Goal: Task Accomplishment & Management: Use online tool/utility

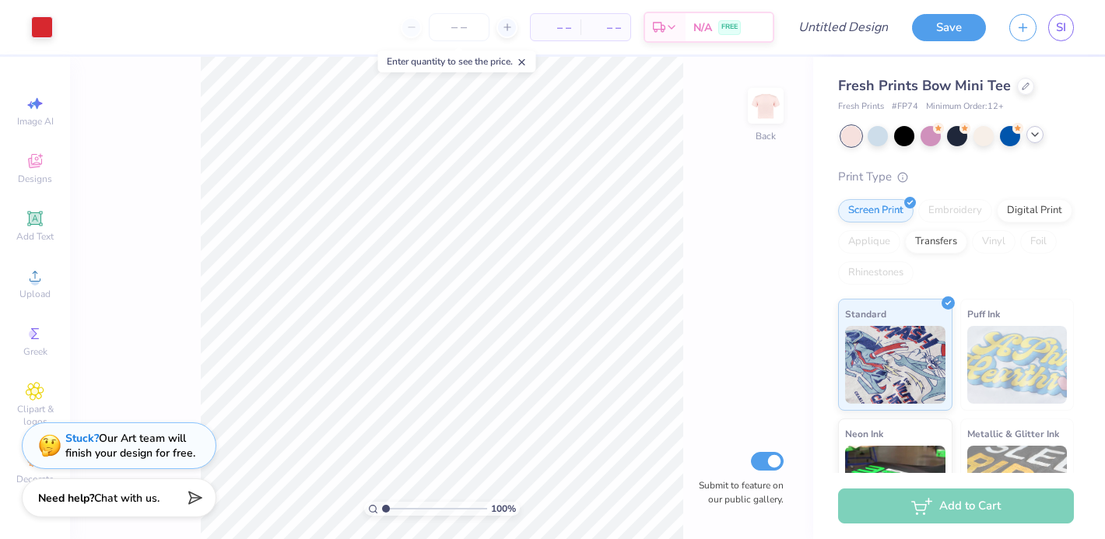
click at [1036, 142] on div at bounding box center [1034, 134] width 17 height 17
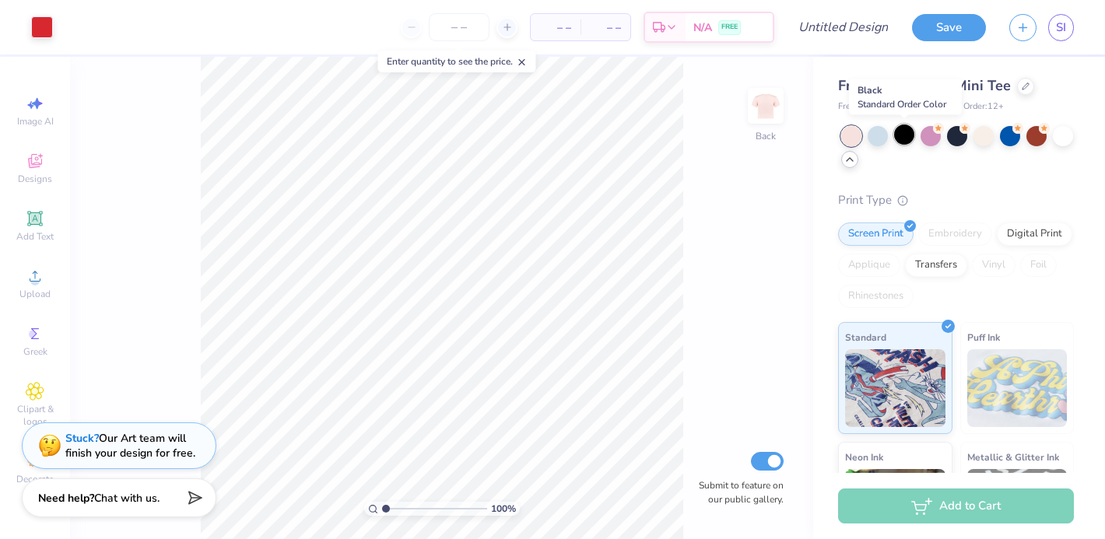
click at [903, 133] on div at bounding box center [904, 134] width 20 height 20
click at [934, 138] on div at bounding box center [930, 134] width 20 height 20
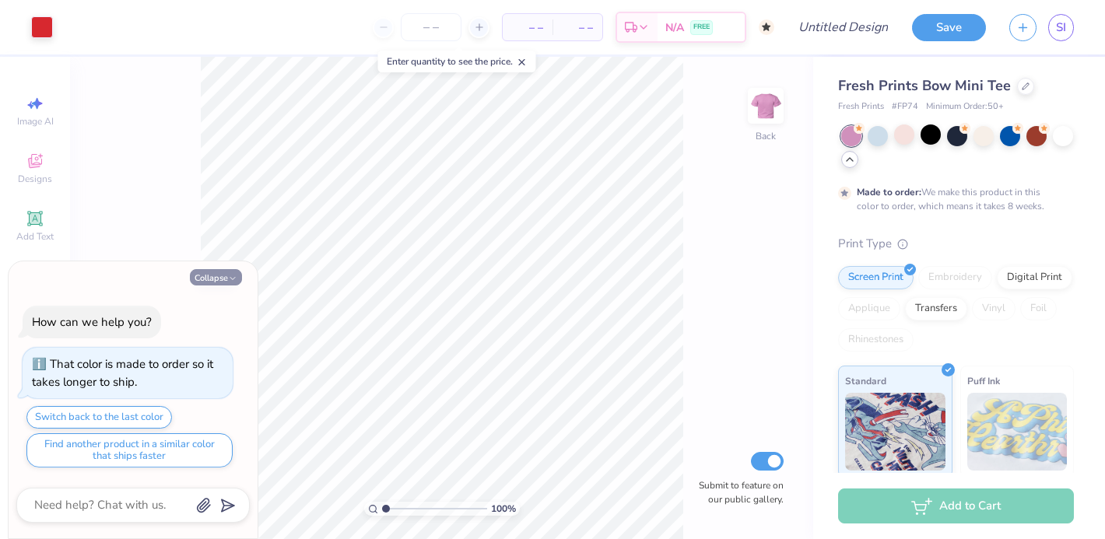
click at [205, 281] on button "Collapse" at bounding box center [216, 277] width 52 height 16
type textarea "x"
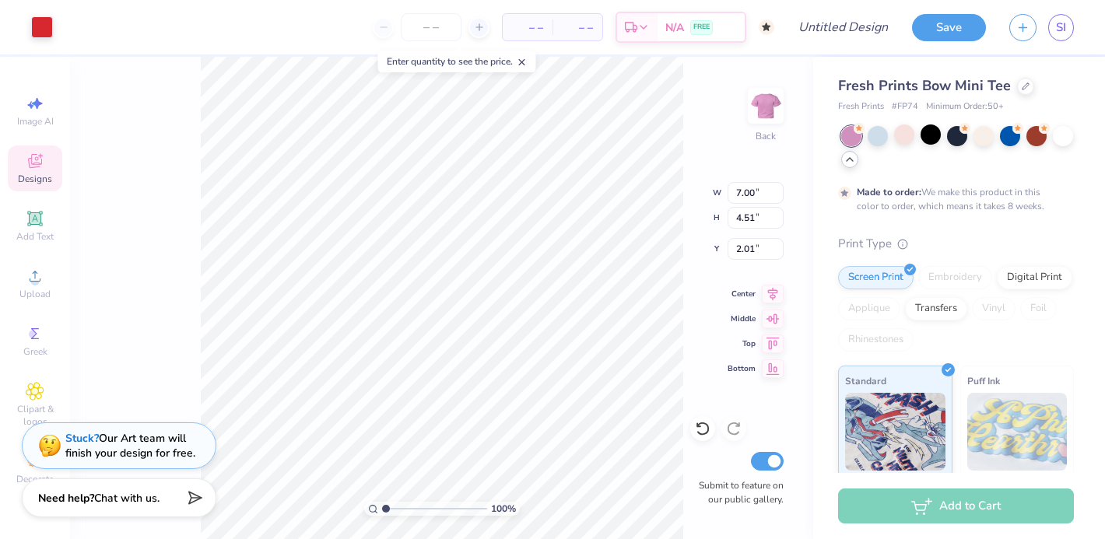
type input "2.01"
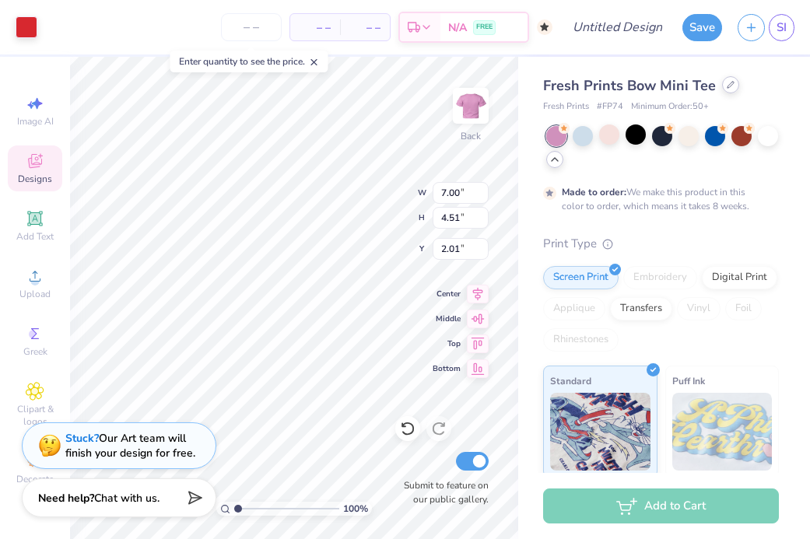
click at [722, 83] on div at bounding box center [730, 84] width 17 height 17
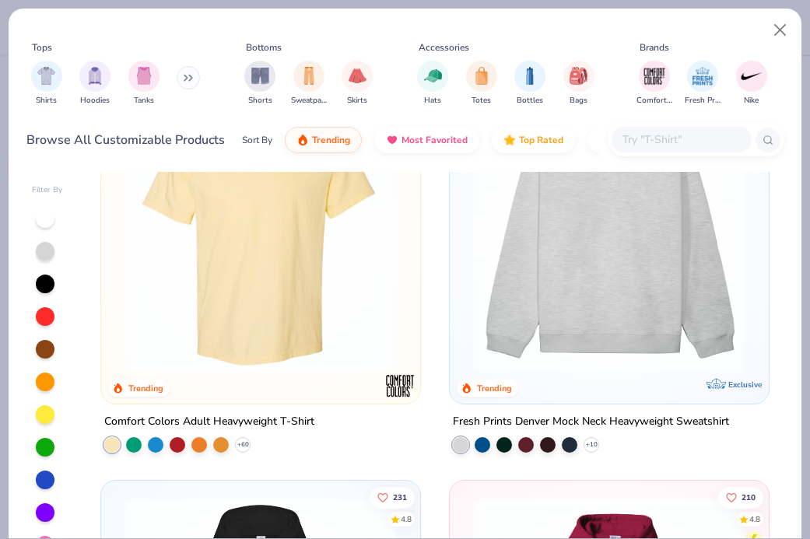
scroll to position [126, 0]
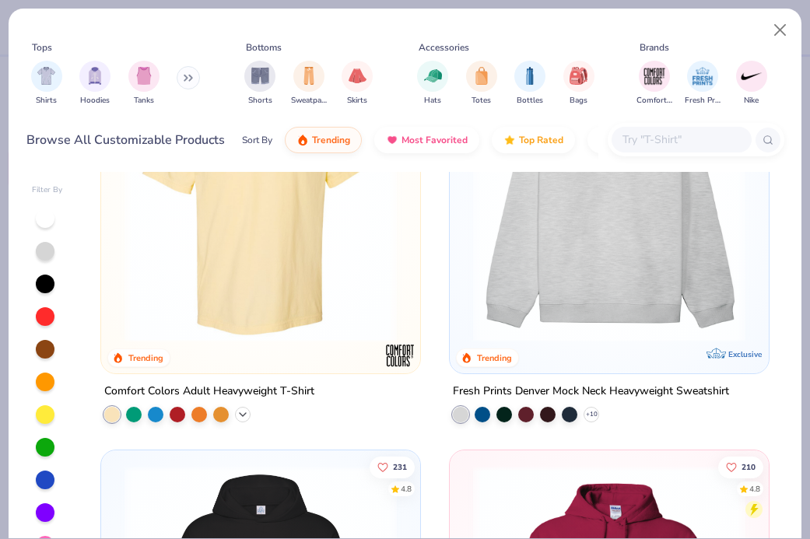
click at [247, 415] on icon at bounding box center [243, 414] width 12 height 12
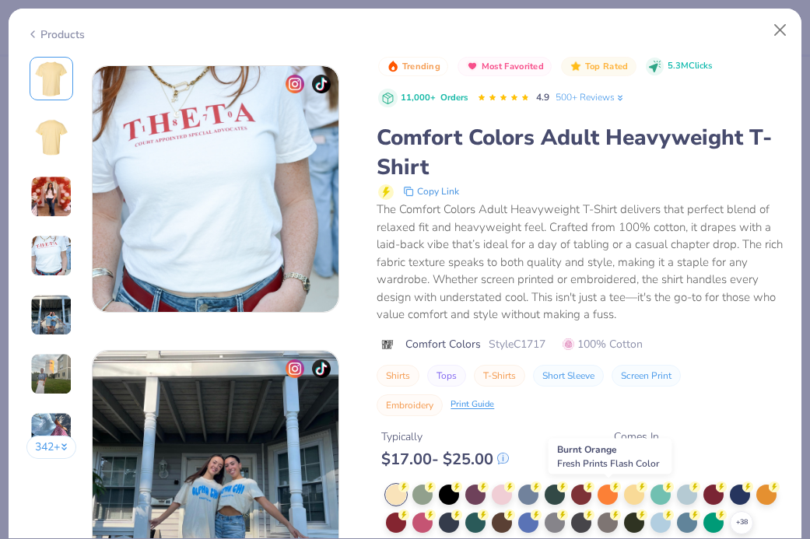
scroll to position [861, 0]
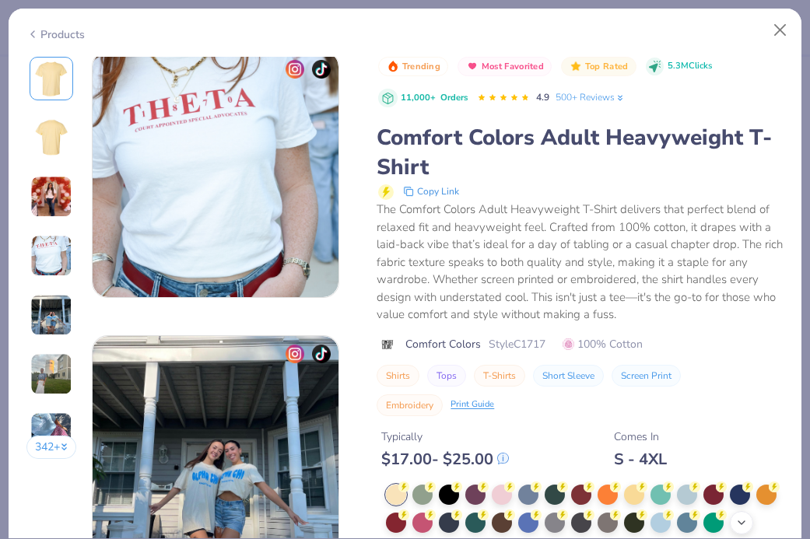
click at [738, 525] on icon at bounding box center [741, 523] width 12 height 12
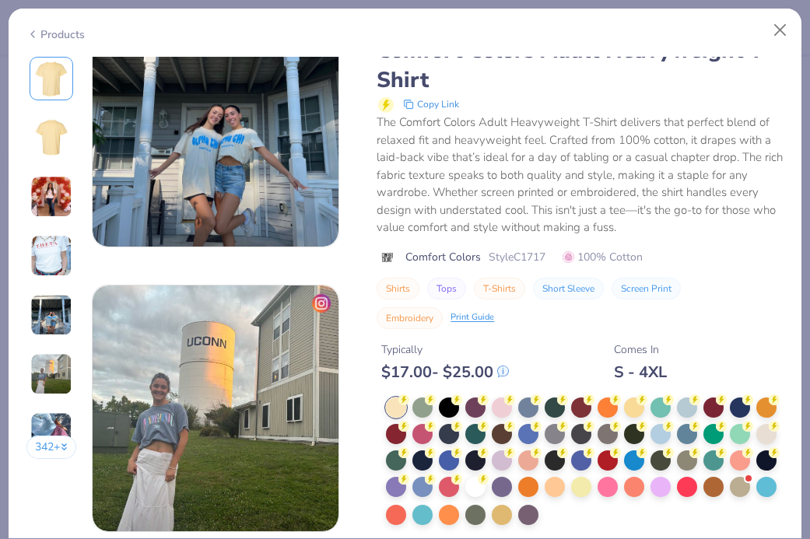
scroll to position [1206, 0]
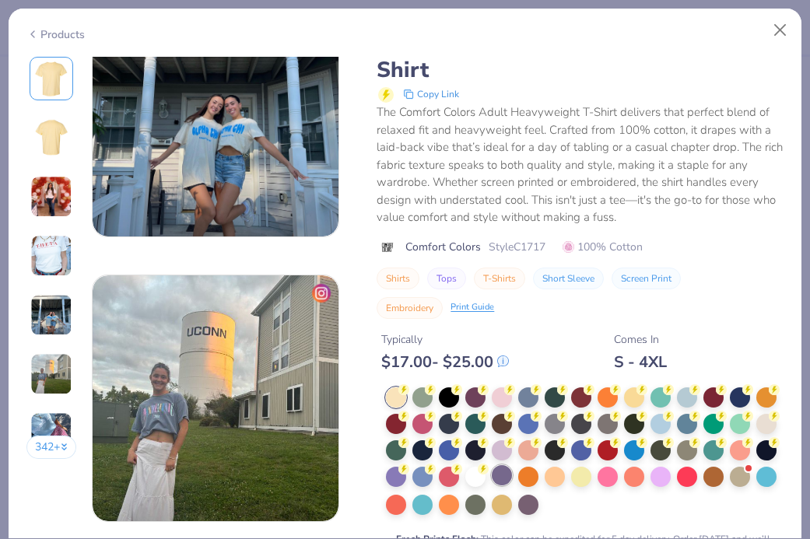
click at [509, 479] on div at bounding box center [502, 475] width 20 height 20
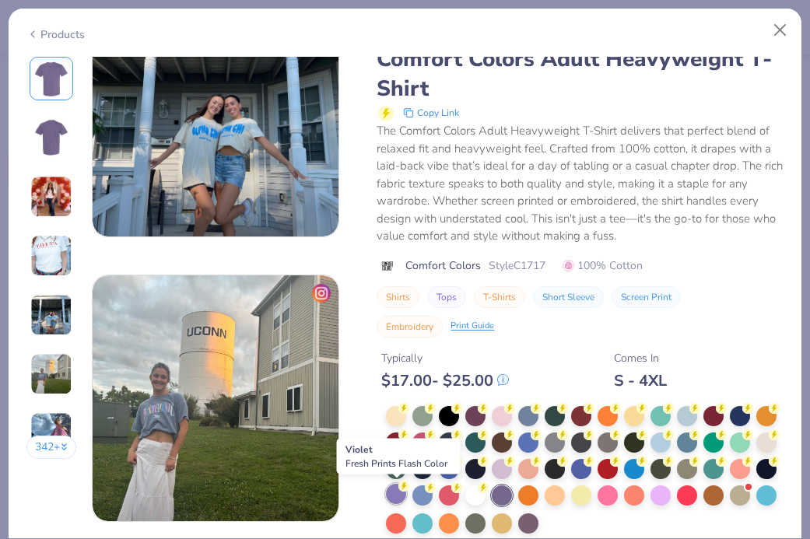
click at [399, 495] on div at bounding box center [396, 494] width 20 height 20
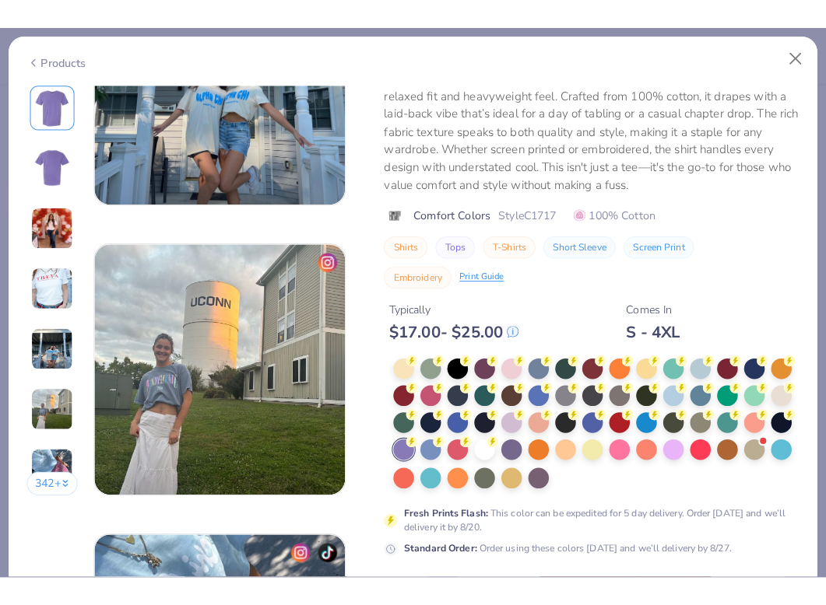
scroll to position [1434, 0]
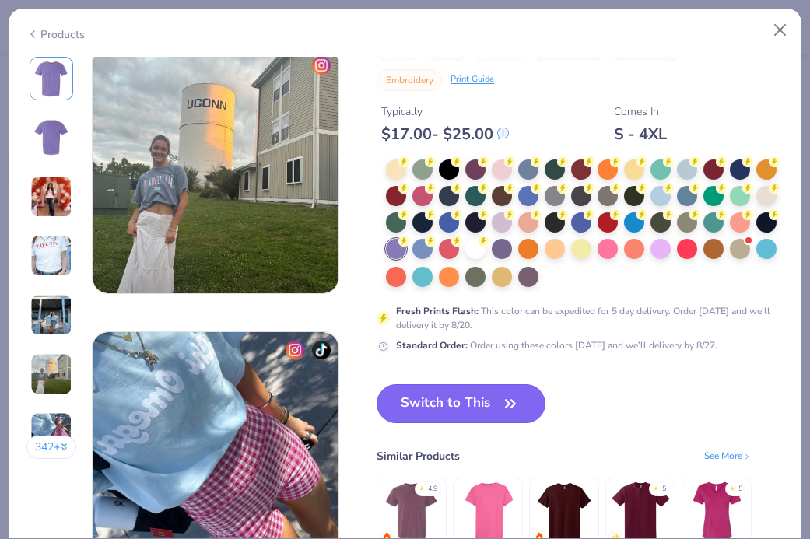
click at [480, 400] on button "Switch to This" at bounding box center [461, 403] width 169 height 39
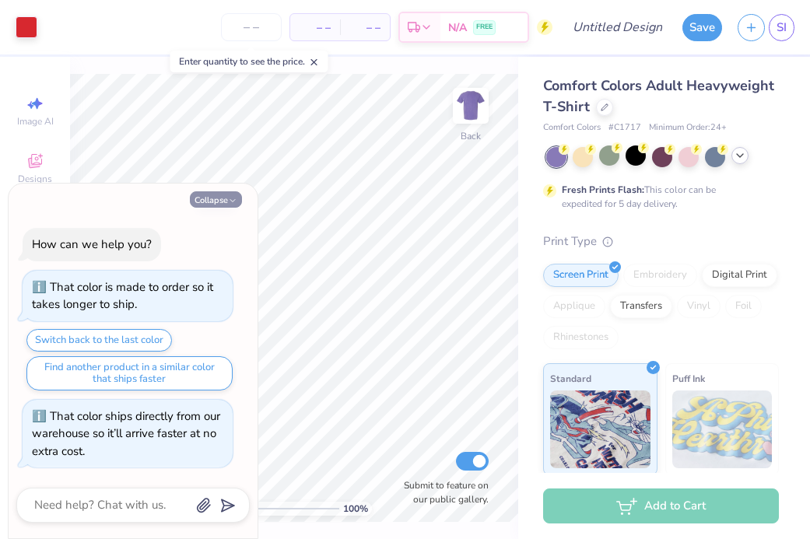
click at [226, 198] on button "Collapse" at bounding box center [216, 199] width 52 height 16
type textarea "x"
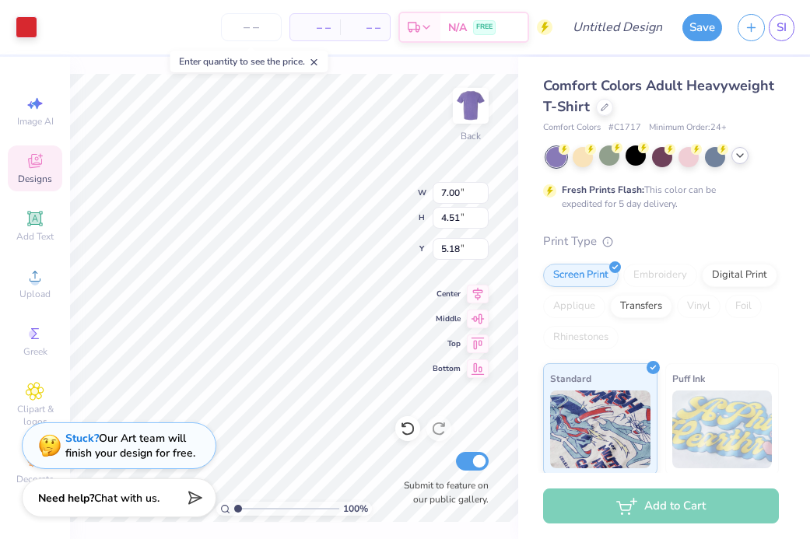
type input "5.18"
type input "11.81"
type input "7.60"
type input "1.76"
click at [26, 19] on div at bounding box center [27, 26] width 22 height 22
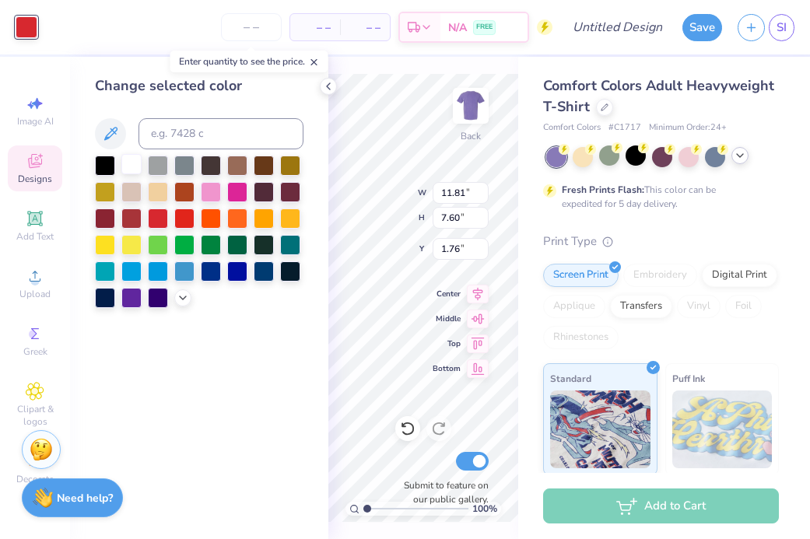
click at [136, 167] on div at bounding box center [131, 164] width 20 height 20
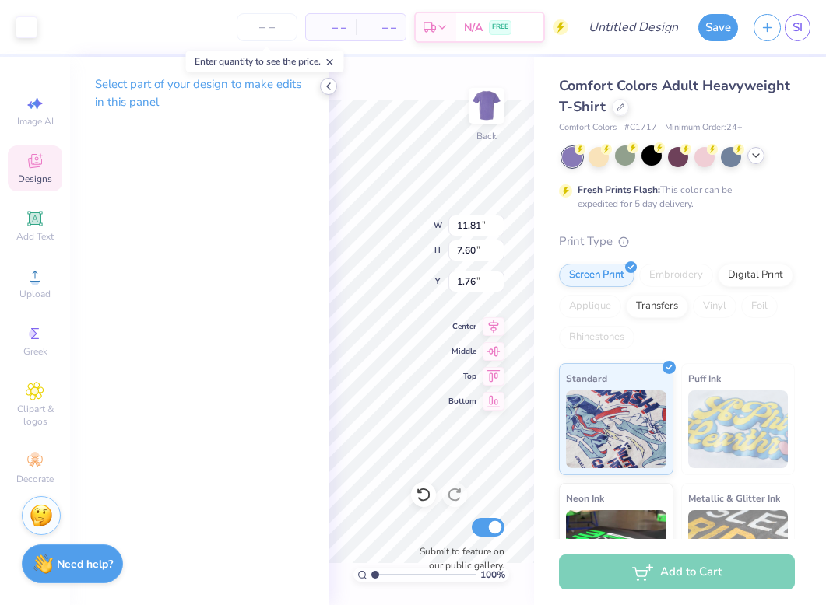
click at [327, 85] on icon at bounding box center [328, 86] width 12 height 12
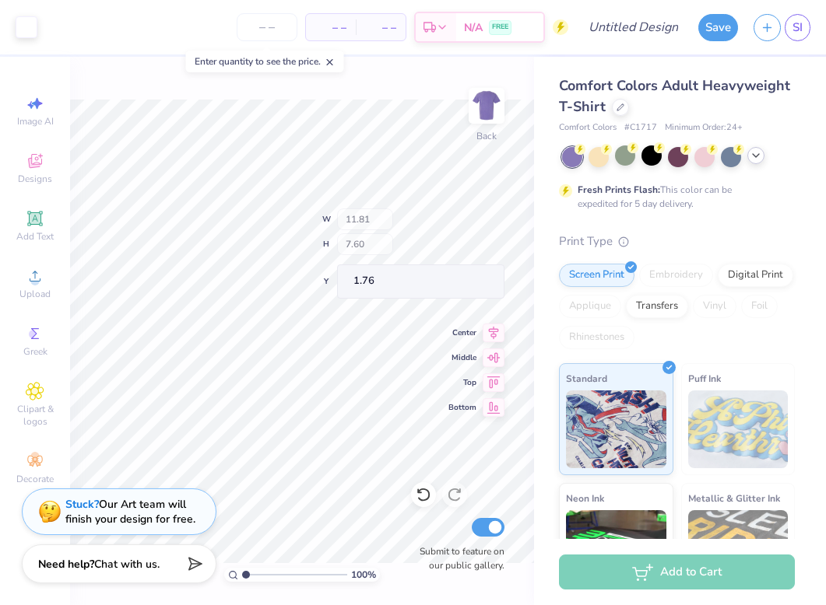
type input "2.43"
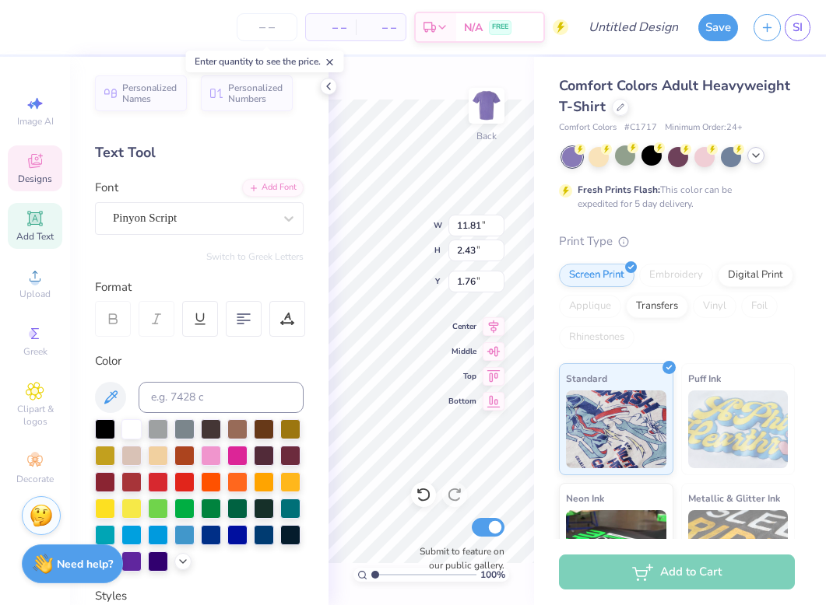
click at [279, 205] on div at bounding box center [289, 219] width 28 height 28
type input "1.79"
type textarea "D"
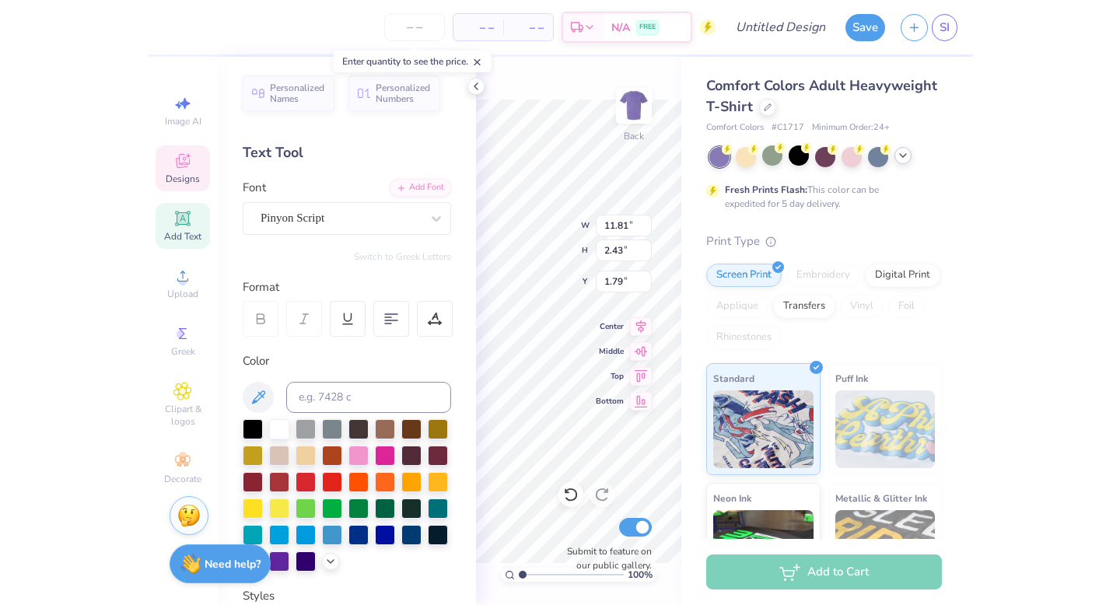
scroll to position [0, 5]
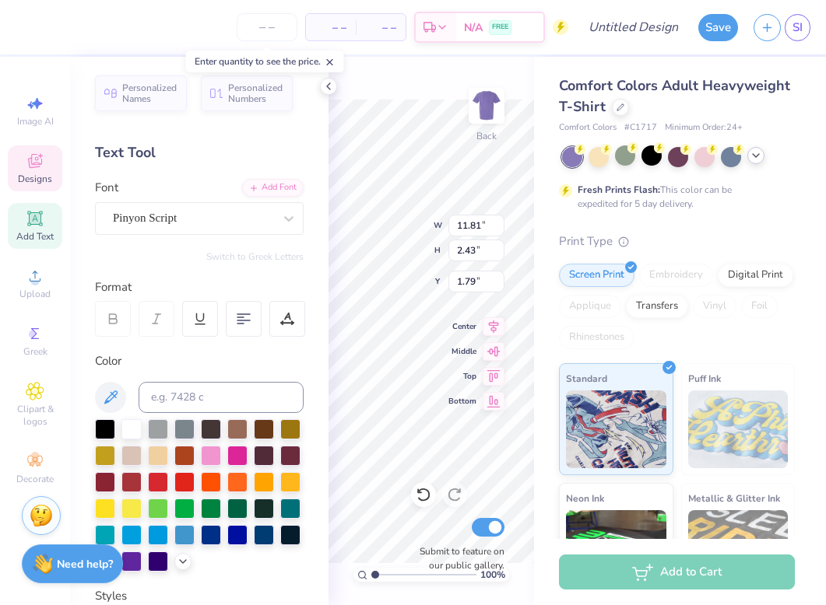
type textarea "Christliche Damen"
click at [522, 94] on div "100 % Back W 11.81 11.81 " H 2.43 2.43 " Y 1.79 1.79 " Center Middle Top Bottom…" at bounding box center [430, 331] width 205 height 549
click at [328, 86] on icon at bounding box center [328, 86] width 12 height 12
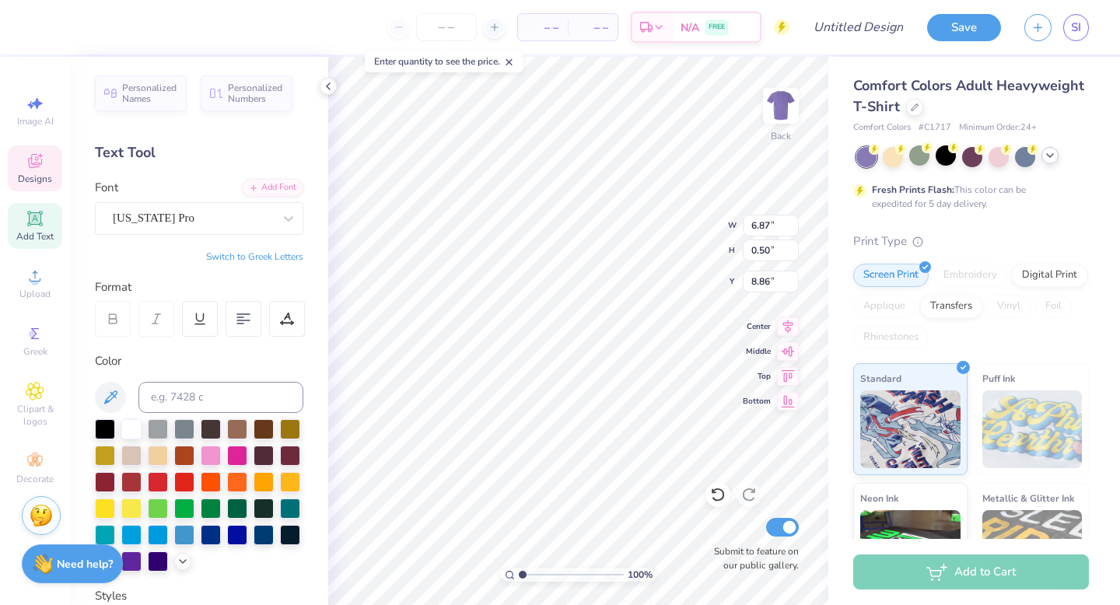
scroll to position [0, 0]
type textarea "OPEN RUSH"
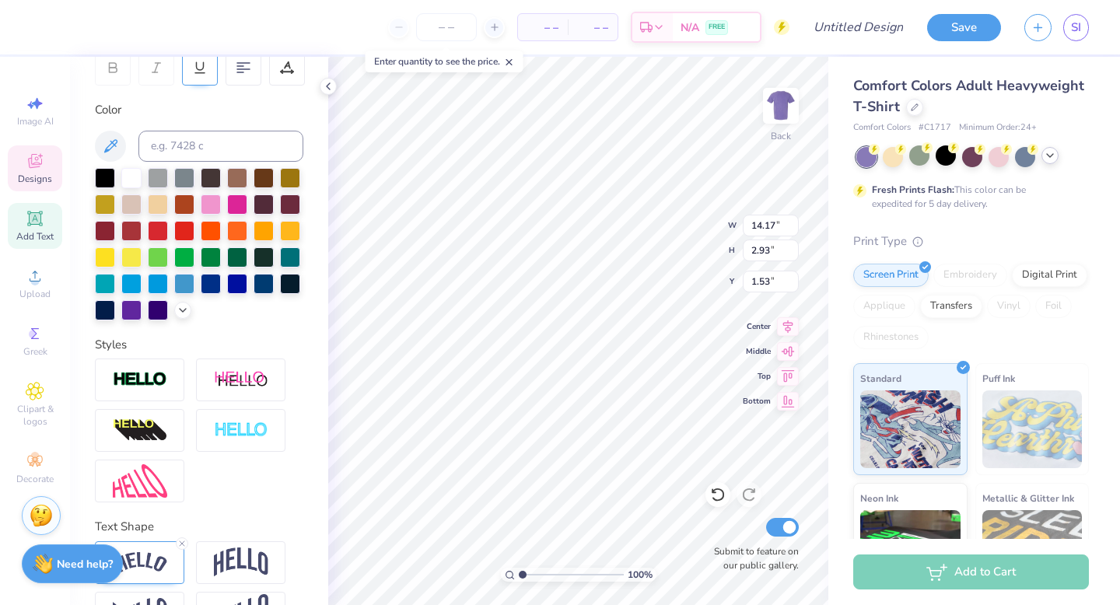
scroll to position [299, 0]
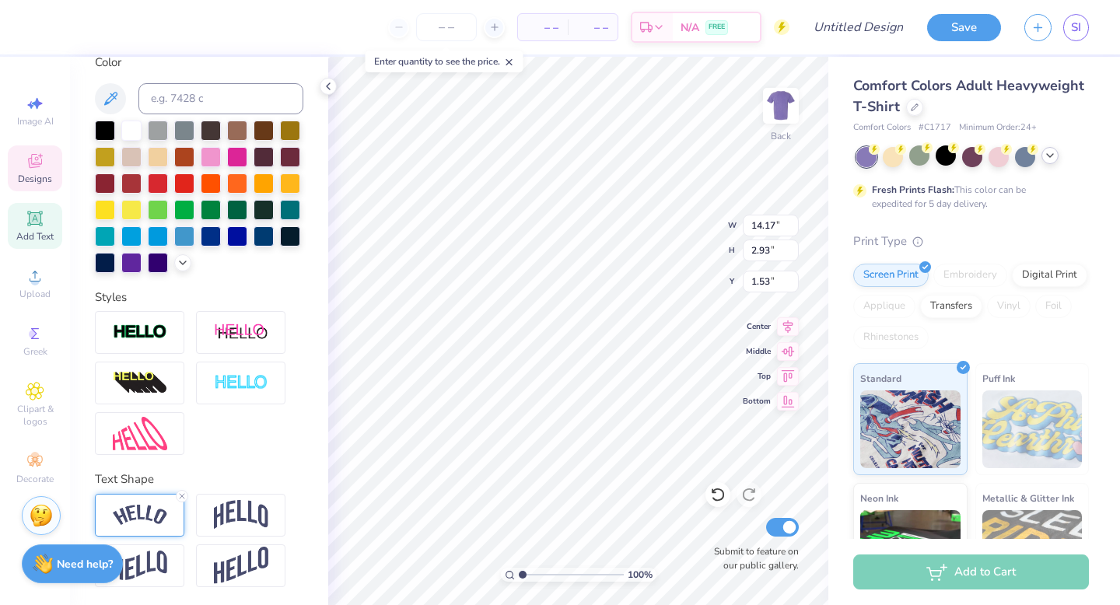
click at [150, 516] on img at bounding box center [140, 515] width 54 height 21
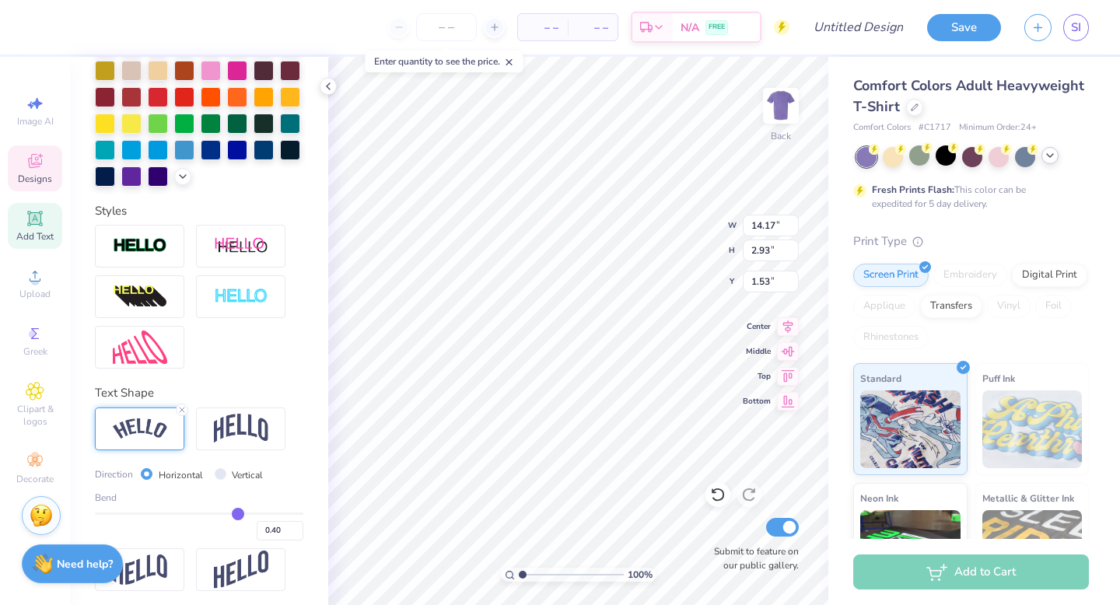
scroll to position [390, 0]
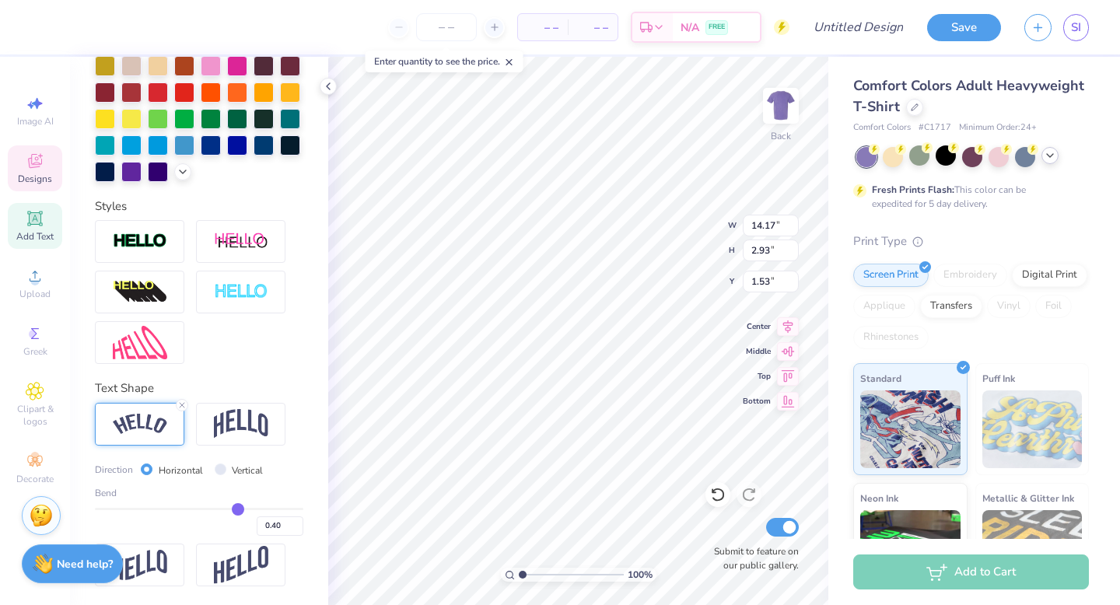
type input "0.39"
type input "0.4"
type input "0.40"
type input "0.41"
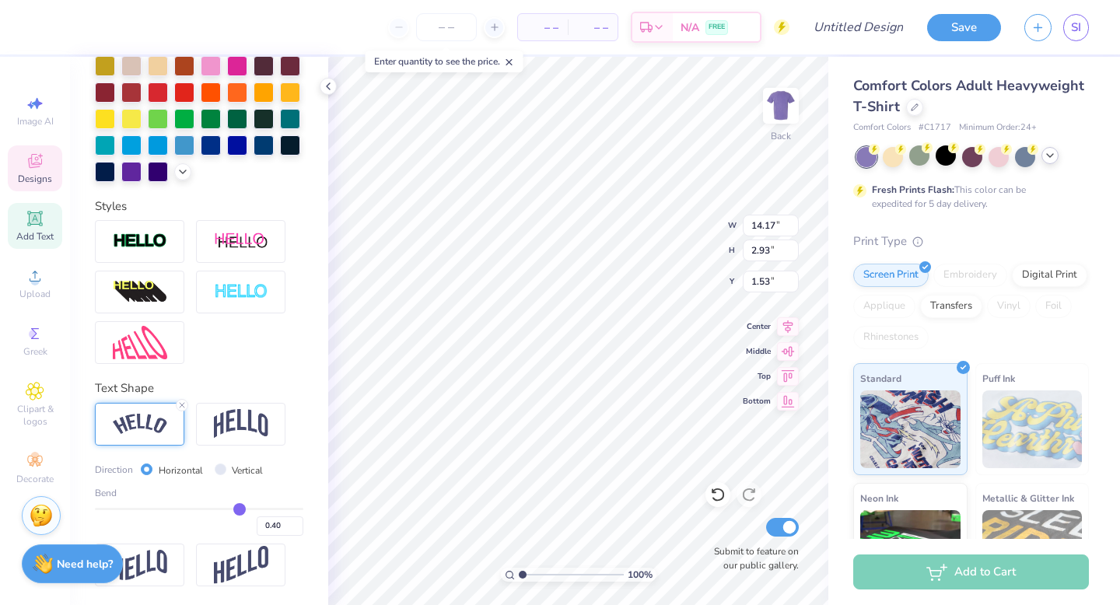
type input "0.41"
type input "0.42"
type input "0.43"
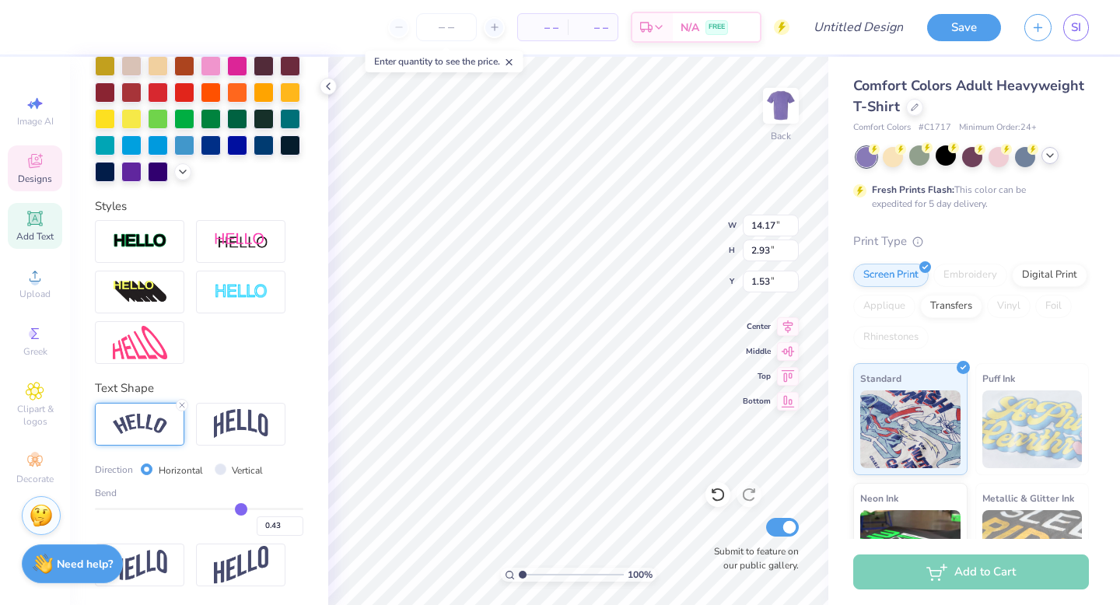
type input "0.44"
type input "0.45"
type input "0.46"
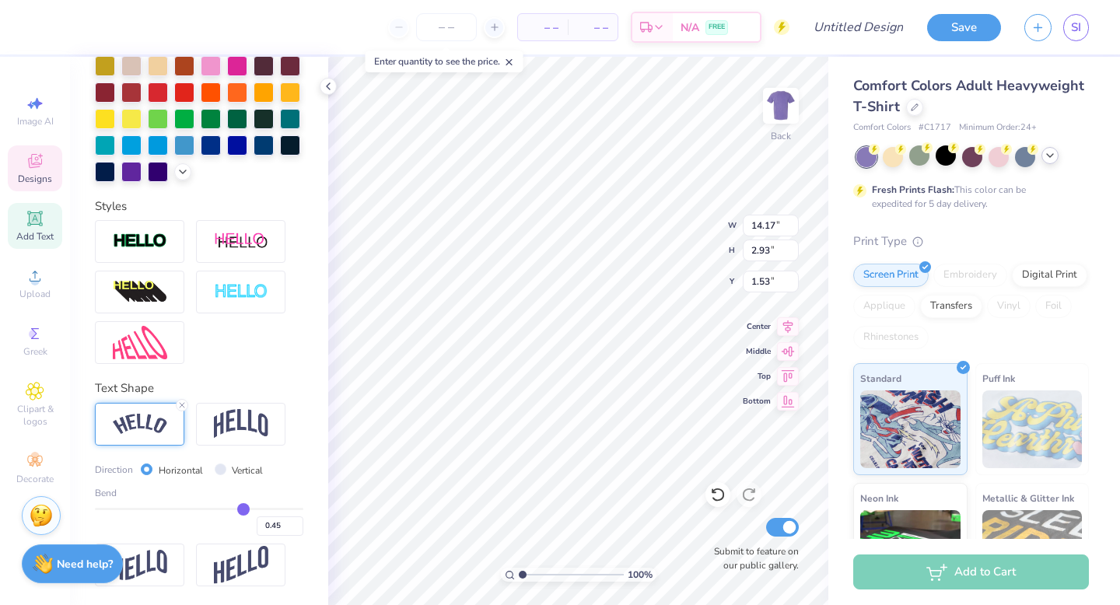
type input "0.46"
type input "0.47"
type input "0.48"
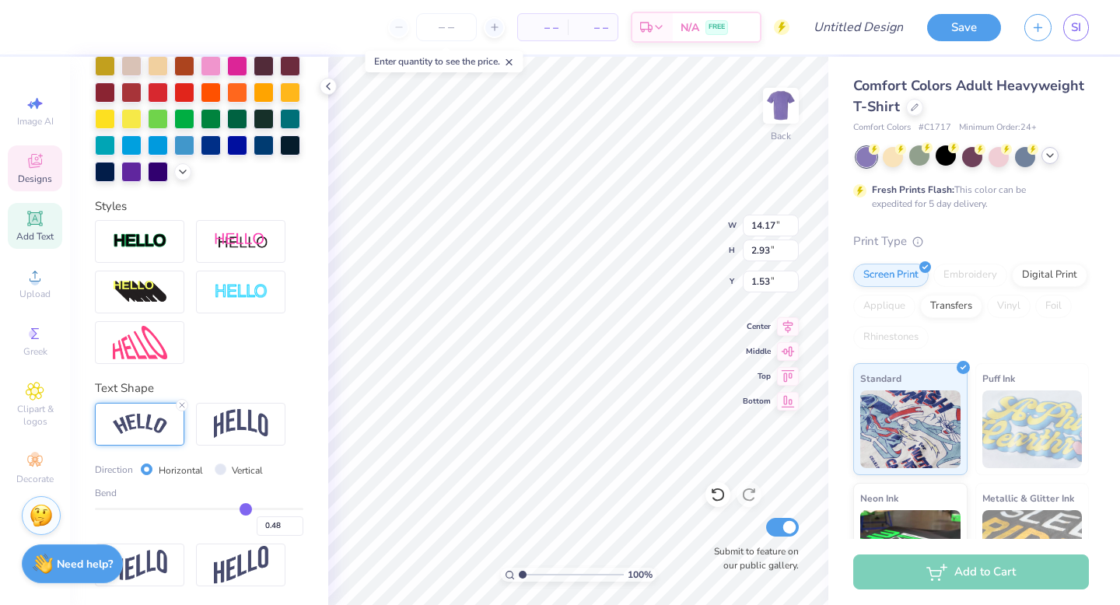
type input "0.49"
drag, startPoint x: 237, startPoint y: 510, endPoint x: 247, endPoint y: 509, distance: 10.2
type input "0.49"
click at [247, 509] on input "range" at bounding box center [199, 509] width 209 height 2
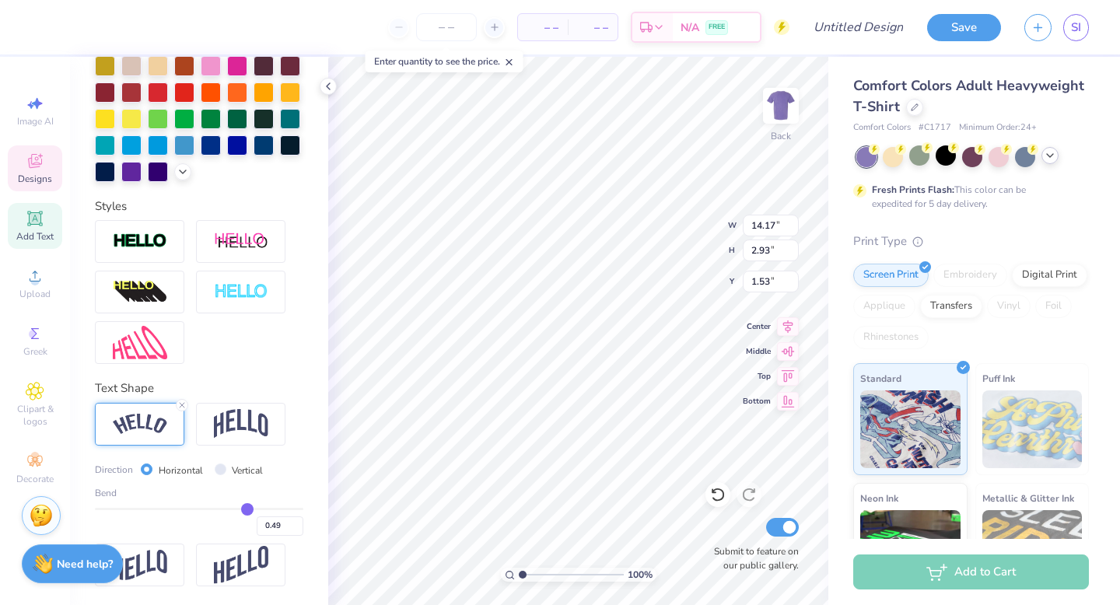
type input "3.43"
type input "1.29"
type input "1.71"
type input "0.5"
type input "0.50"
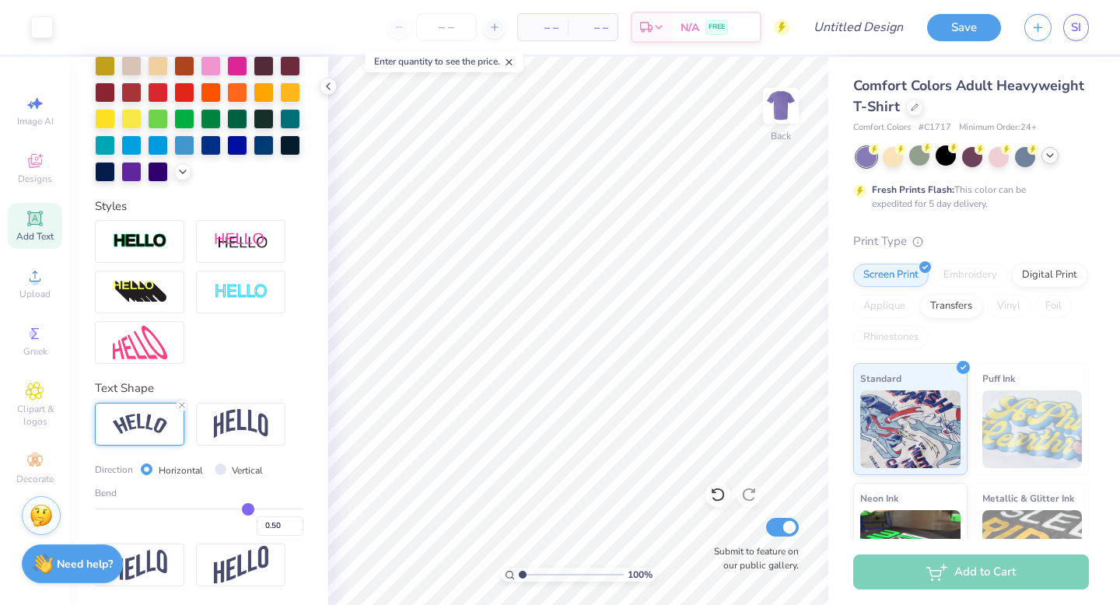
type input "0.49"
type input "0.45"
type input "0.44"
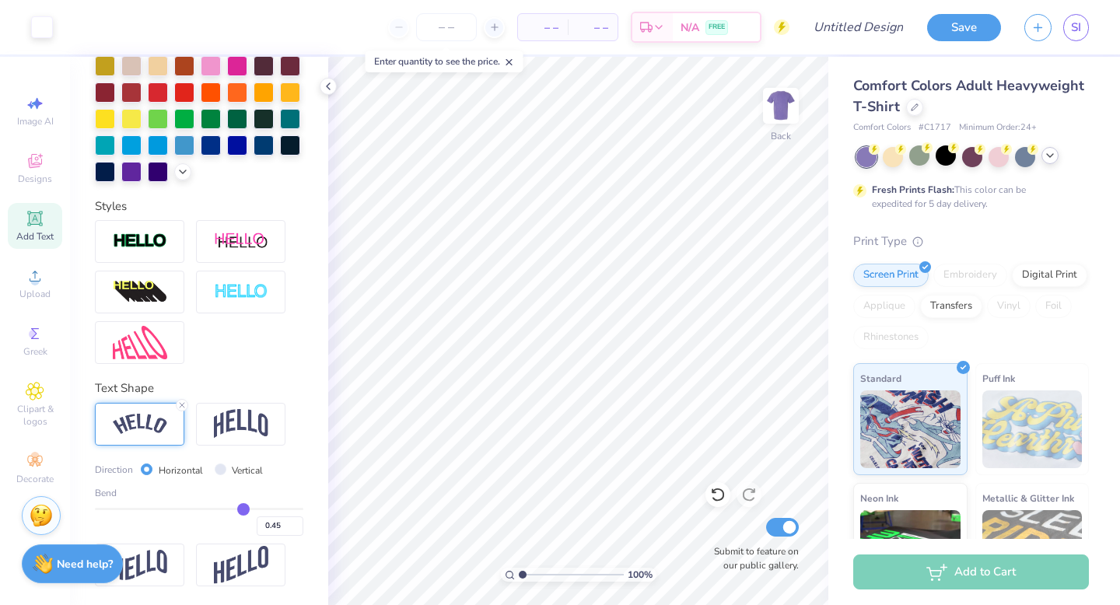
type input "0.44"
type input "0.43"
type input "0.42"
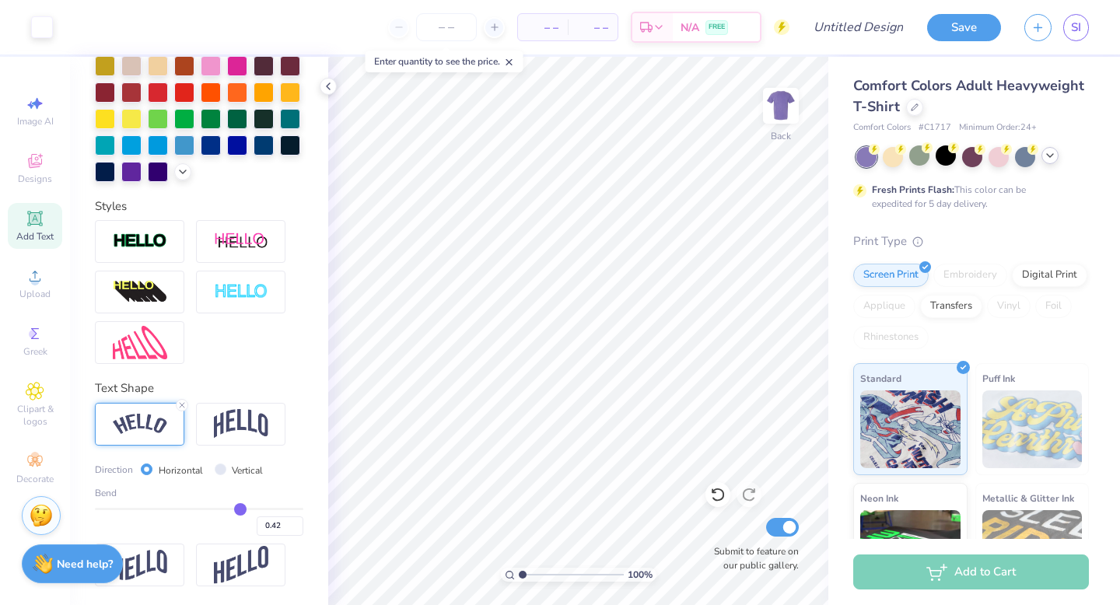
type input "0.41"
type input "0.4"
type input "0.40"
type input "0.39"
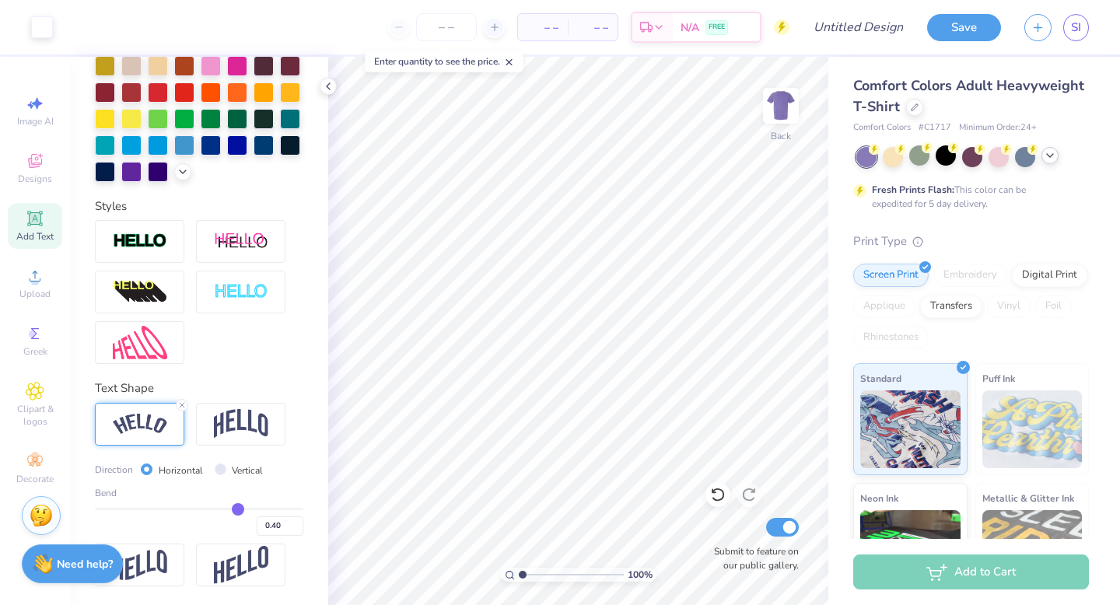
type input "0.39"
type input "0.38"
type input "0.37"
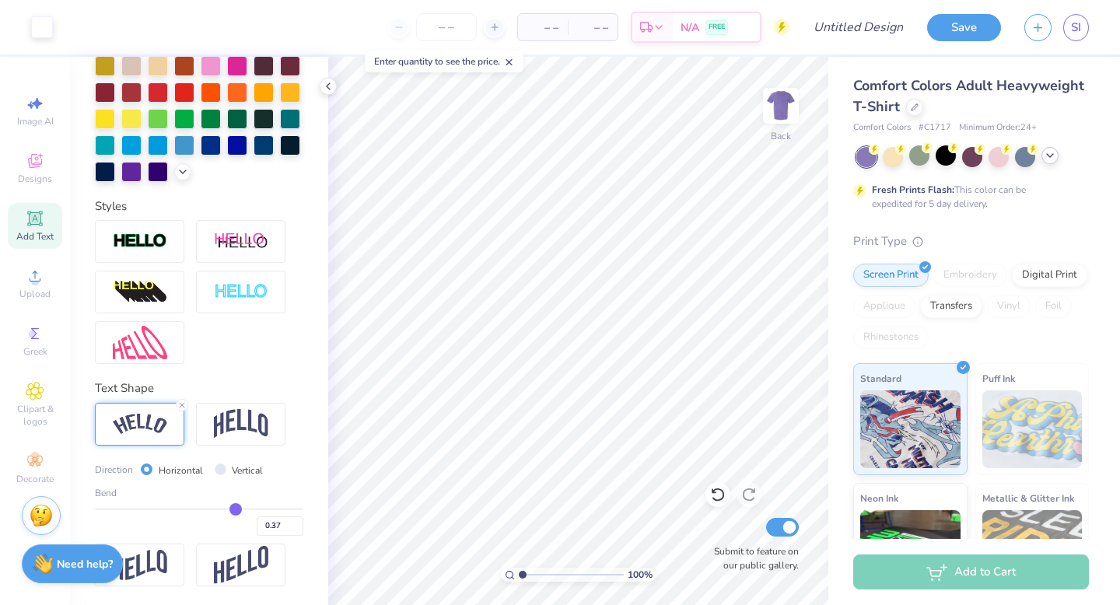
drag, startPoint x: 248, startPoint y: 507, endPoint x: 235, endPoint y: 507, distance: 13.2
type input "0.37"
click at [235, 508] on input "range" at bounding box center [199, 509] width 209 height 2
type input "1.63"
click at [867, 30] on input "Design Title" at bounding box center [878, 27] width 76 height 31
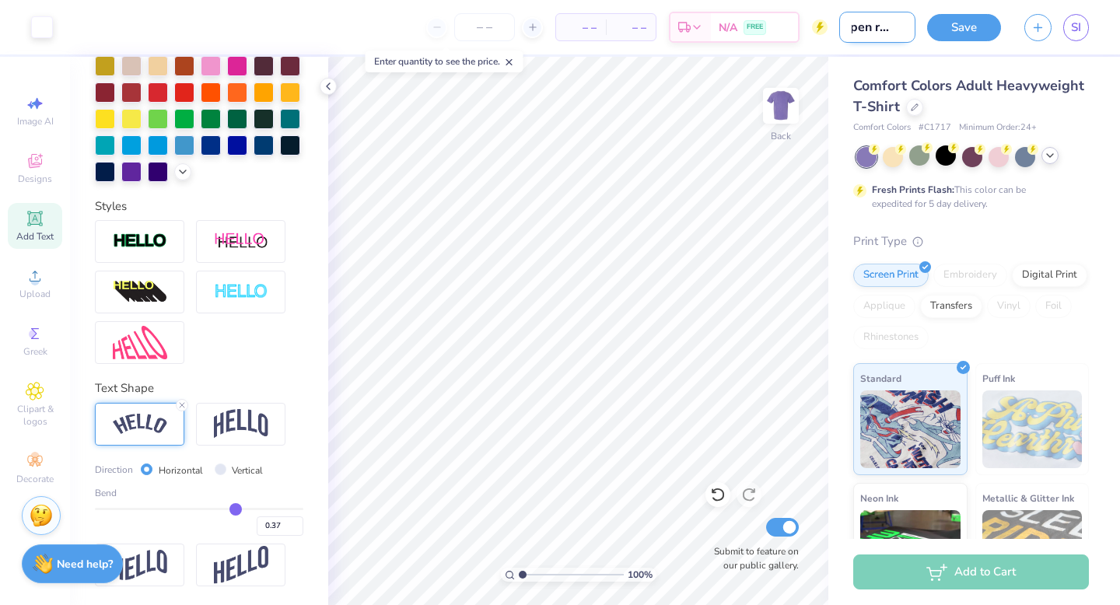
scroll to position [0, 19]
type input "Open rush 1"
click at [954, 28] on button "Save" at bounding box center [964, 25] width 74 height 27
click at [927, 46] on div "Save SI" at bounding box center [1023, 27] width 193 height 54
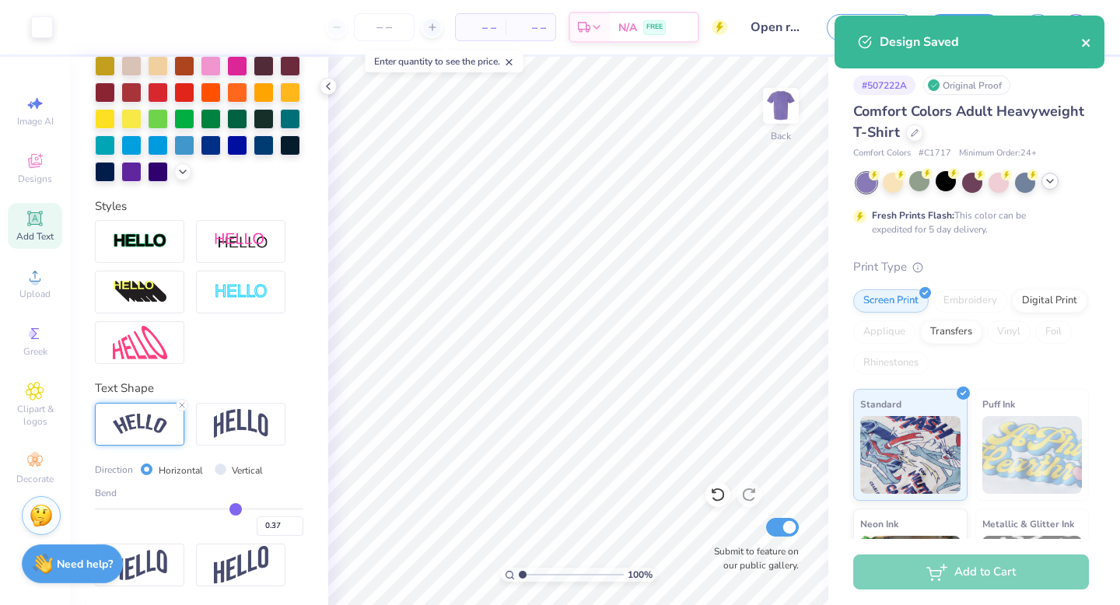
click at [1092, 40] on icon "close" at bounding box center [1087, 43] width 11 height 12
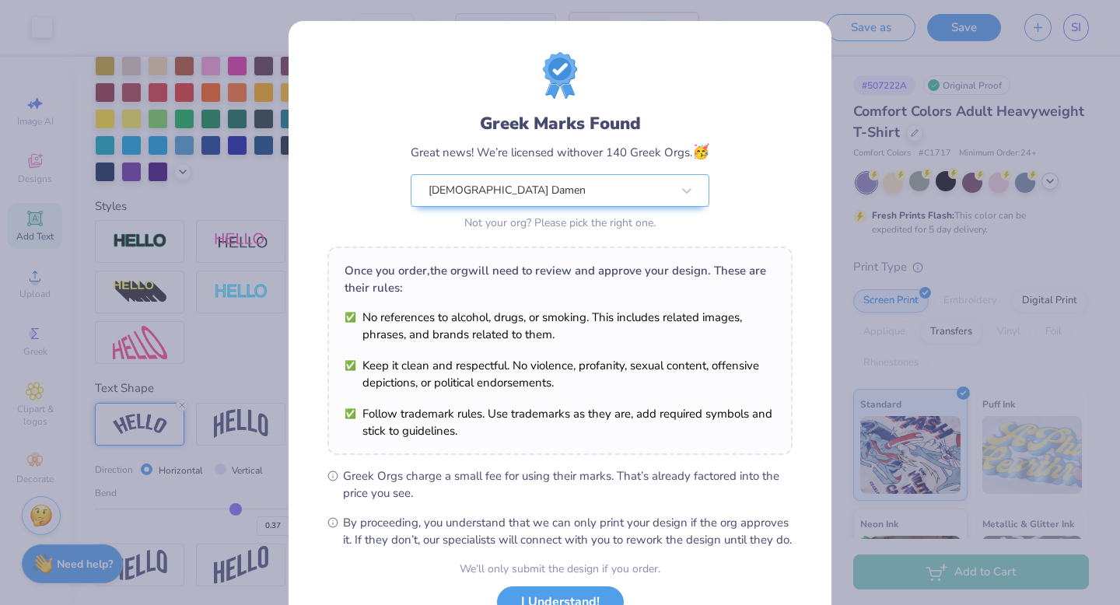
scroll to position [123, 0]
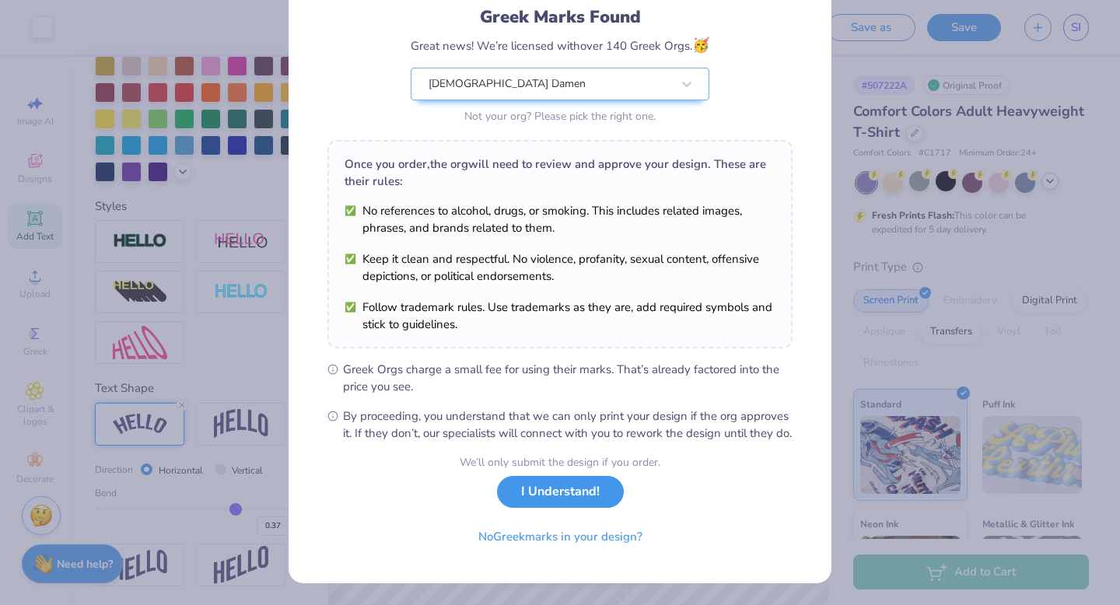
click at [536, 500] on button "I Understand!" at bounding box center [560, 492] width 127 height 32
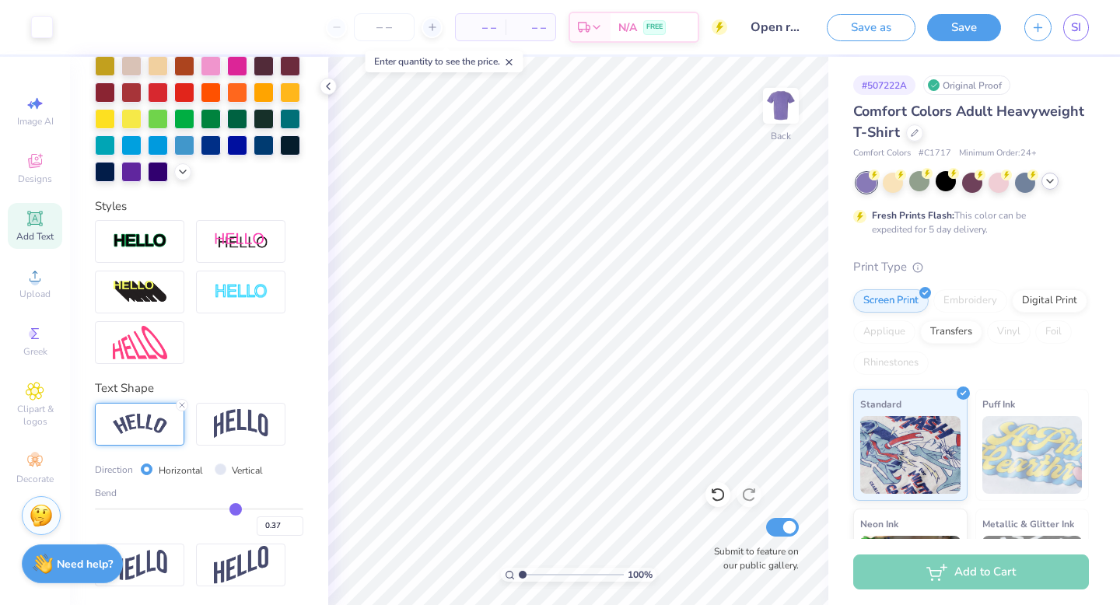
click at [1049, 180] on icon at bounding box center [1050, 181] width 12 height 12
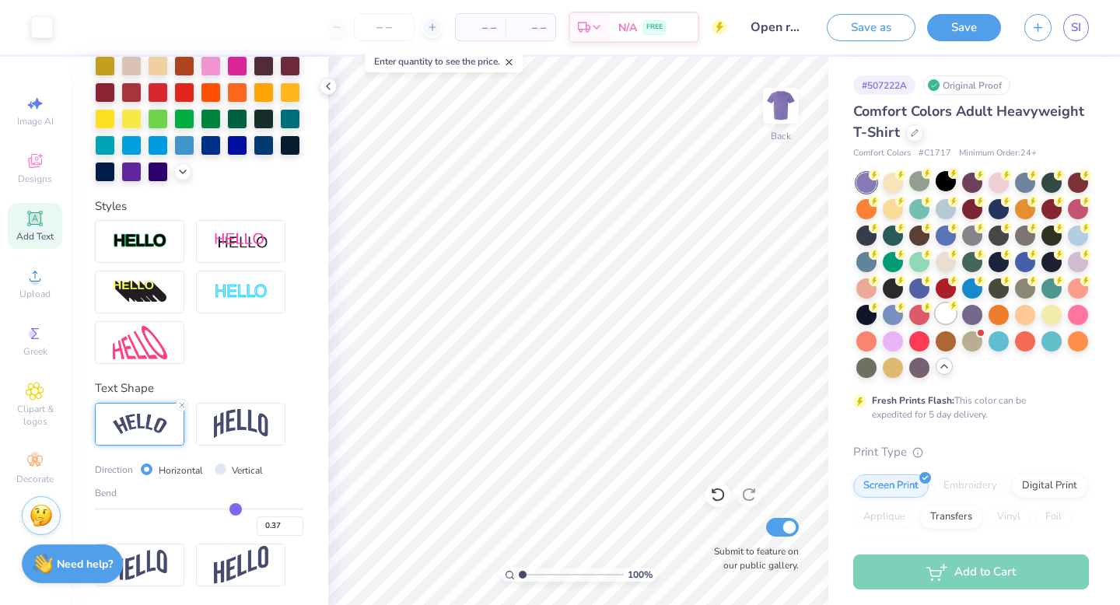
click at [946, 314] on div at bounding box center [946, 313] width 20 height 20
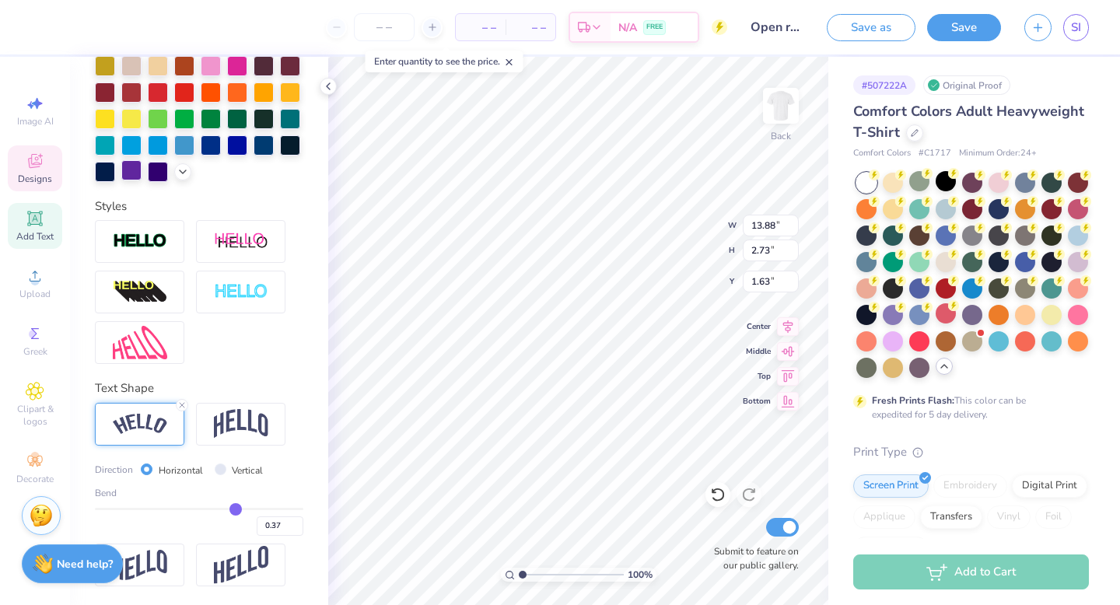
click at [128, 171] on div at bounding box center [131, 170] width 20 height 20
type input "4.25"
type input "4.59"
type input "3.86"
click at [128, 174] on div at bounding box center [131, 170] width 20 height 20
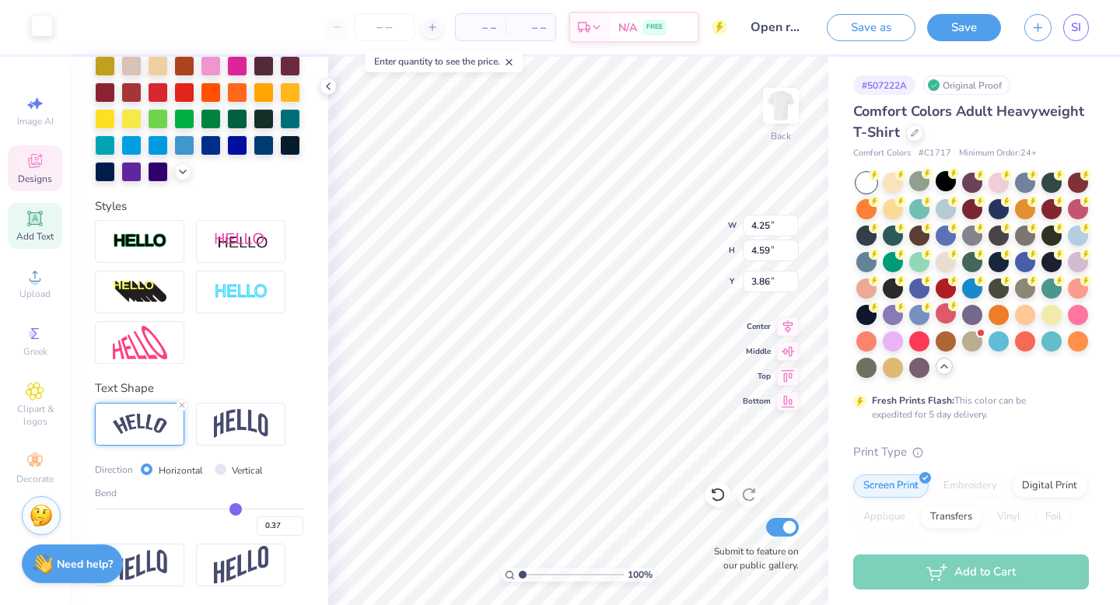
click at [44, 29] on div at bounding box center [42, 26] width 22 height 22
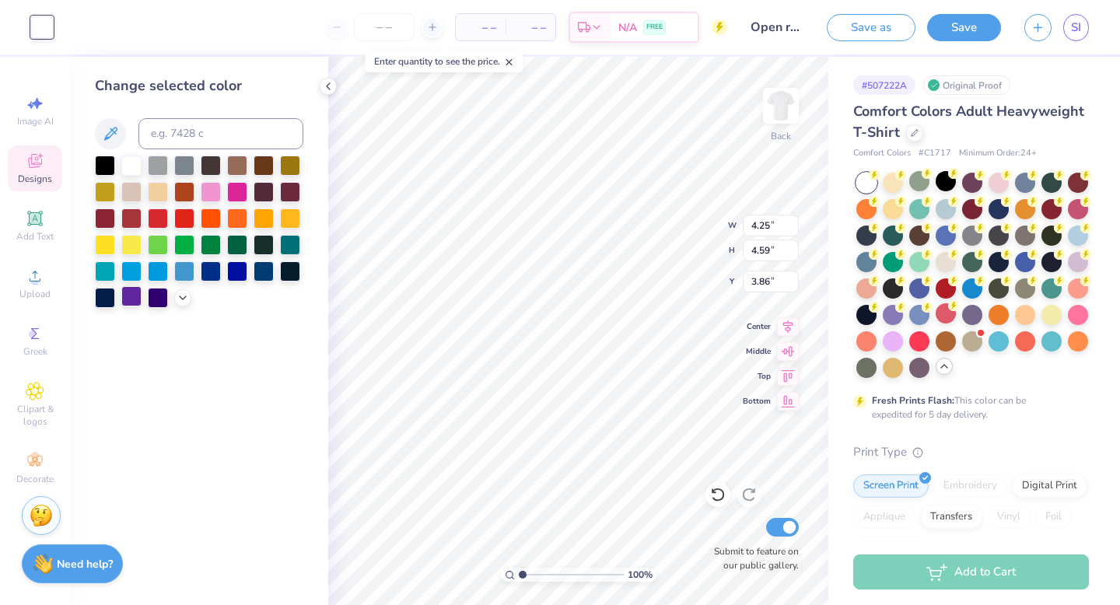
click at [133, 294] on div at bounding box center [131, 296] width 20 height 20
click at [66, 26] on div "– – Per Item – – Total Est. Delivery N/A FREE" at bounding box center [396, 27] width 663 height 54
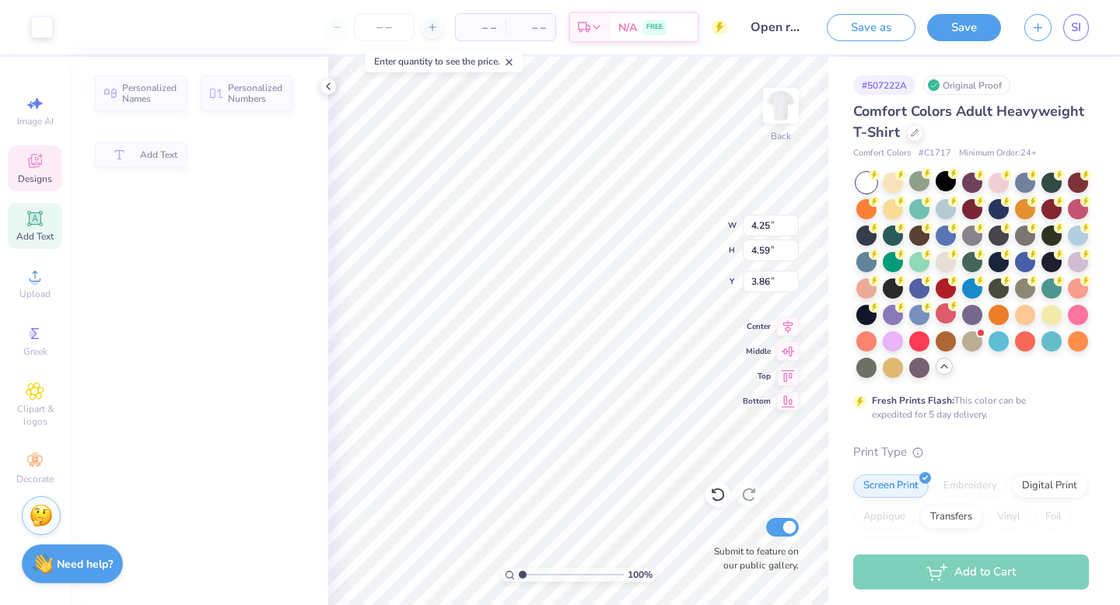
type input "1.03"
type input "0.71"
type input "5.44"
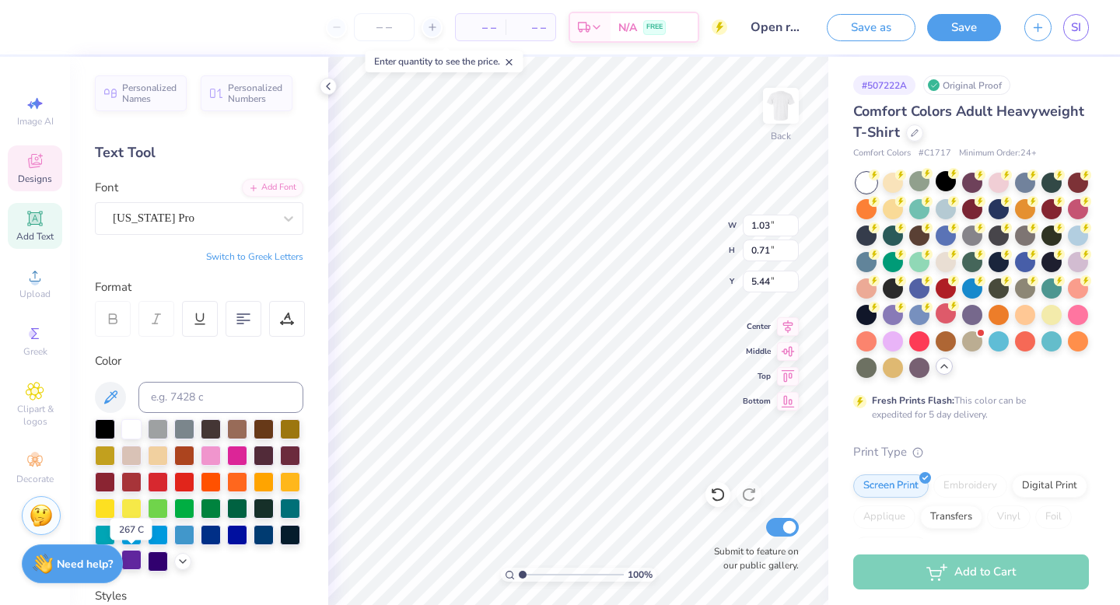
click at [131, 538] on div at bounding box center [131, 560] width 20 height 20
type input "1.00"
click at [136, 538] on div at bounding box center [131, 560] width 20 height 20
click at [133, 538] on div at bounding box center [131, 560] width 20 height 20
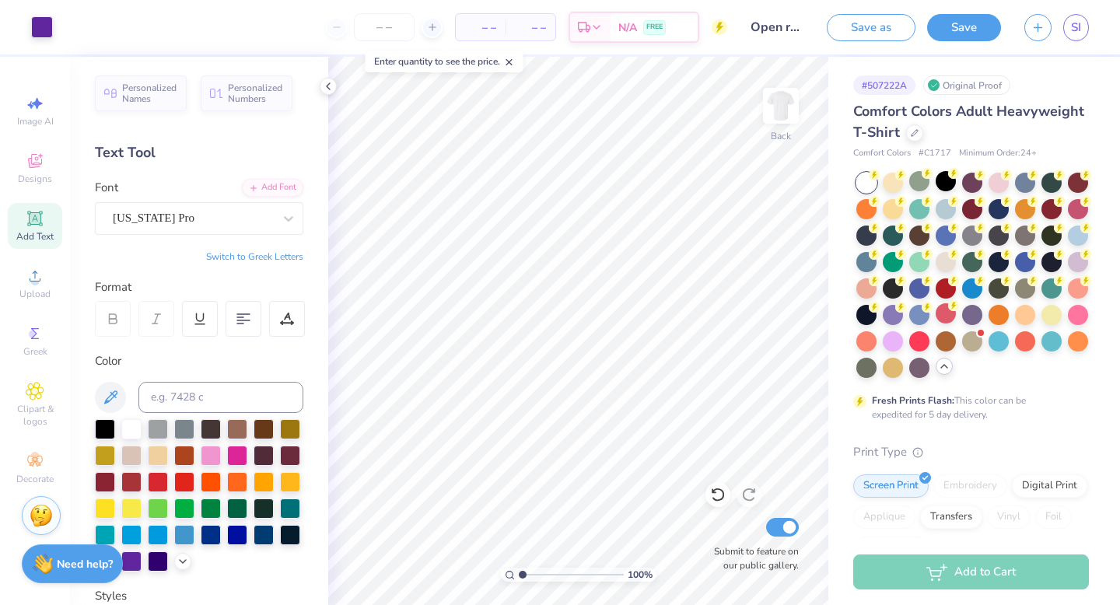
click at [798, 24] on input "Open rush 1" at bounding box center [777, 27] width 76 height 31
click at [803, 28] on input "Open rush 1" at bounding box center [777, 27] width 76 height 31
click at [800, 29] on input "Open rush 1" at bounding box center [777, 27] width 76 height 31
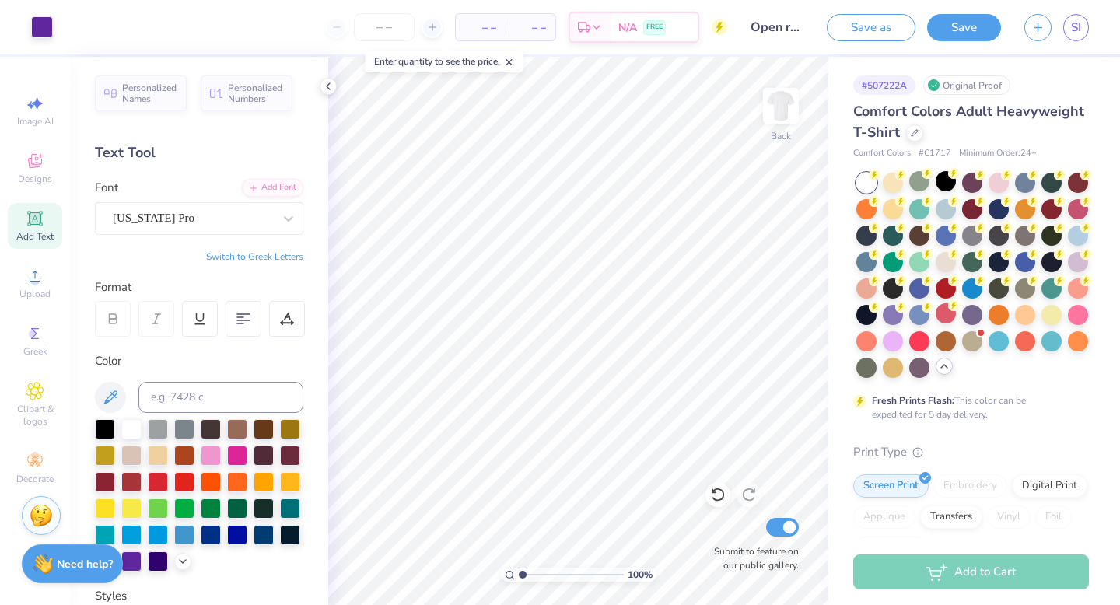
click at [802, 26] on input "Open rush 1" at bounding box center [777, 27] width 76 height 31
click at [803, 27] on input "Open rush 1" at bounding box center [777, 27] width 76 height 31
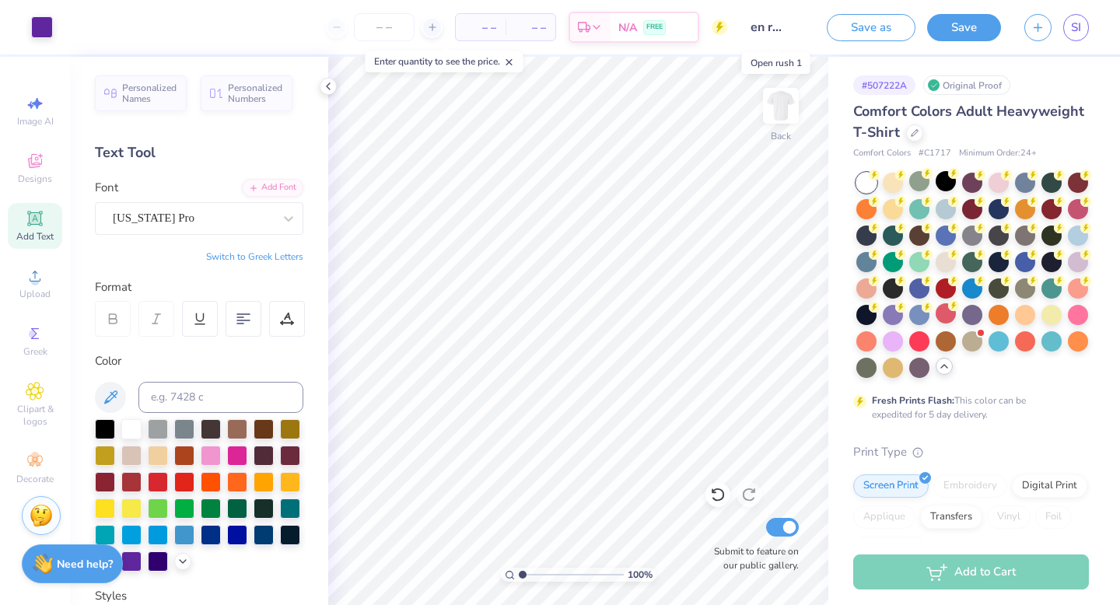
click at [803, 27] on input "Open rush 1" at bounding box center [777, 27] width 76 height 31
click at [888, 20] on button "Save as" at bounding box center [871, 25] width 89 height 27
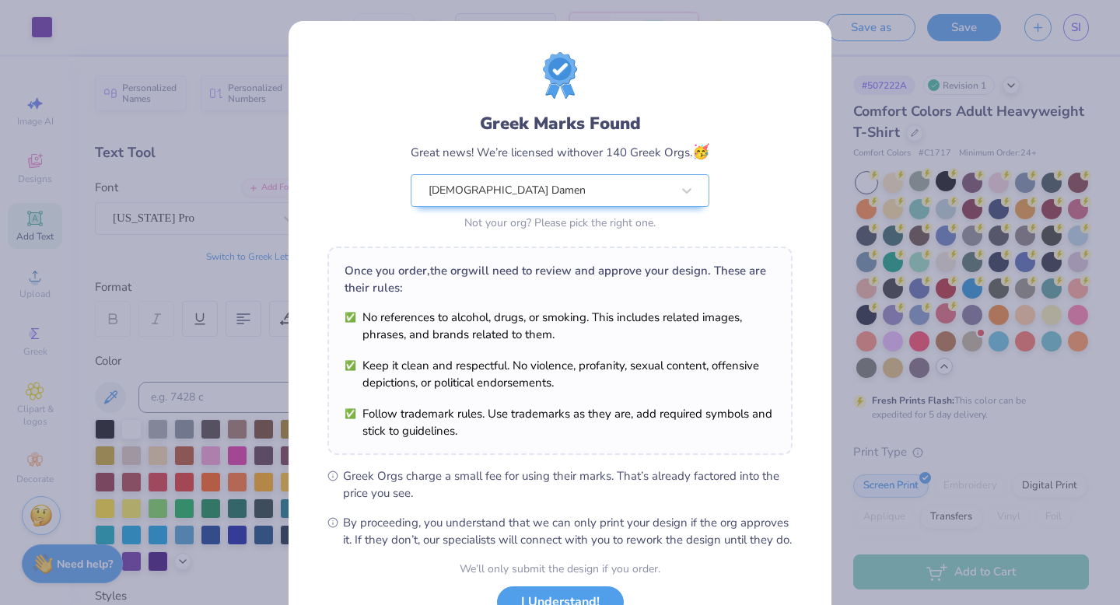
scroll to position [123, 0]
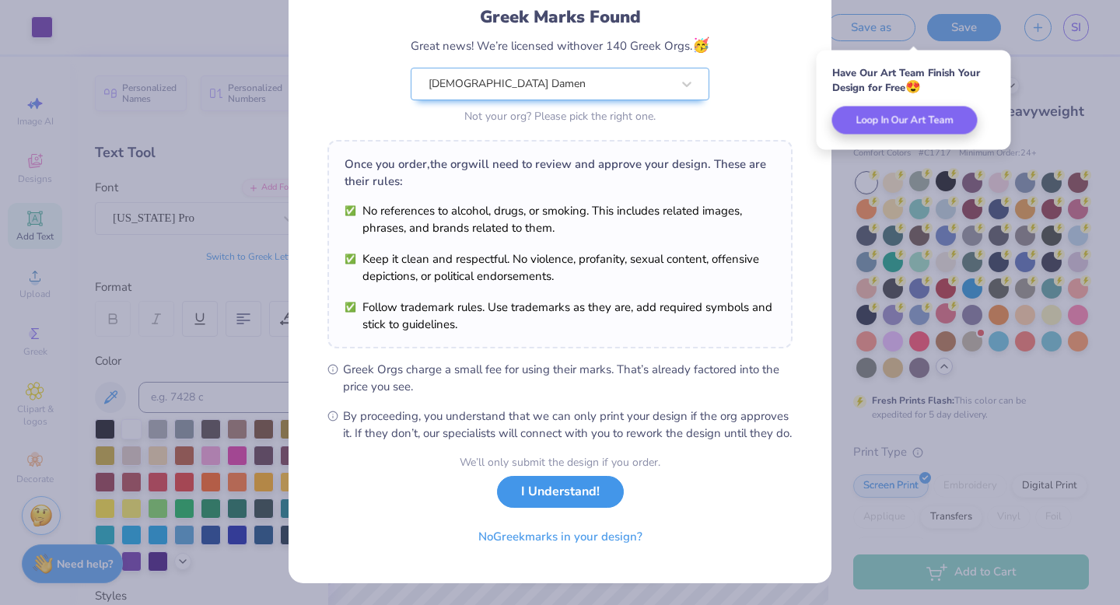
click at [551, 505] on button "I Understand!" at bounding box center [560, 492] width 127 height 32
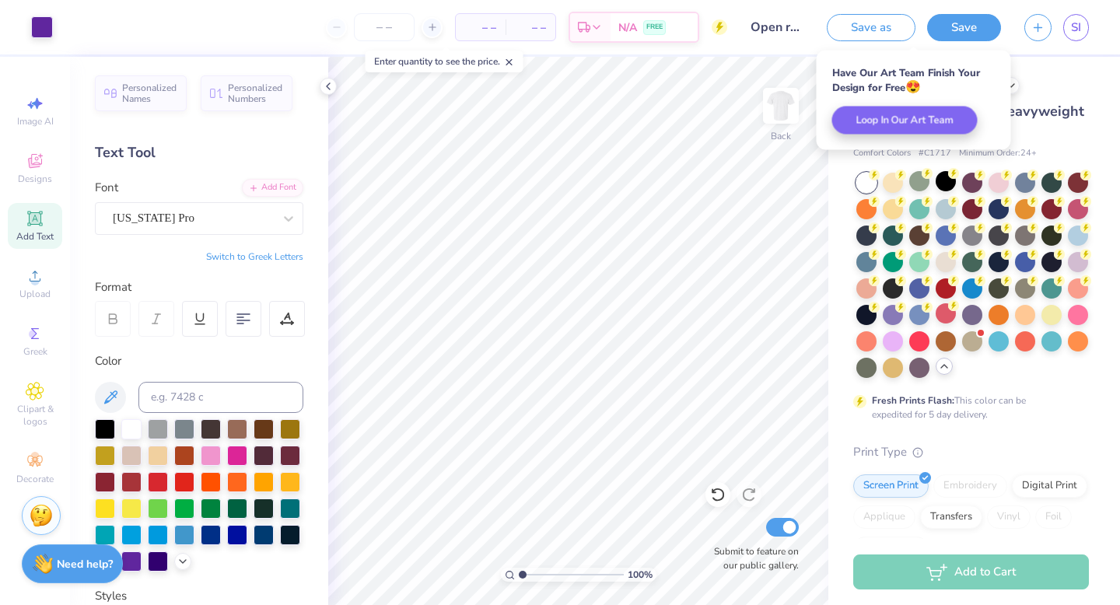
scroll to position [0, 0]
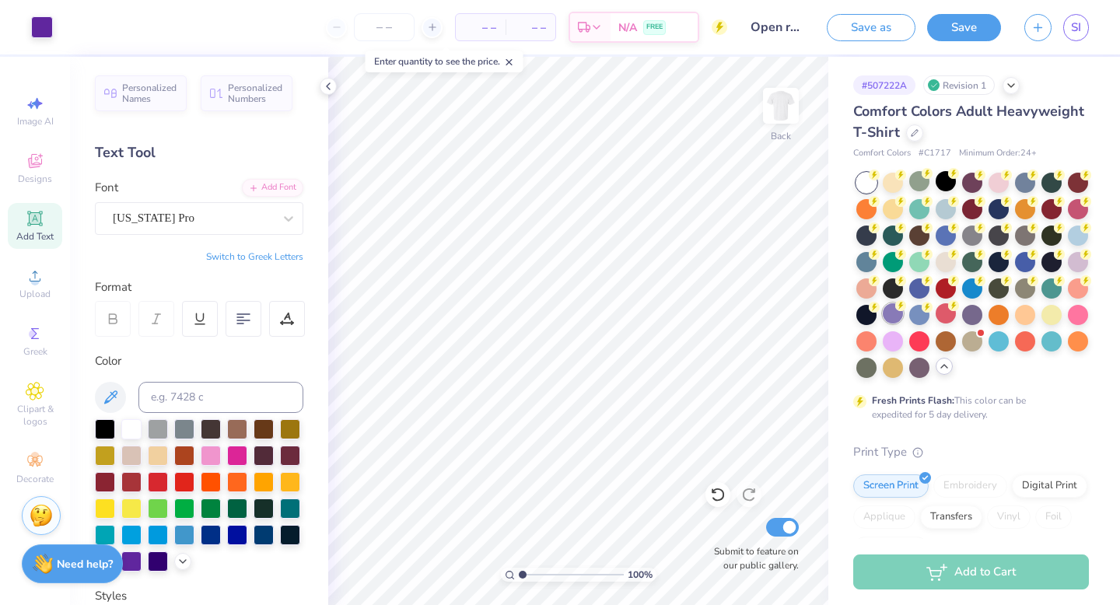
click at [903, 310] on icon at bounding box center [901, 305] width 11 height 11
click at [42, 15] on div at bounding box center [42, 26] width 22 height 22
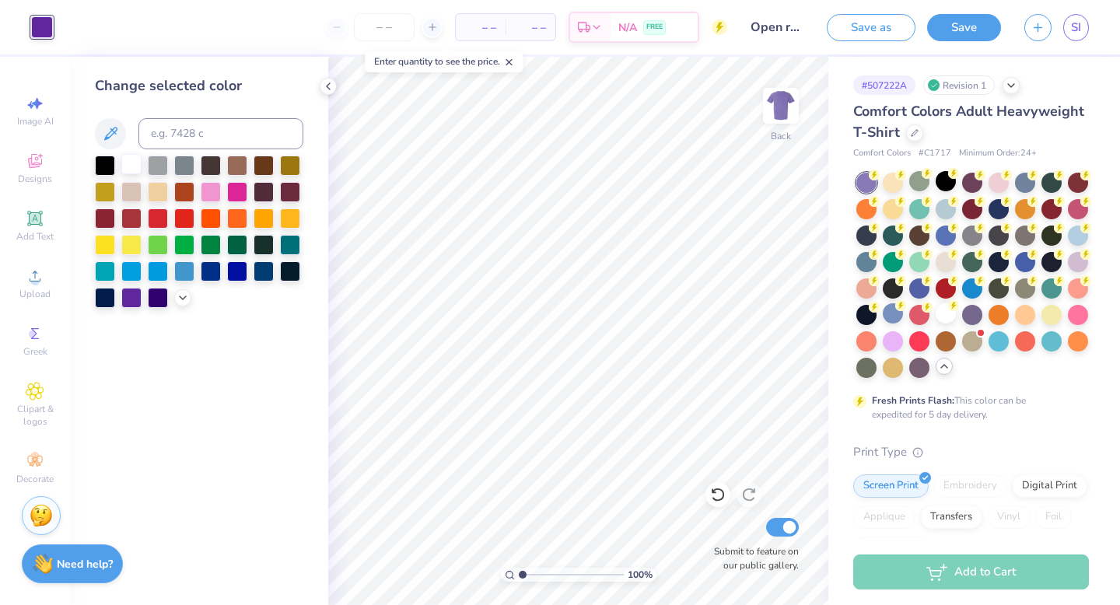
click at [131, 163] on div at bounding box center [131, 164] width 20 height 20
click at [948, 30] on button "Save" at bounding box center [964, 25] width 74 height 27
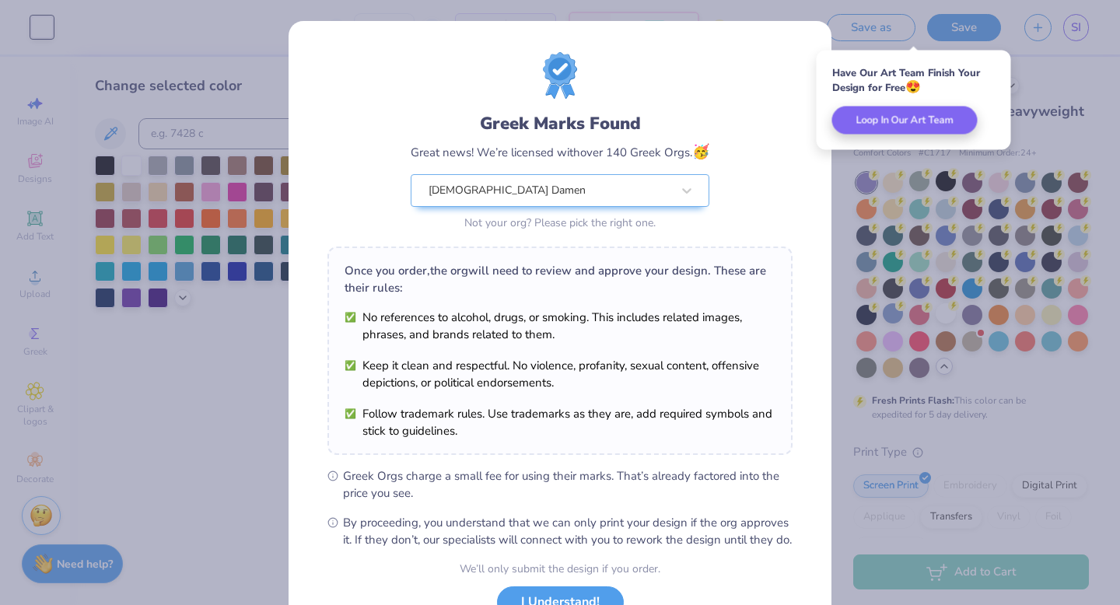
scroll to position [123, 0]
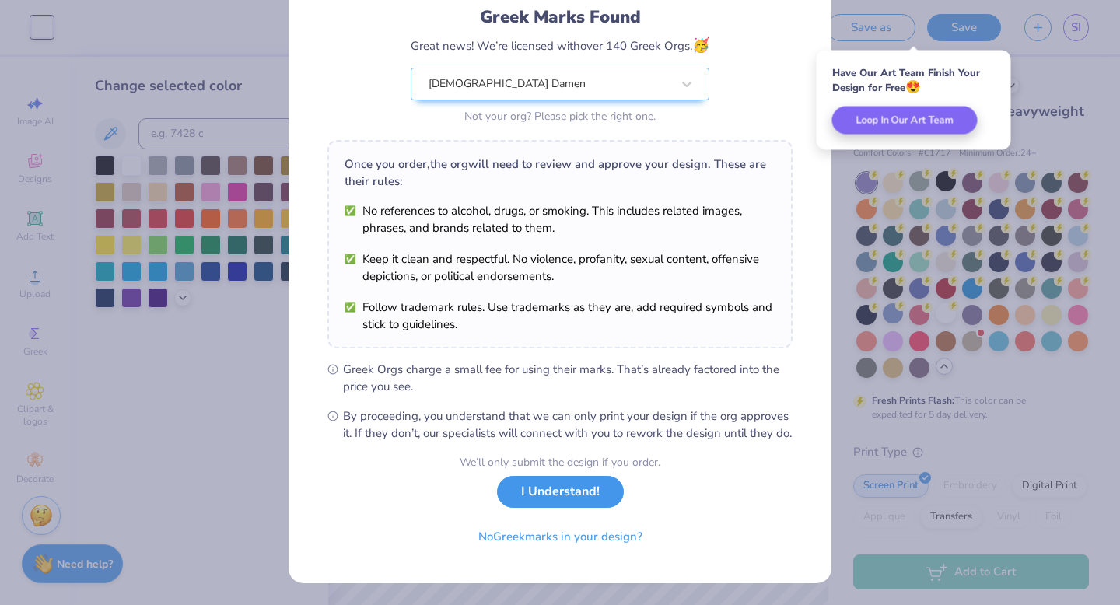
click at [531, 493] on button "I Understand!" at bounding box center [560, 492] width 127 height 32
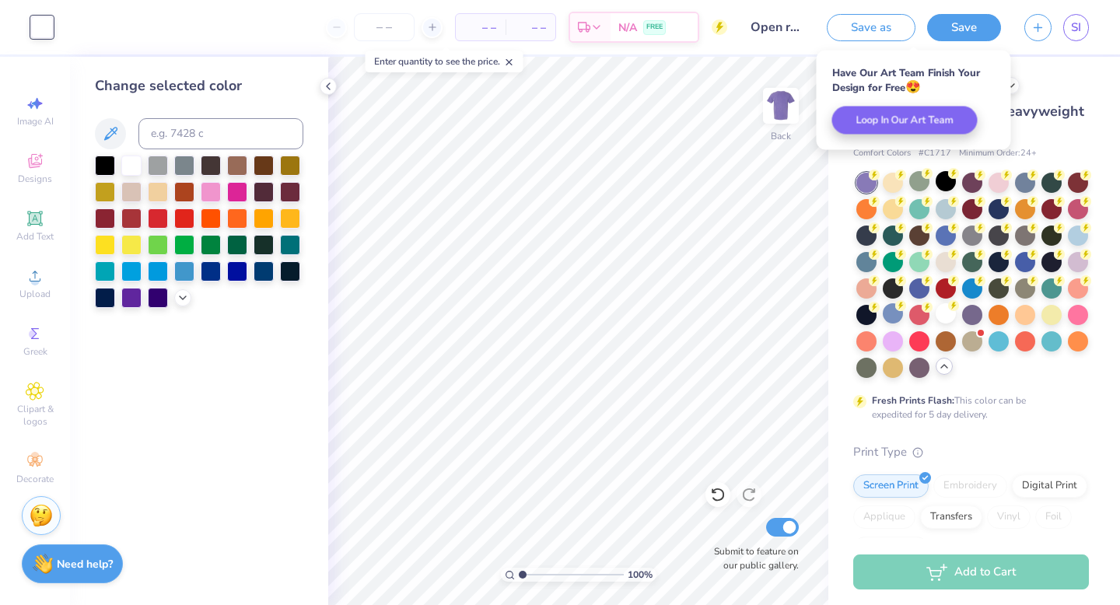
scroll to position [0, 0]
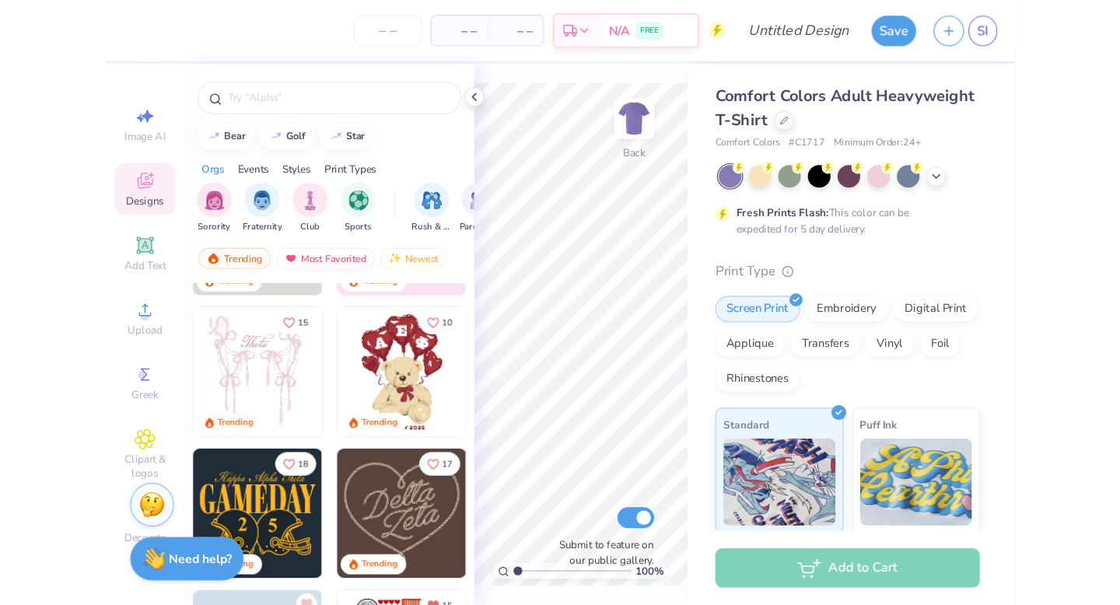
scroll to position [113, 0]
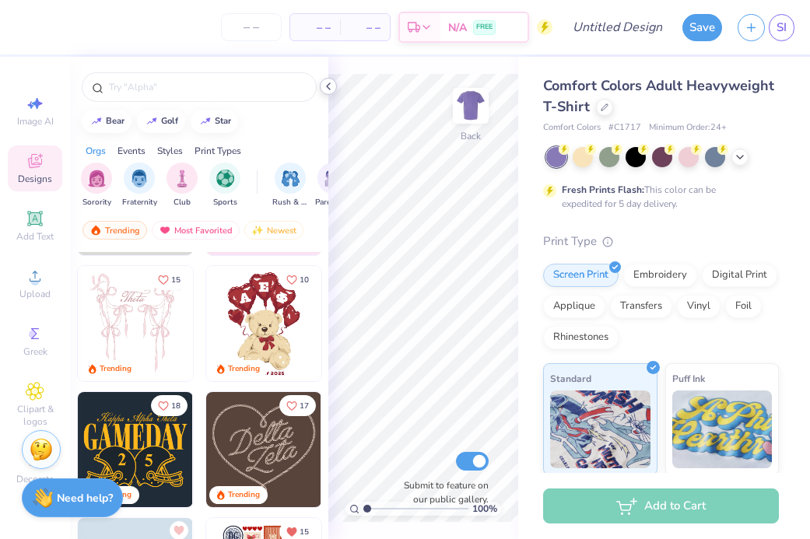
click at [330, 88] on icon at bounding box center [328, 86] width 12 height 12
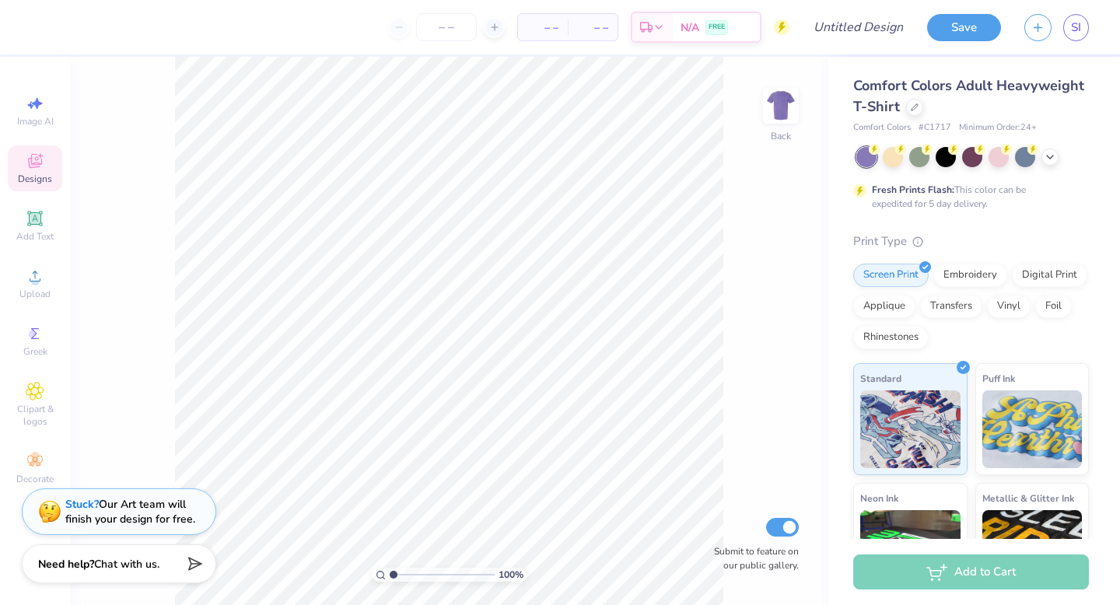
click at [38, 166] on icon at bounding box center [35, 163] width 12 height 10
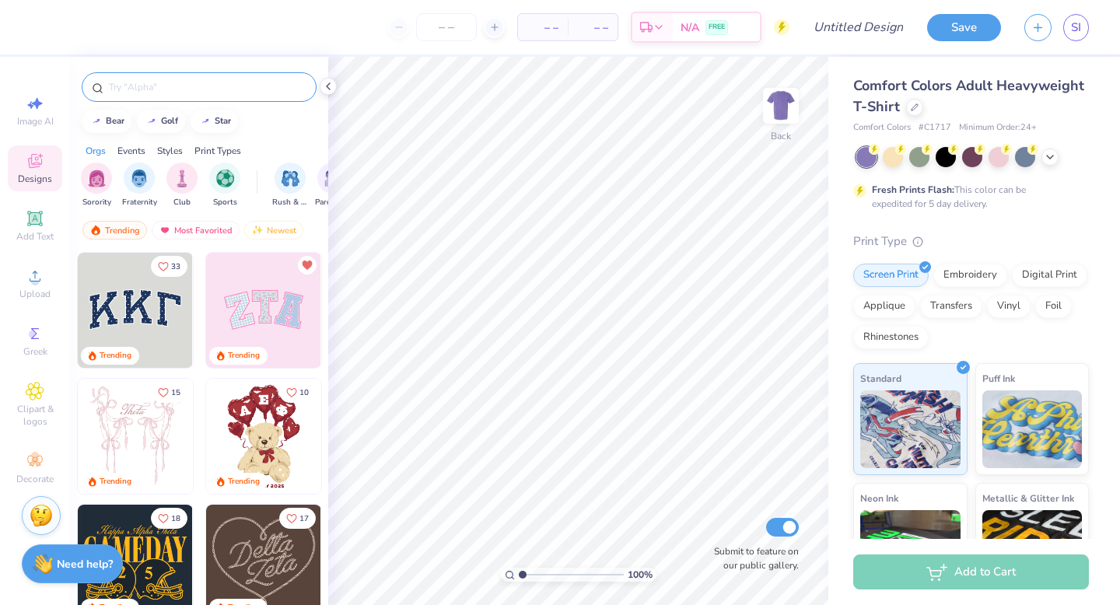
click at [192, 90] on input "text" at bounding box center [206, 87] width 199 height 16
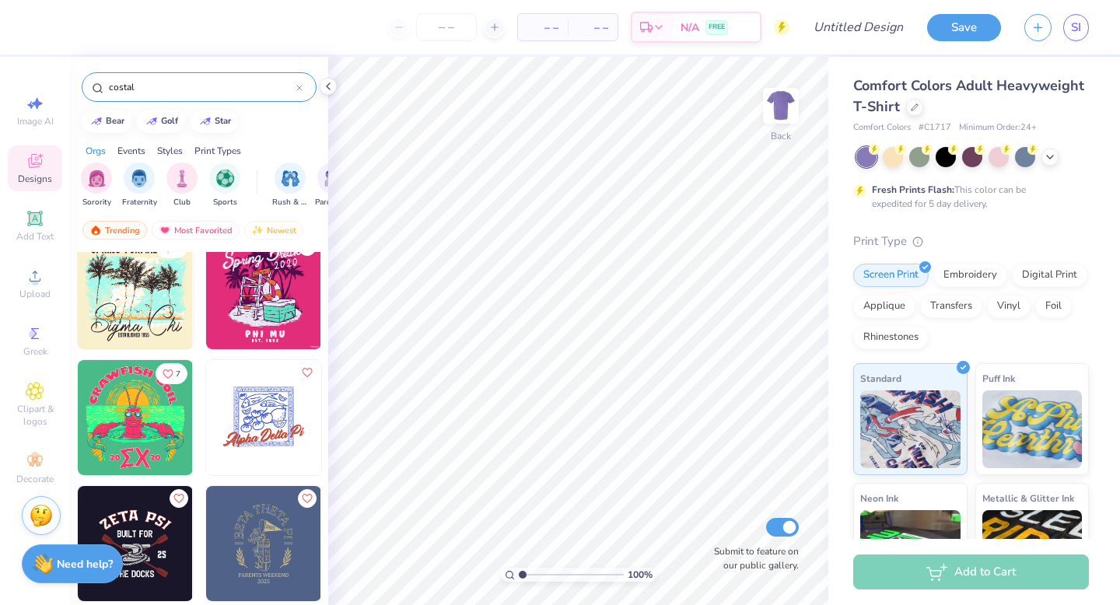
scroll to position [524, 0]
click at [103, 179] on img "filter for Sorority" at bounding box center [97, 177] width 18 height 18
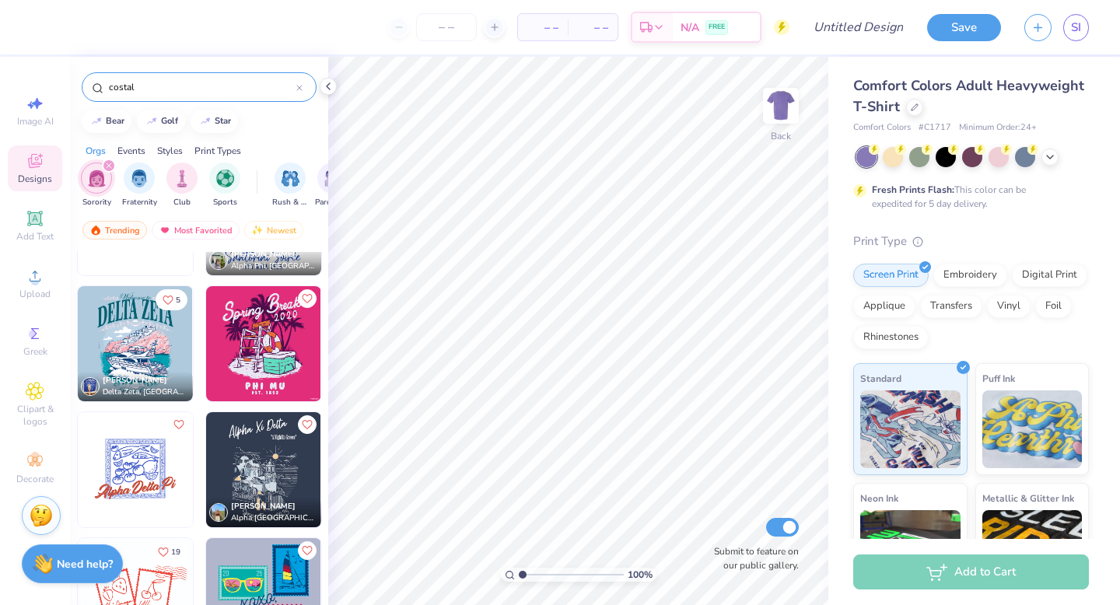
scroll to position [0, 0]
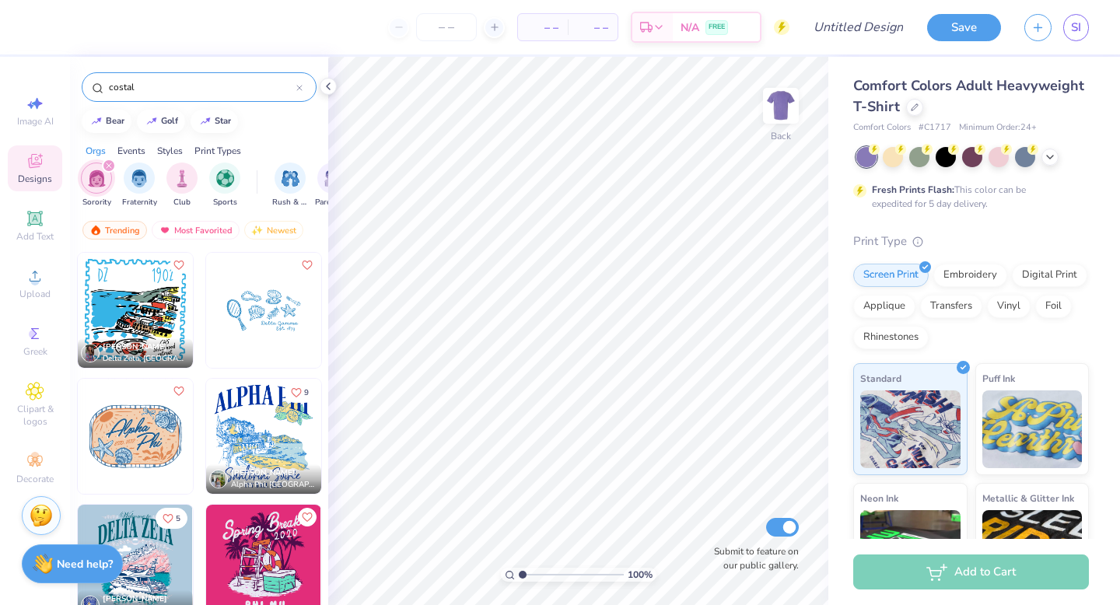
click at [149, 91] on input "costal" at bounding box center [201, 87] width 189 height 16
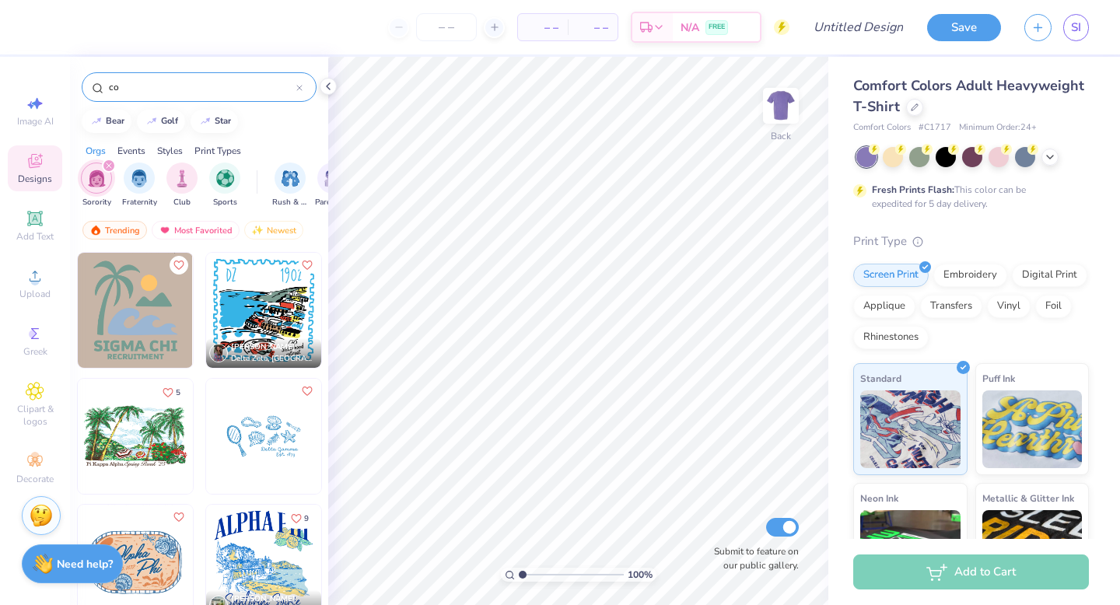
type input "c"
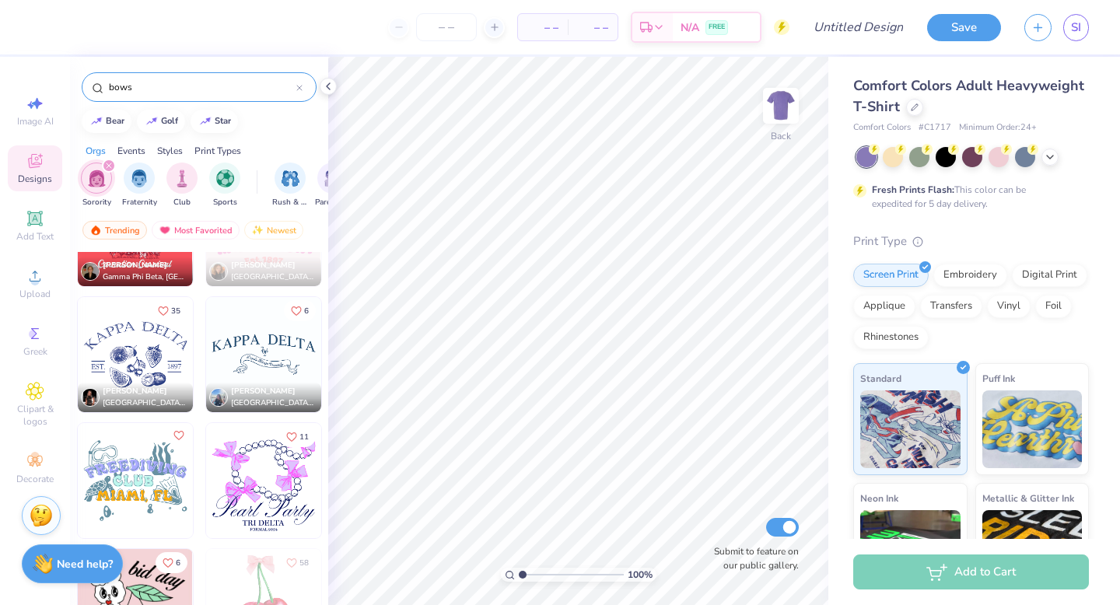
scroll to position [841, 0]
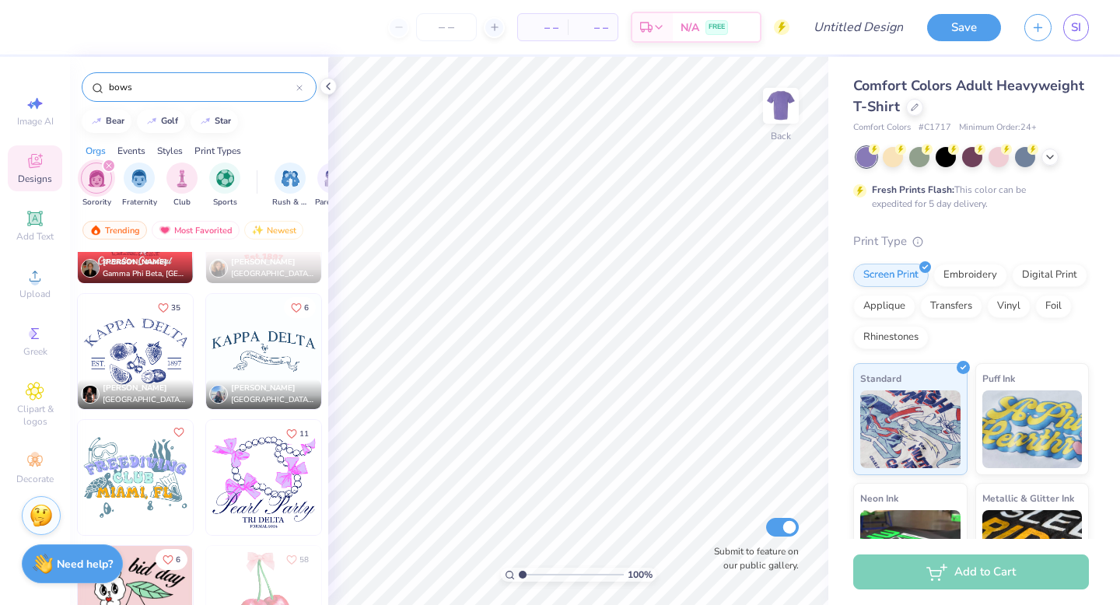
type input "bows"
click at [261, 347] on img at bounding box center [263, 351] width 115 height 115
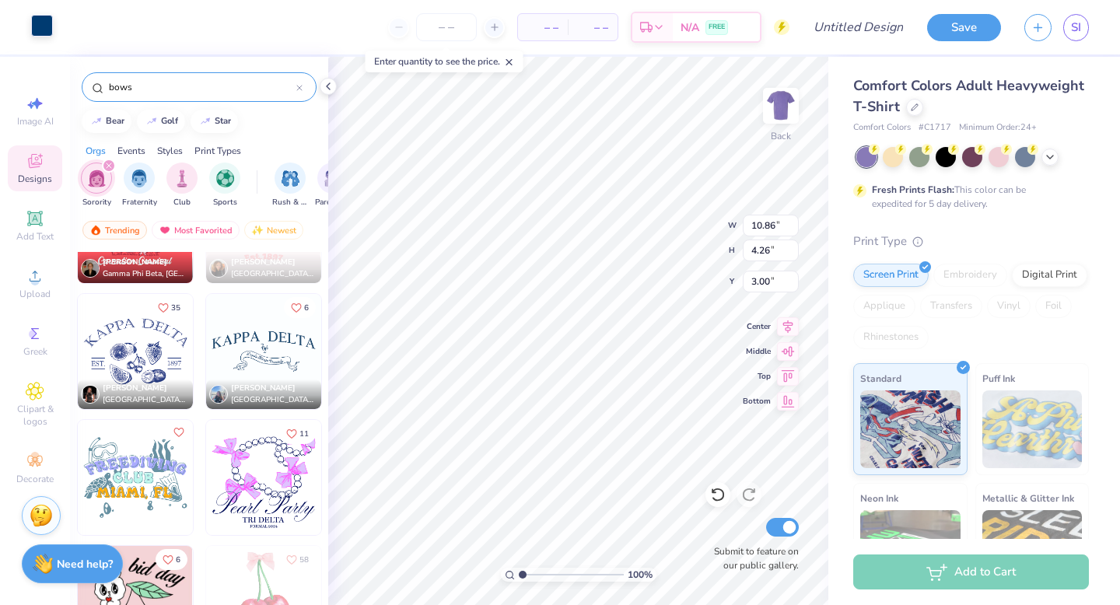
click at [45, 27] on div at bounding box center [42, 26] width 22 height 22
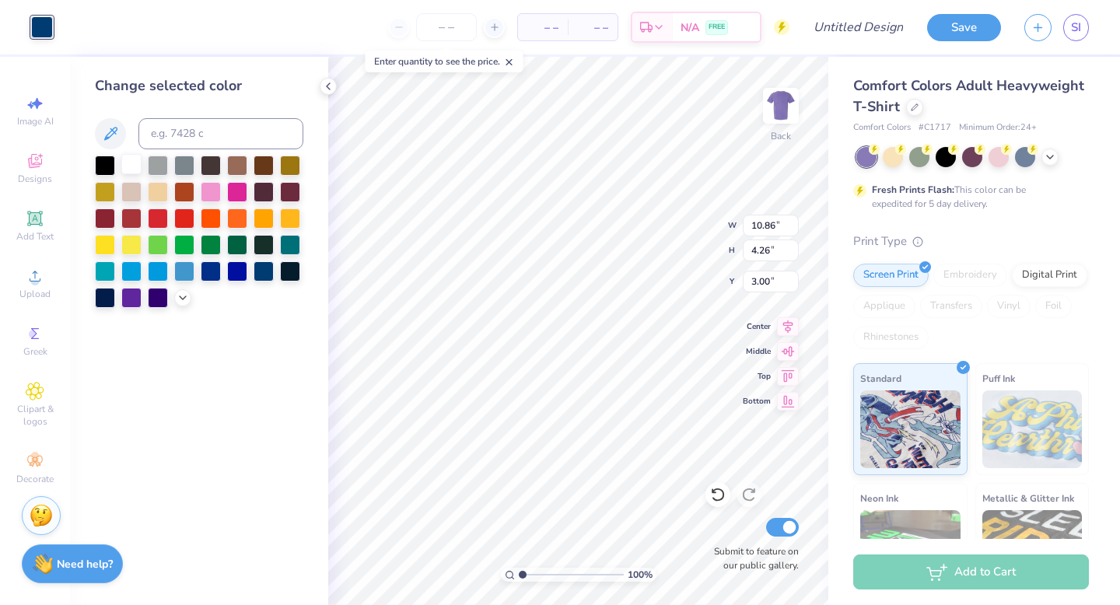
click at [133, 170] on div at bounding box center [131, 164] width 20 height 20
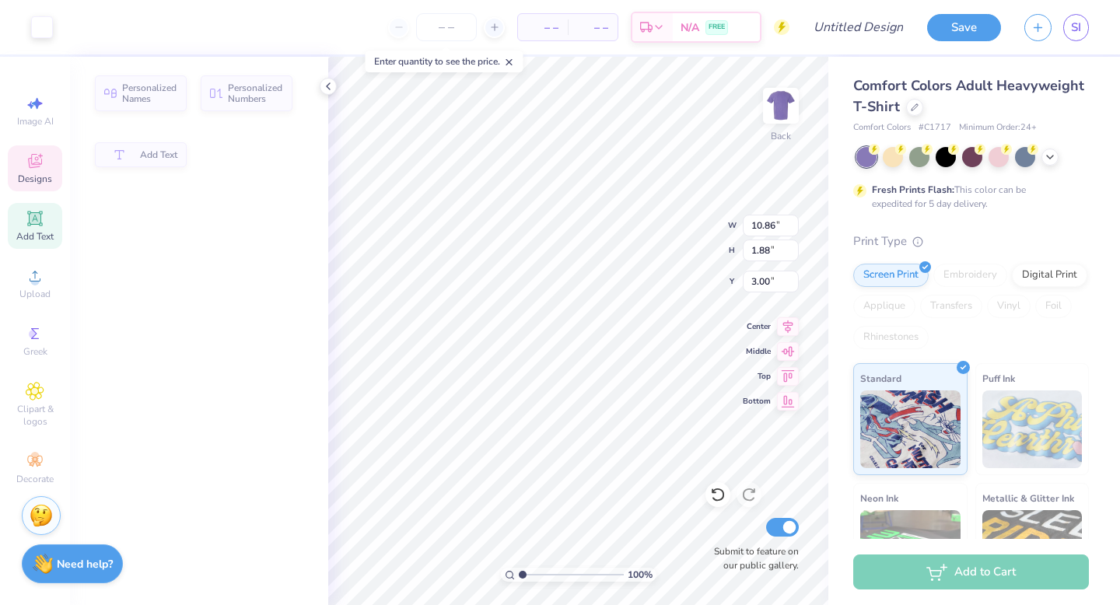
type input "1.88"
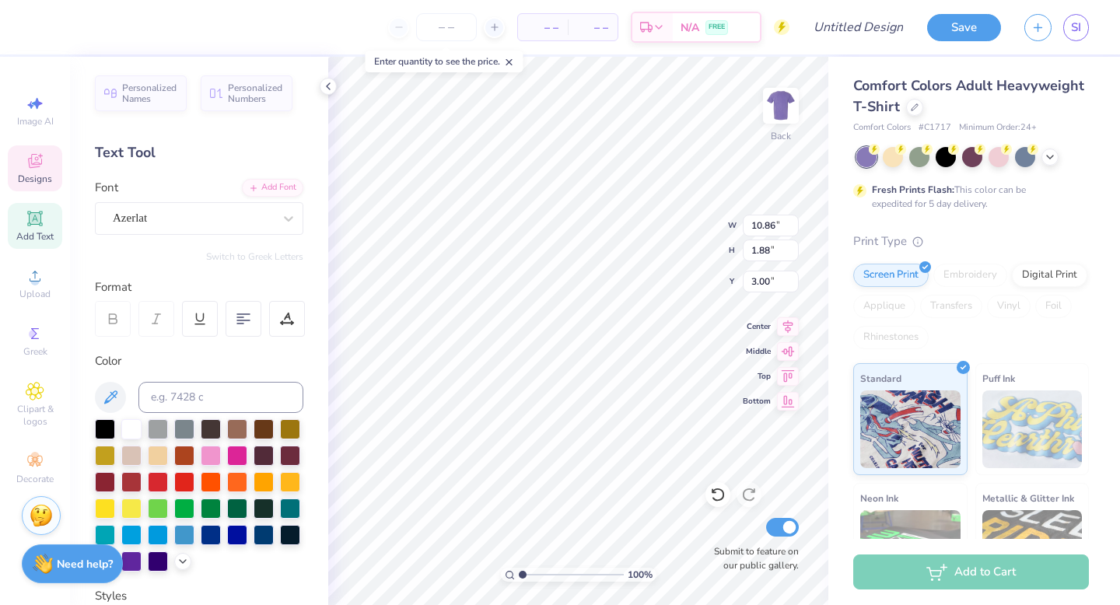
scroll to position [1, 1]
type textarea "CHRISTLICHE DAMEN"
type textarea "CHRISTLICHE"
type input "3.00"
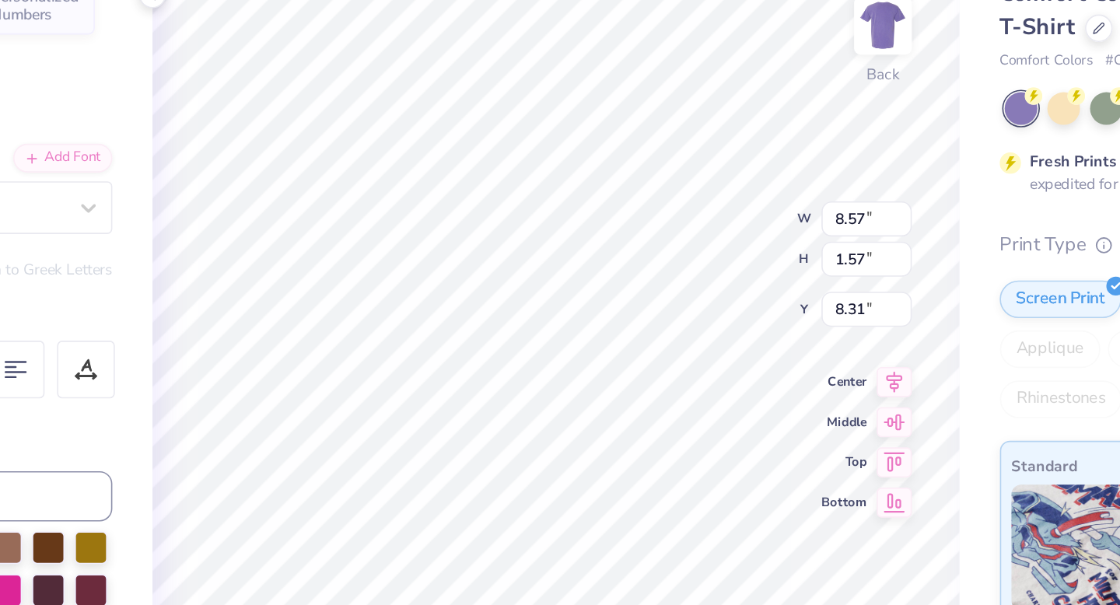
type input "8.31"
type textarea "DAMEN"
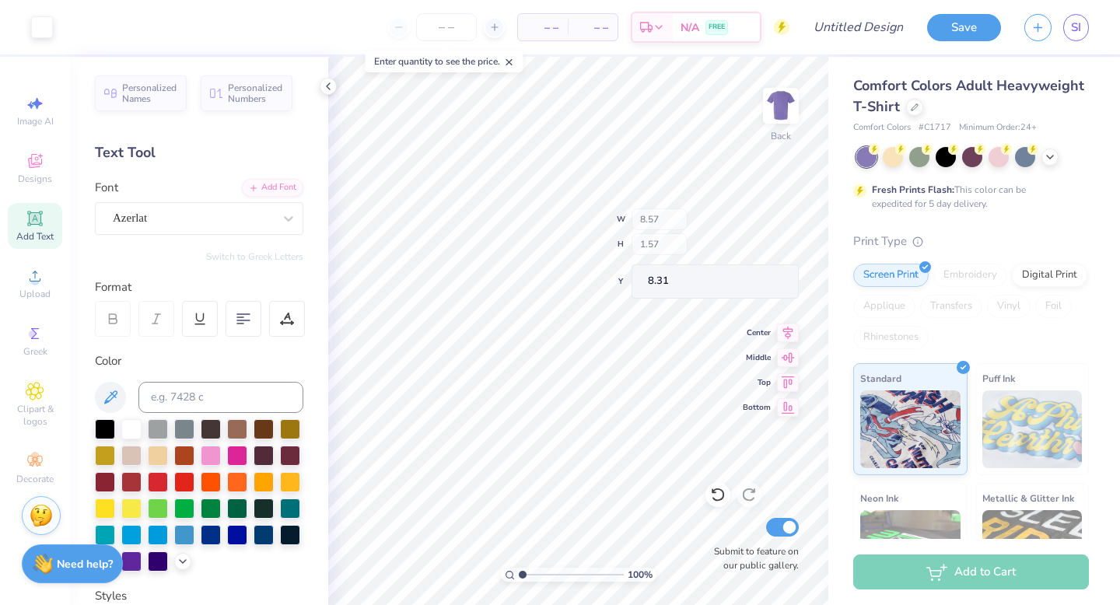
scroll to position [299, 0]
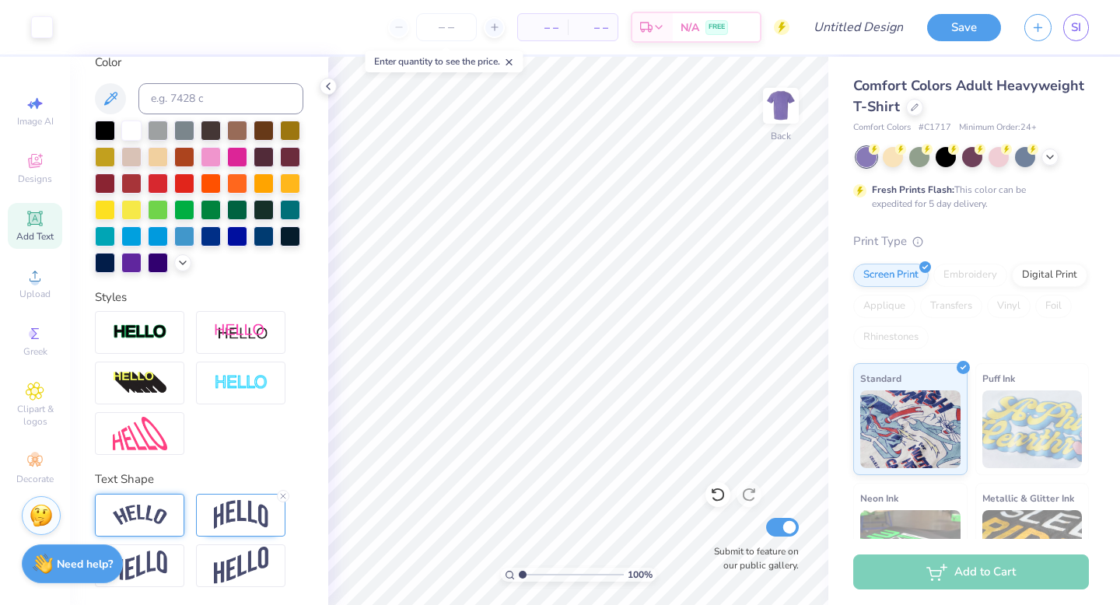
click at [164, 519] on img at bounding box center [140, 515] width 54 height 21
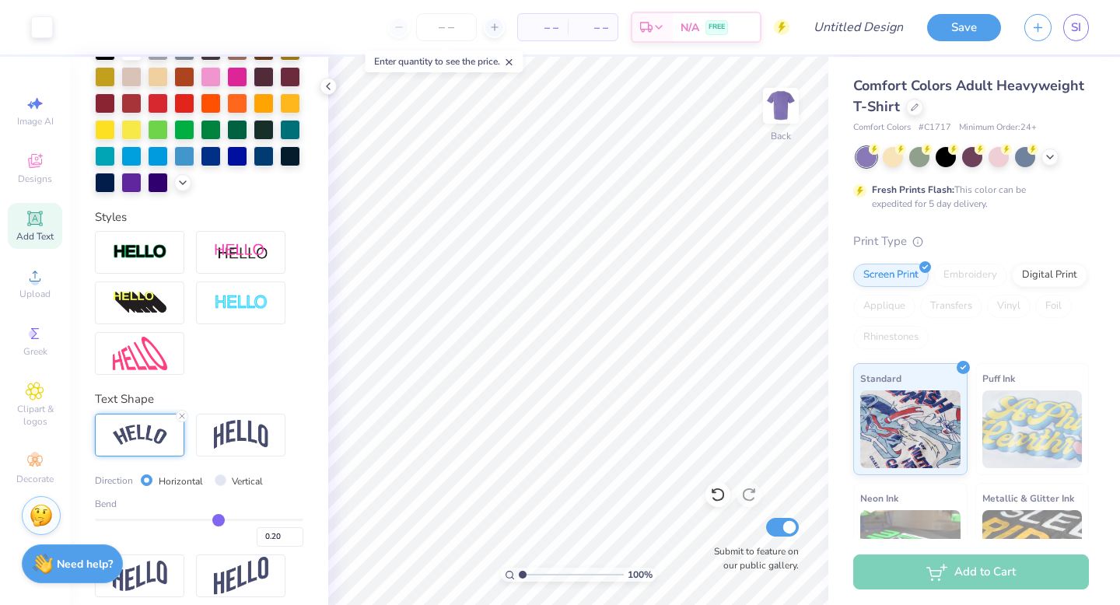
scroll to position [384, 0]
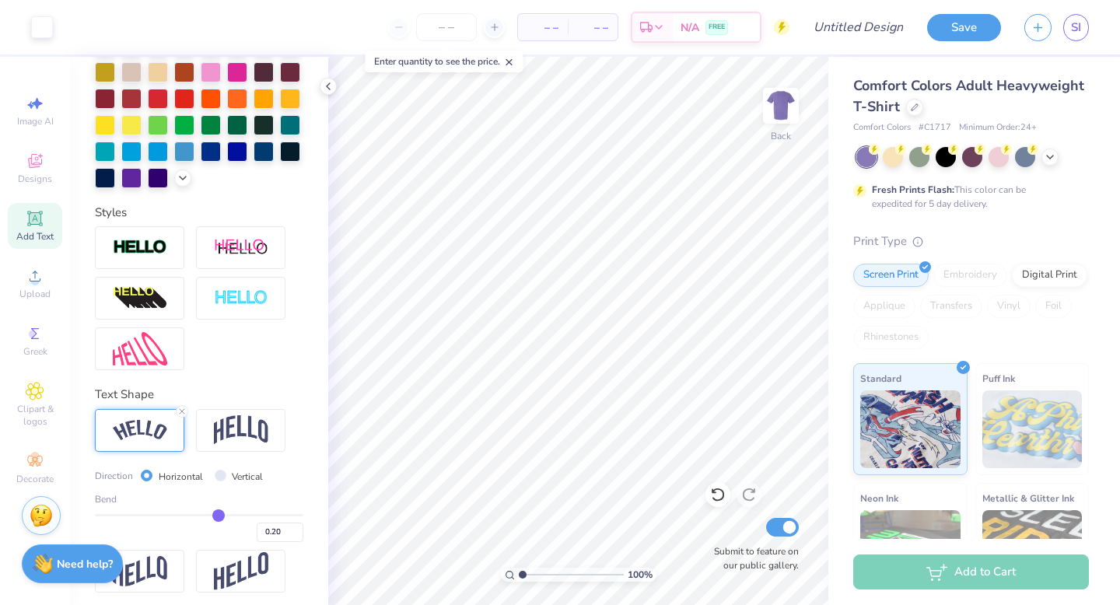
type input "0.19"
type input "0.18"
type input "0.15"
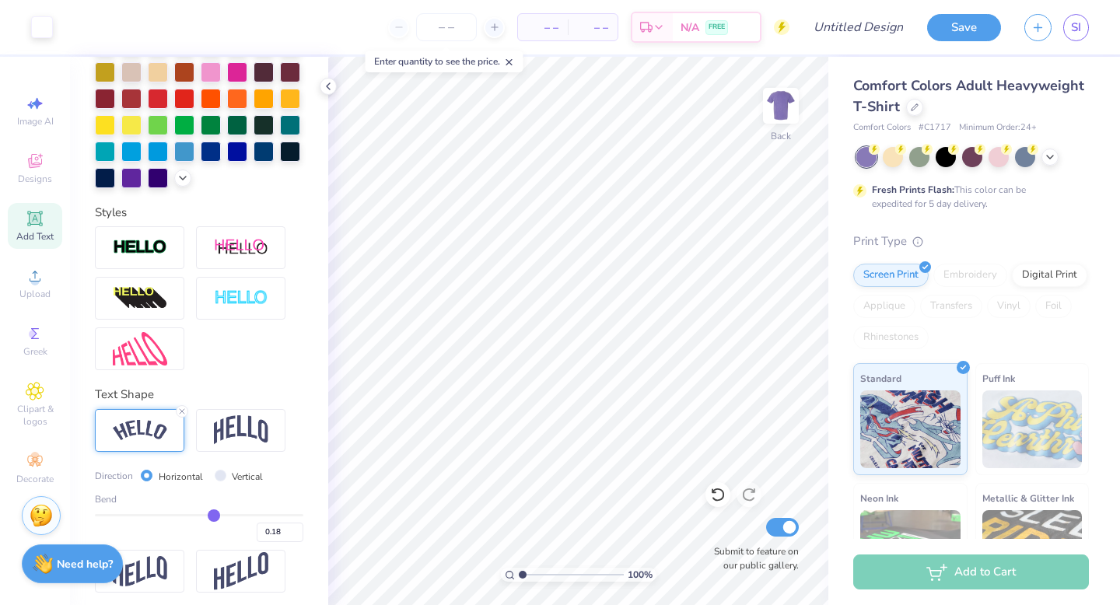
type input "0.15"
type input "0.13"
type input "0.11"
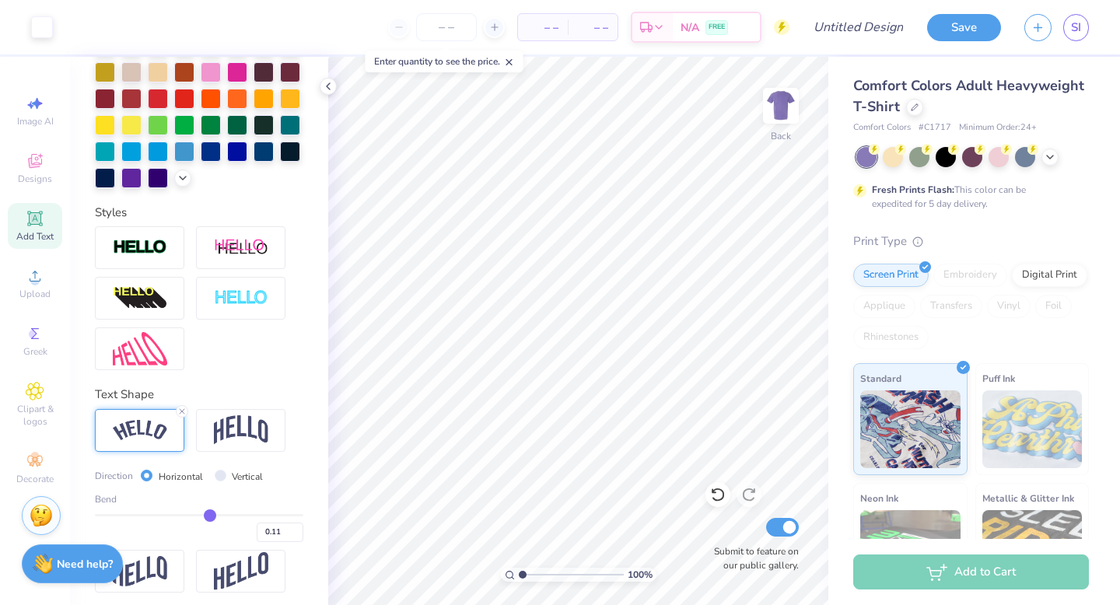
type input "0.09"
type input "0.07"
type input "0.05"
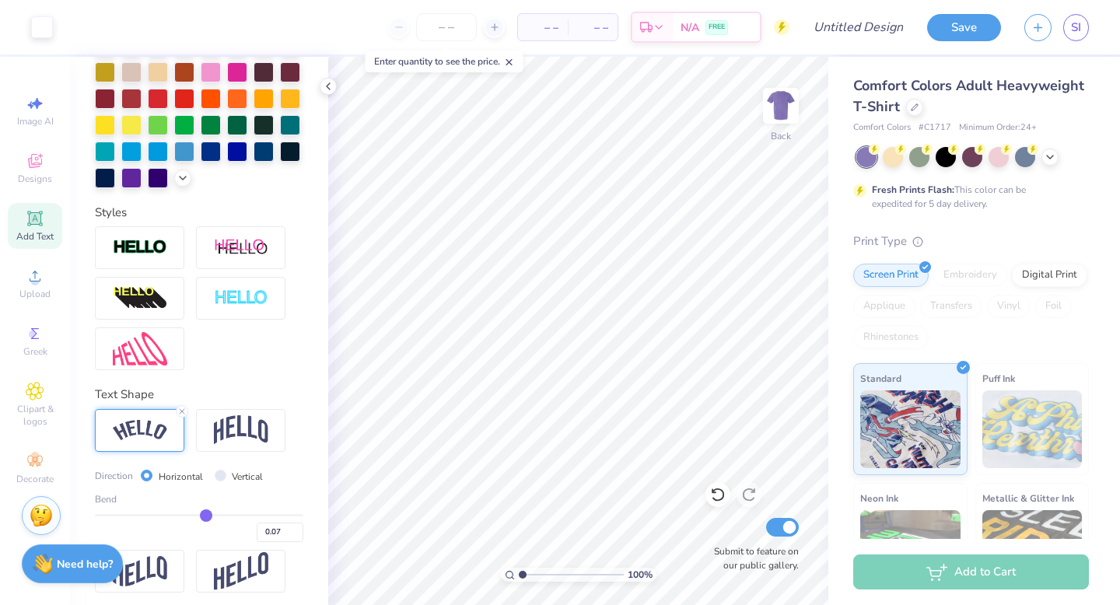
type input "0.05"
type input "0.03"
type input "0"
type input "0.00"
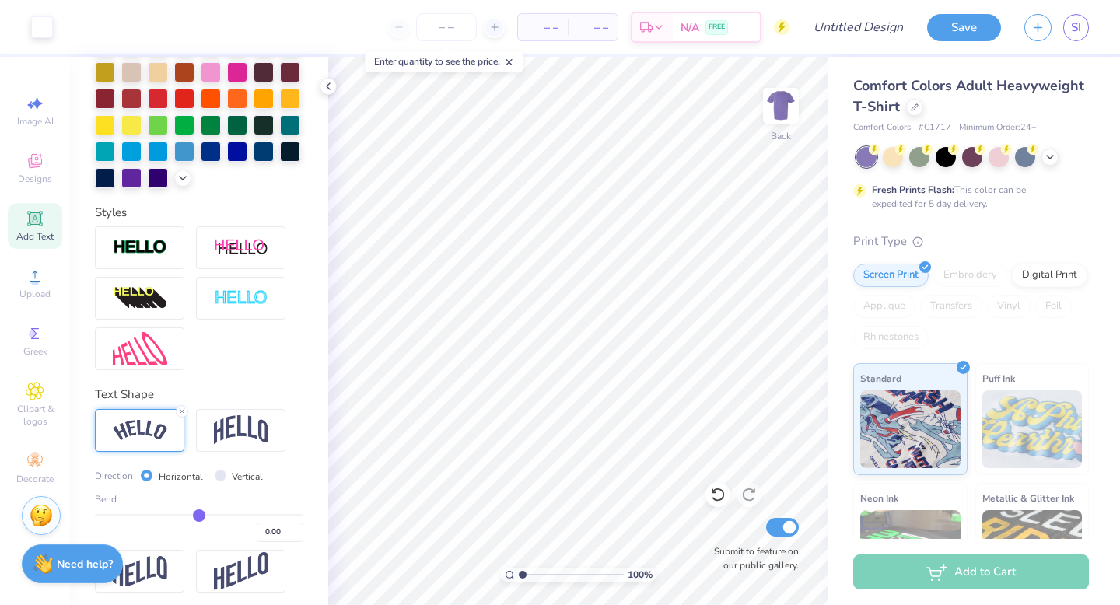
type input "-0.03"
type input "-0.05"
type input "-0.07"
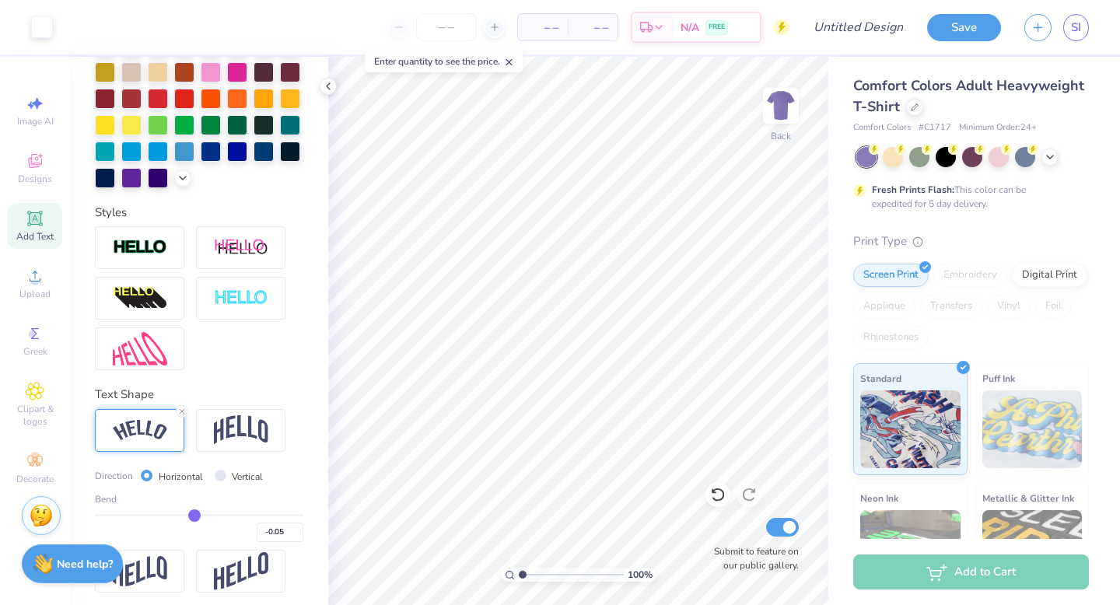
type input "-0.07"
type input "-0.09"
type input "-0.11"
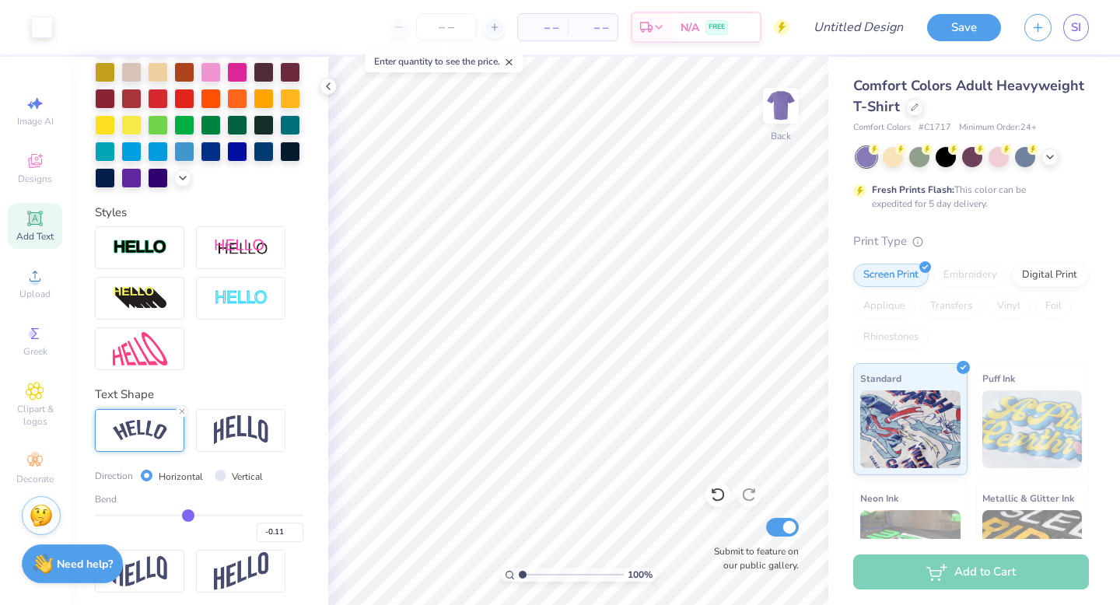
type input "-0.12"
type input "-0.13"
type input "-0.14"
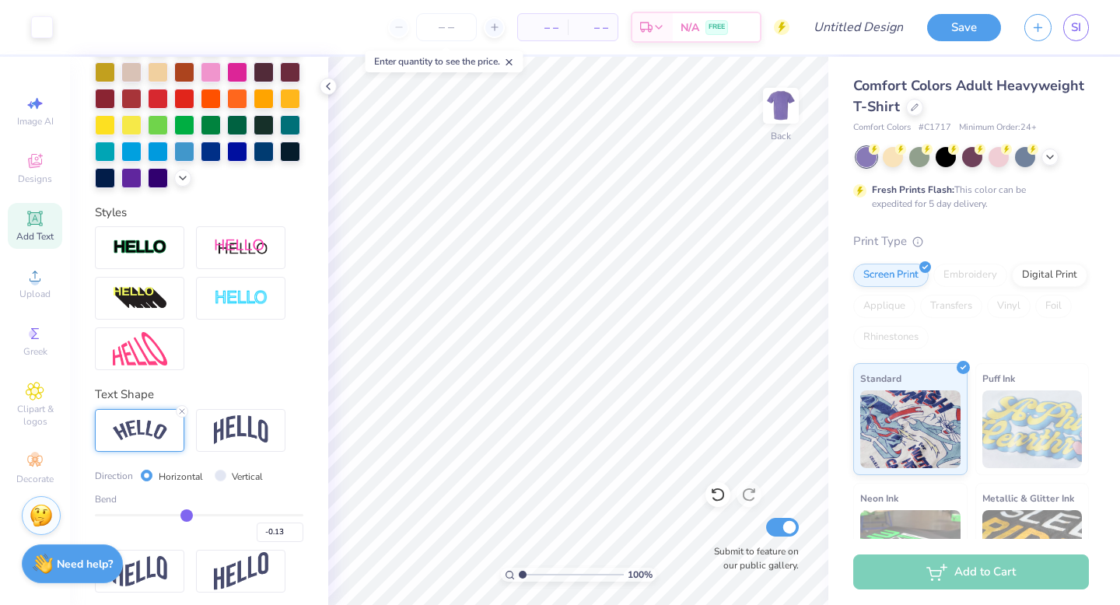
type input "-0.14"
type input "-0.16"
type input "-0.17"
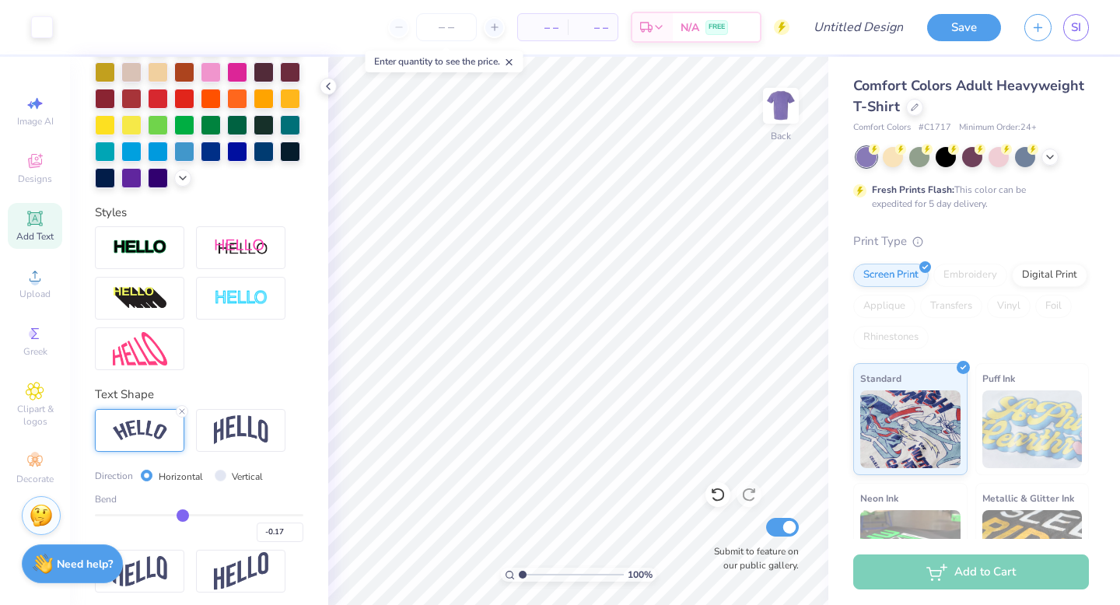
type input "-0.18"
type input "-0.19"
type input "-0.2"
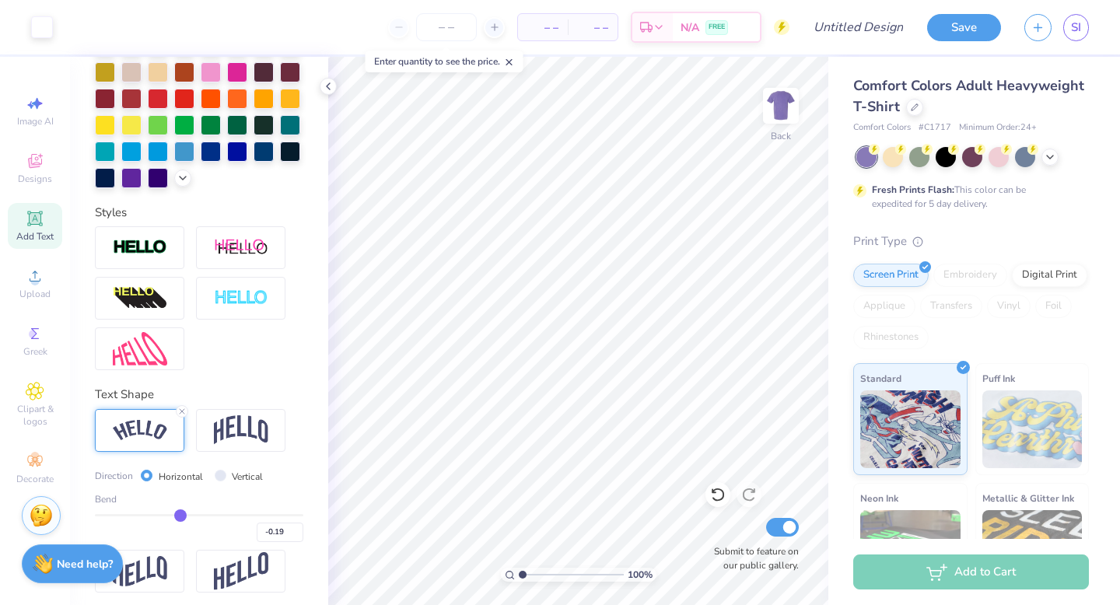
type input "-0.20"
type input "-0.21"
type input "-0.22"
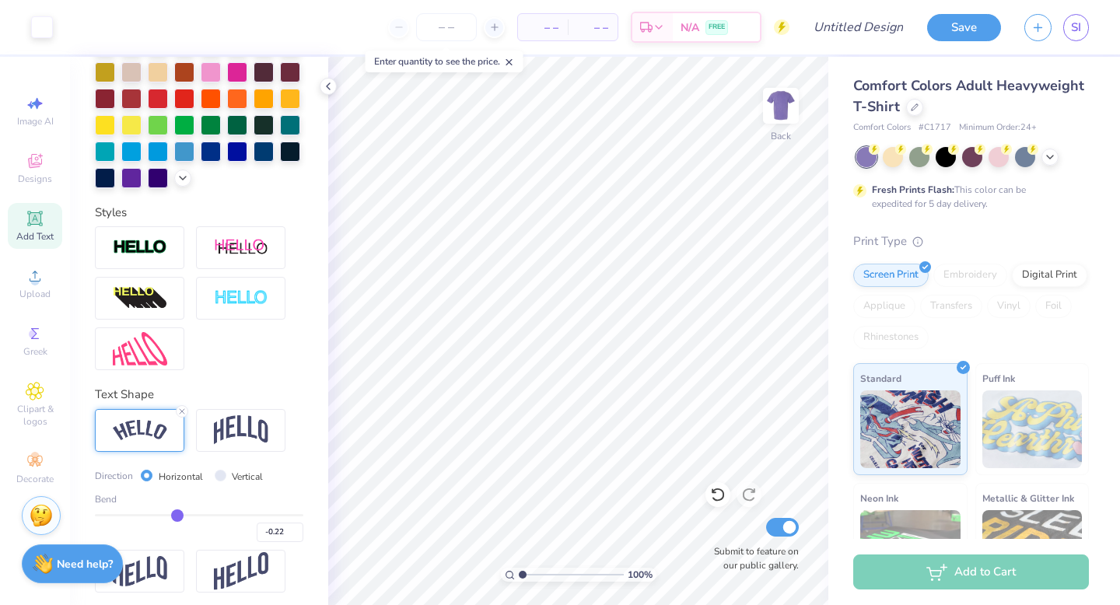
type input "-0.23"
type input "-0.24"
type input "-0.25"
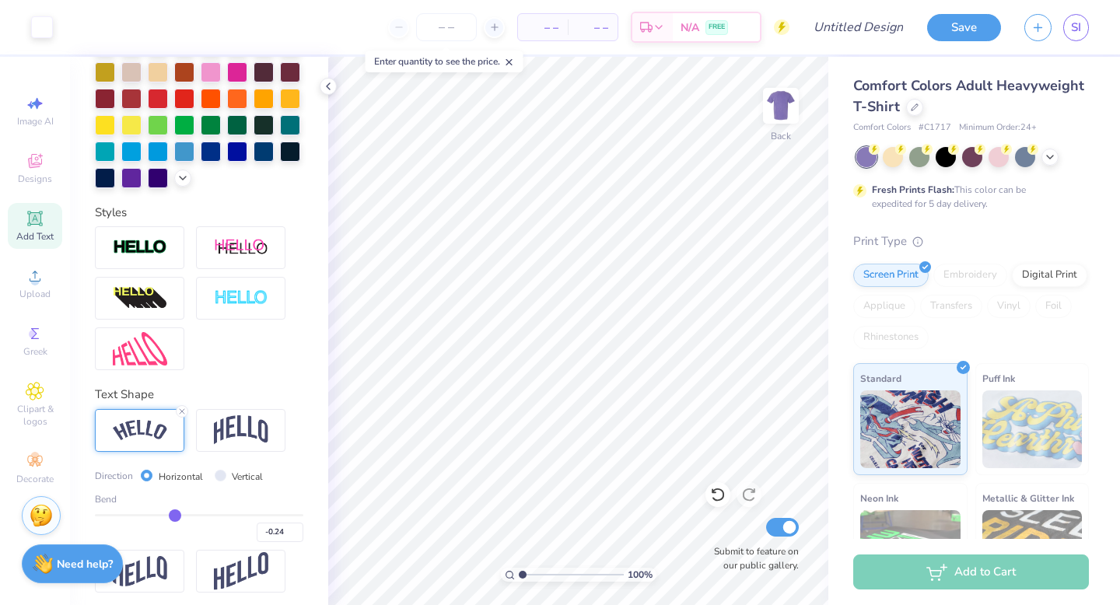
type input "-0.25"
type input "-0.26"
type input "-0.27"
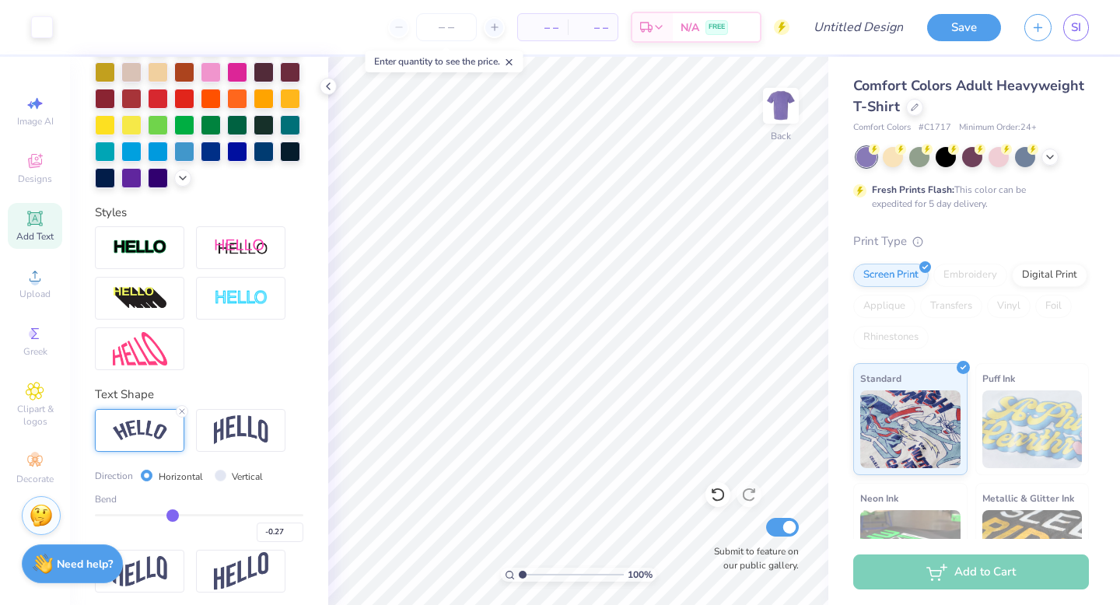
type input "-0.28"
type input "-0.29"
type input "-0.3"
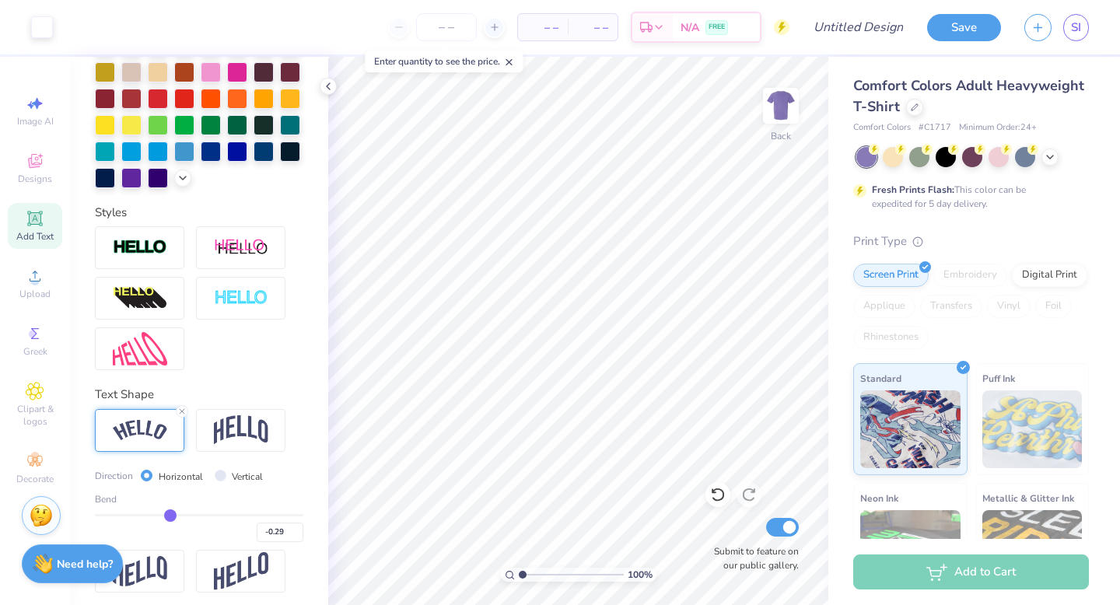
type input "-0.30"
drag, startPoint x: 218, startPoint y: 516, endPoint x: 169, endPoint y: 514, distance: 49.1
type input "-0.3"
click at [169, 514] on input "range" at bounding box center [199, 515] width 209 height 2
type input "7.48"
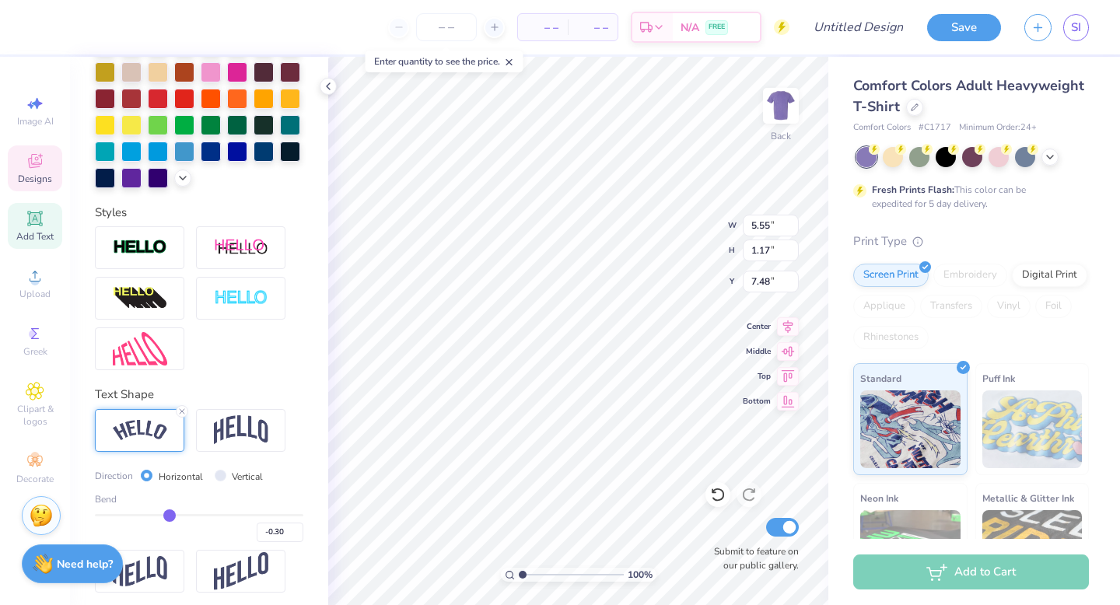
click at [186, 503] on div "Bend" at bounding box center [199, 500] width 209 height 14
type input "-0.29"
type input "-0.28"
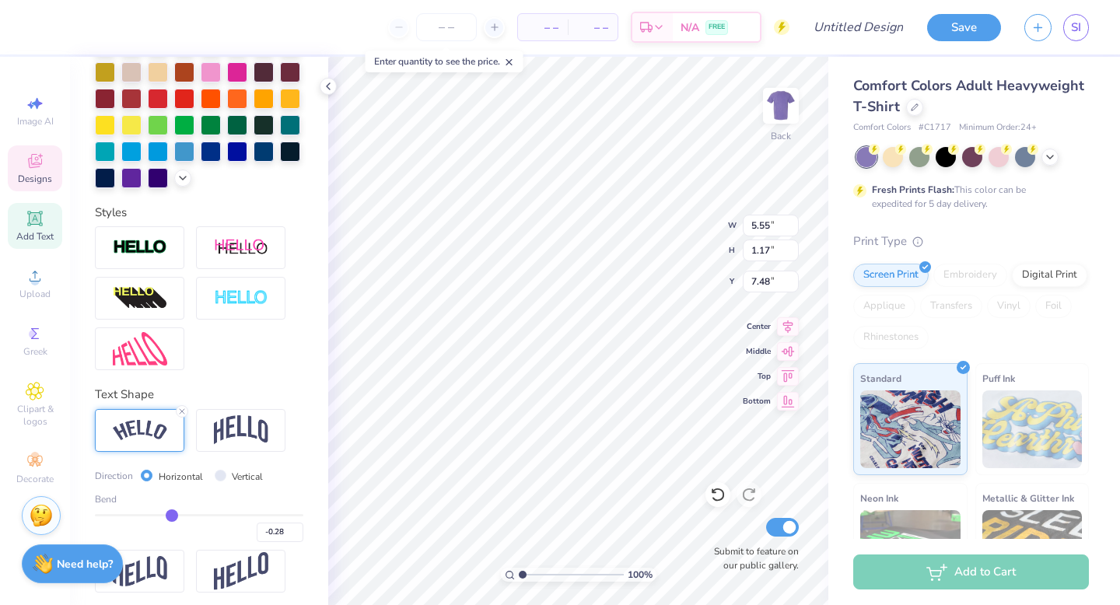
type input "-0.27"
type input "-0.26"
type input "-0.25"
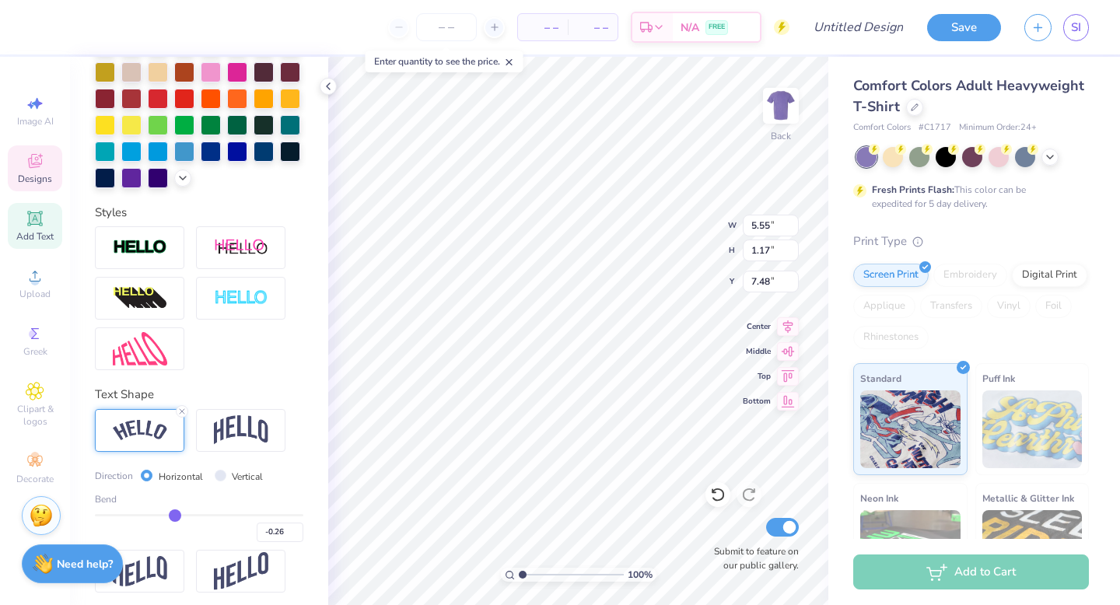
type input "-0.25"
type input "-0.24"
type input "-0.23"
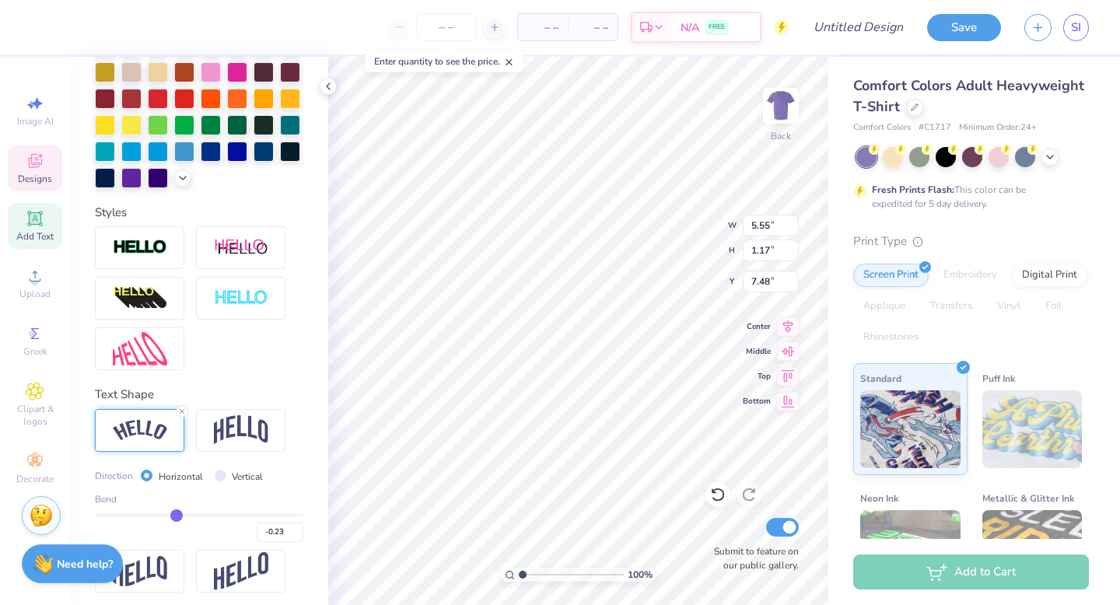
type input "-0.22"
type input "-0.21"
drag, startPoint x: 170, startPoint y: 512, endPoint x: 178, endPoint y: 514, distance: 7.9
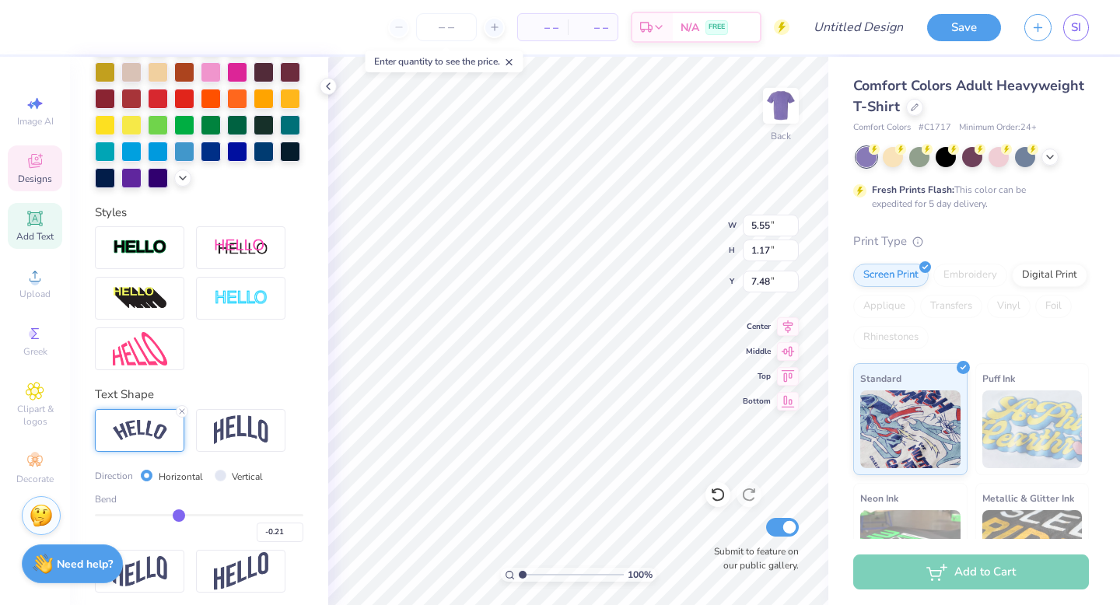
type input "-0.21"
click at [178, 514] on input "range" at bounding box center [199, 515] width 209 height 2
type input "5.32"
type input "1.03"
type input "7.55"
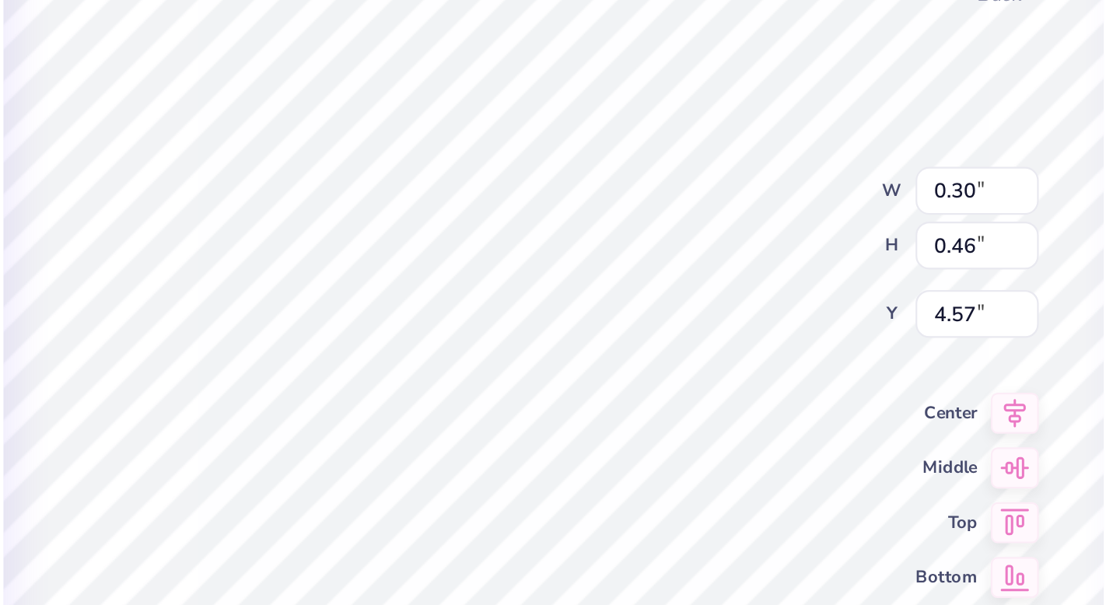
scroll to position [299, 0]
type input "0.65"
type input "0.98"
type input "4.69"
type textarea "5"
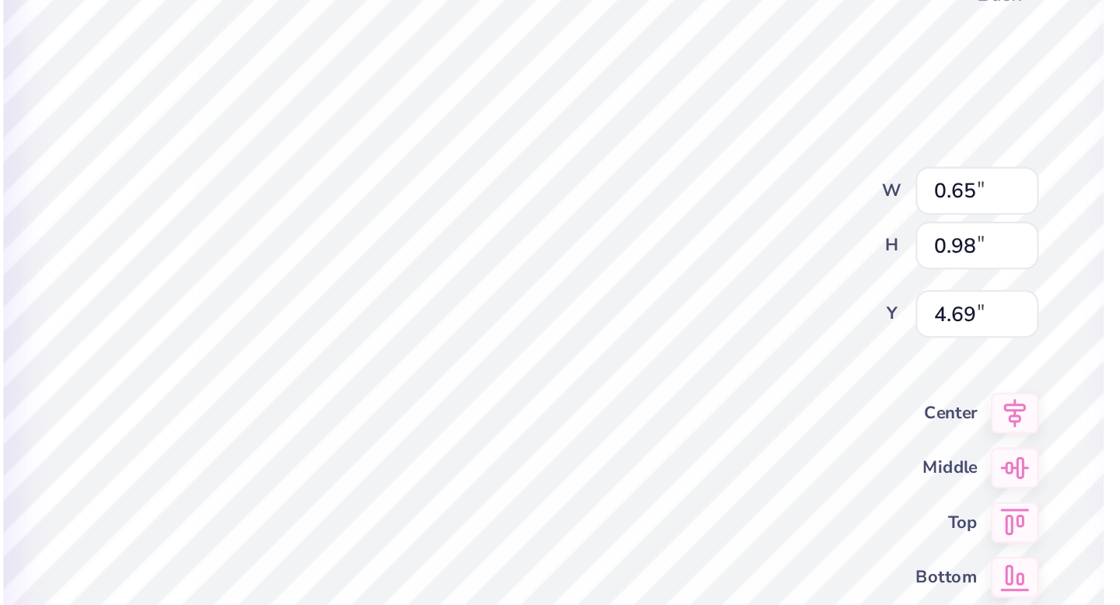
type input "6.97"
type input "2.19"
type input "5.07"
type input "0.56"
type input "0.98"
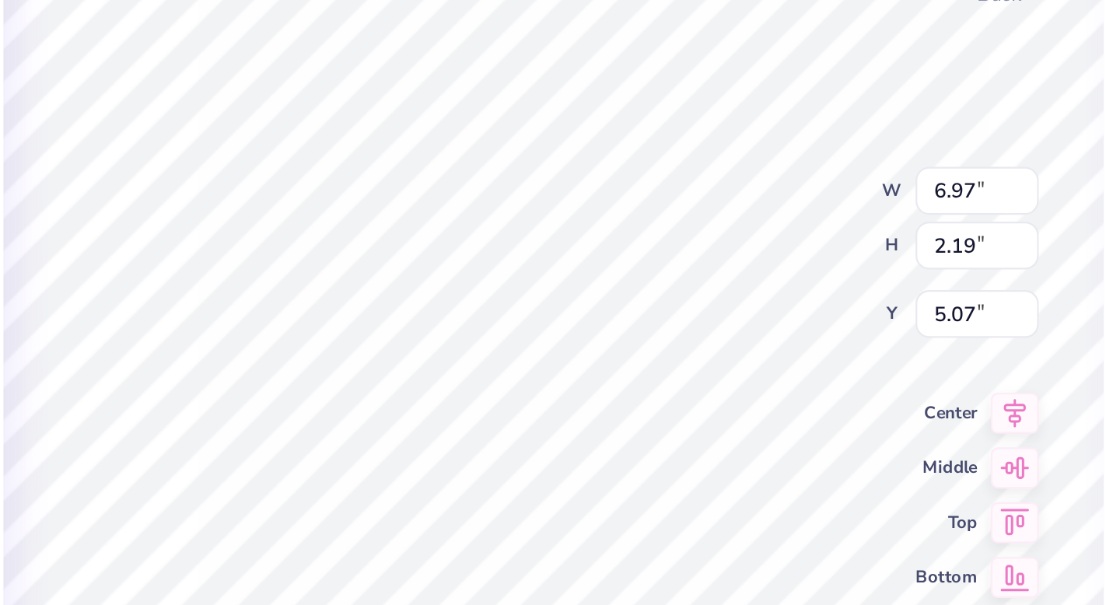
type input "4.69"
type input "0.27"
type input "0.47"
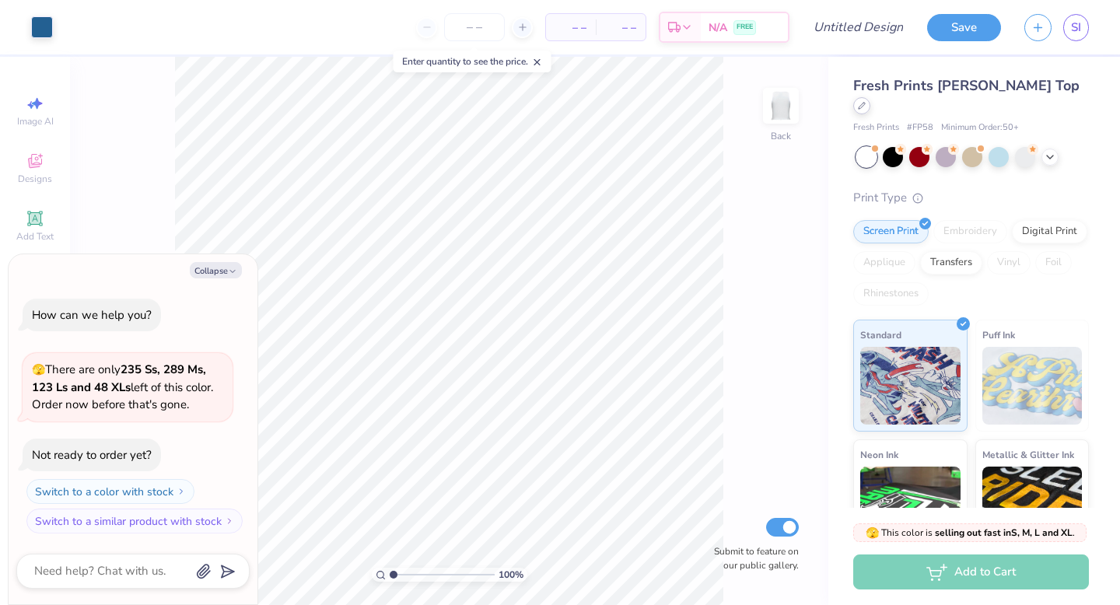
click at [871, 97] on div at bounding box center [862, 105] width 17 height 17
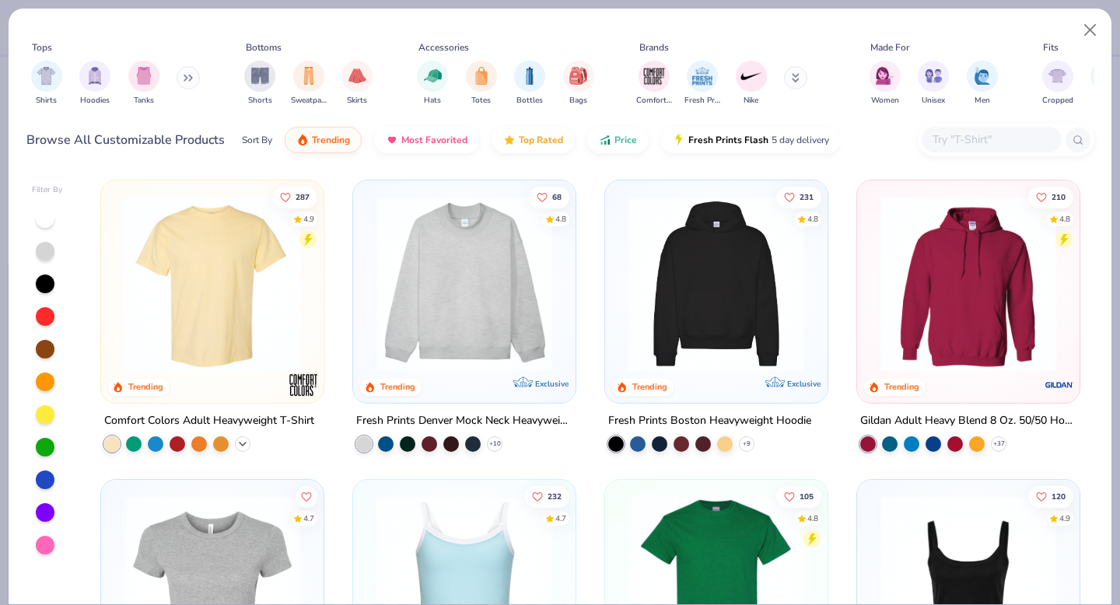
click at [244, 443] on polyline at bounding box center [243, 444] width 6 height 3
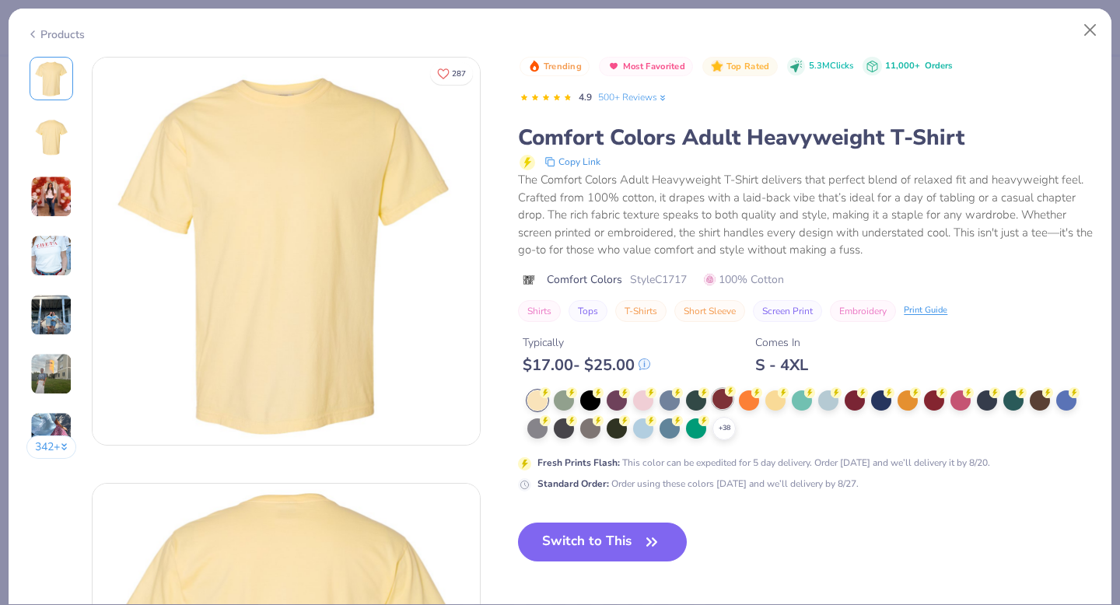
click at [551, 391] on circle at bounding box center [545, 392] width 11 height 11
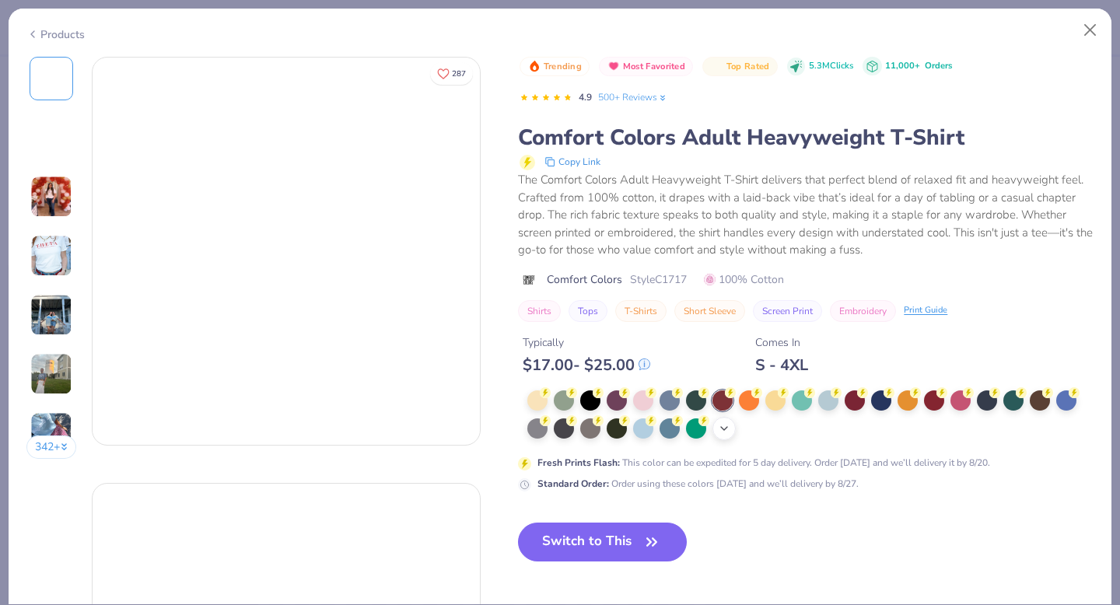
click at [724, 424] on icon at bounding box center [724, 428] width 12 height 12
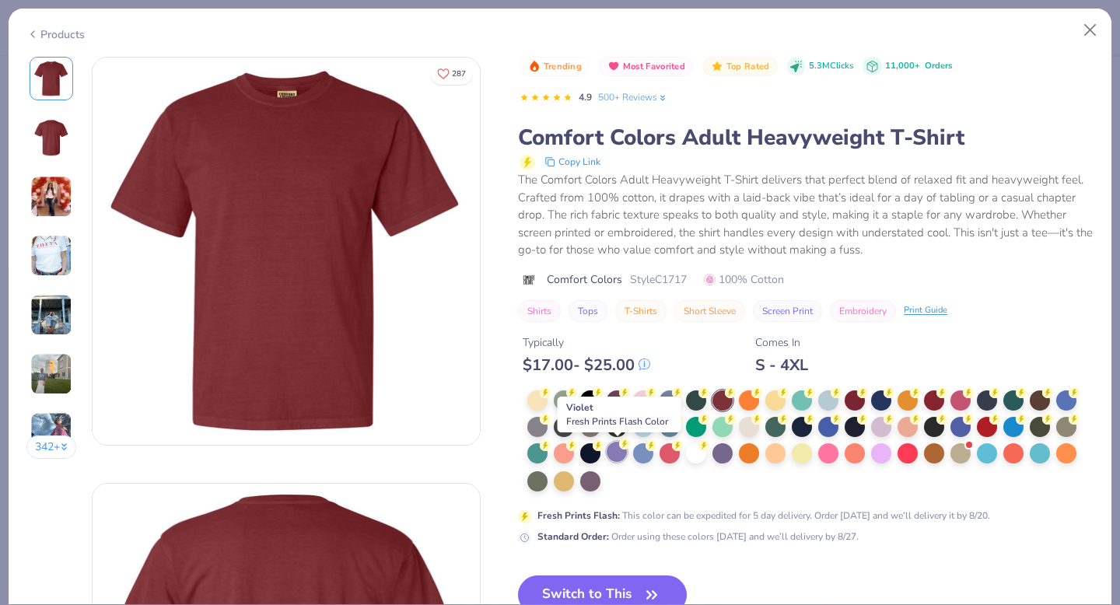
click at [619, 455] on div at bounding box center [617, 452] width 20 height 20
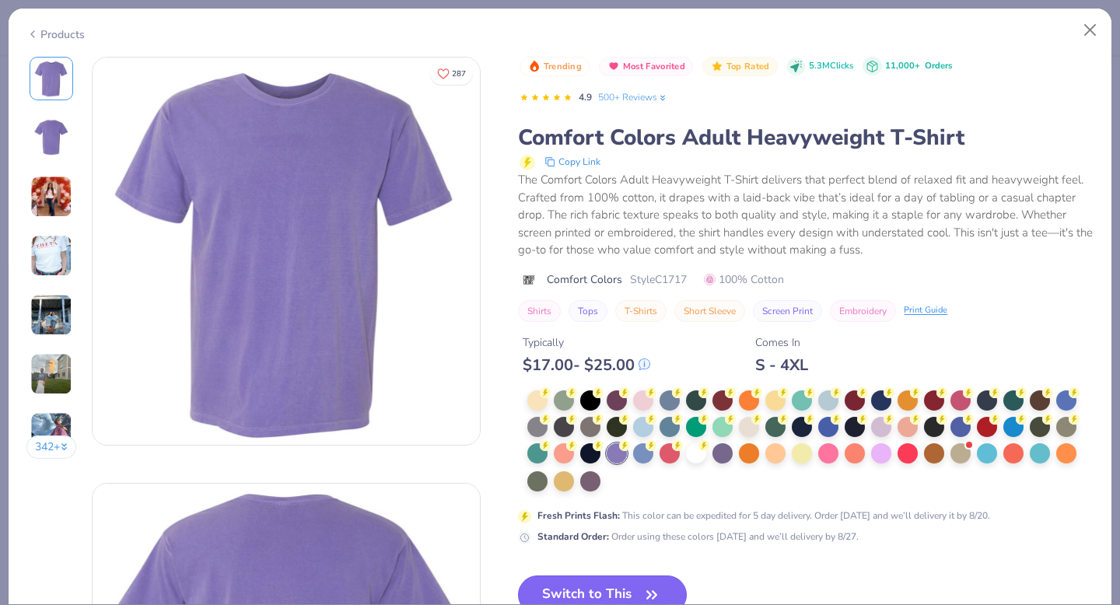
click at [630, 581] on button "Switch to This" at bounding box center [602, 595] width 169 height 39
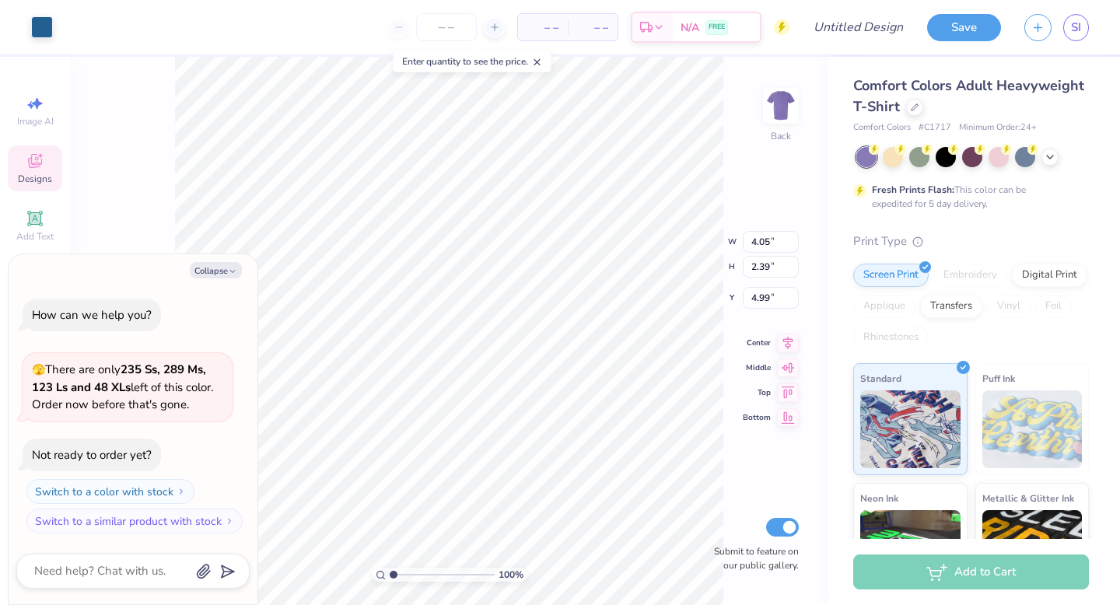
type textarea "x"
type input "5.02"
type textarea "x"
type input "7.57"
type input "4.46"
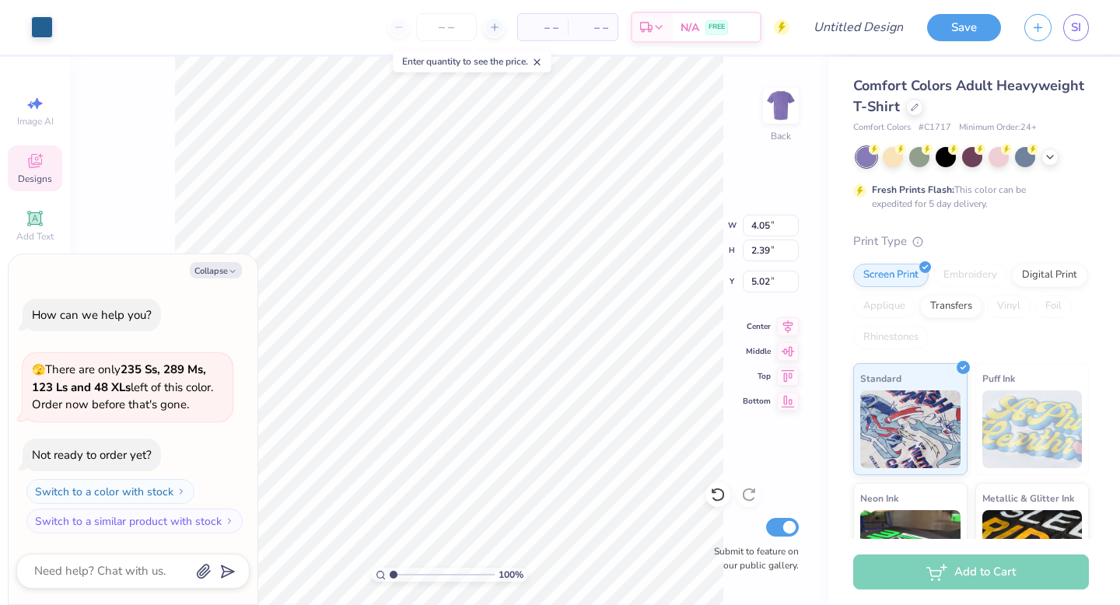
type input "2.94"
type textarea "x"
type input "3.00"
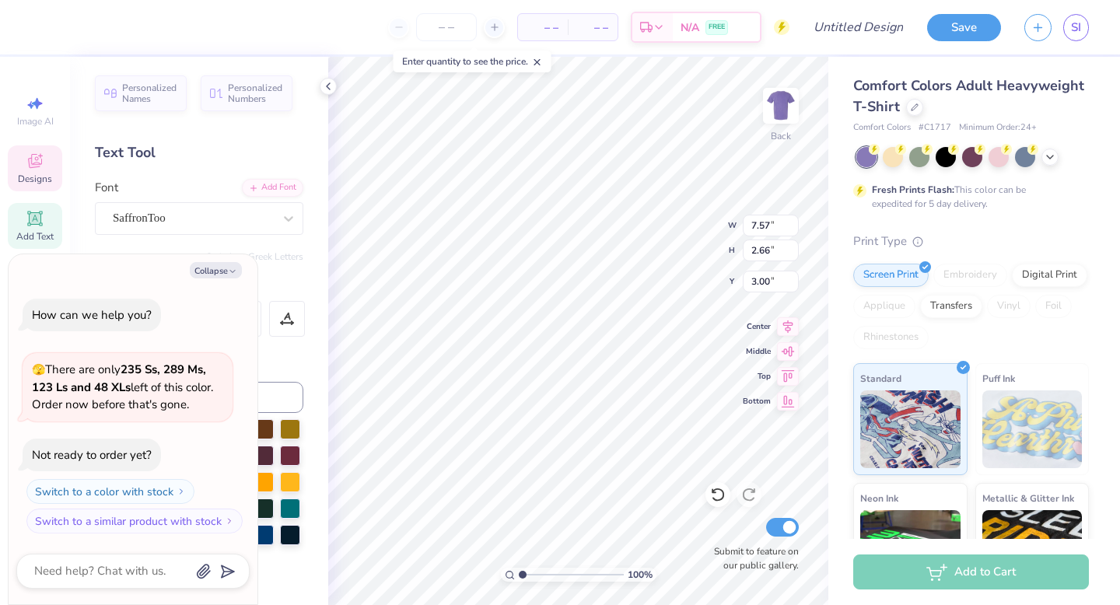
type textarea "x"
type textarea "Pi Ph"
type textarea "x"
type textarea "Pi P"
type textarea "x"
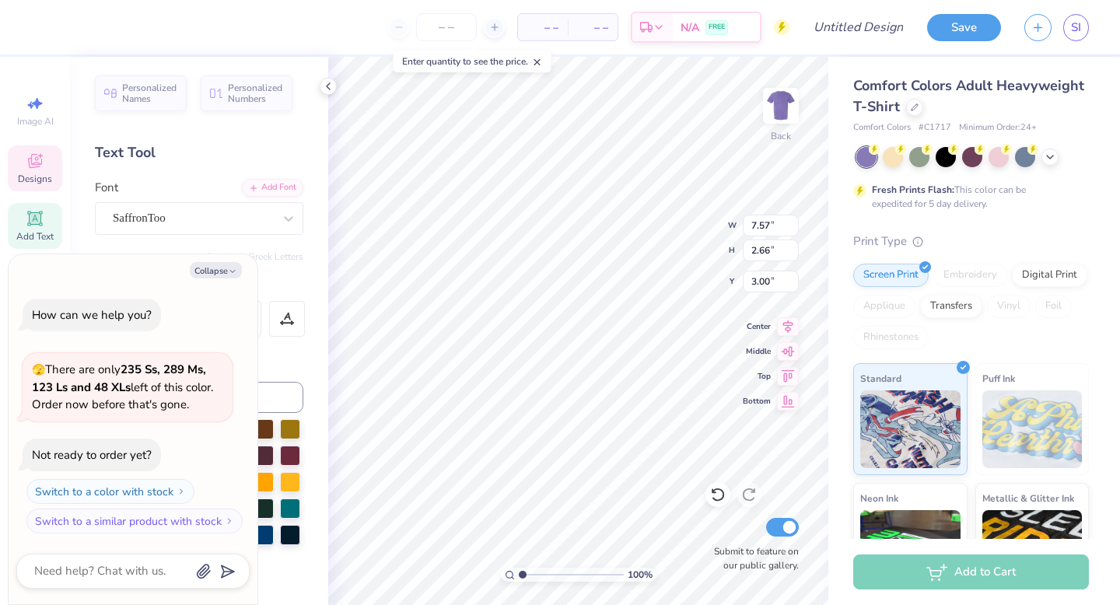
type textarea "Pi"
type textarea "x"
type textarea "Pi"
type textarea "x"
type textarea "P"
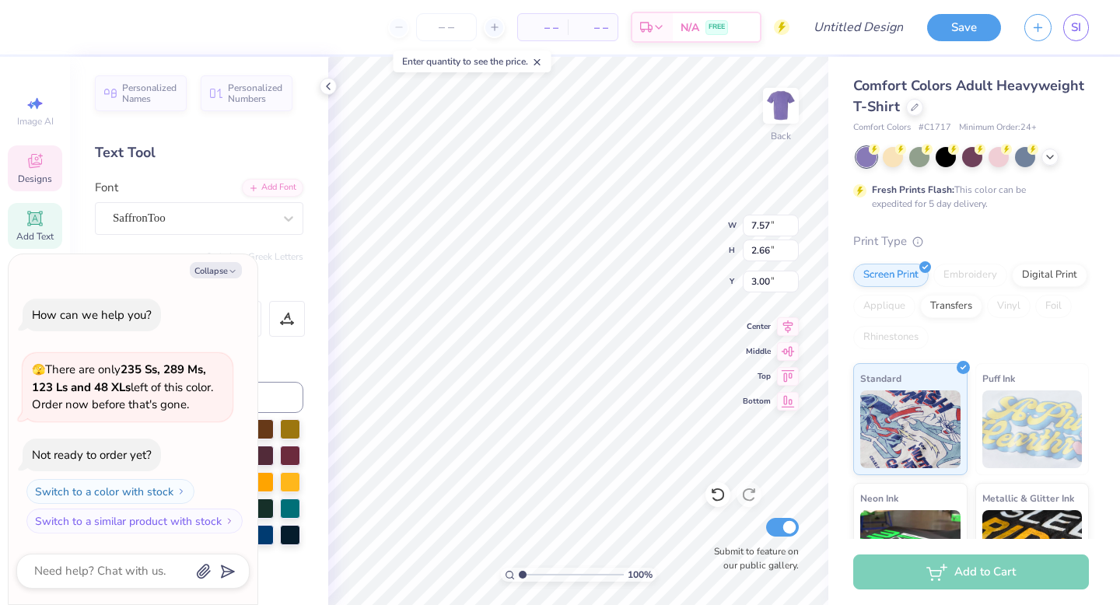
type textarea "x"
type textarea "C"
type textarea "x"
type textarea "Ch"
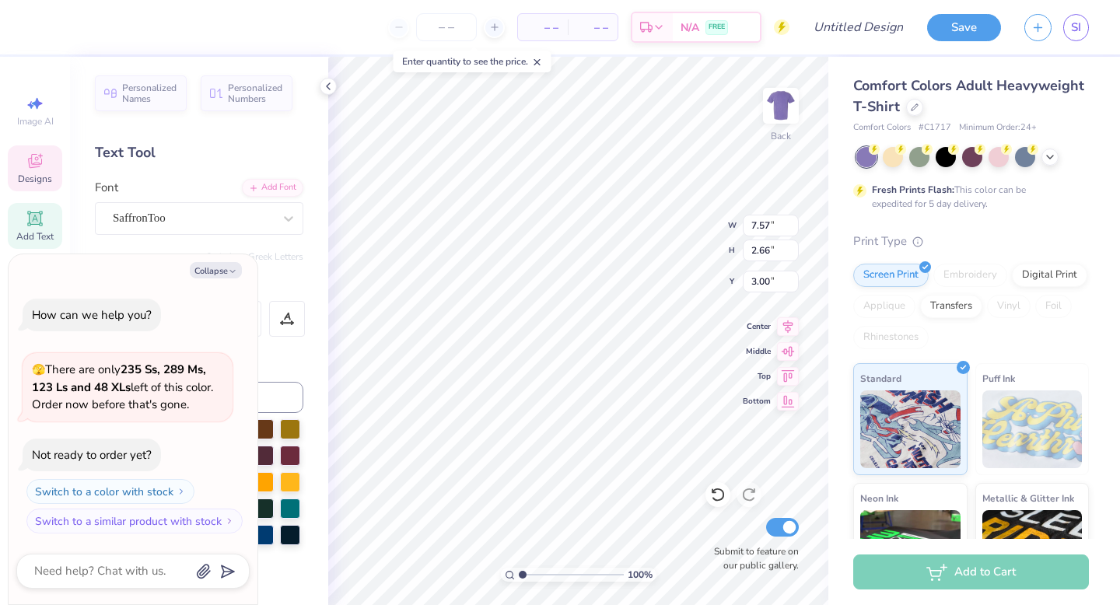
type textarea "x"
type textarea "Chr"
type textarea "x"
type textarea "Chri"
type textarea "x"
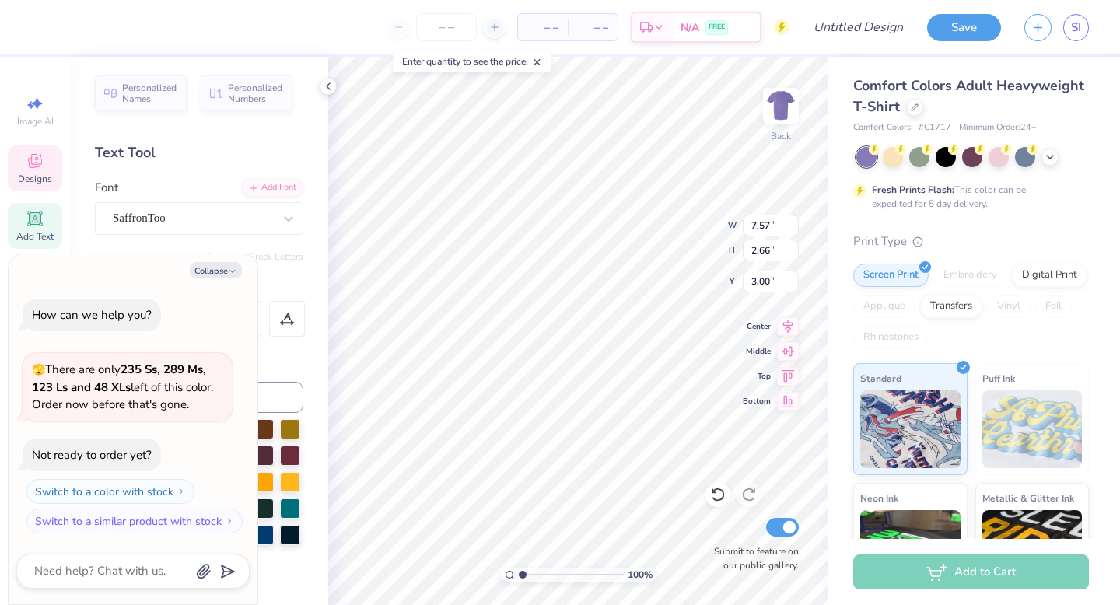
type textarea "[PERSON_NAME]"
type textarea "x"
type textarea "[DEMOGRAPHIC_DATA]"
type textarea "x"
type textarea "[PERSON_NAME]"
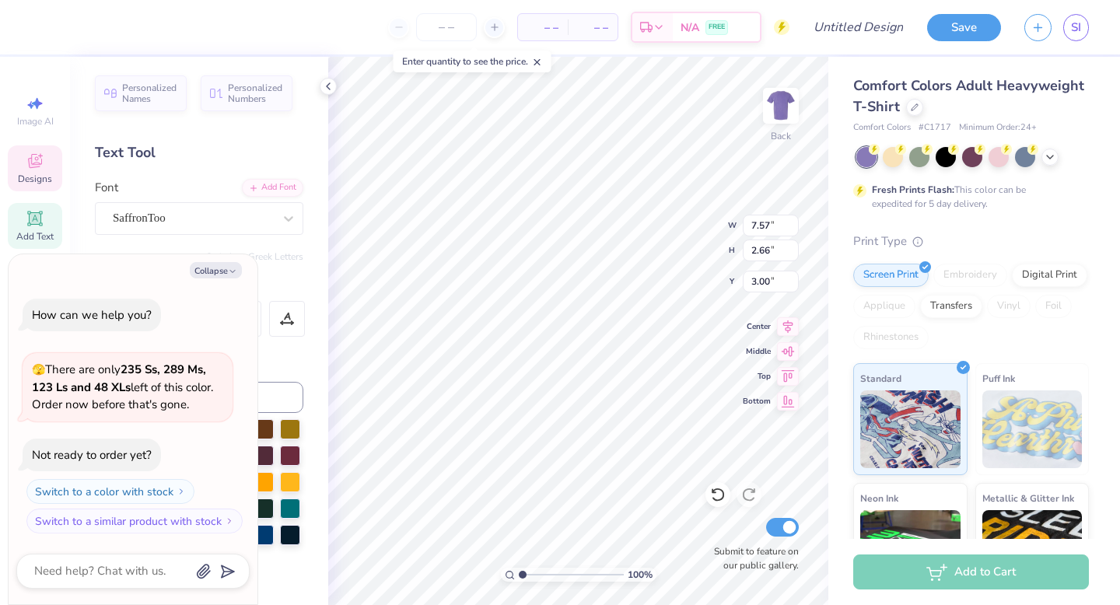
type textarea "x"
type textarea "[DEMOGRAPHIC_DATA]"
type textarea "x"
type textarea "[DEMOGRAPHIC_DATA]"
type textarea "x"
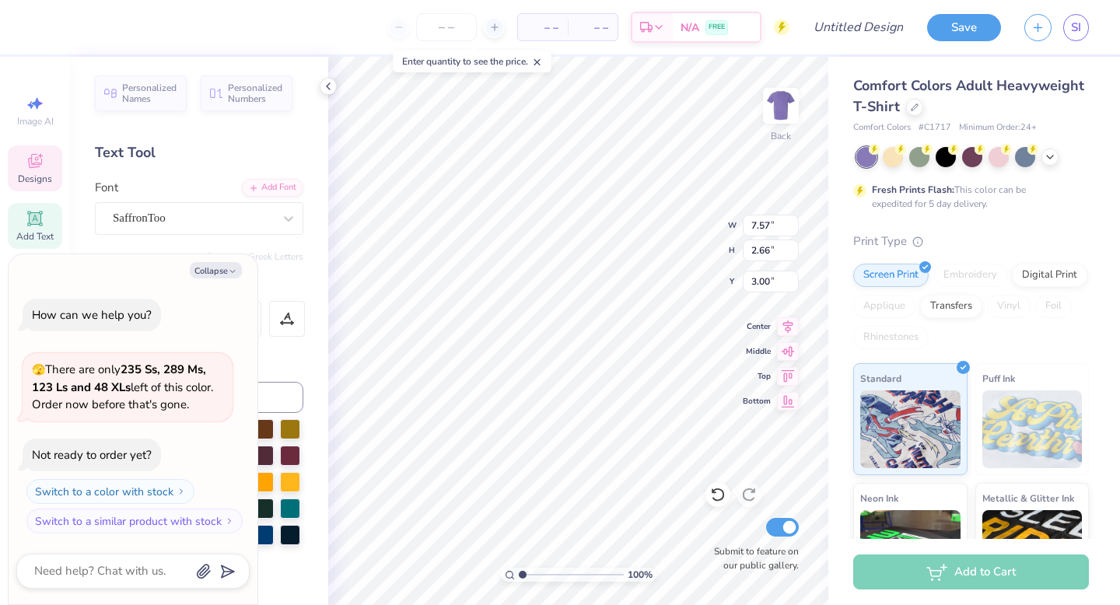
type textarea "[DEMOGRAPHIC_DATA]"
type textarea "x"
type textarea "[DEMOGRAPHIC_DATA]"
type textarea "x"
type textarea "[DEMOGRAPHIC_DATA]"
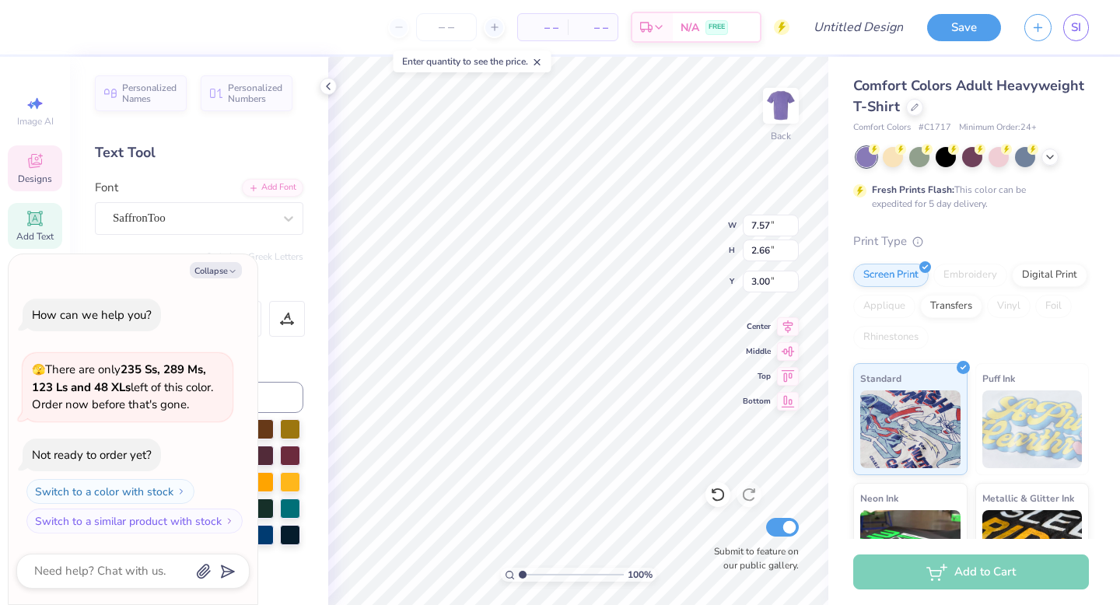
type textarea "x"
type textarea "[DEMOGRAPHIC_DATA] D"
type textarea "x"
type textarea "[DEMOGRAPHIC_DATA] Da"
type textarea "x"
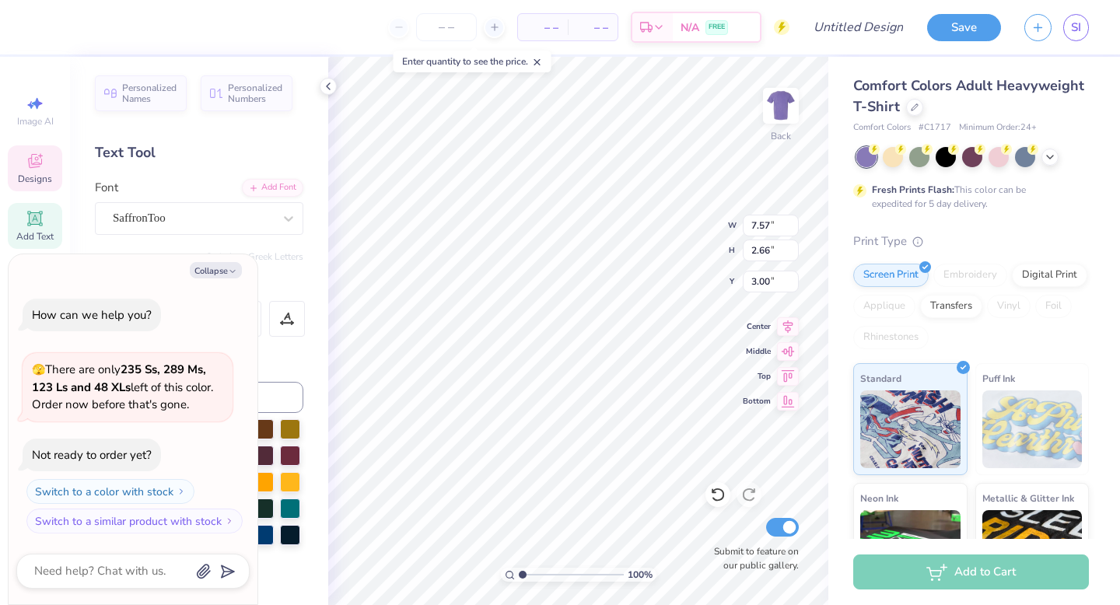
type textarea "Christliche Dam"
type textarea "x"
type textarea "[DEMOGRAPHIC_DATA] Dame"
type textarea "x"
type textarea "[DEMOGRAPHIC_DATA] Damen"
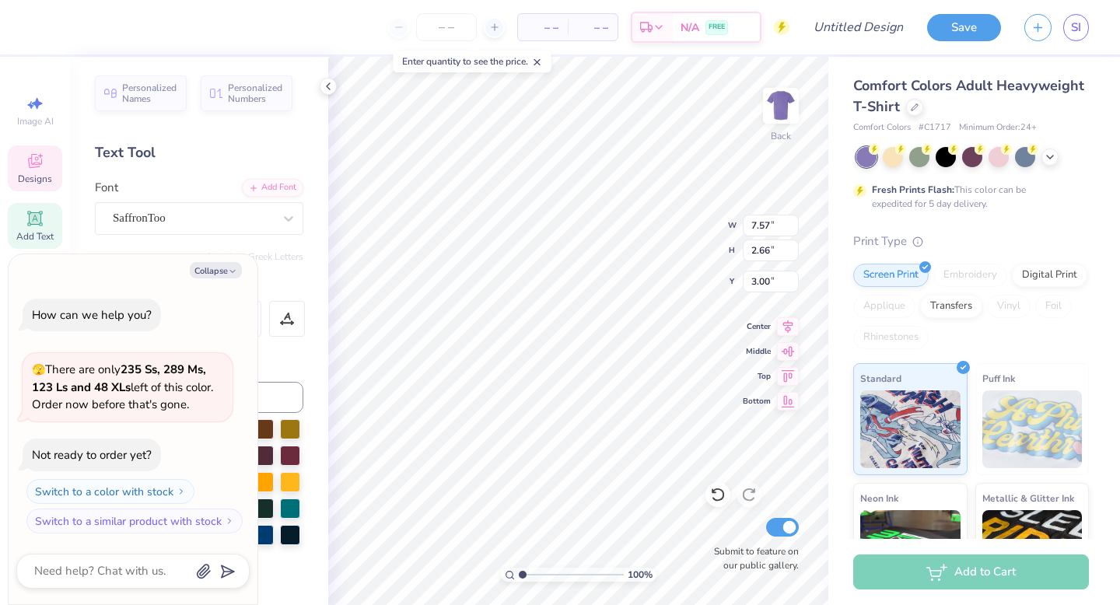
scroll to position [0, 5]
type textarea "x"
type textarea "[DEMOGRAPHIC_DATA]"
type textarea "x"
type textarea "[DEMOGRAPHIC_DATA]"
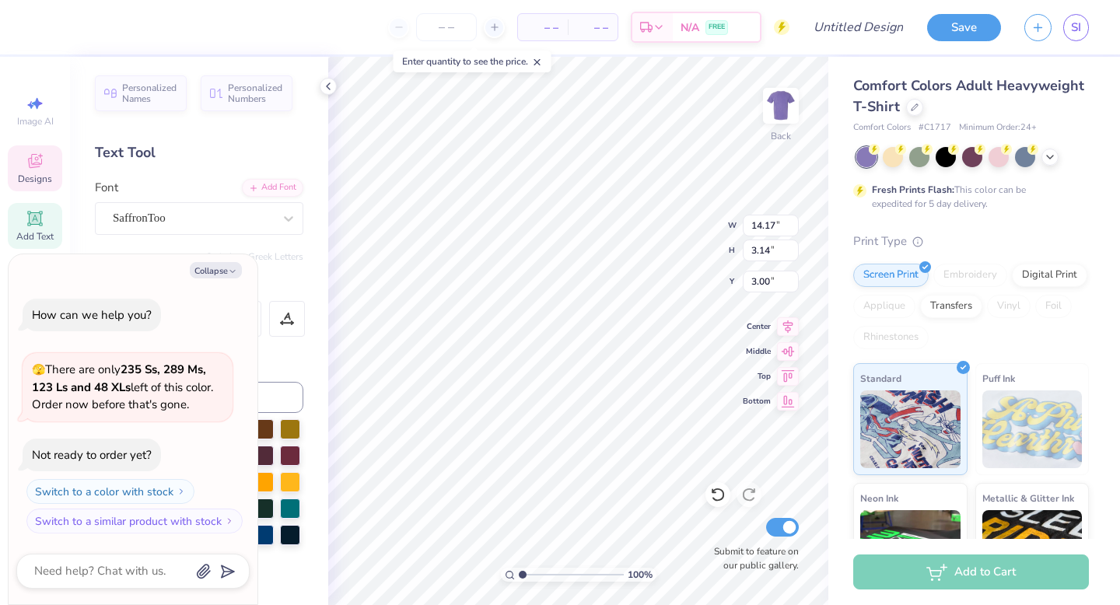
type textarea "x"
type textarea "[DEMOGRAPHIC_DATA]"
type textarea "x"
type textarea "[DEMOGRAPHIC_DATA]"
type textarea "x"
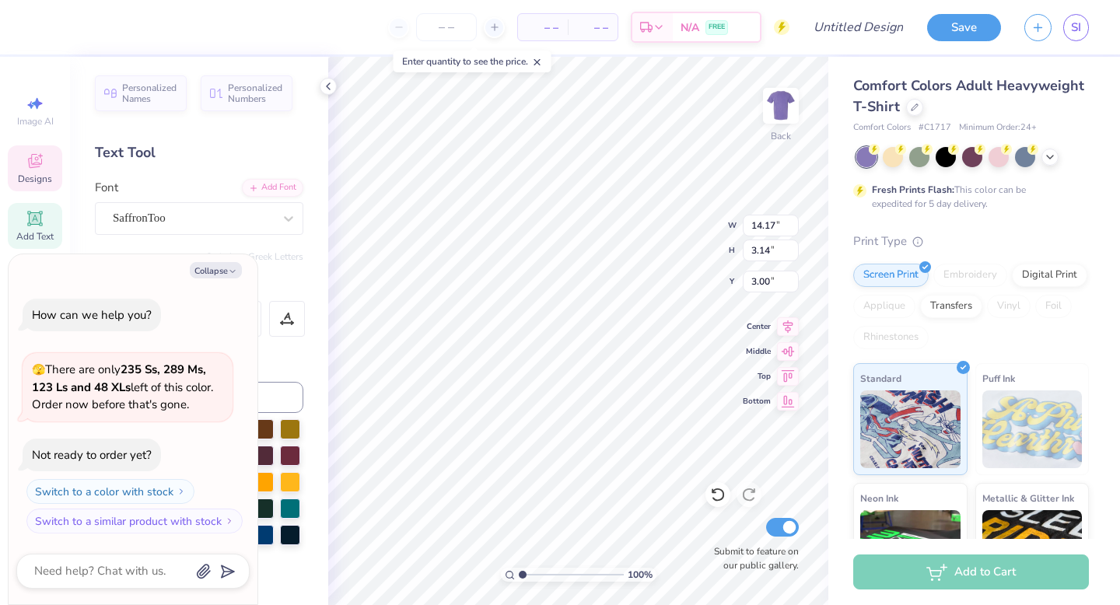
type textarea "[DEMOGRAPHIC_DATA]"
type textarea "x"
type textarea "[PERSON_NAME]"
type textarea "x"
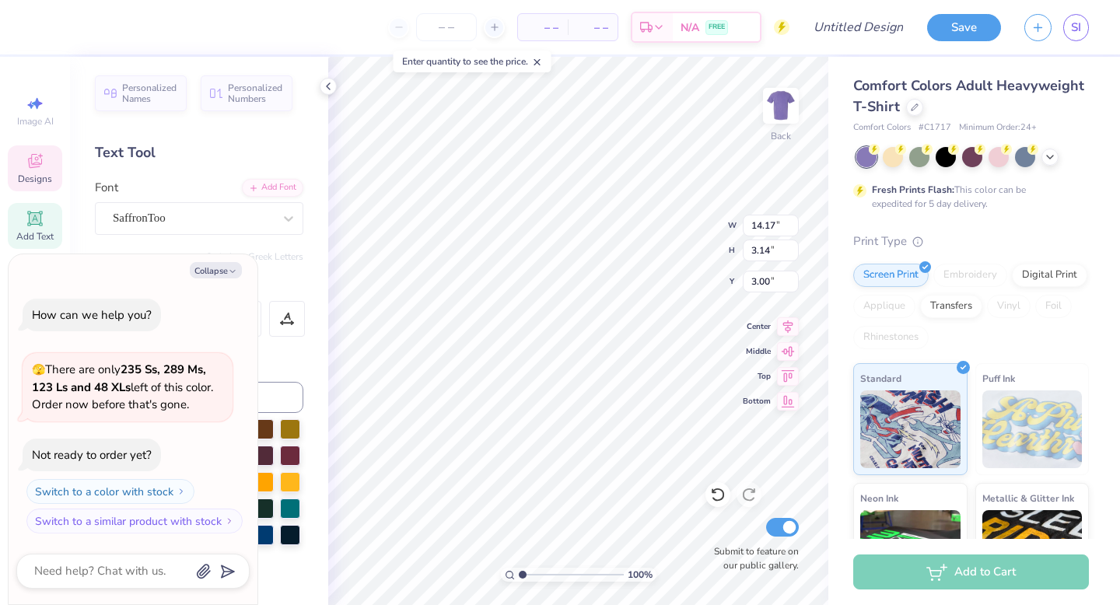
type textarea "[DEMOGRAPHIC_DATA]"
type textarea "x"
type textarea "[PERSON_NAME]"
type textarea "x"
type textarea "Chri"
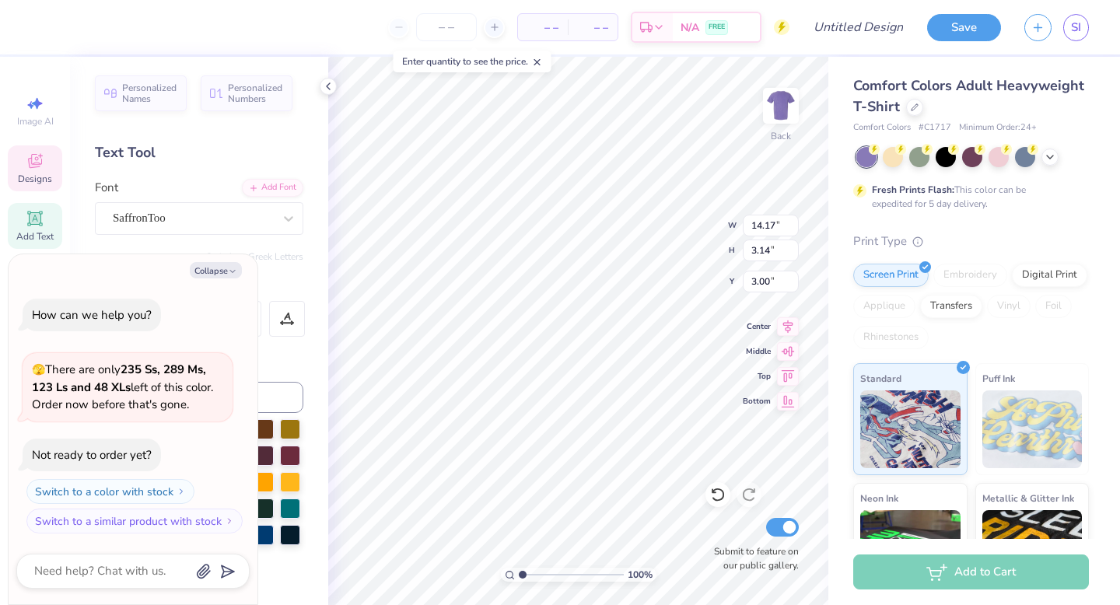
scroll to position [0, 0]
type textarea "x"
type textarea "Chr"
type textarea "x"
type textarea "Ch"
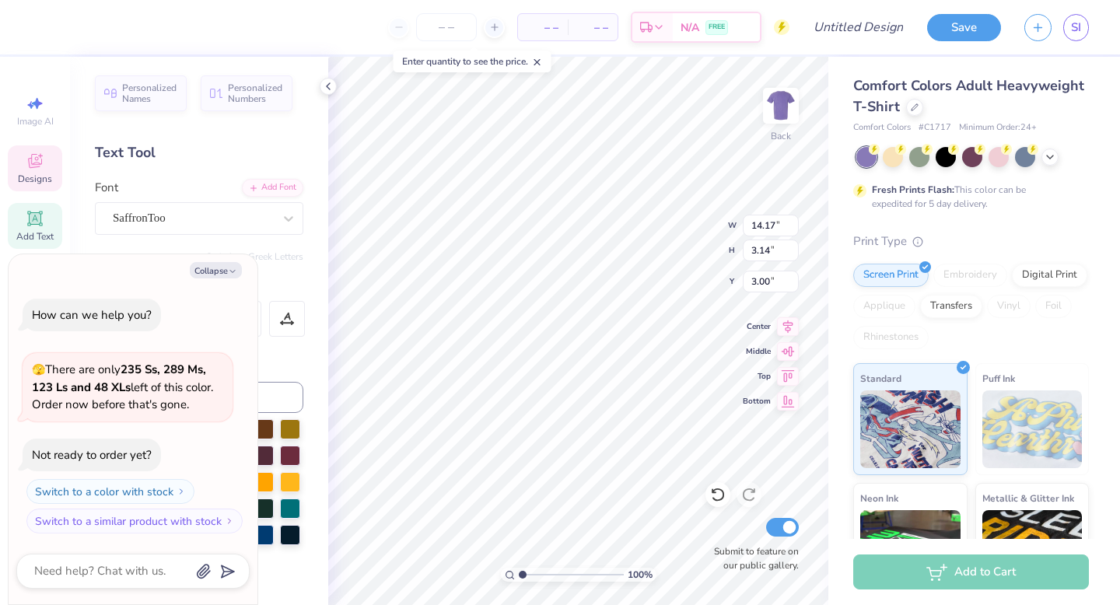
type textarea "x"
type textarea "C"
type textarea "x"
type textarea "O"
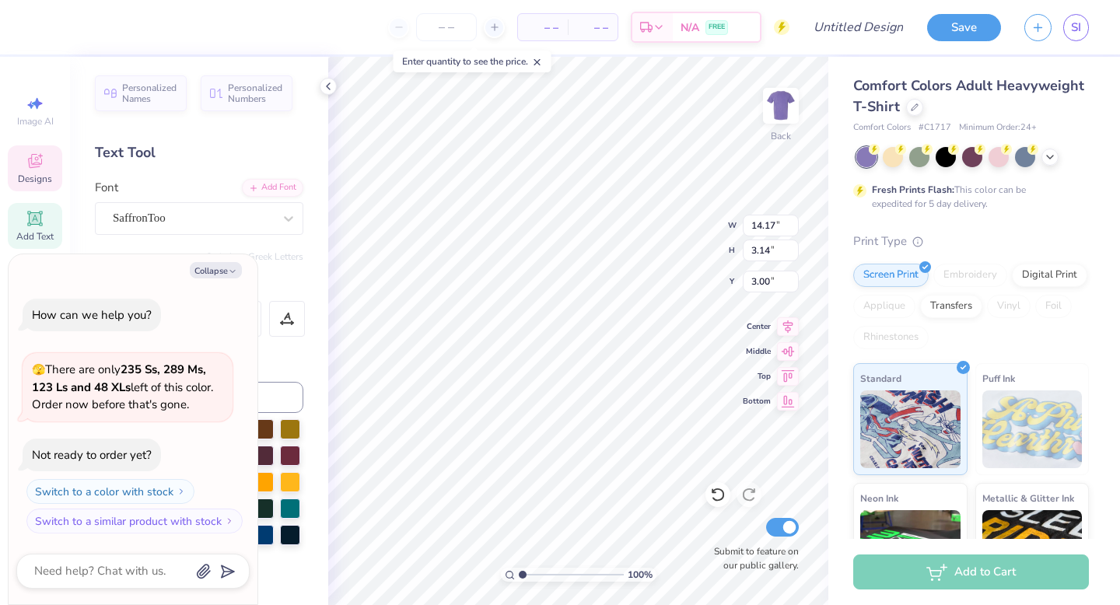
type textarea "x"
type textarea "Op"
type textarea "x"
type textarea "Ope"
type textarea "x"
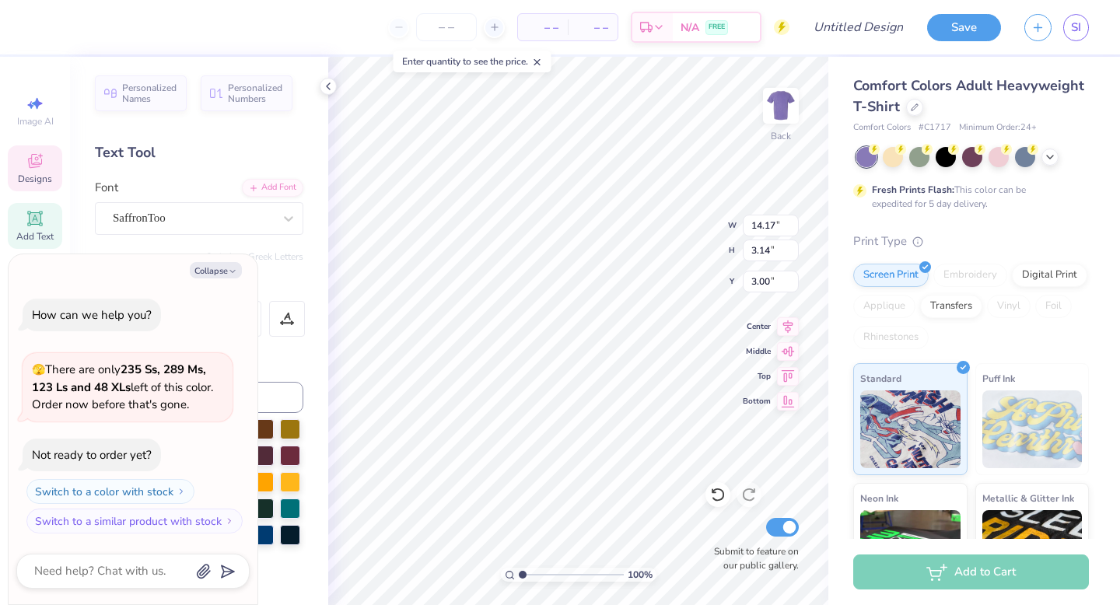
type textarea "Open"
type textarea "x"
type textarea "Open"
type textarea "x"
type textarea "Open R"
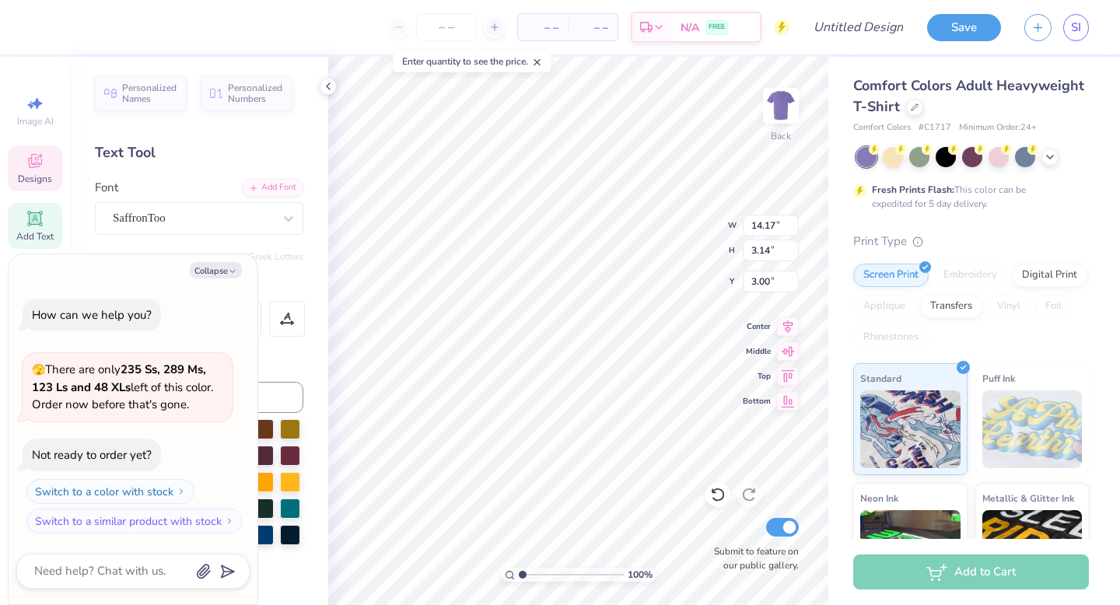
type textarea "x"
type textarea "Open Ru"
type textarea "x"
type textarea "Open Rus"
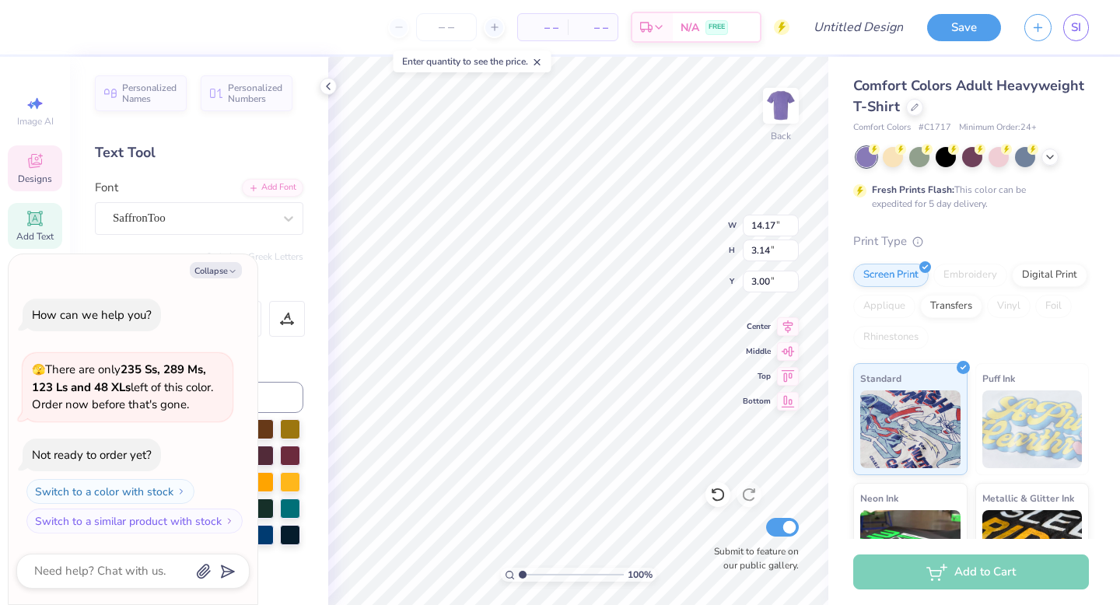
type textarea "x"
type textarea "Open Rush"
type textarea "x"
type textarea "Open Rus"
type textarea "x"
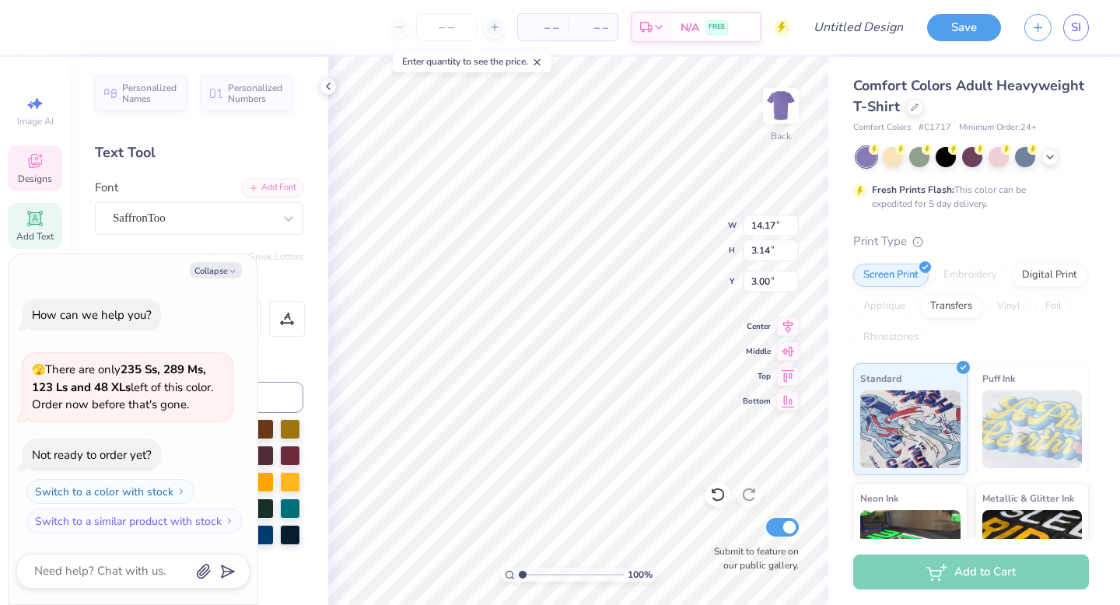
type textarea "Open Ru"
type textarea "x"
type textarea "Open R"
type textarea "x"
type textarea "Open Ru"
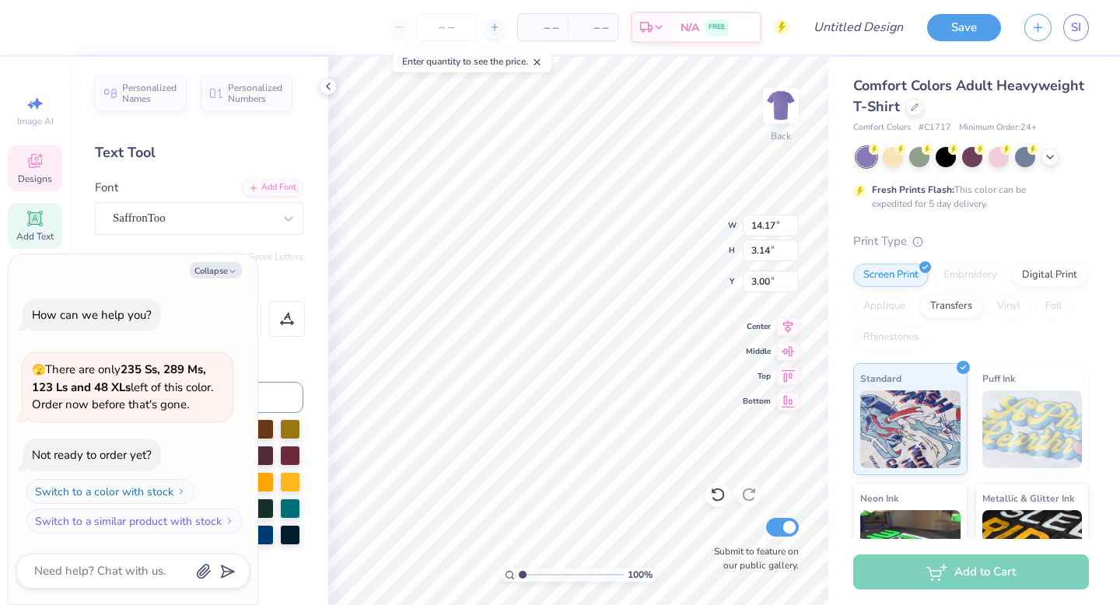
type textarea "x"
type textarea "Open Rus"
type textarea "x"
type textarea "Open Rush"
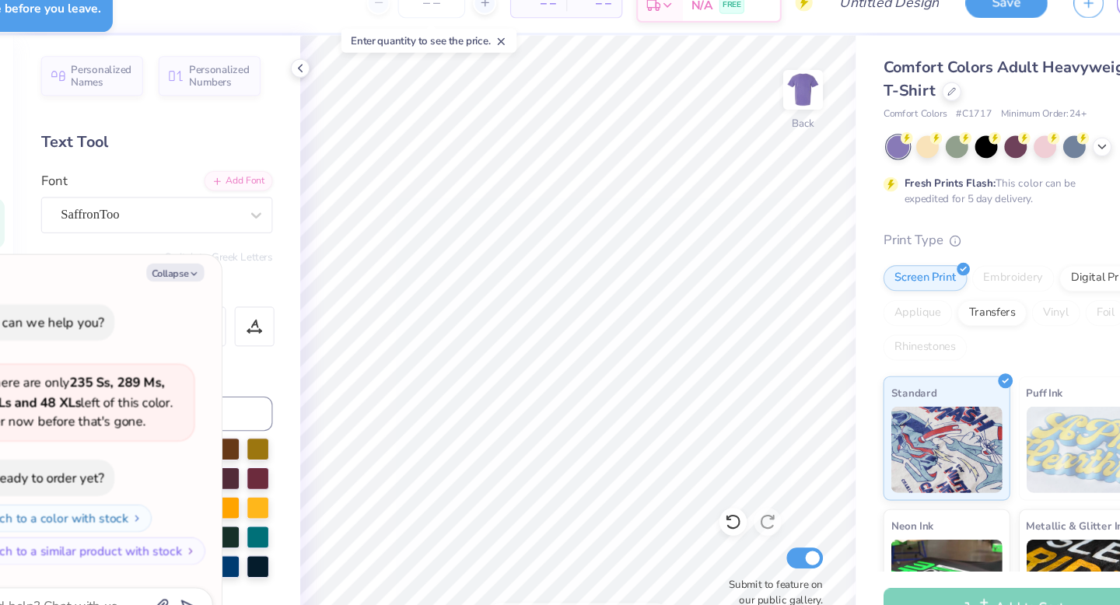
type textarea "x"
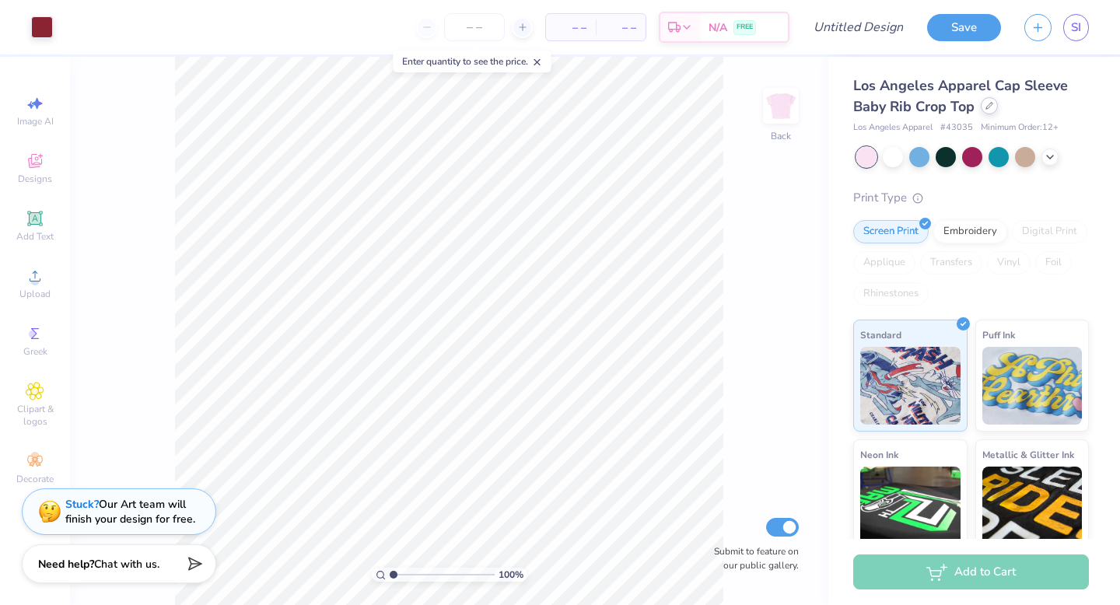
click at [995, 111] on div at bounding box center [989, 105] width 17 height 17
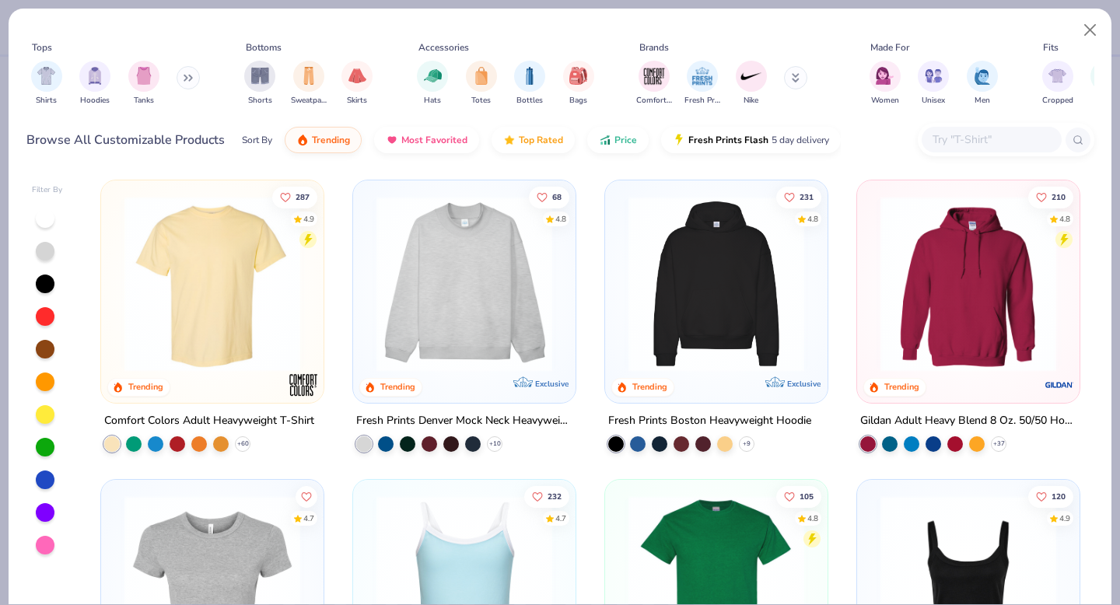
click at [251, 442] on div "Comfort Colors Adult Heavyweight T-Shirt + 60" at bounding box center [212, 432] width 224 height 40
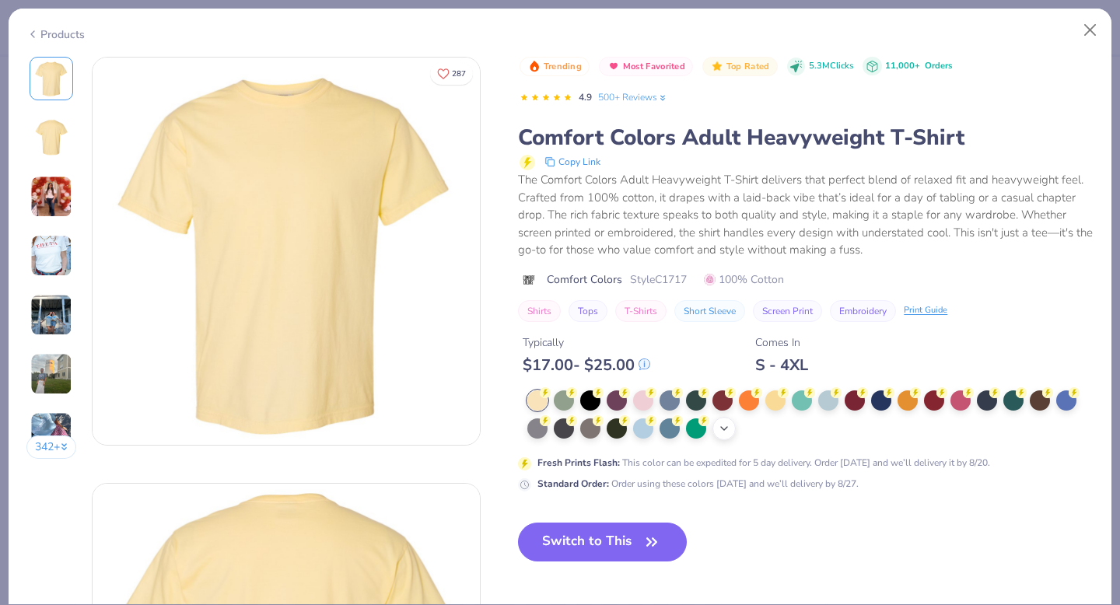
click at [724, 426] on icon at bounding box center [724, 428] width 12 height 12
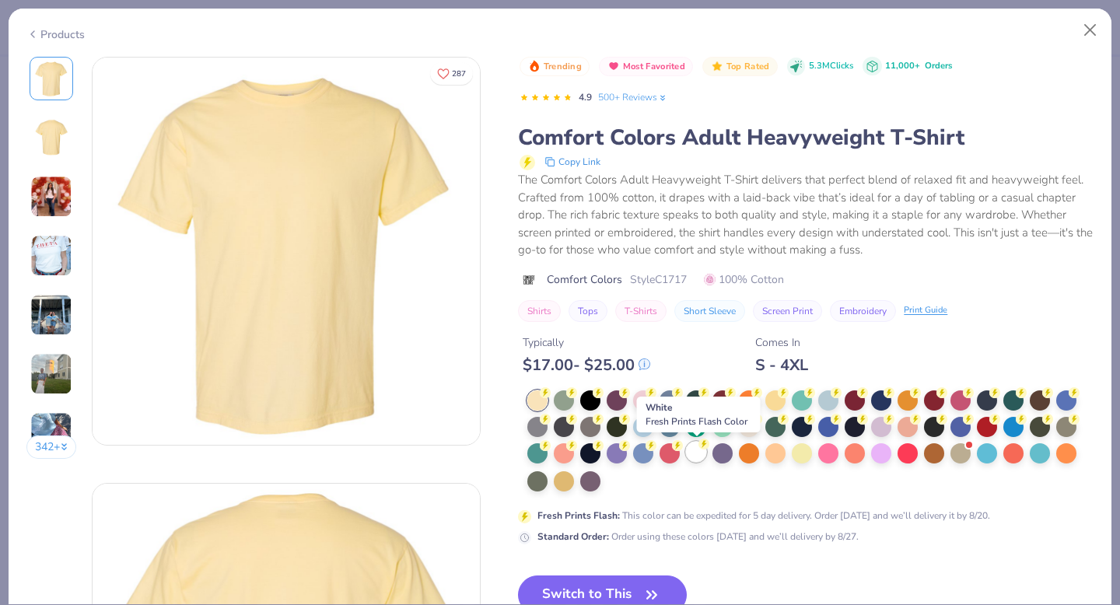
click at [701, 451] on div at bounding box center [696, 452] width 20 height 20
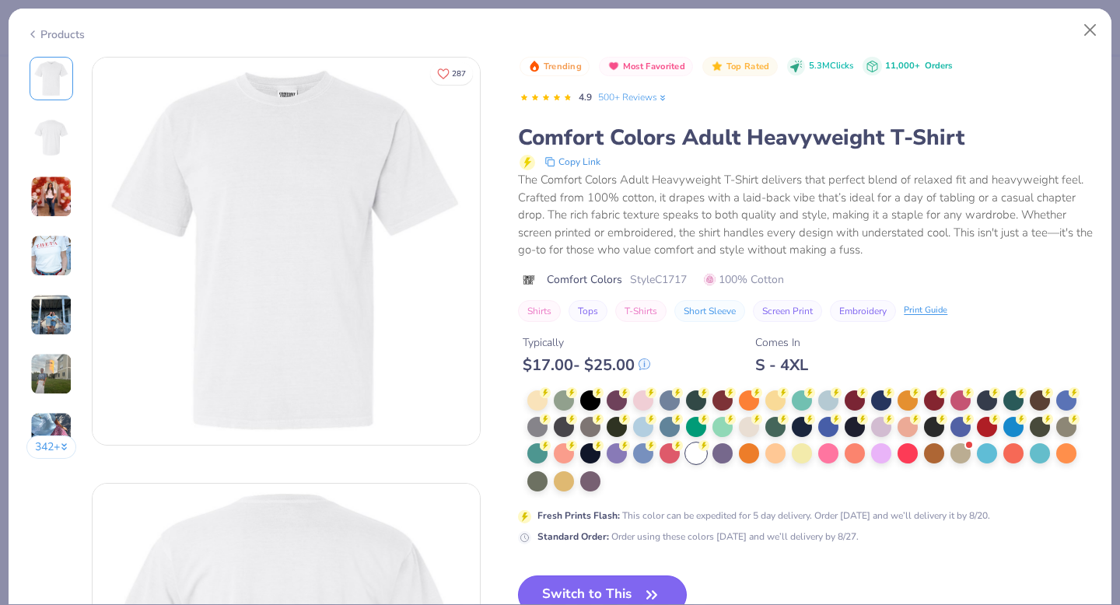
click at [602, 587] on button "Switch to This" at bounding box center [602, 595] width 169 height 39
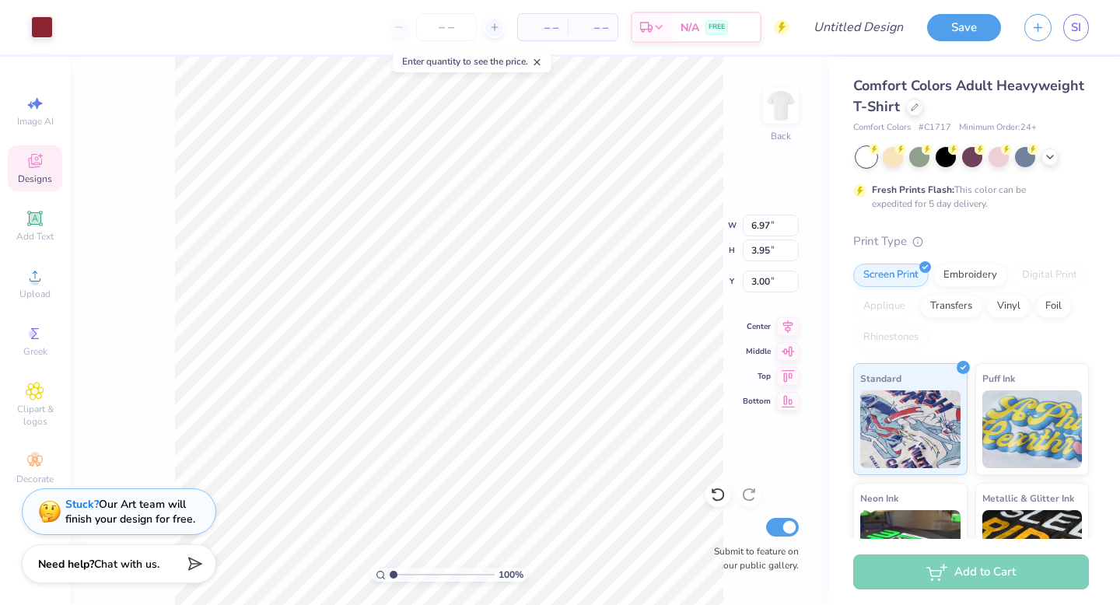
type input "3.00"
type input "8.67"
type input "4.92"
type input "2.76"
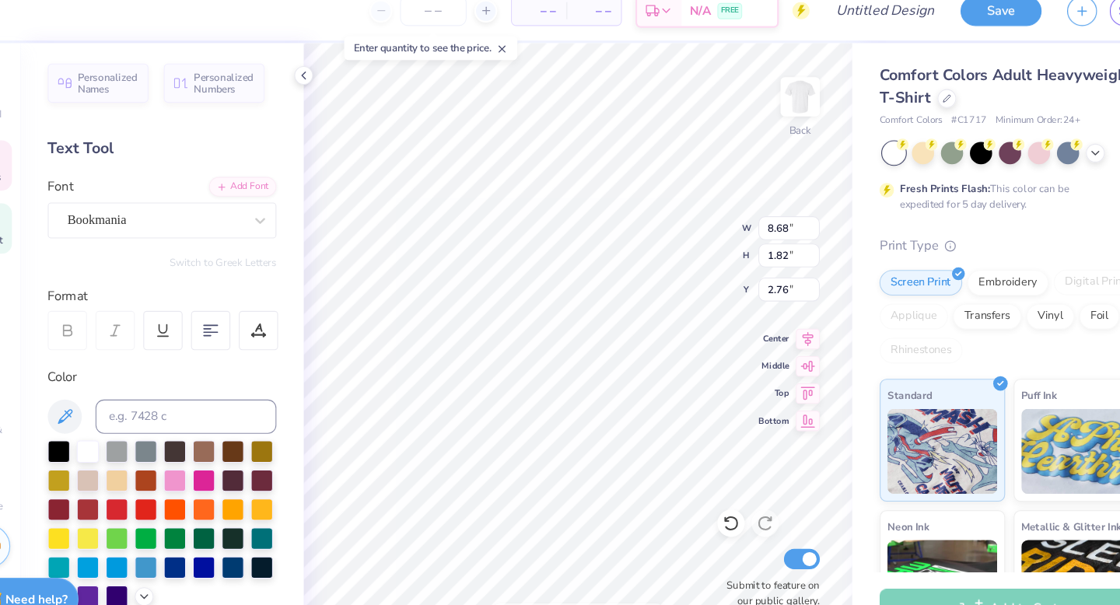
type textarea "T"
type textarea "[DEMOGRAPHIC_DATA] Damen"
type textarea "Open Rush 2025"
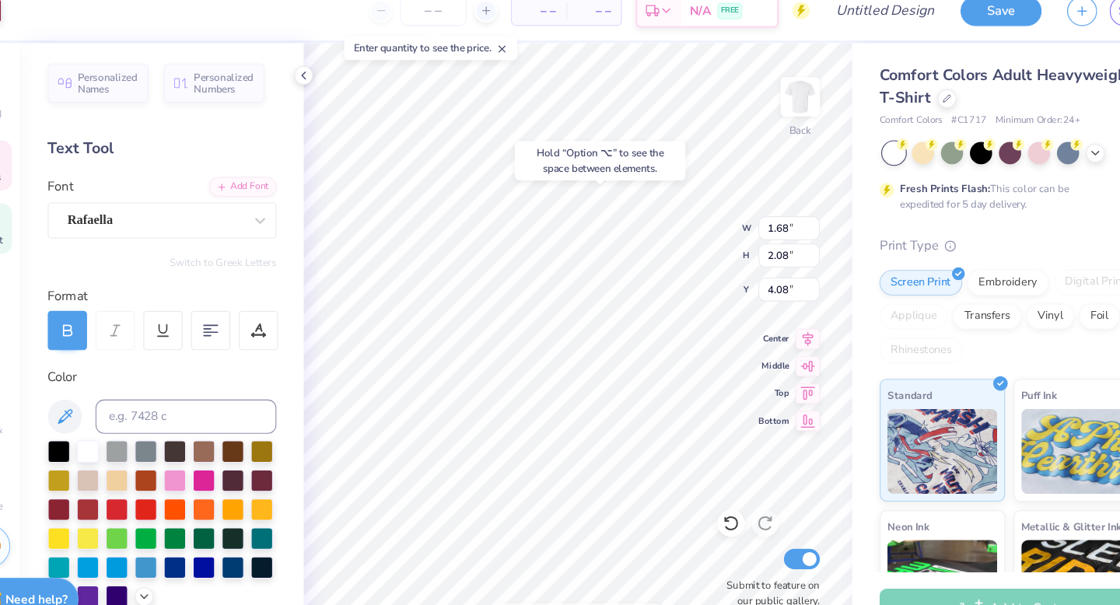
type input "4.08"
type input "4.01"
type input "0.57"
type input "6.73"
type input "9.67"
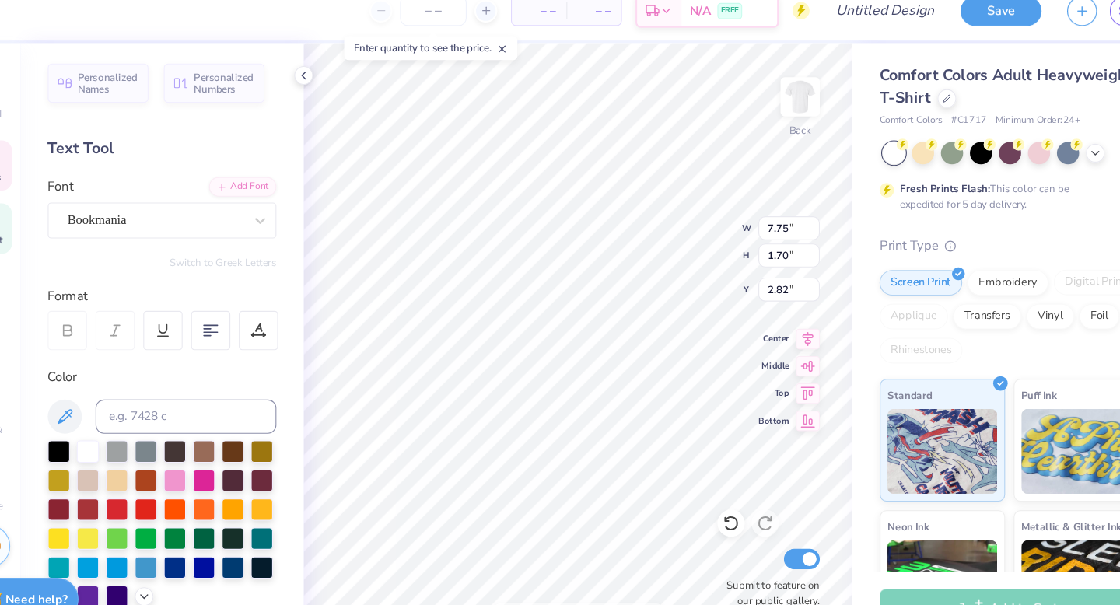
type input "2.13"
type input "2.47"
type input "1.68"
type input "2.08"
type input "4.08"
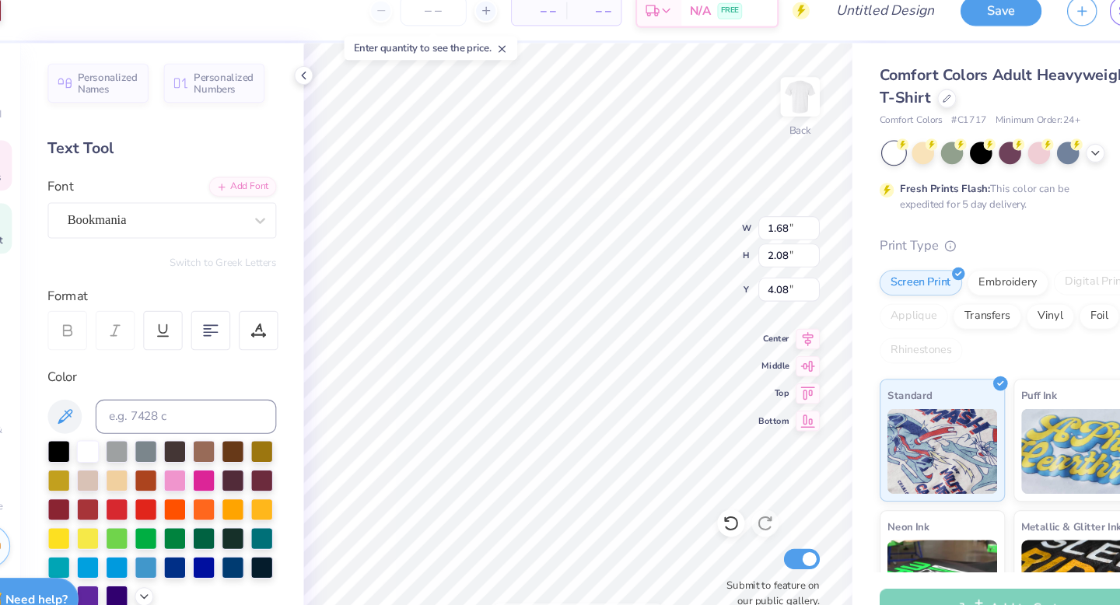
type input "2.10"
type input "2.59"
type input "3.77"
type input "7.48"
type input "2.10"
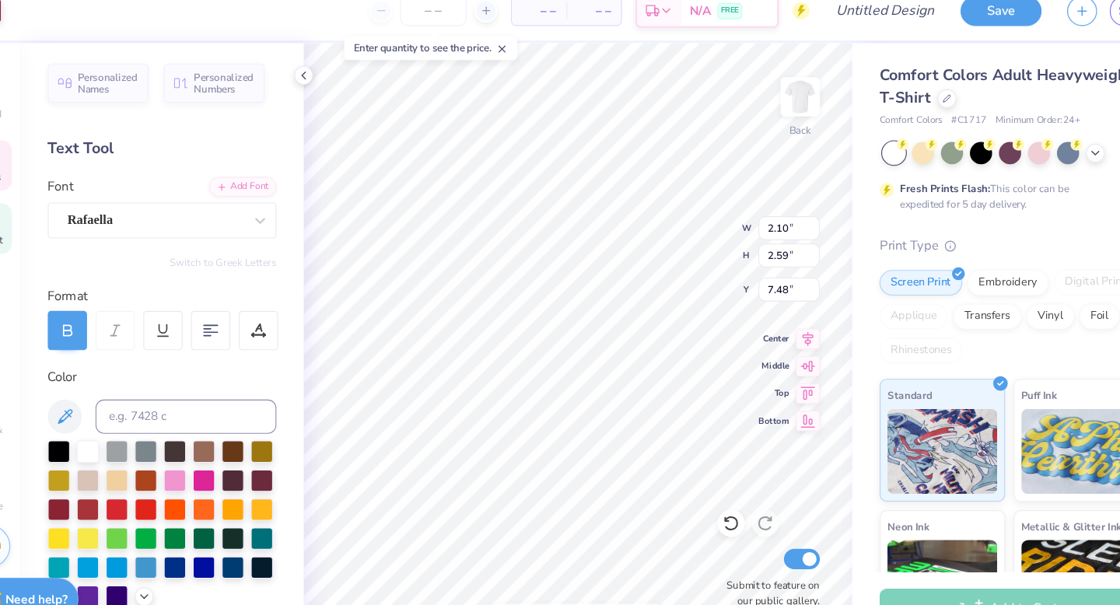
type input "2.59"
type input "4.27"
type input "4.41"
type input "0.62"
type input "7.56"
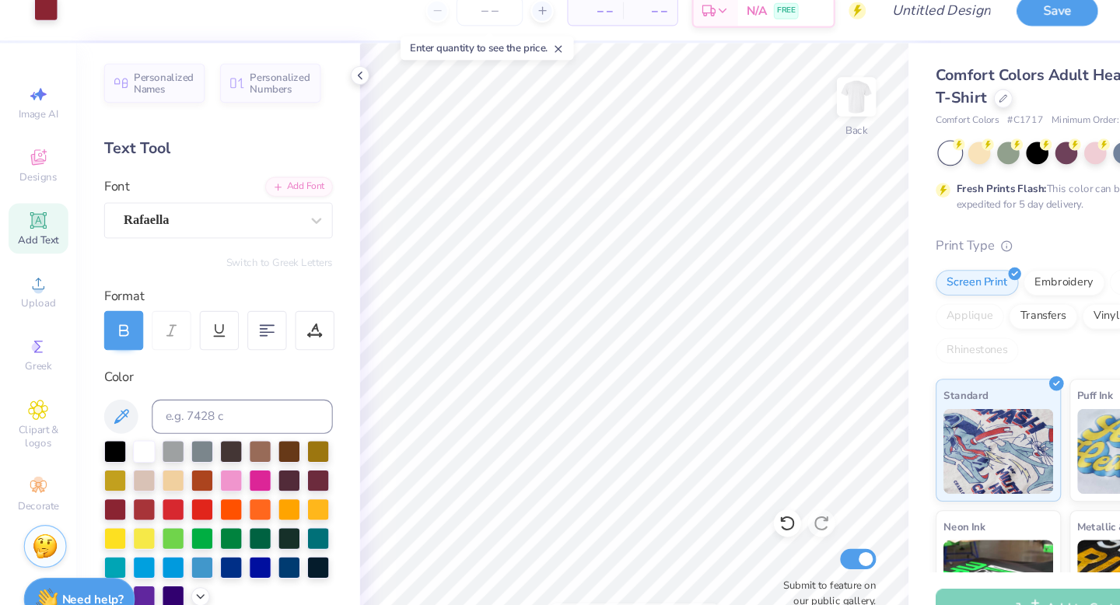
click at [40, 30] on div at bounding box center [42, 26] width 22 height 22
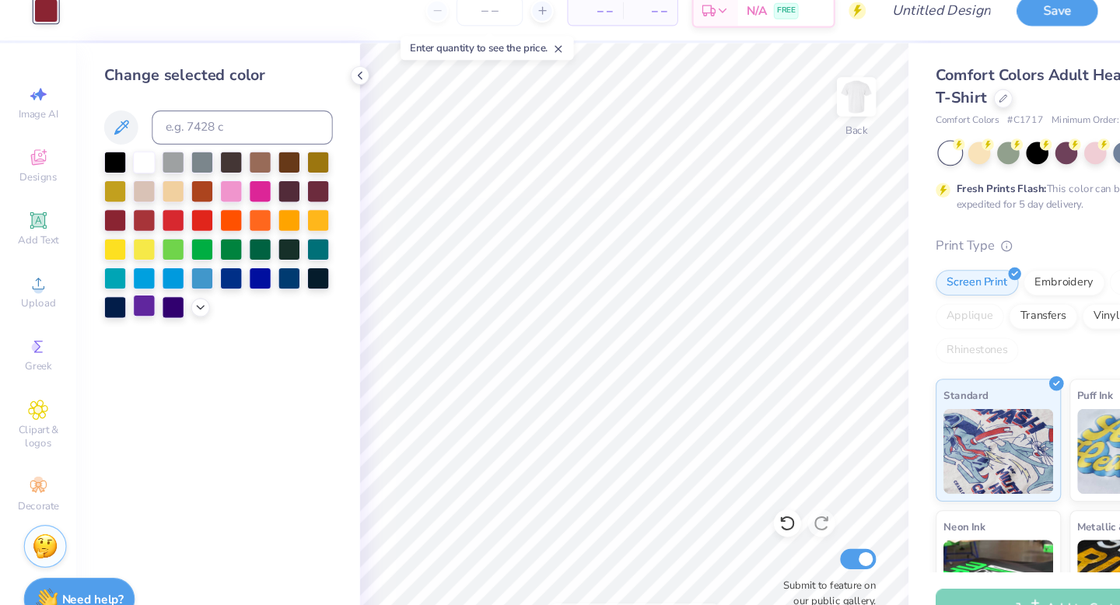
click at [135, 296] on div at bounding box center [131, 296] width 20 height 20
click at [184, 299] on icon at bounding box center [183, 296] width 12 height 12
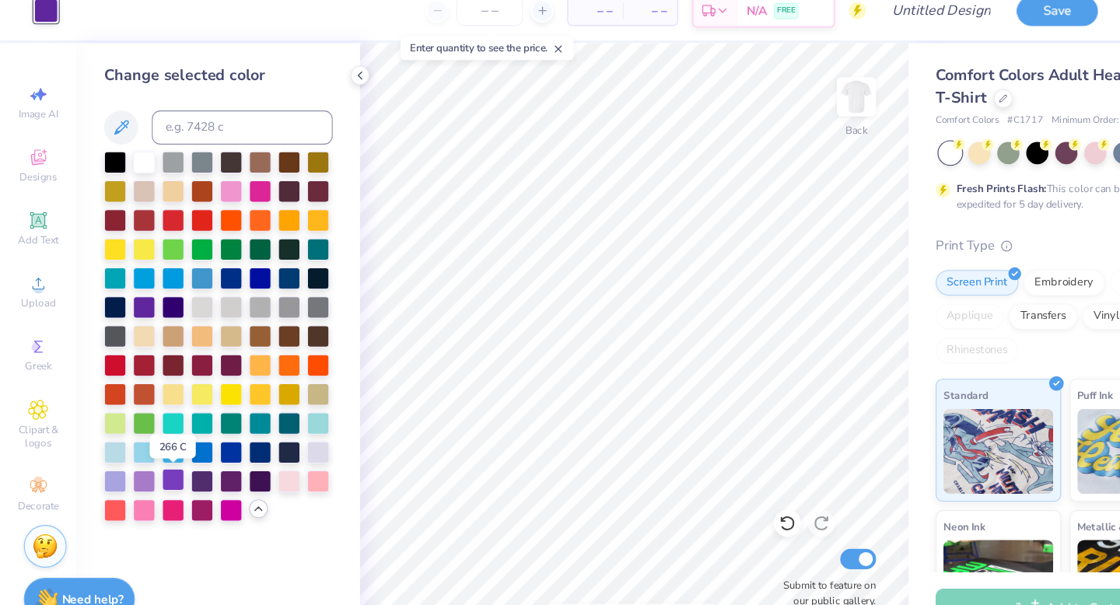
click at [166, 453] on div at bounding box center [158, 455] width 20 height 20
click at [138, 454] on div at bounding box center [131, 455] width 20 height 20
click at [111, 450] on div at bounding box center [105, 455] width 20 height 20
click at [209, 461] on div at bounding box center [211, 455] width 20 height 20
click at [188, 458] on div at bounding box center [184, 455] width 20 height 20
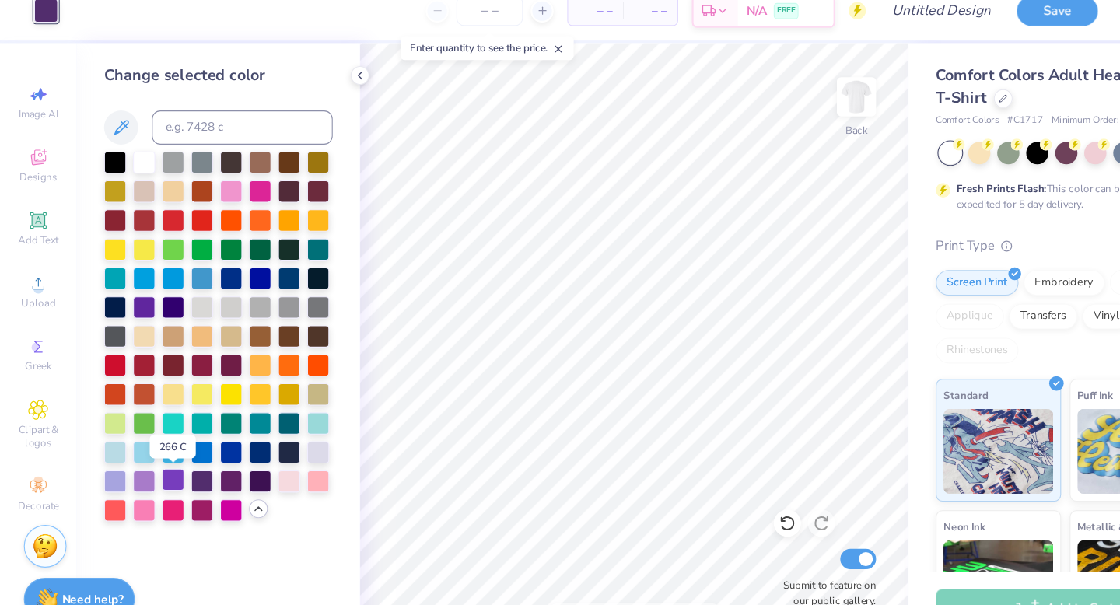
click at [159, 455] on div at bounding box center [158, 455] width 20 height 20
click at [137, 455] on div at bounding box center [131, 455] width 20 height 20
click at [332, 84] on icon at bounding box center [328, 86] width 12 height 12
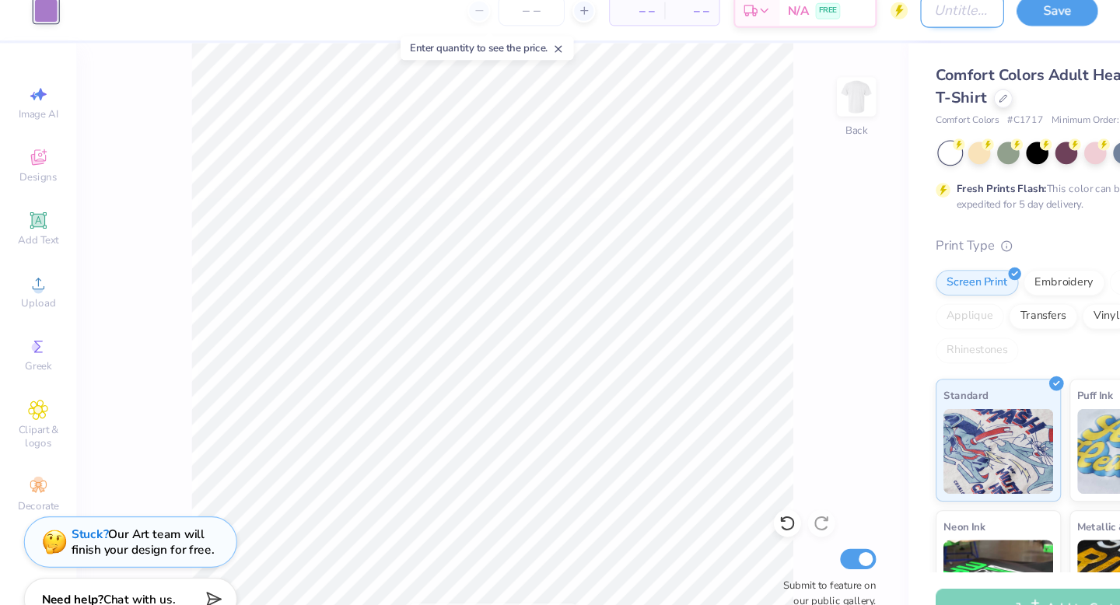
click at [882, 32] on input "Design Title" at bounding box center [878, 27] width 76 height 31
type input "Open rush 2"
click at [971, 30] on button "Save" at bounding box center [964, 25] width 74 height 27
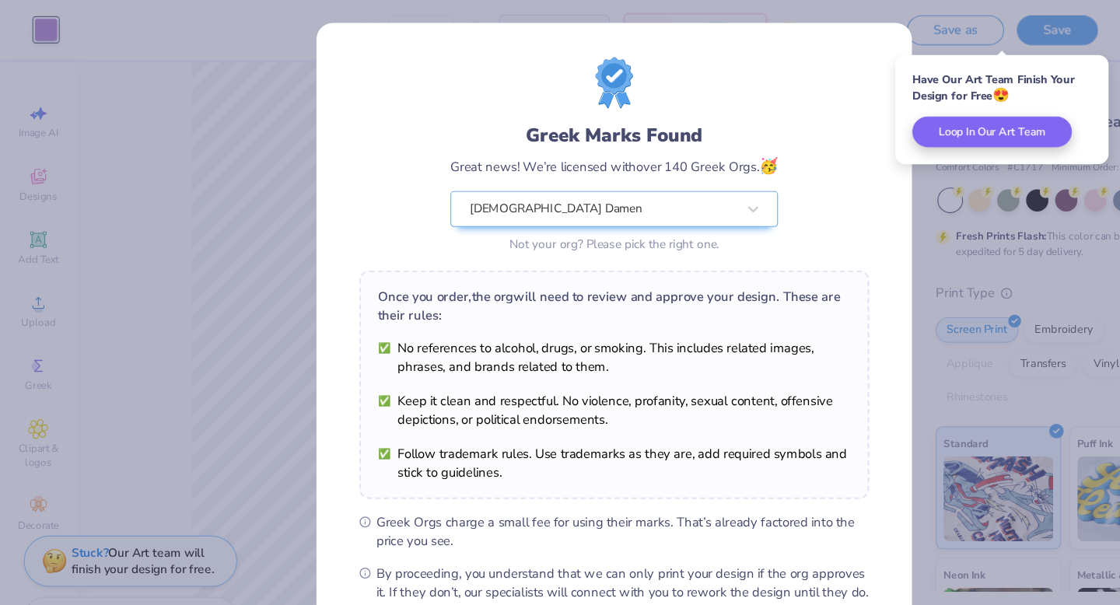
scroll to position [123, 0]
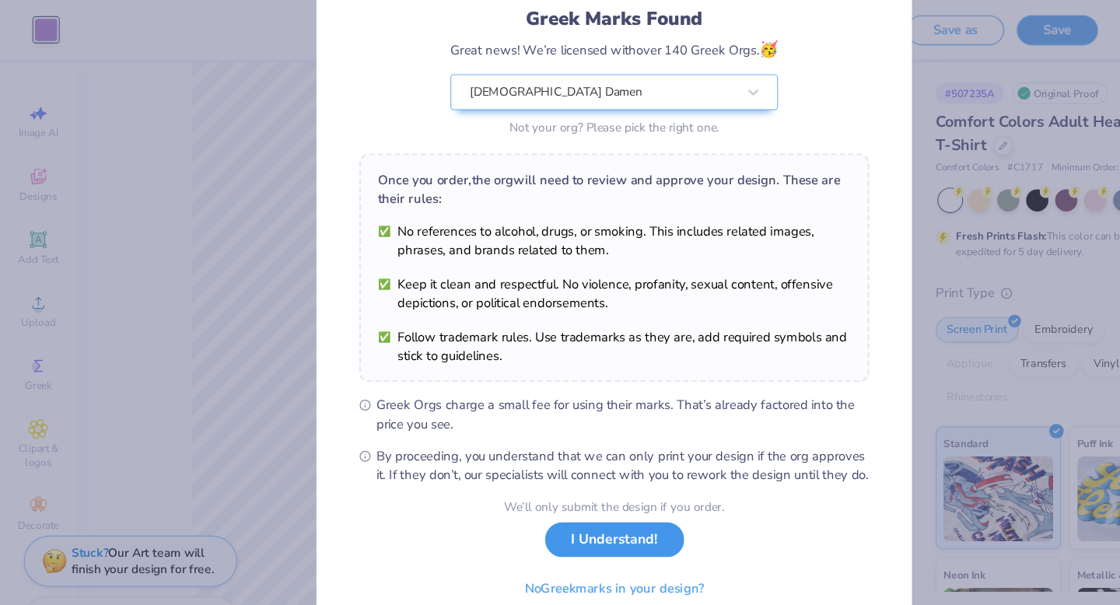
click at [563, 500] on button "I Understand!" at bounding box center [560, 492] width 127 height 32
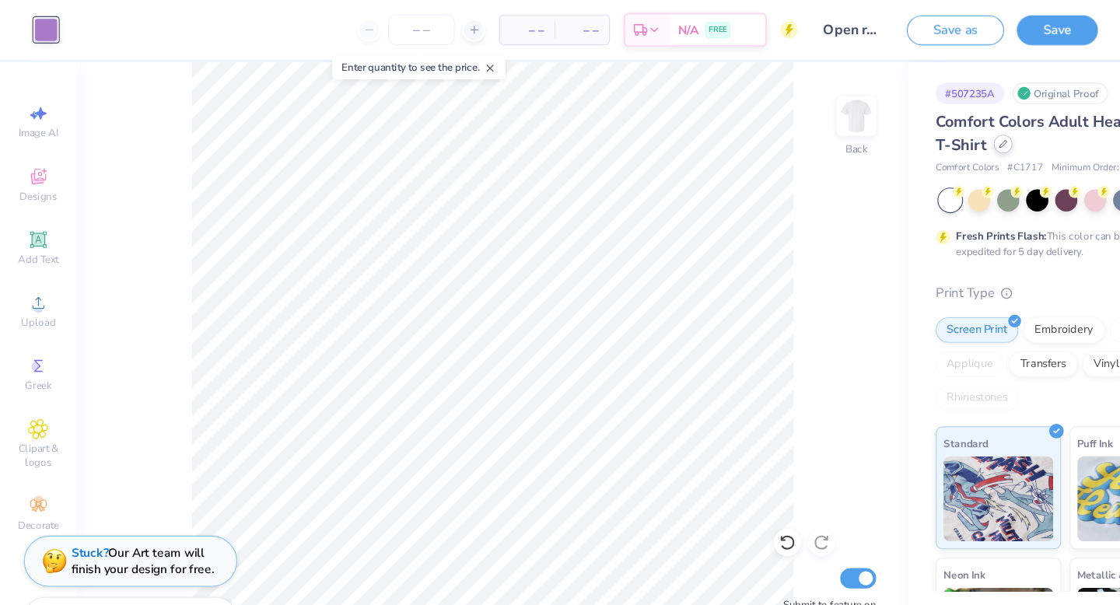
click at [917, 135] on div at bounding box center [914, 131] width 17 height 17
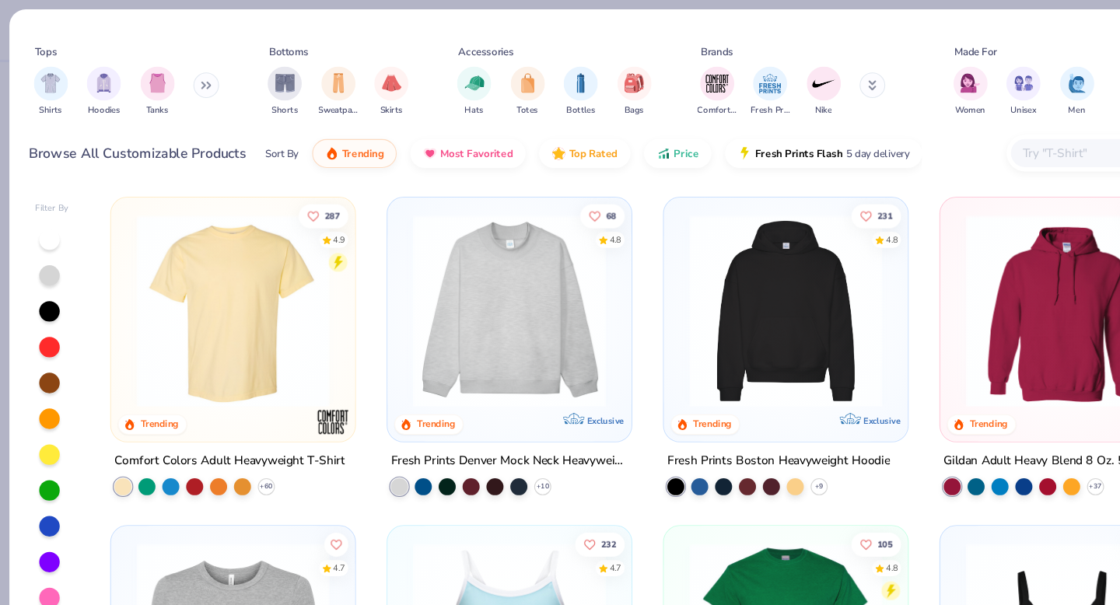
click at [975, 1] on div "Tops Shirts Hoodies Tanks Bottoms Shorts Sweatpants Skirts Accessories Hats Tot…" at bounding box center [560, 302] width 1120 height 605
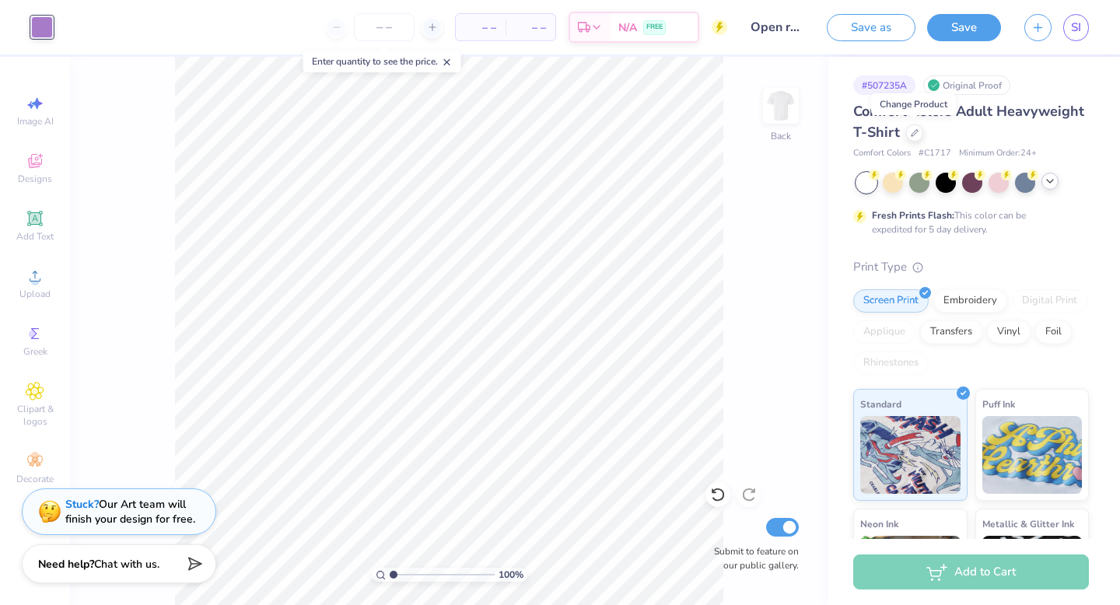
click at [1050, 183] on icon at bounding box center [1050, 181] width 12 height 12
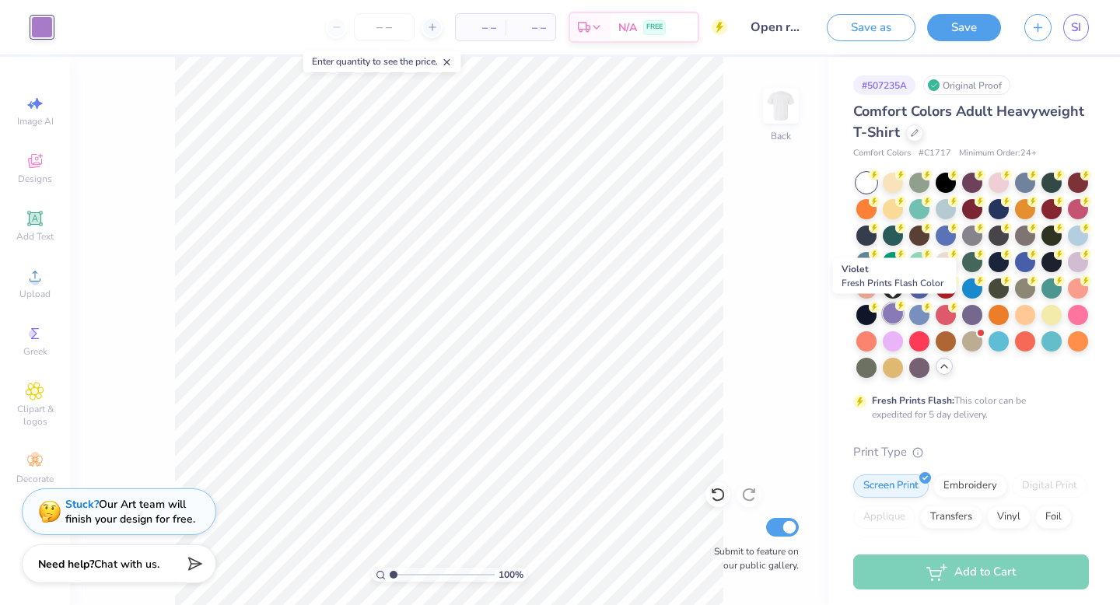
click at [898, 311] on div at bounding box center [893, 313] width 20 height 20
click at [44, 30] on div at bounding box center [42, 27] width 22 height 22
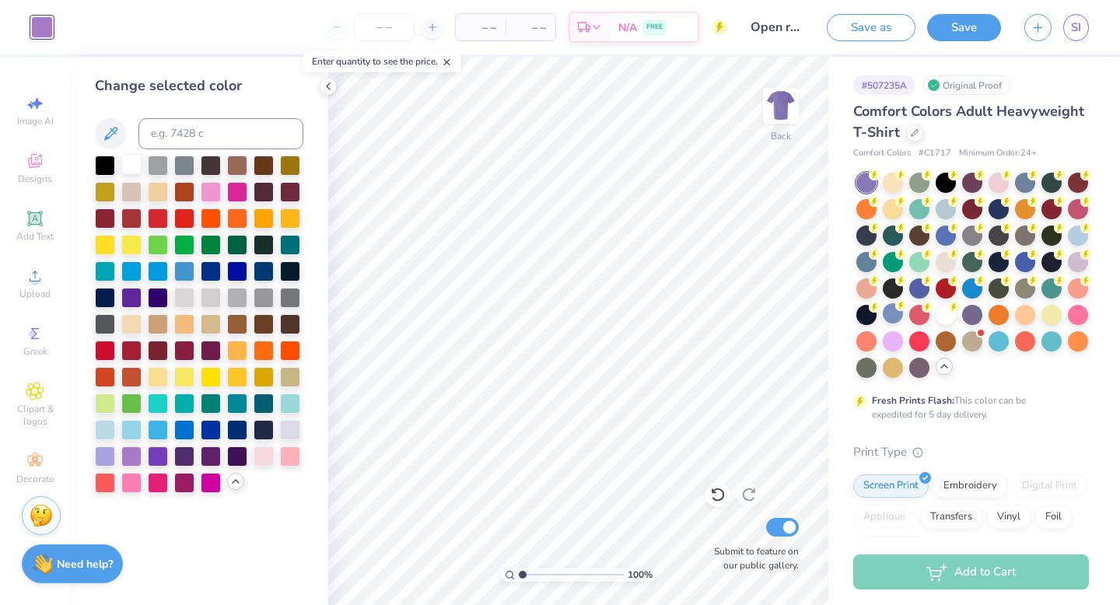
click at [135, 165] on div at bounding box center [131, 164] width 20 height 20
click at [966, 26] on button "Save" at bounding box center [964, 25] width 74 height 27
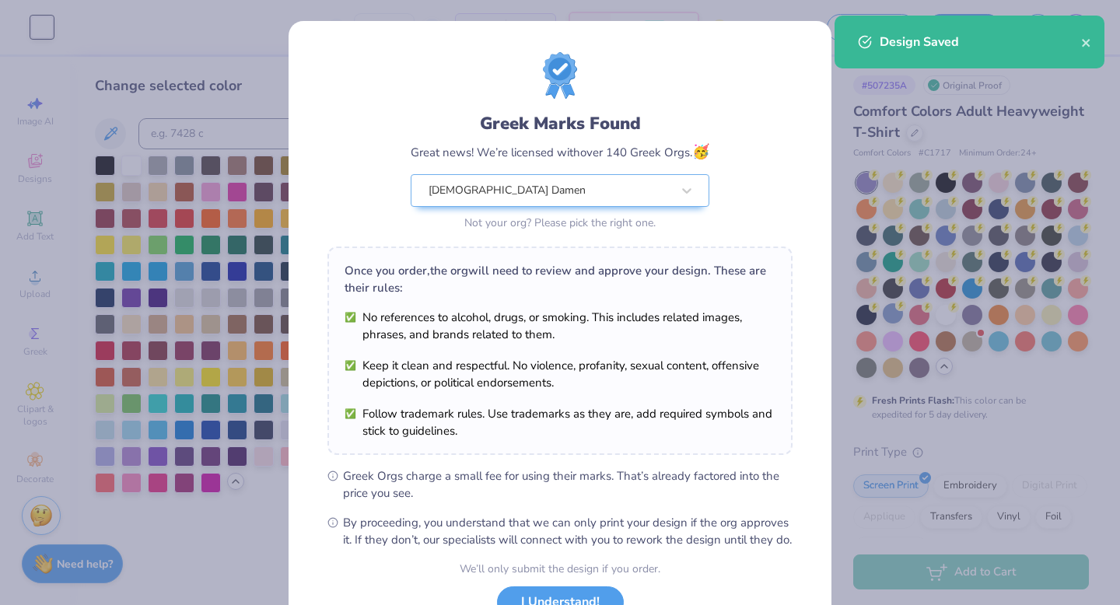
scroll to position [123, 0]
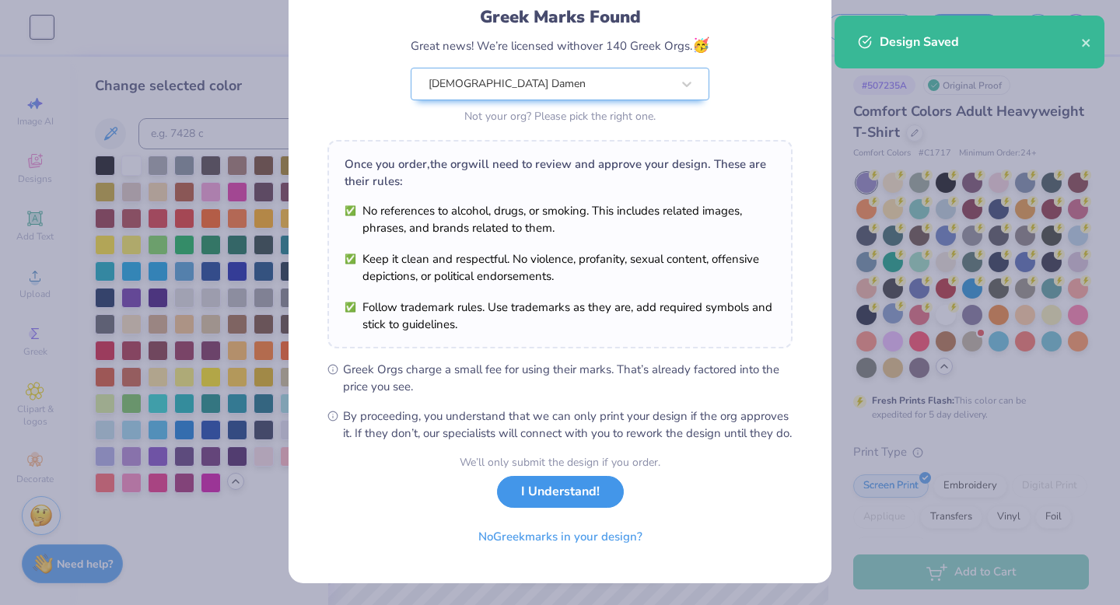
click at [572, 494] on button "I Understand!" at bounding box center [560, 492] width 127 height 32
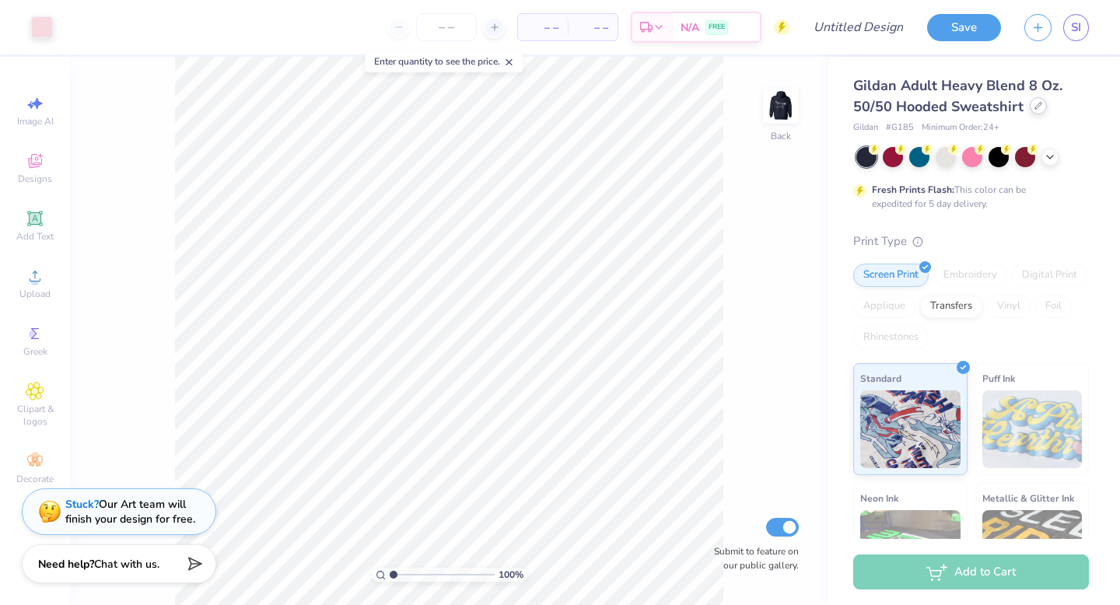
click at [1036, 113] on div at bounding box center [1038, 105] width 17 height 17
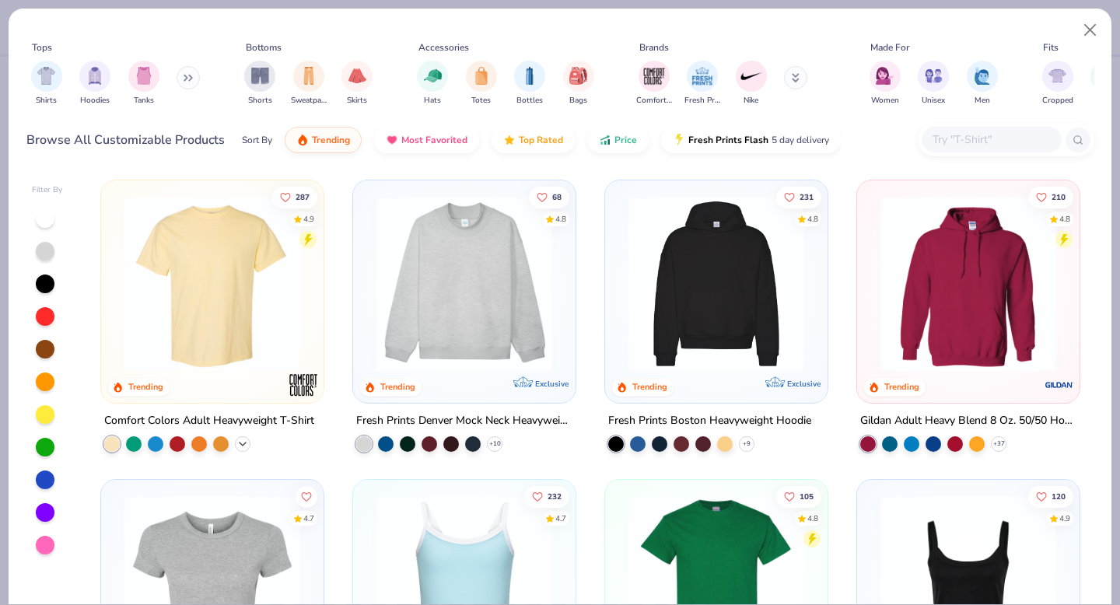
click at [247, 447] on div "+ 60" at bounding box center [243, 444] width 16 height 16
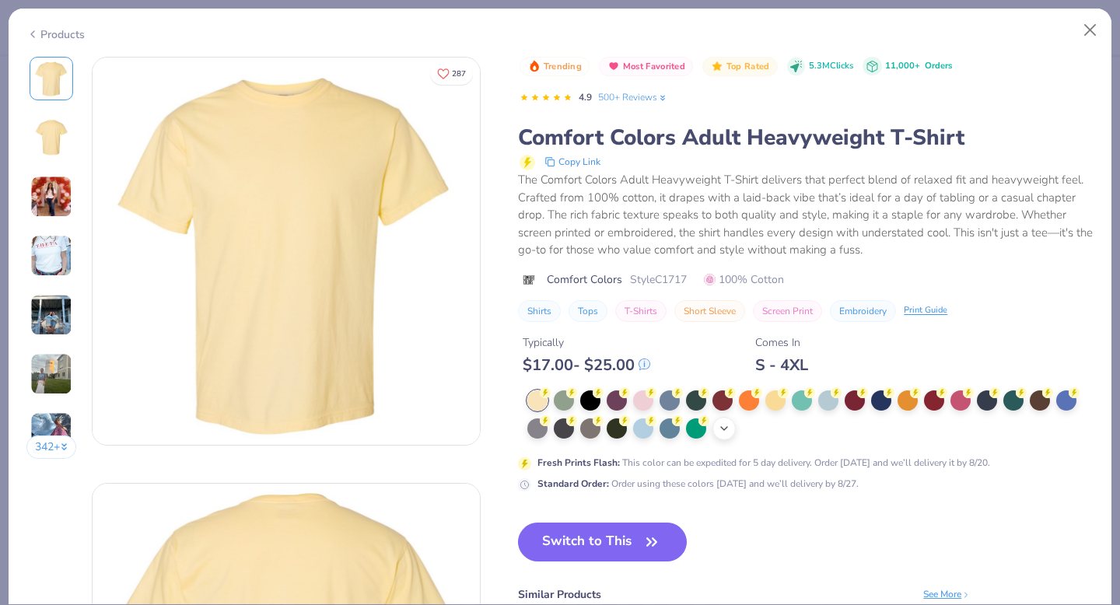
click at [731, 433] on icon at bounding box center [724, 428] width 12 height 12
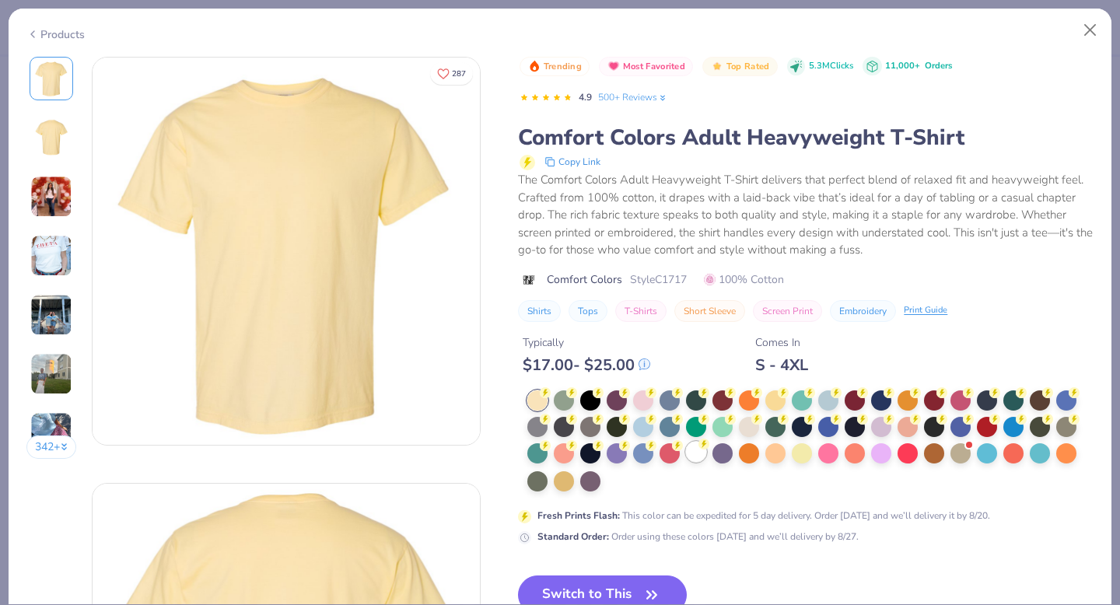
click at [699, 459] on div at bounding box center [696, 452] width 20 height 20
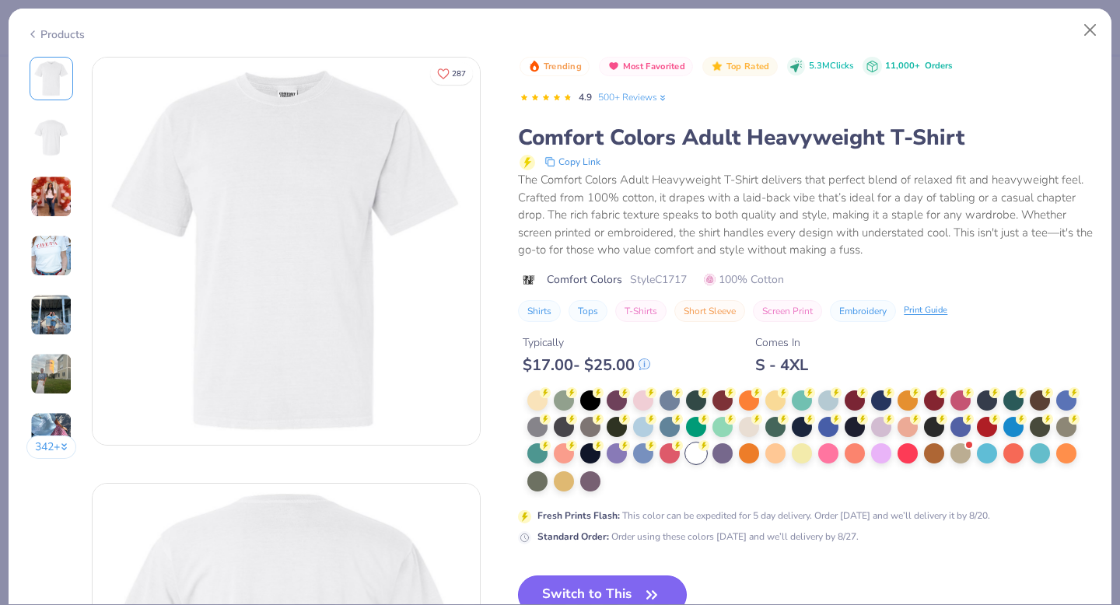
drag, startPoint x: 639, startPoint y: 594, endPoint x: 626, endPoint y: 604, distance: 16.0
click at [639, 594] on button "Switch to This" at bounding box center [602, 595] width 169 height 39
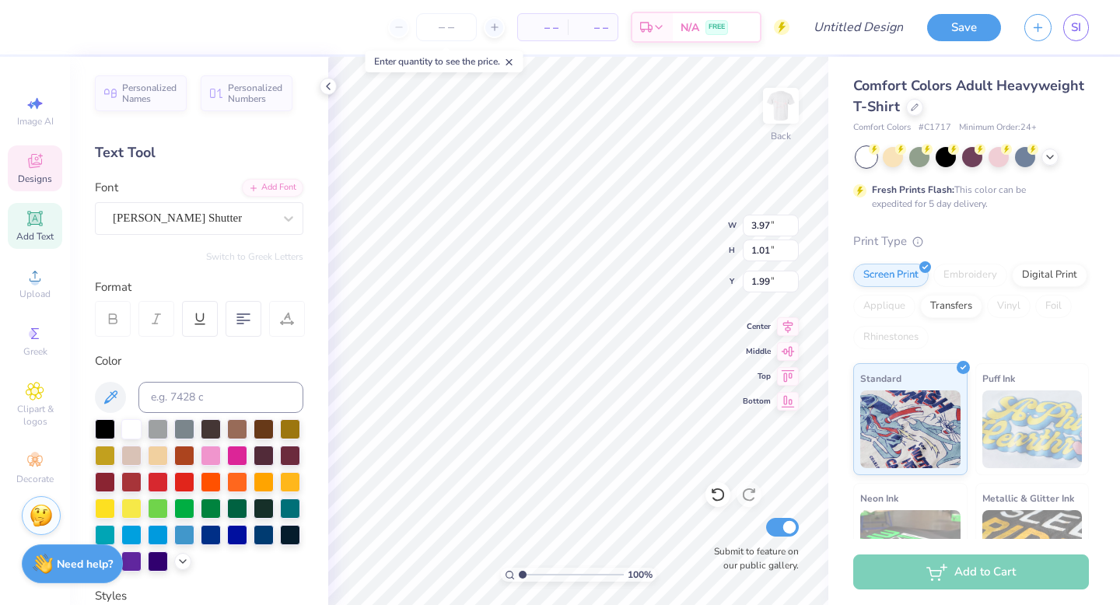
type input "1.99"
type textarea "k"
type textarea "[DEMOGRAPHIC_DATA]"
type input "5.06"
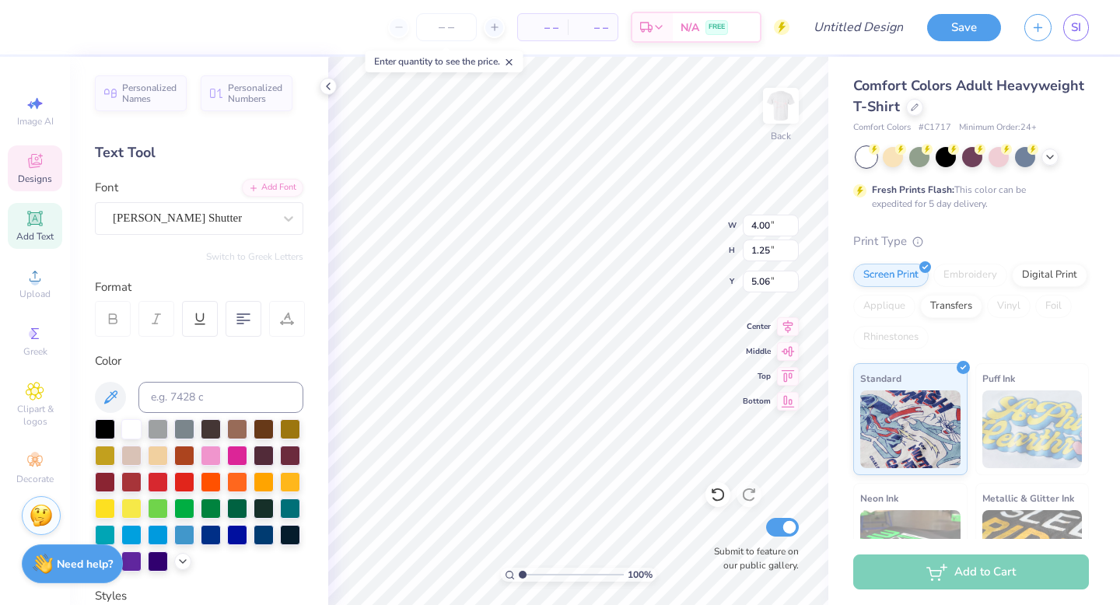
scroll to position [0, 0]
type textarea "Damen"
type input "3.00"
type input "2.78"
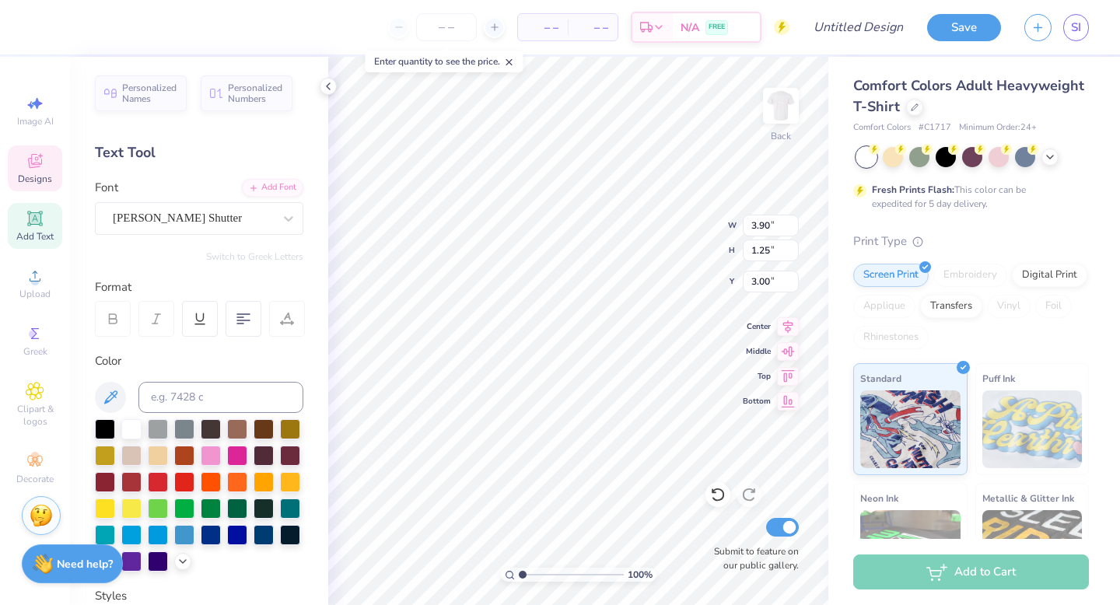
type input "0.89"
type input "3.00"
click at [34, 32] on div at bounding box center [42, 26] width 22 height 22
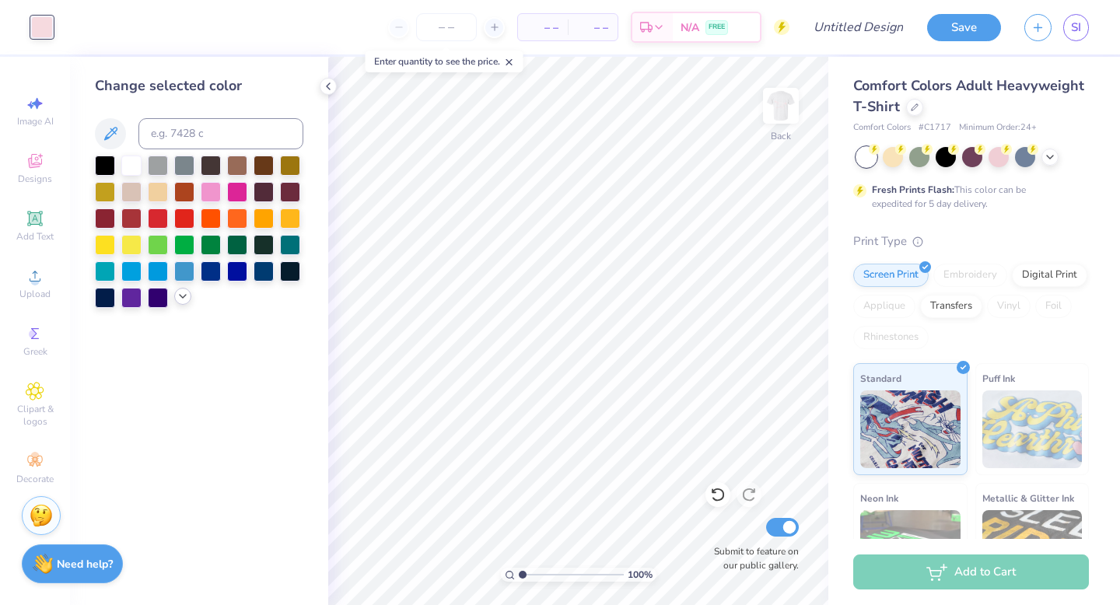
click at [177, 299] on icon at bounding box center [183, 296] width 12 height 12
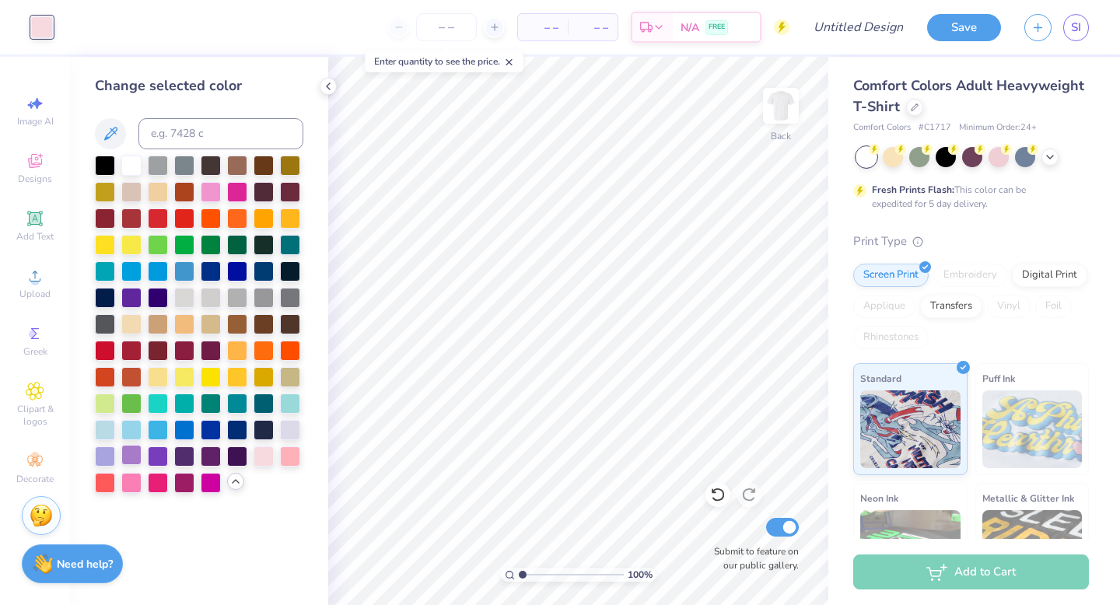
click at [134, 458] on div at bounding box center [131, 455] width 20 height 20
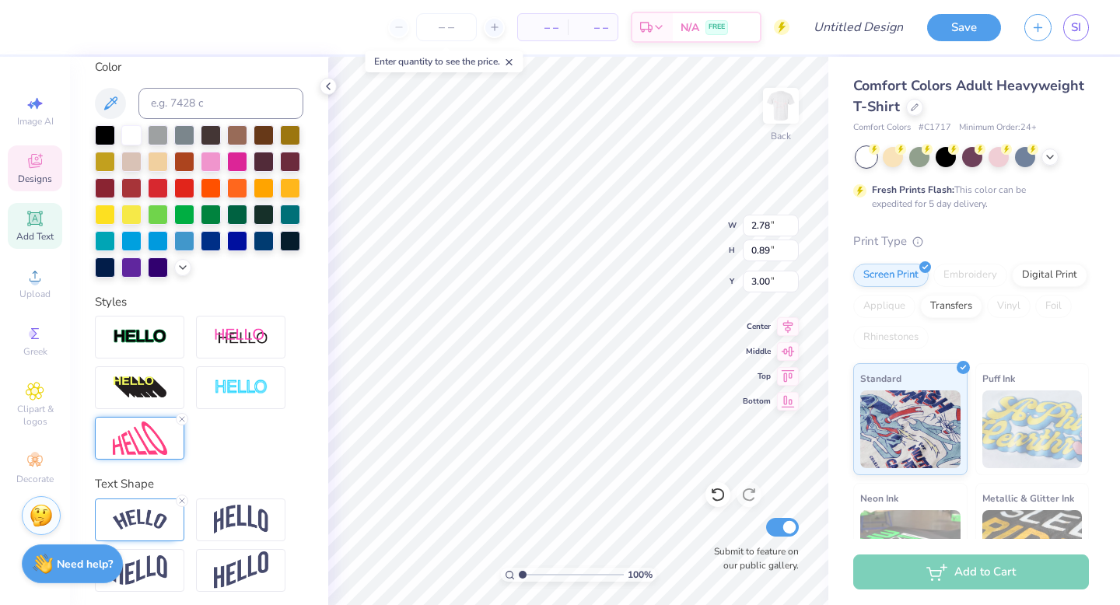
scroll to position [299, 0]
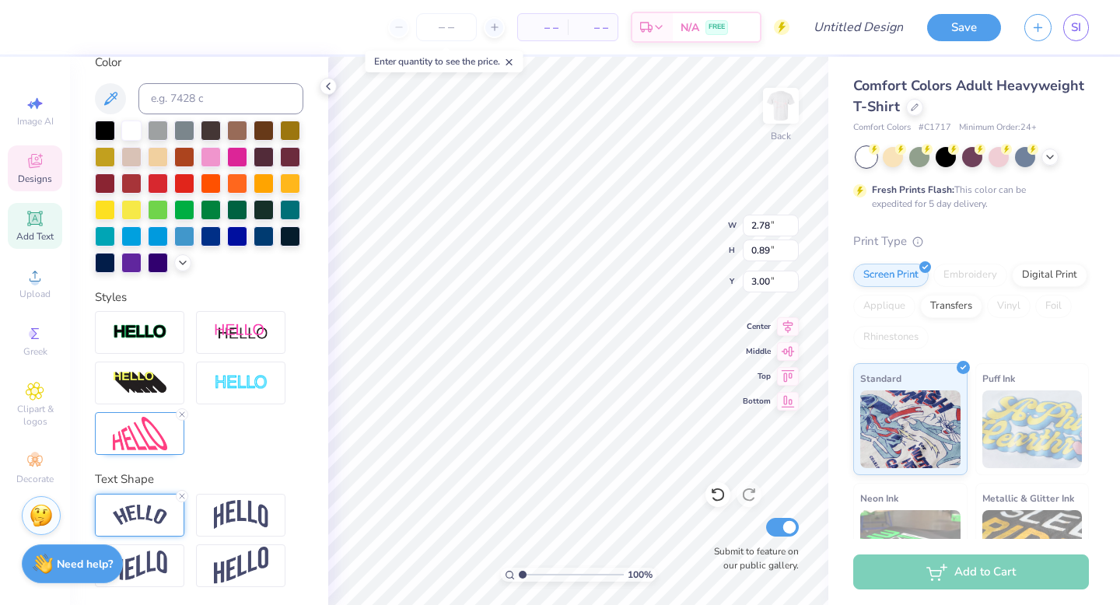
click at [151, 527] on div at bounding box center [139, 515] width 89 height 43
type input "-0.2"
type input "-0.20"
type input "-0.21"
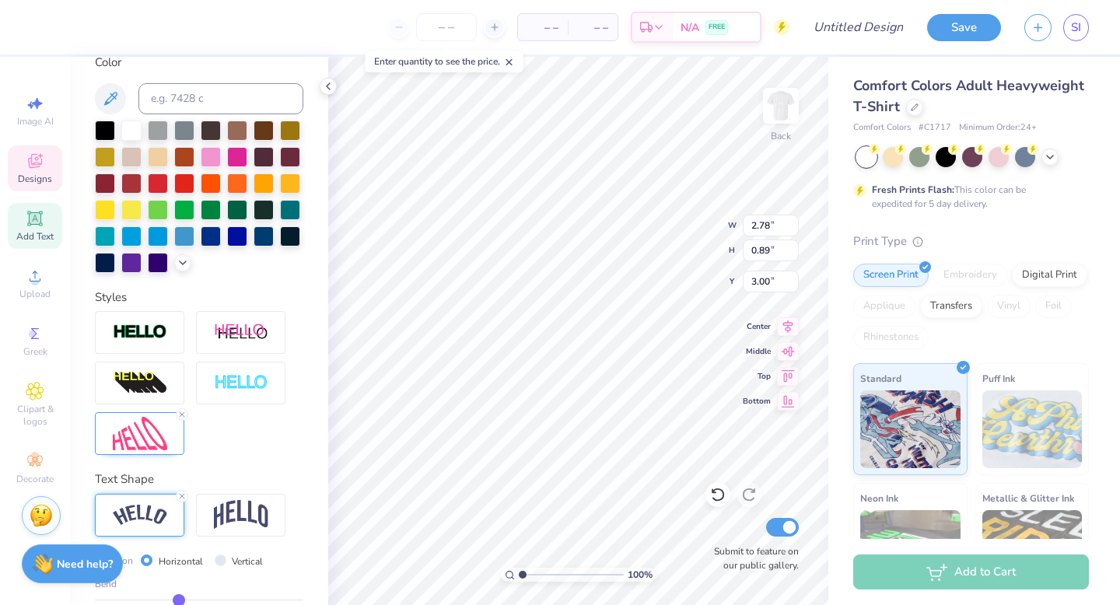
type input "-0.22"
type input "-0.23"
type input "-0.24"
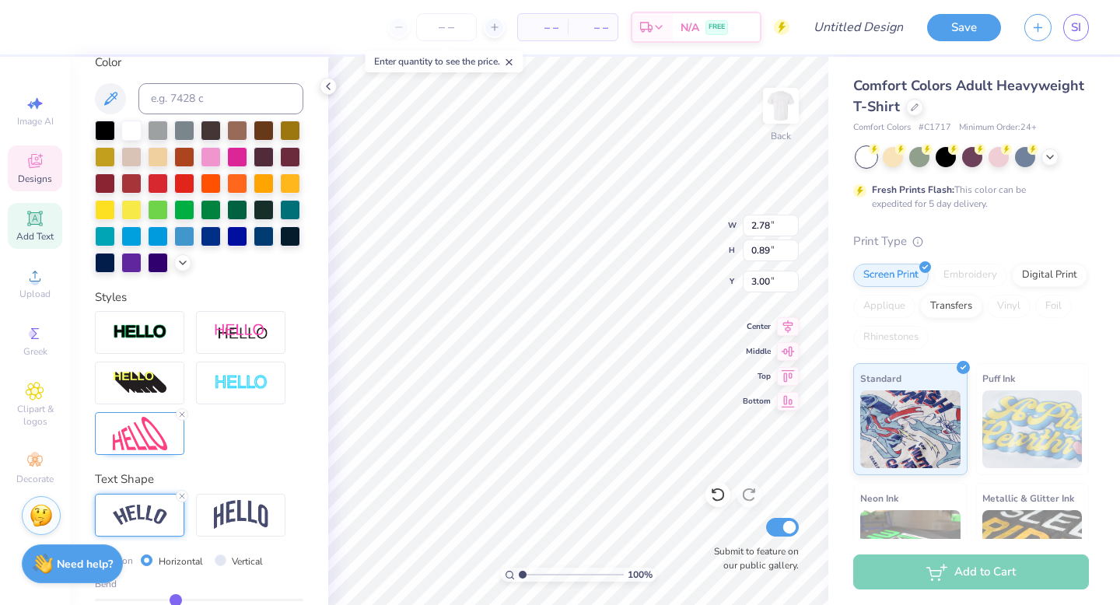
type input "-0.24"
click at [176, 599] on input "range" at bounding box center [199, 600] width 209 height 2
type input "-0.25"
type input "-0.26"
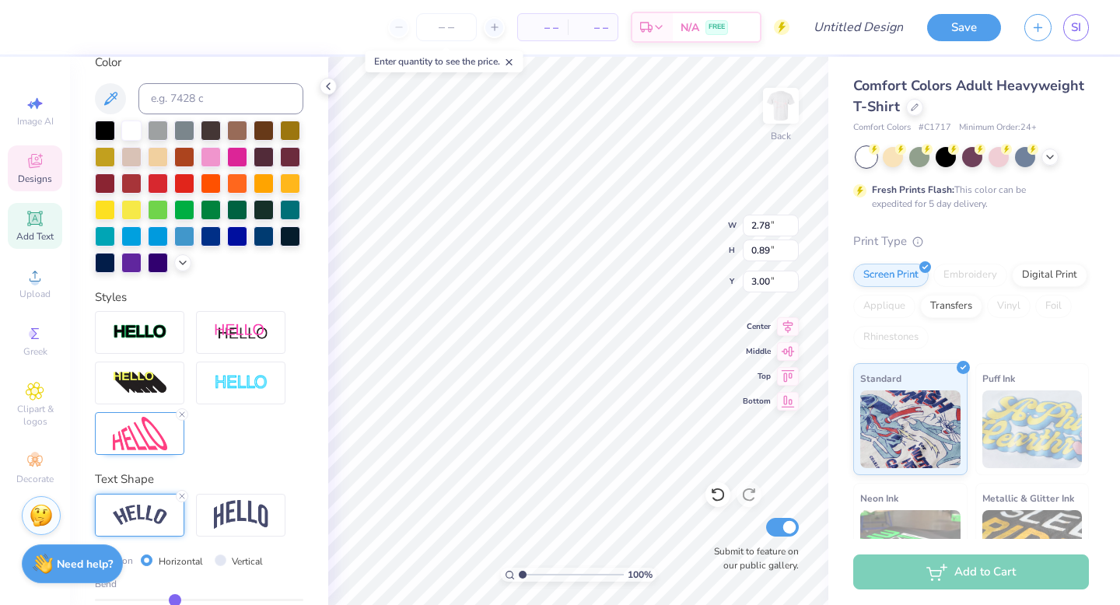
type input "-0.26"
type input "-0.28"
type input "-0.29"
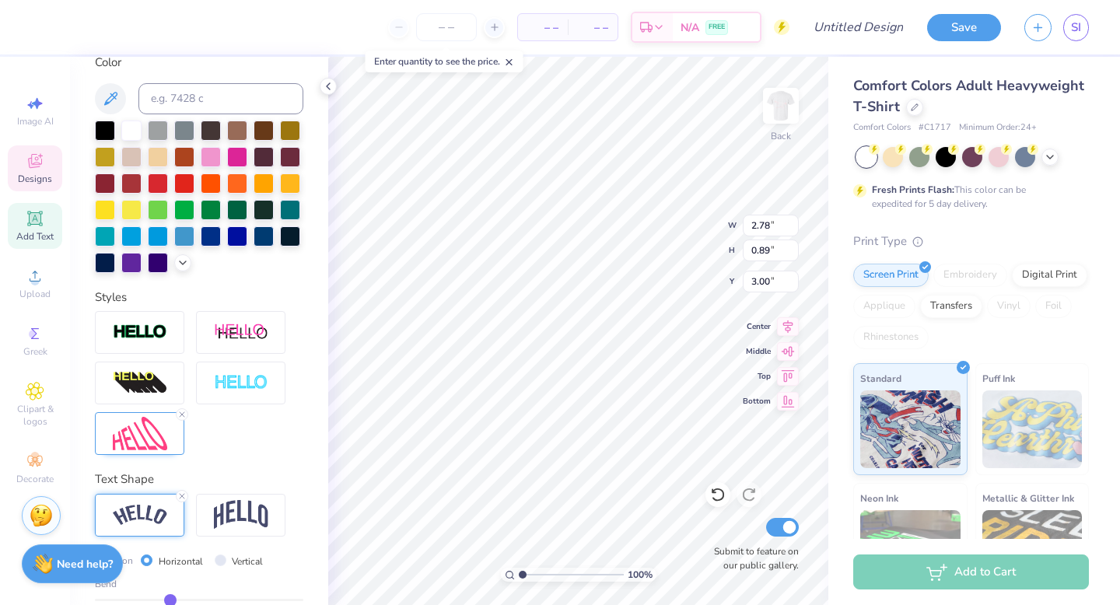
type input "-0.3"
type input "-0.30"
type input "-0.31"
type input "-0.32"
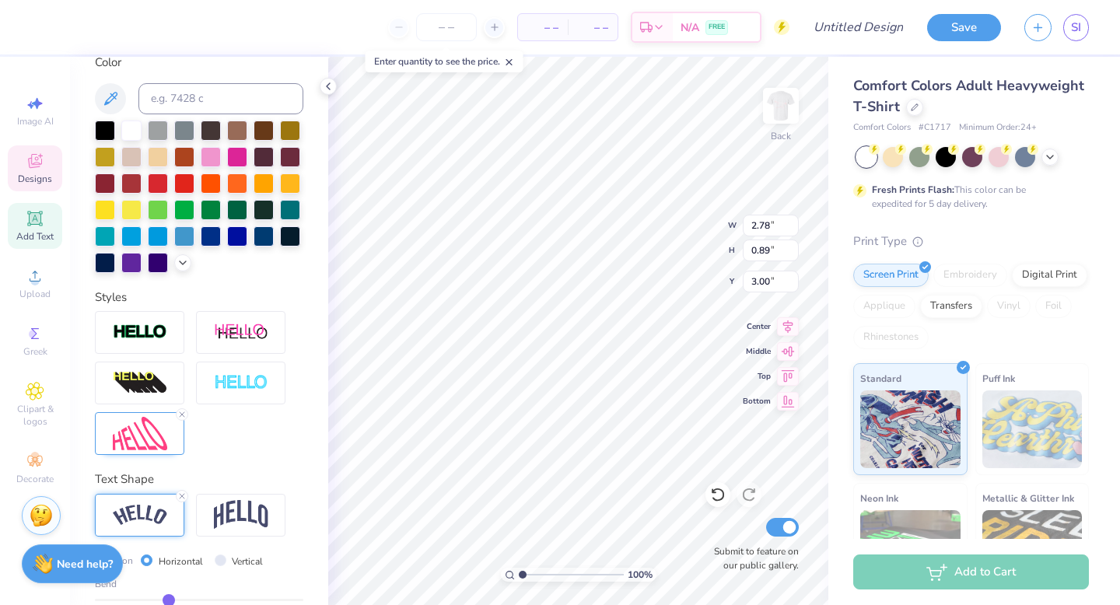
type input "-0.32"
type input "-0.33"
type input "-0.34"
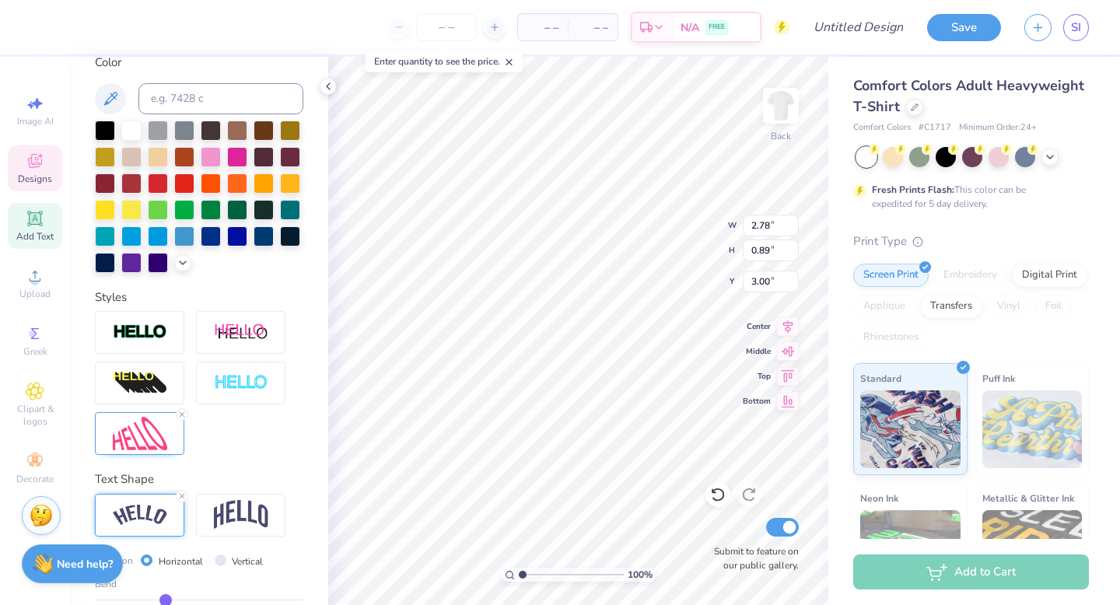
type input "-0.35"
type input "-0.36"
drag, startPoint x: 176, startPoint y: 594, endPoint x: 164, endPoint y: 594, distance: 11.7
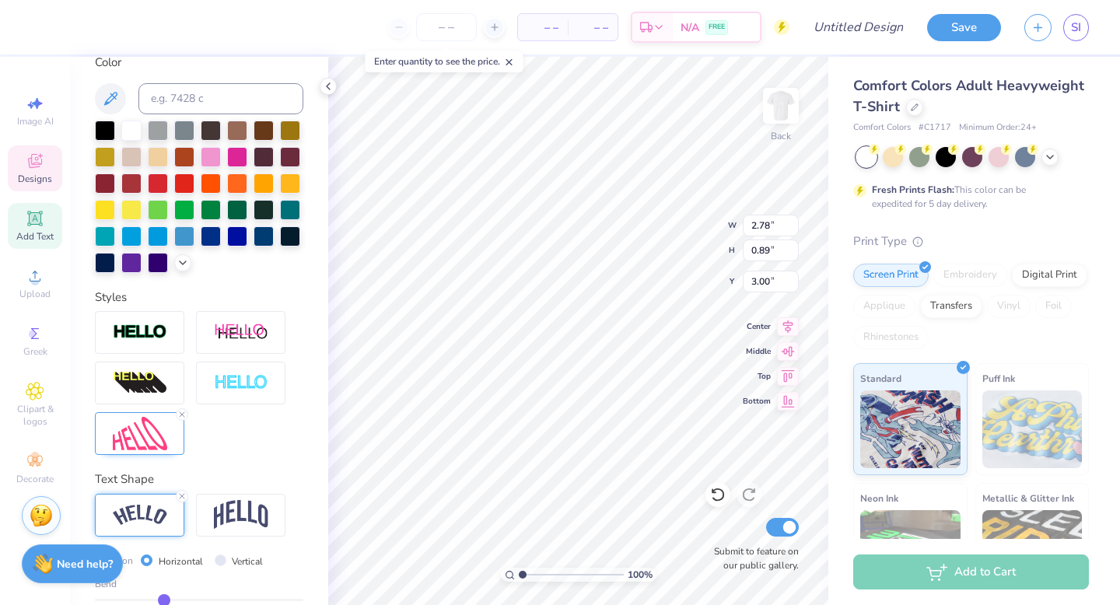
type input "-0.36"
click at [164, 599] on input "range" at bounding box center [199, 600] width 209 height 2
type input "2.85"
type input "-0.34"
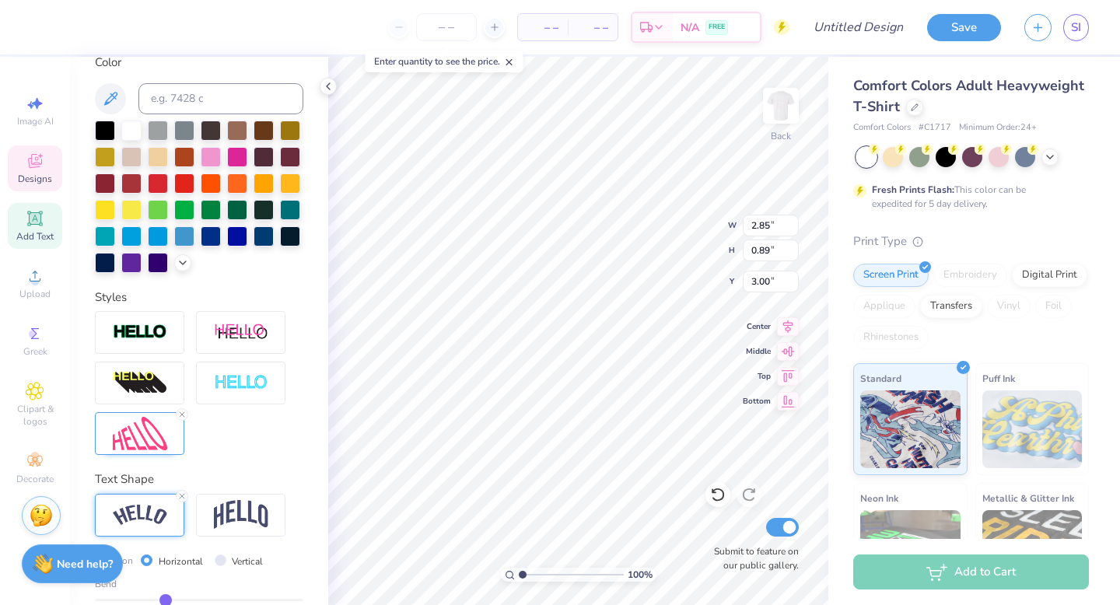
type input "-0.33"
type input "-0.3"
type input "-0.30"
type input "-0.27"
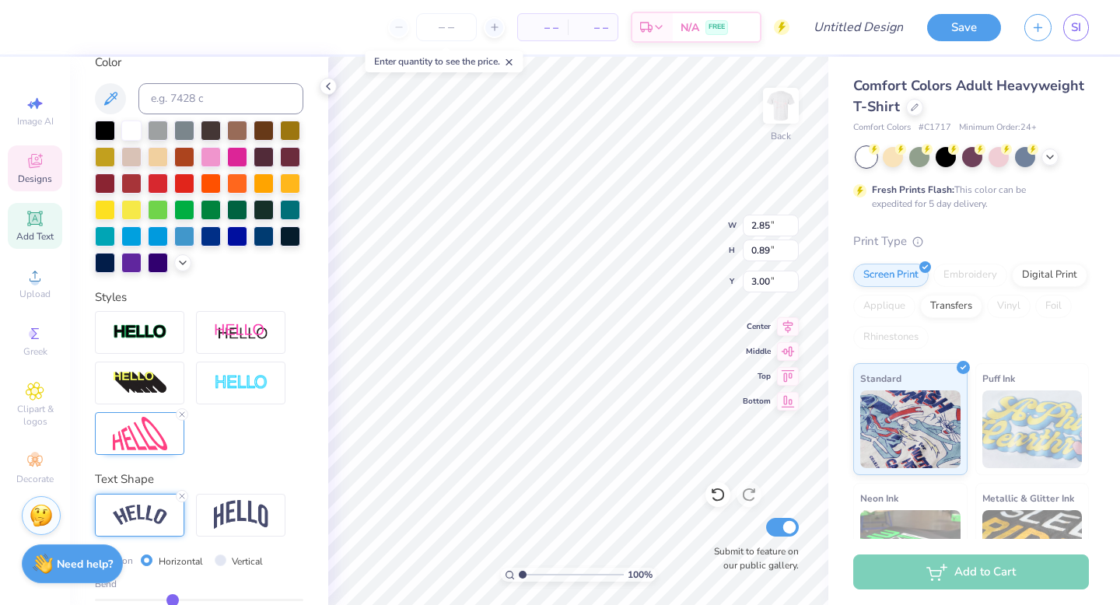
type input "-0.27"
type input "-0.26"
type input "-0.19"
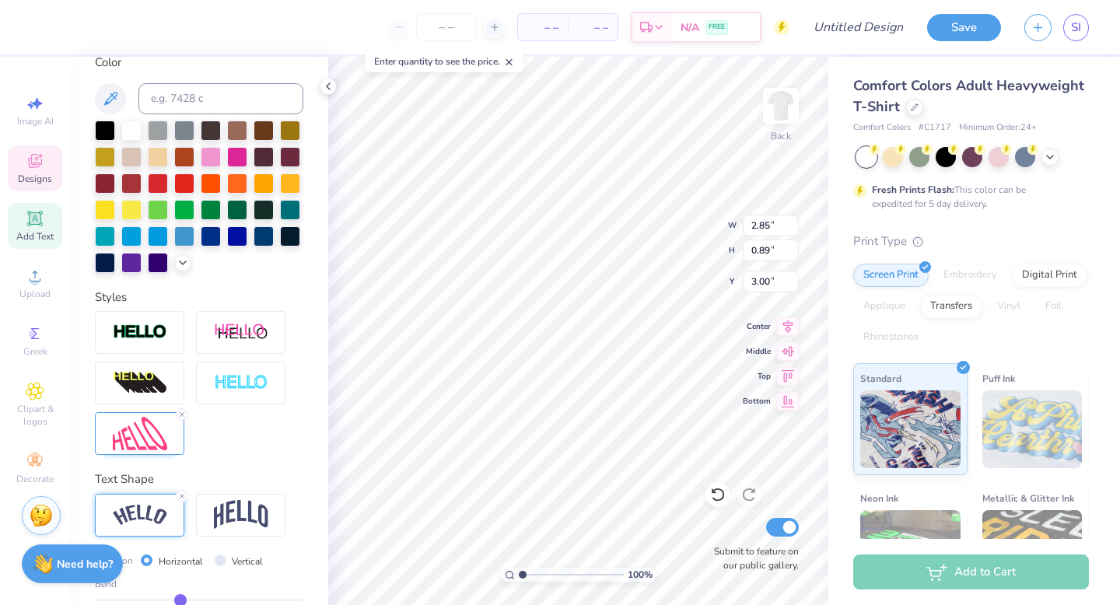
type input "-0.17"
type input "-0.15"
type input "-0.14"
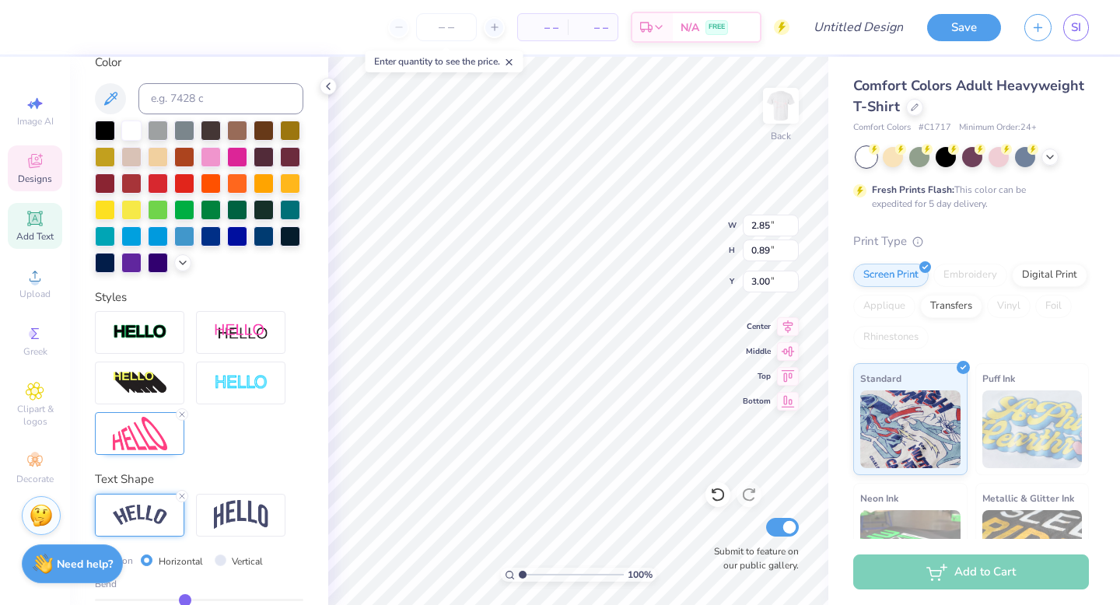
type input "-0.14"
type input "-0.13"
type input "-0.12"
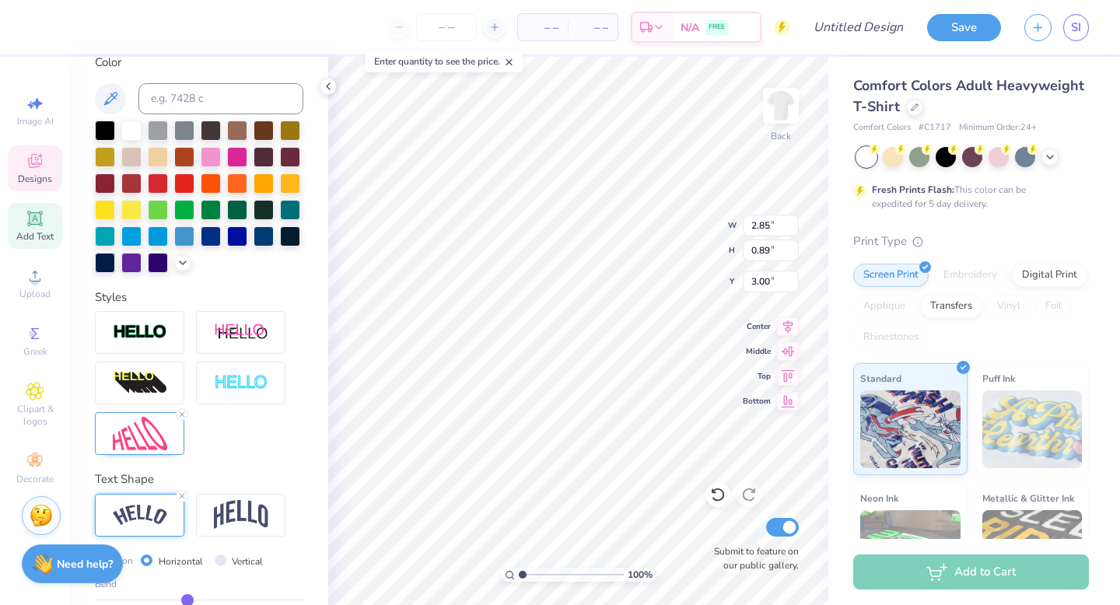
type input "-0.11"
type input "-0.1"
type input "-0.10"
type input "-0.09"
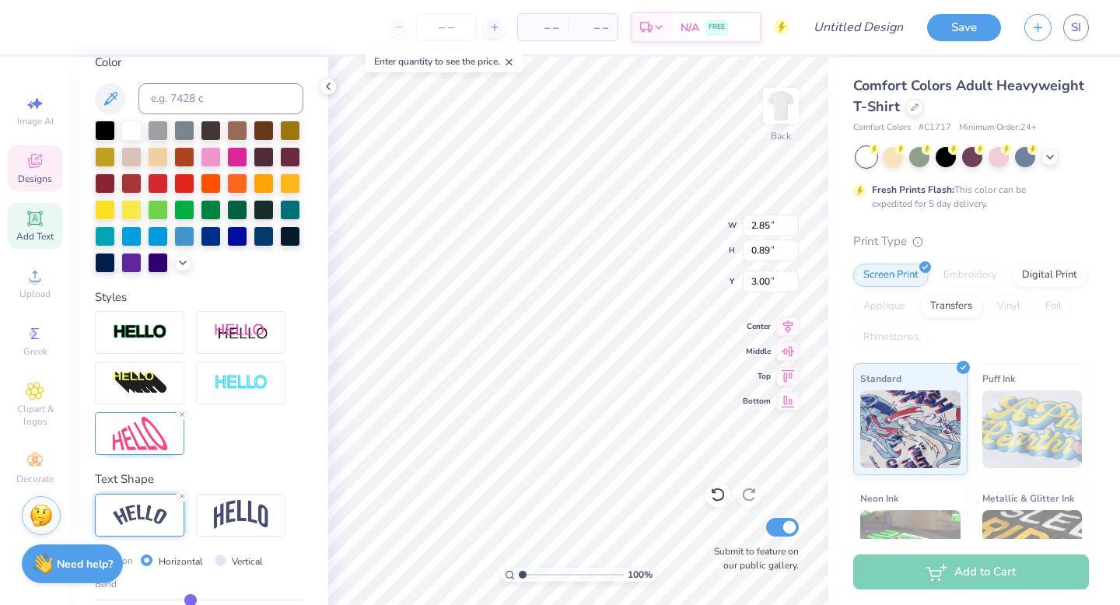
type input "-0.09"
type input "-0.08"
type input "-0.07"
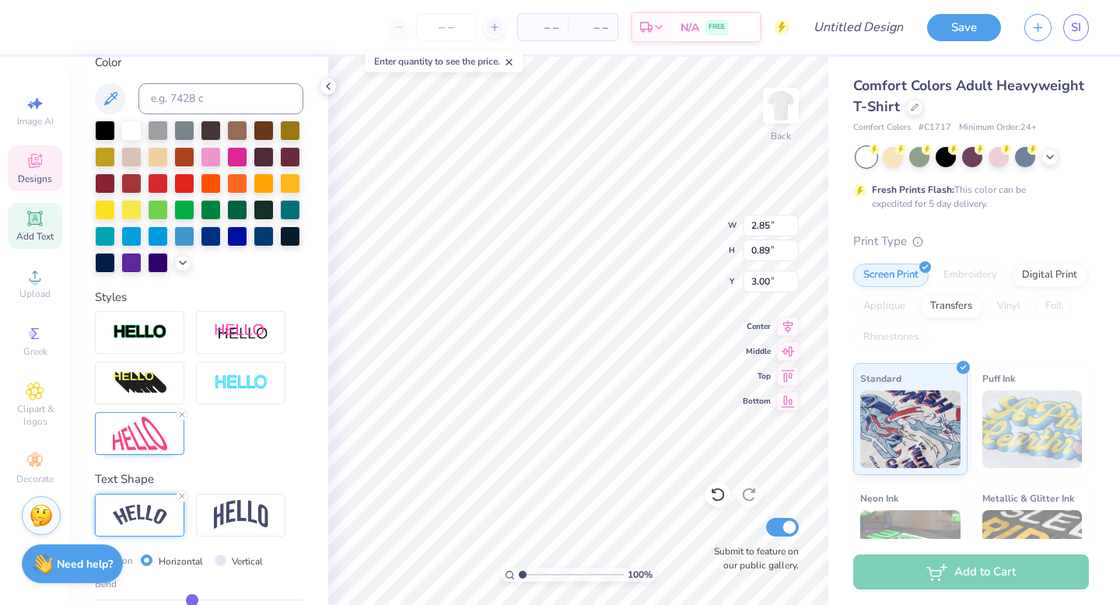
type input "-0.06"
drag, startPoint x: 165, startPoint y: 594, endPoint x: 193, endPoint y: 594, distance: 28.0
type input "-0.06"
click at [193, 599] on input "range" at bounding box center [199, 600] width 209 height 2
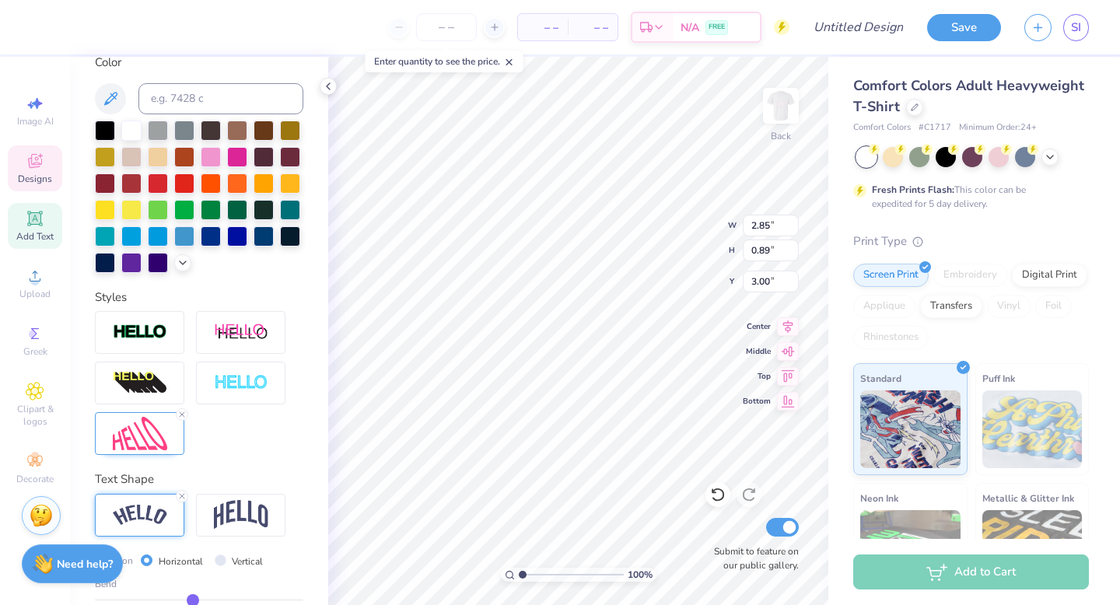
type input "2.87"
type input "-0.05"
type input "-0.04"
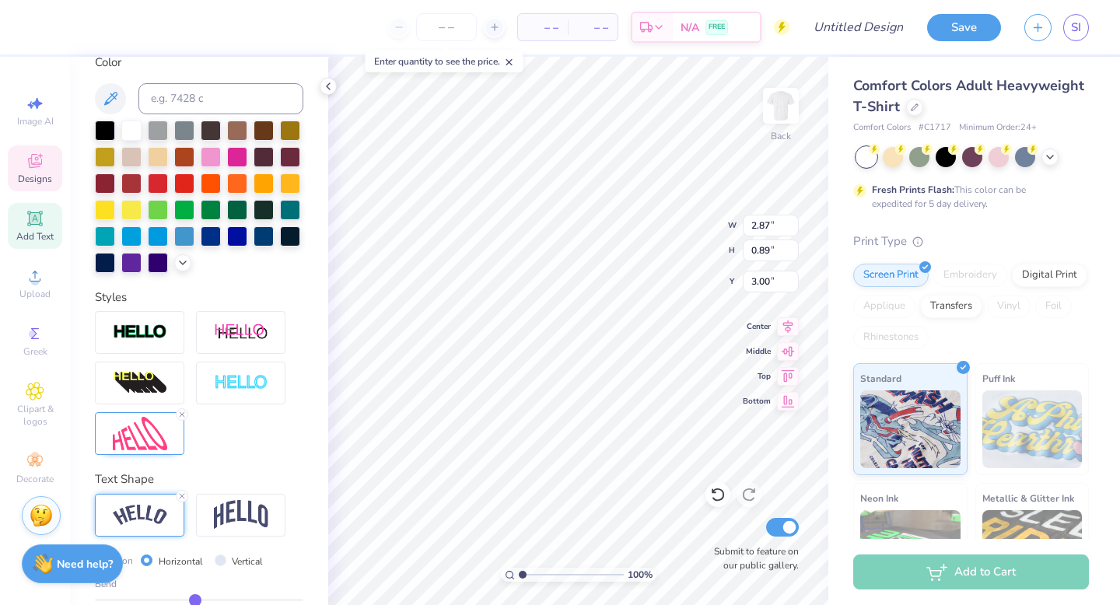
type input "-0.03"
type input "-0.02"
type input "-0.01"
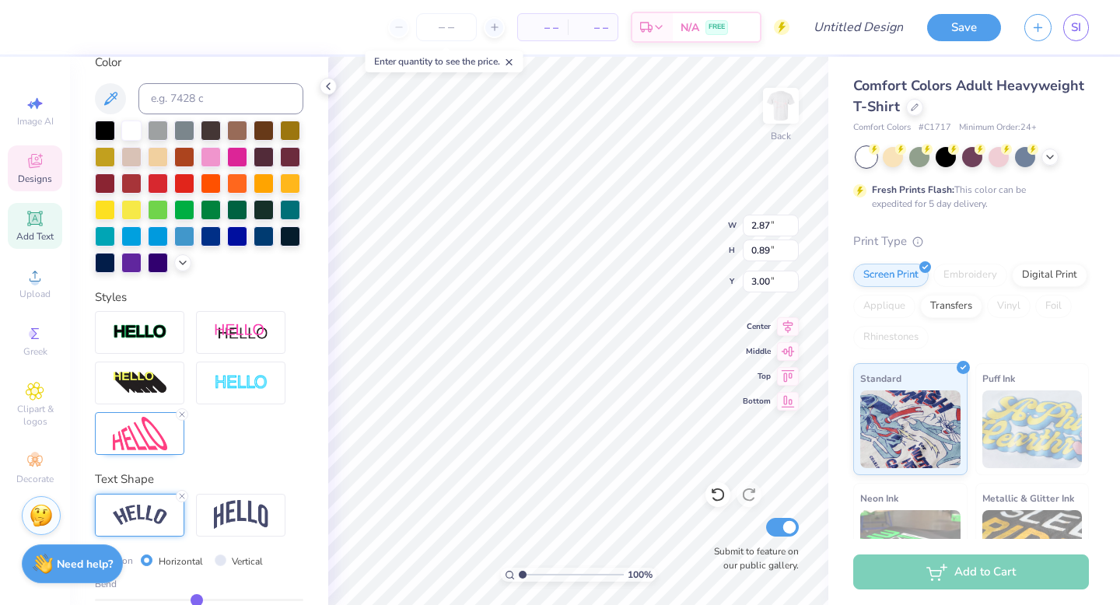
type input "-0.01"
click at [198, 599] on input "range" at bounding box center [199, 600] width 209 height 2
type input "2.92"
click at [201, 599] on input "range" at bounding box center [199, 600] width 209 height 2
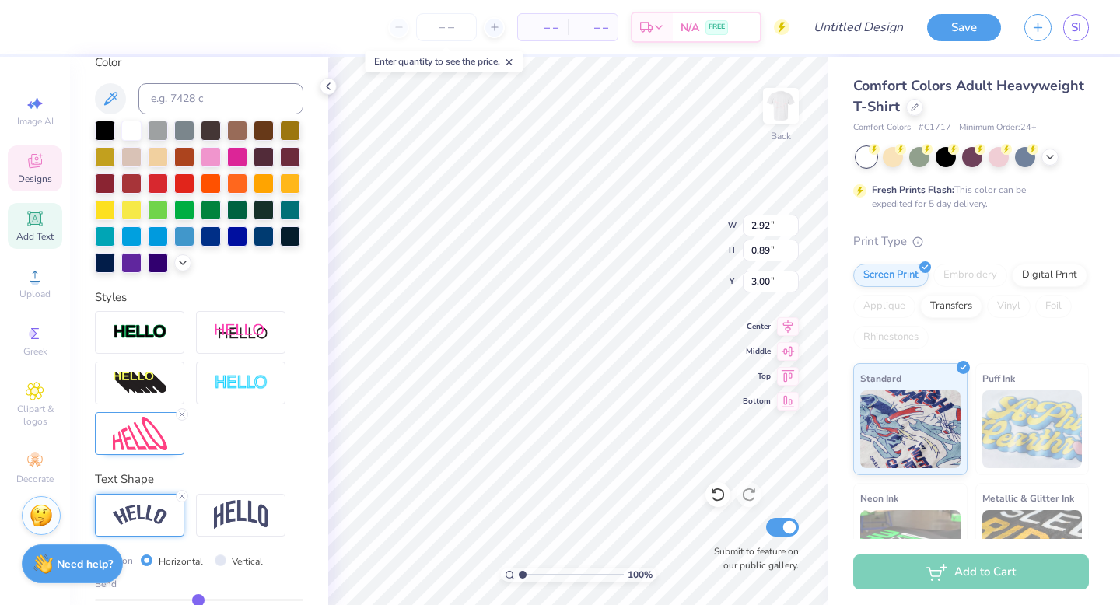
type input "0.03"
type input "0.04"
type input "0.05"
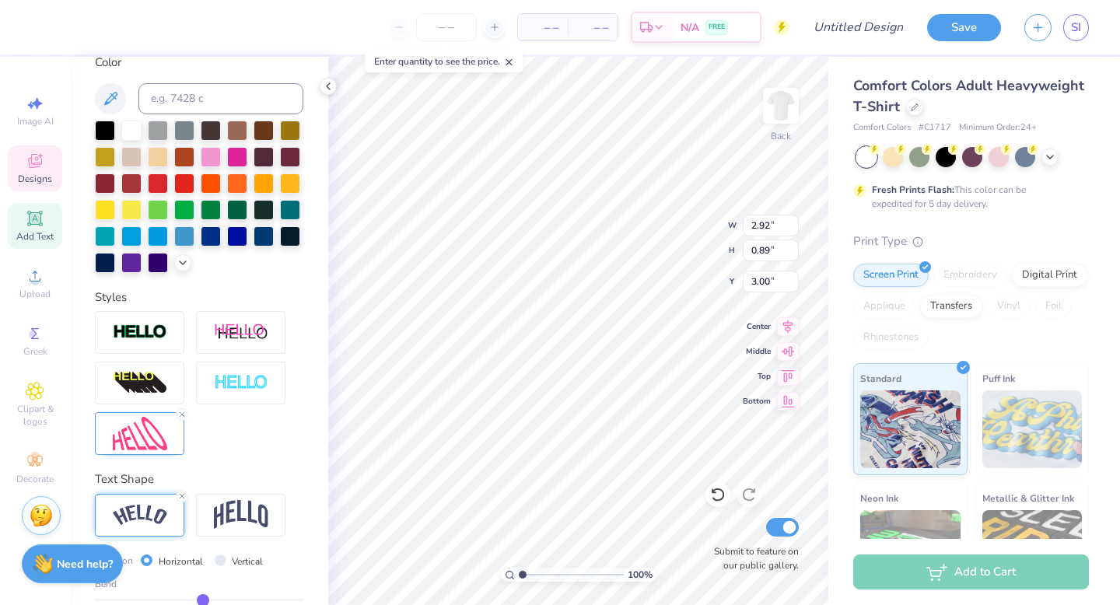
type input "0.05"
type input "0.04"
click at [202, 599] on input "range" at bounding box center [199, 600] width 209 height 2
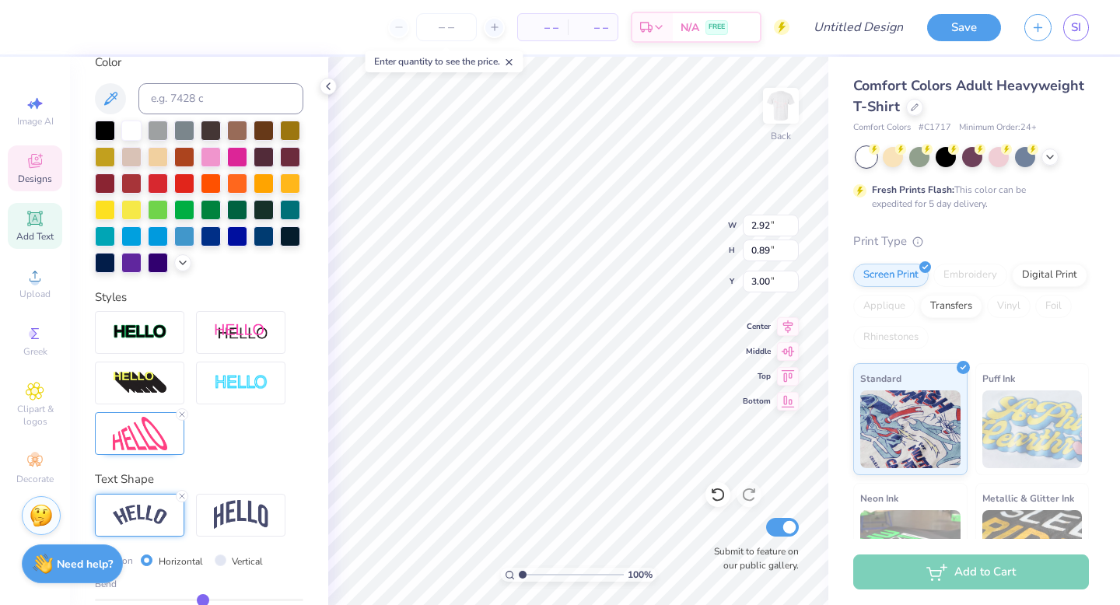
type input "2.98"
type input "3.00"
type input "0.90"
type input "3.07"
click at [774, 107] on img at bounding box center [781, 106] width 62 height 62
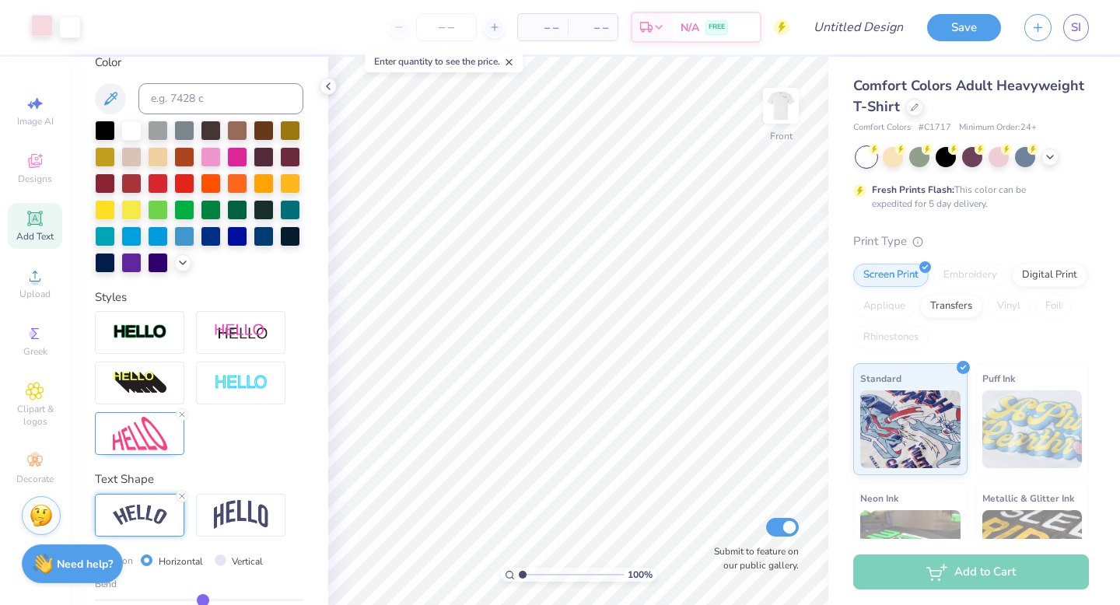
click at [52, 19] on div at bounding box center [42, 26] width 22 height 22
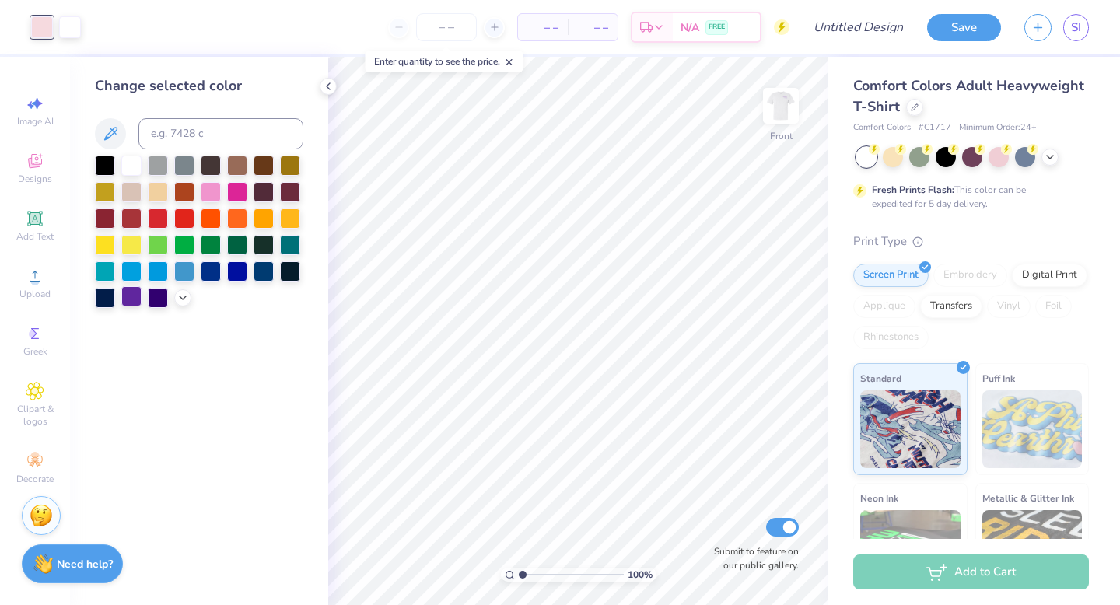
click at [135, 300] on div at bounding box center [131, 296] width 20 height 20
click at [188, 297] on icon at bounding box center [183, 296] width 12 height 12
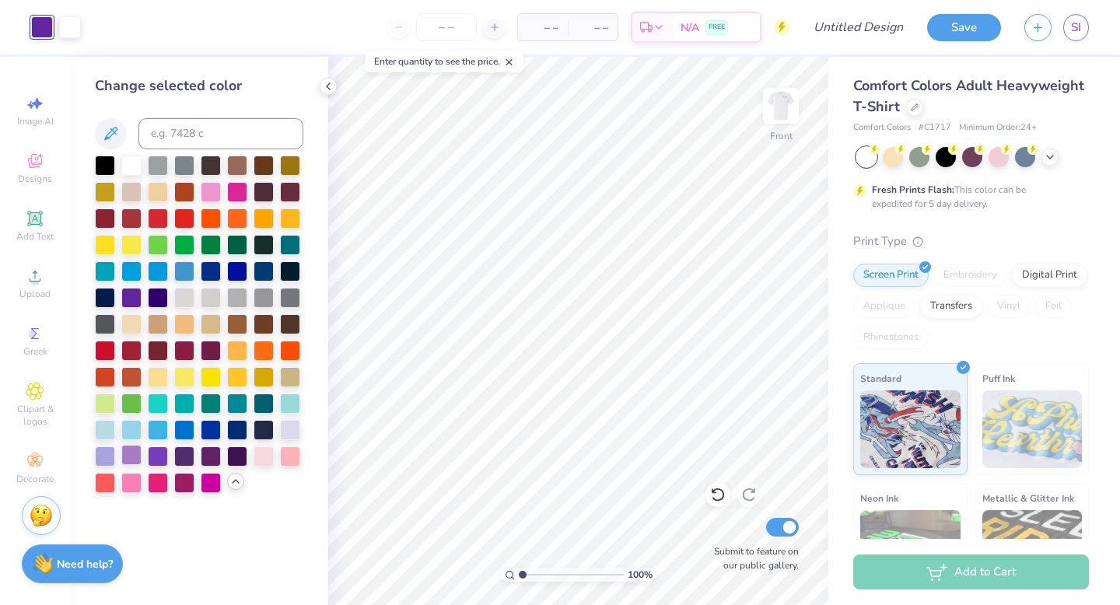
click at [135, 453] on div at bounding box center [131, 455] width 20 height 20
click at [73, 35] on div at bounding box center [70, 26] width 22 height 22
click at [111, 452] on div at bounding box center [105, 455] width 20 height 20
click at [135, 458] on div at bounding box center [131, 455] width 20 height 20
click at [156, 458] on div at bounding box center [158, 455] width 20 height 20
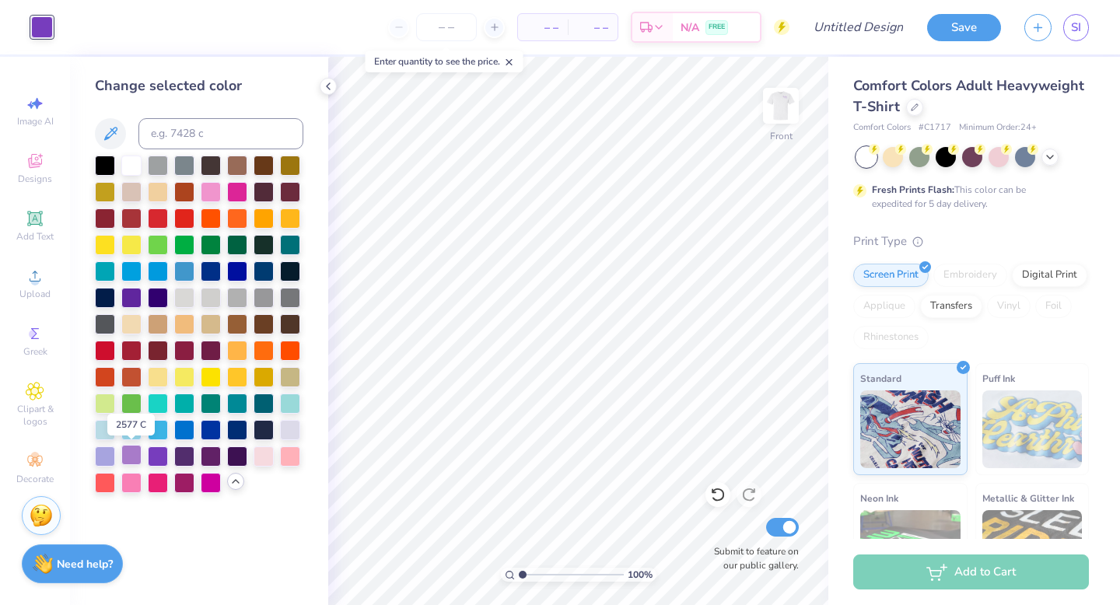
click at [129, 454] on div at bounding box center [131, 455] width 20 height 20
click at [73, 29] on div "– – Per Item – – Total Est. Delivery N/A FREE" at bounding box center [427, 27] width 725 height 54
click at [47, 28] on div at bounding box center [42, 27] width 22 height 22
click at [19, 19] on div "Art colors" at bounding box center [26, 27] width 53 height 54
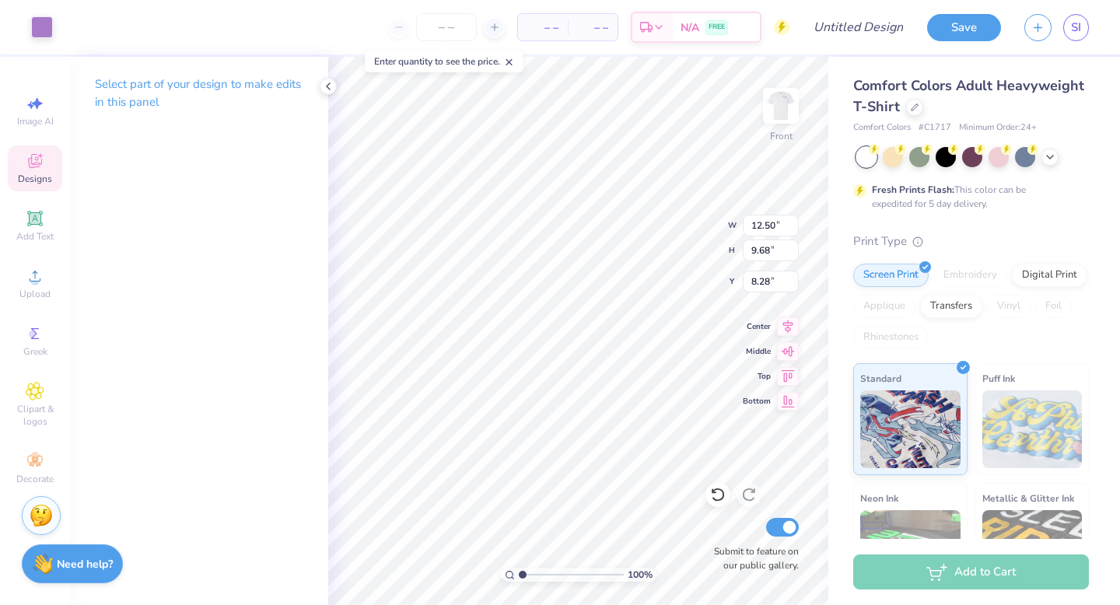
type input "3.00"
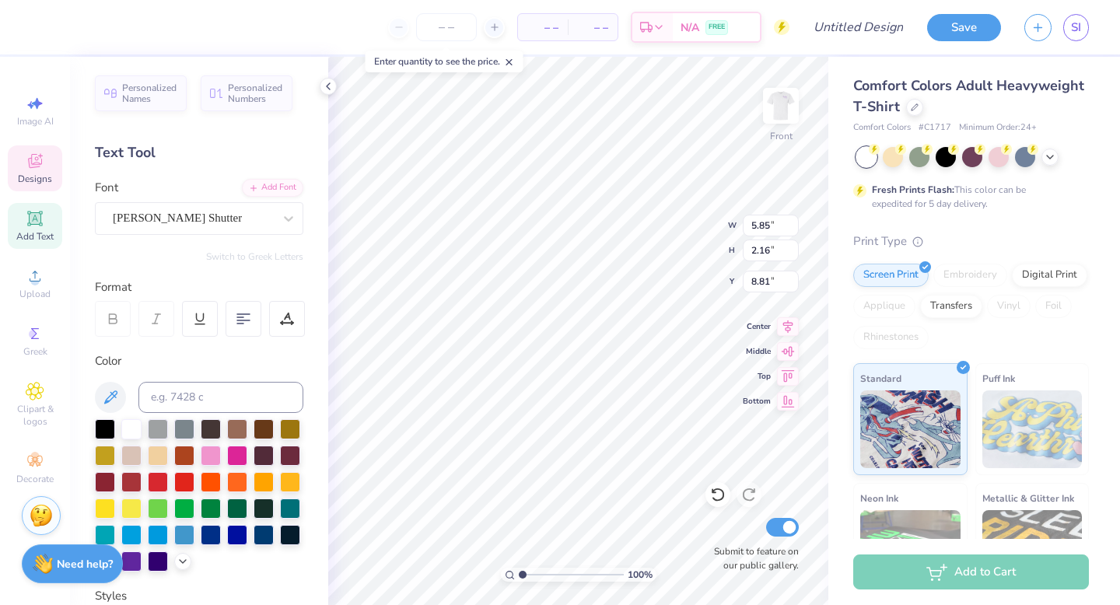
scroll to position [0, 2]
type textarea "[DEMOGRAPHIC_DATA] Damen"
type input "6.27"
type input "1.56"
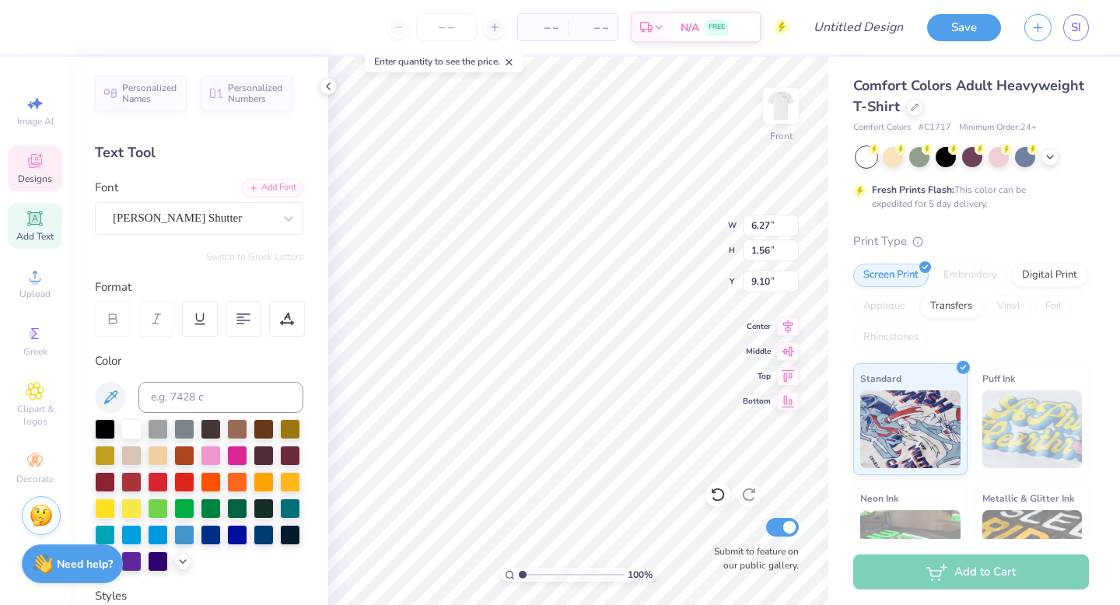
type input "8.93"
type input "6.17"
type input "1.94"
type input "8.82"
type input "6.19"
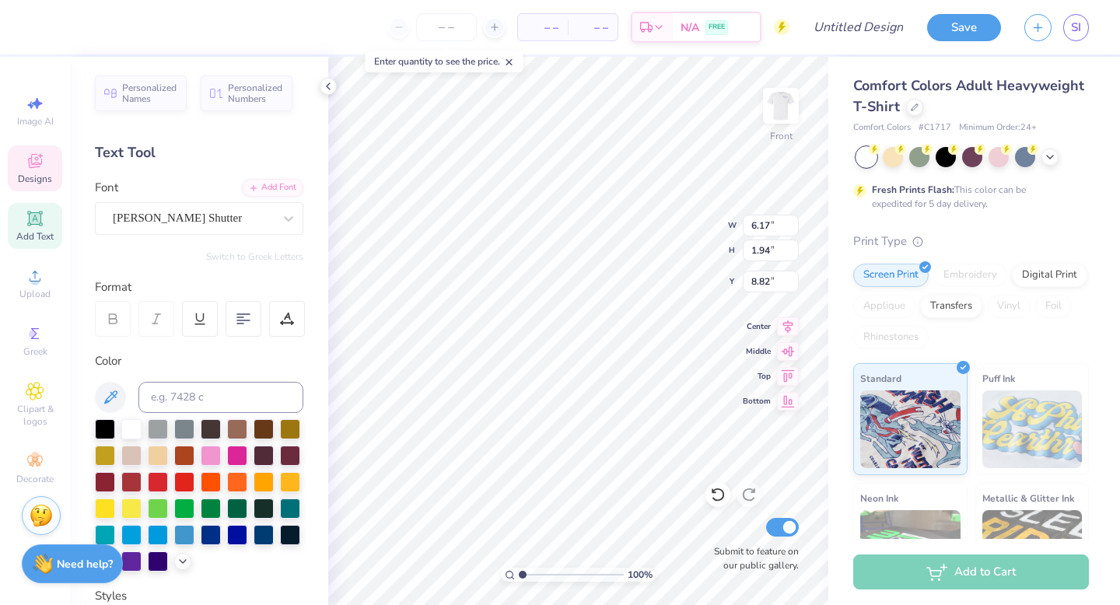
type input "1.87"
type input "8.86"
type input "5.77"
type input "1.74"
type input "8.89"
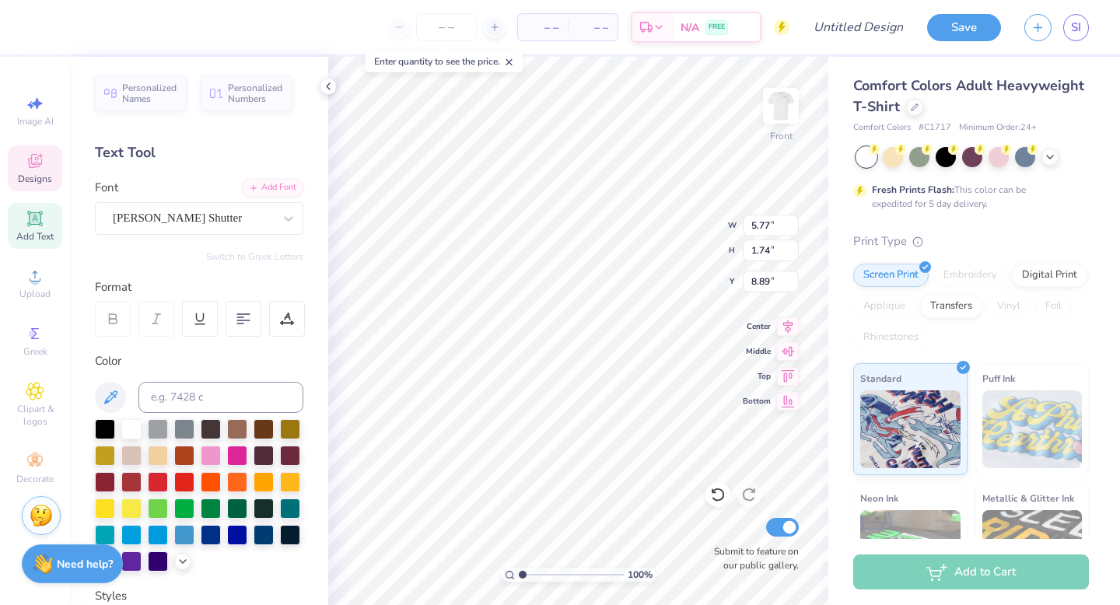
type input "5.76"
type input "1.76"
type input "8.88"
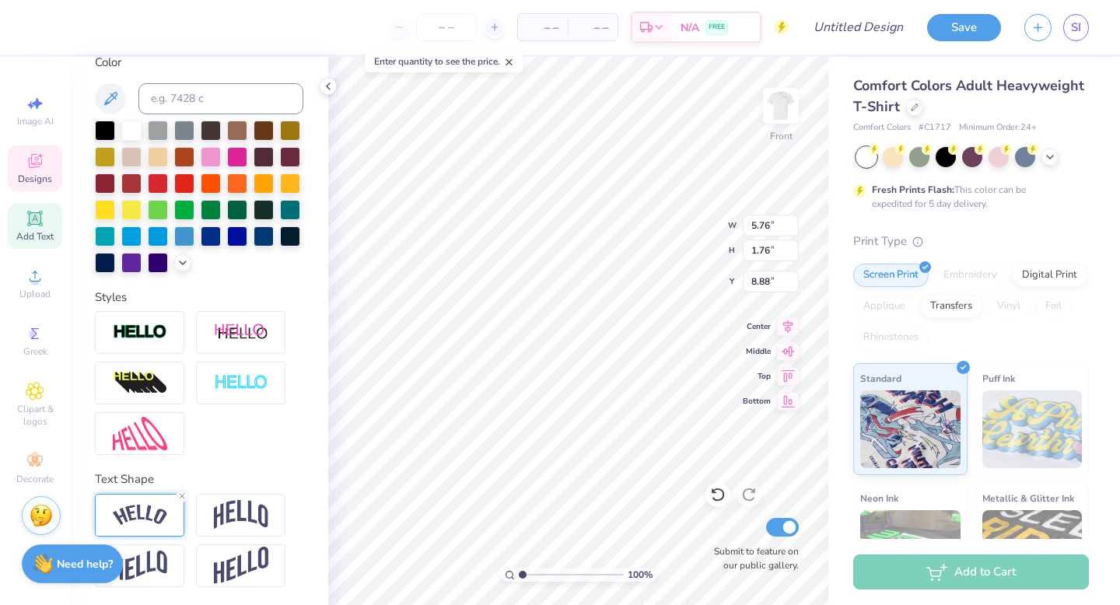
click at [156, 519] on img at bounding box center [140, 515] width 54 height 21
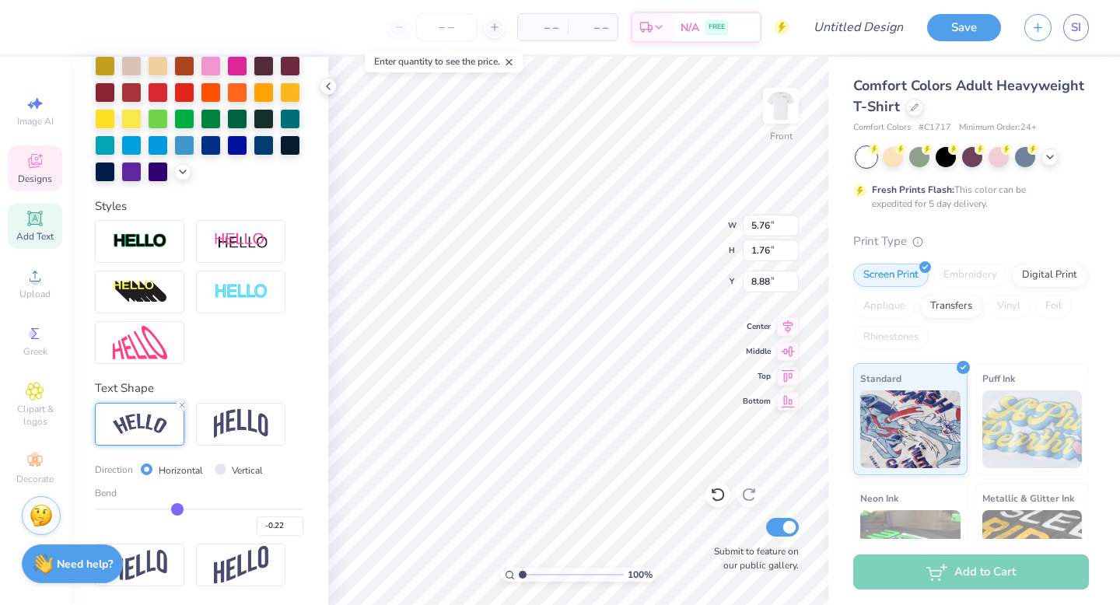
type input "-0.23"
type input "-0.24"
type input "-0.25"
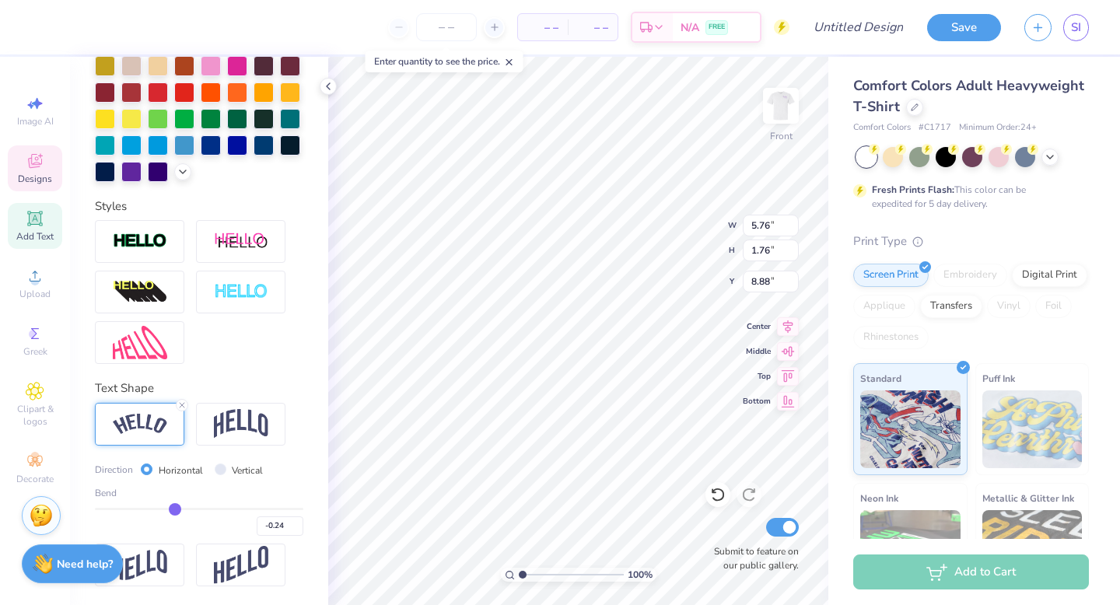
type input "-0.25"
type input "-0.24"
type input "-0.23"
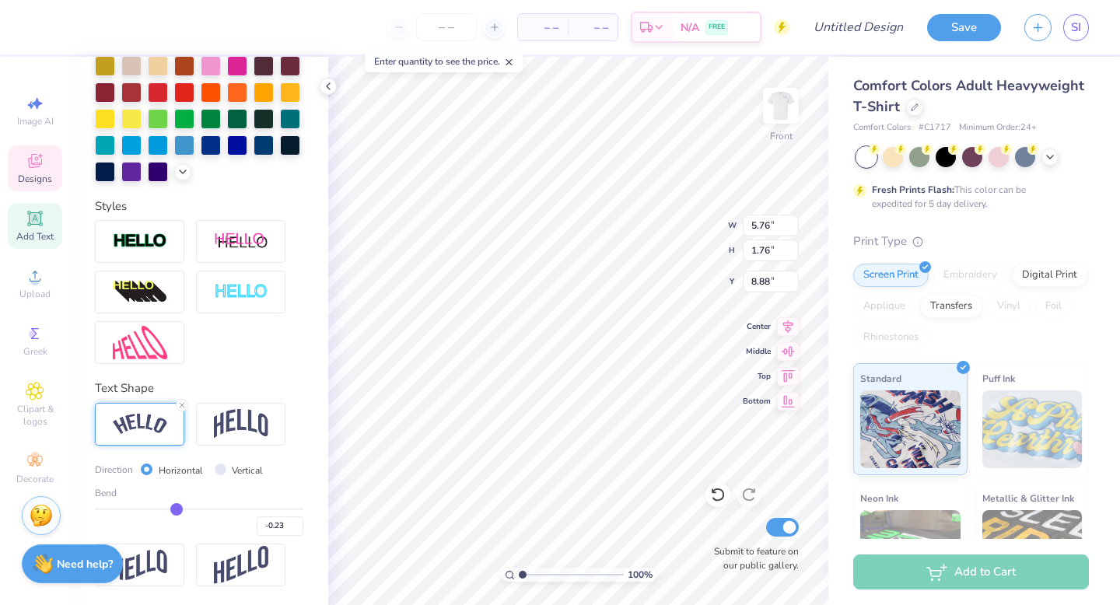
type input "-0.22"
type input "-0.21"
type input "-0.2"
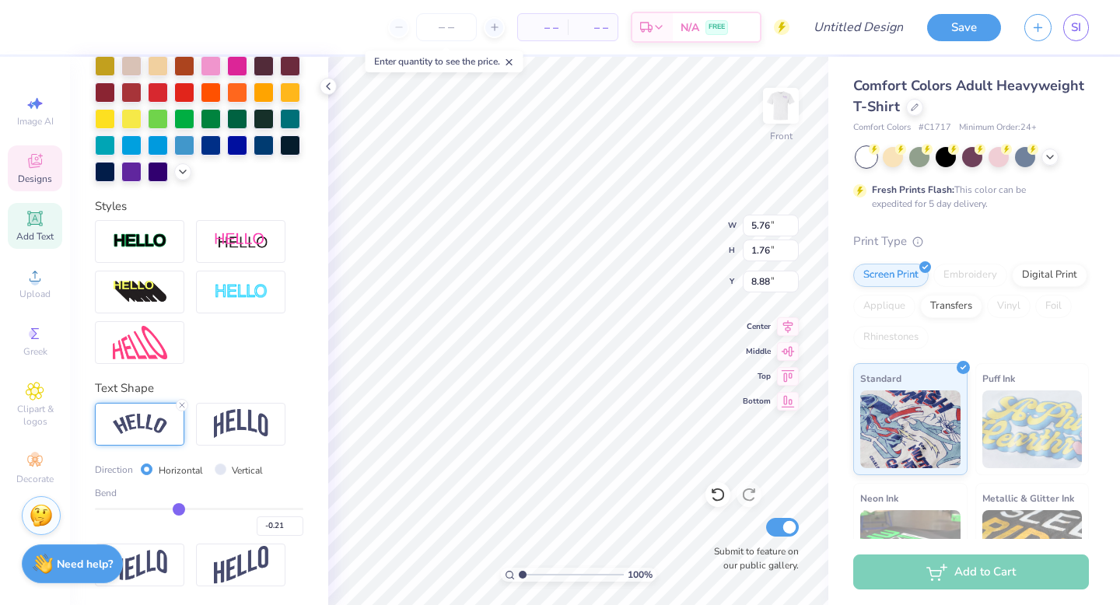
type input "-0.20"
type input "-0.19"
type input "-0.18"
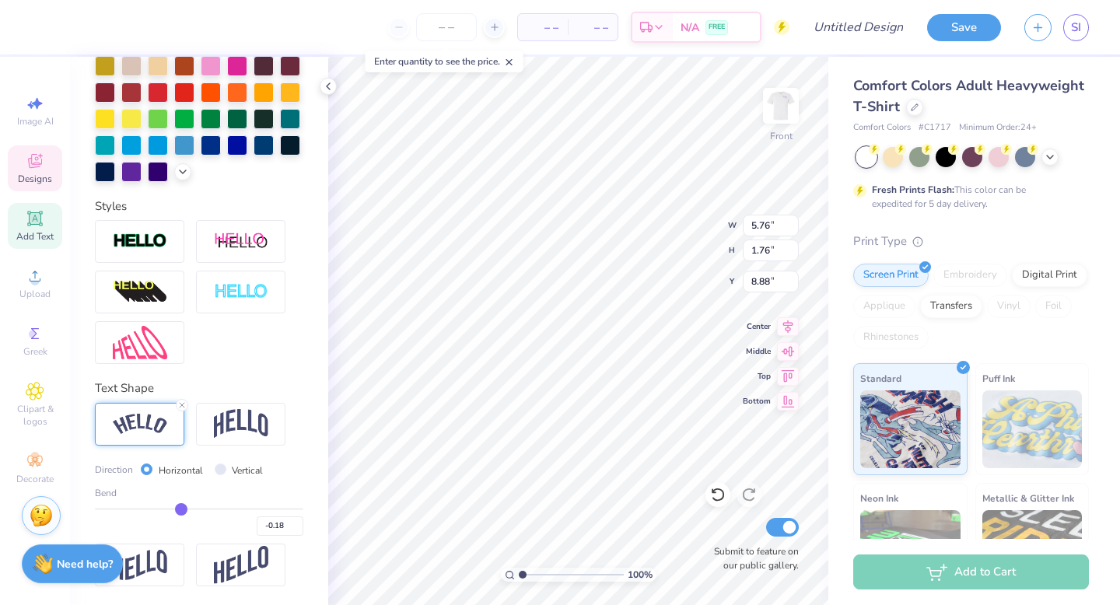
type input "-0.17"
type input "-0.27"
type input "5.66"
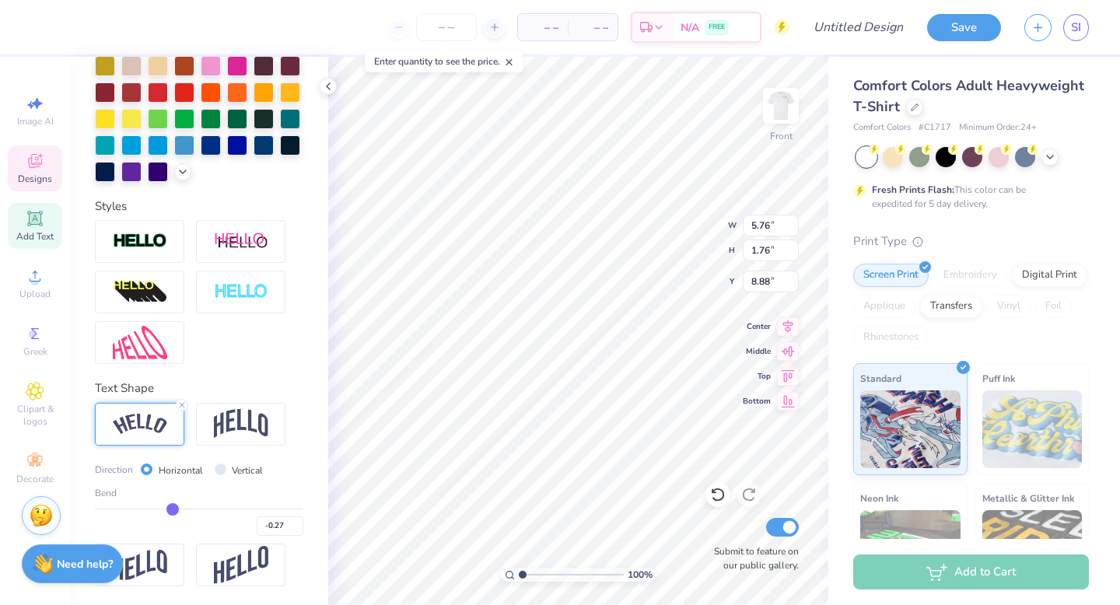
type input "1.74"
type input "8.93"
type input "-0.28"
type input "-0.29"
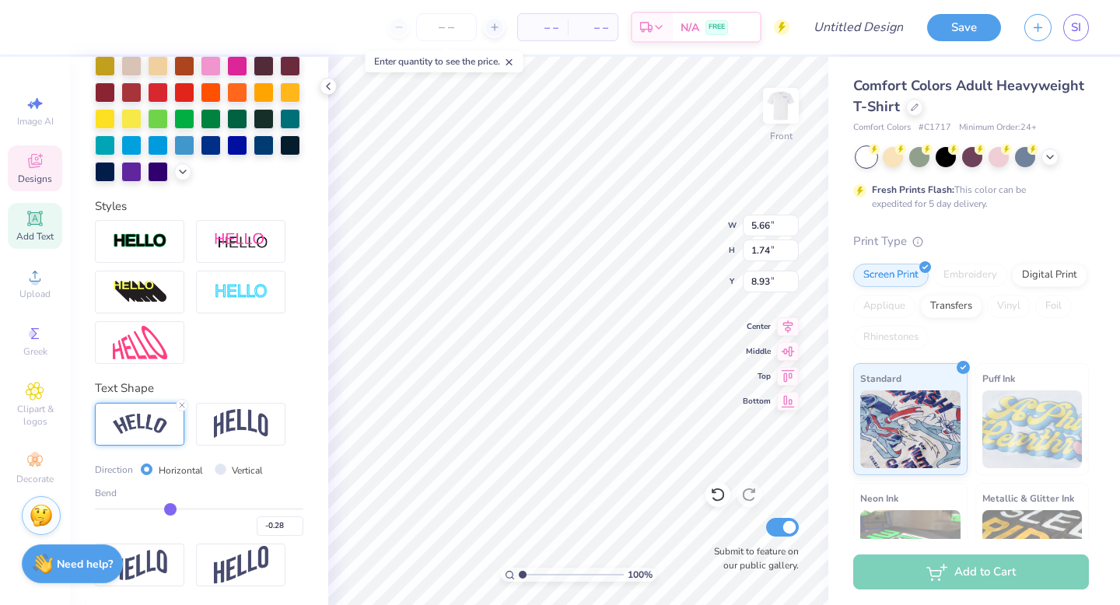
type input "-0.29"
type input "-0.3"
type input "-0.30"
type input "-0.31"
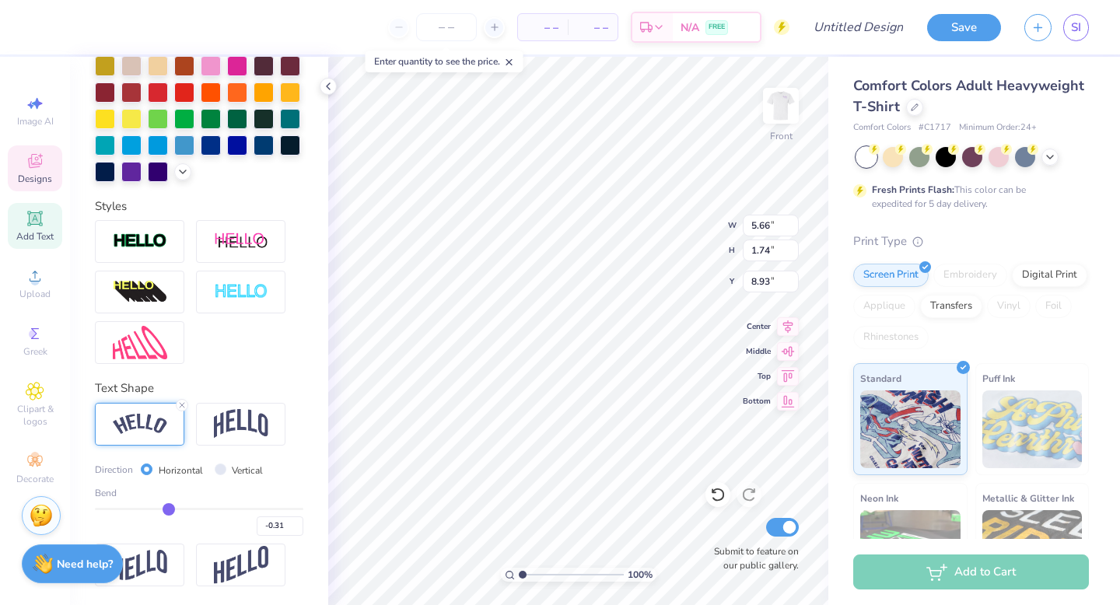
type input "-0.32"
type input "-0.33"
drag, startPoint x: 178, startPoint y: 504, endPoint x: 167, endPoint y: 507, distance: 11.9
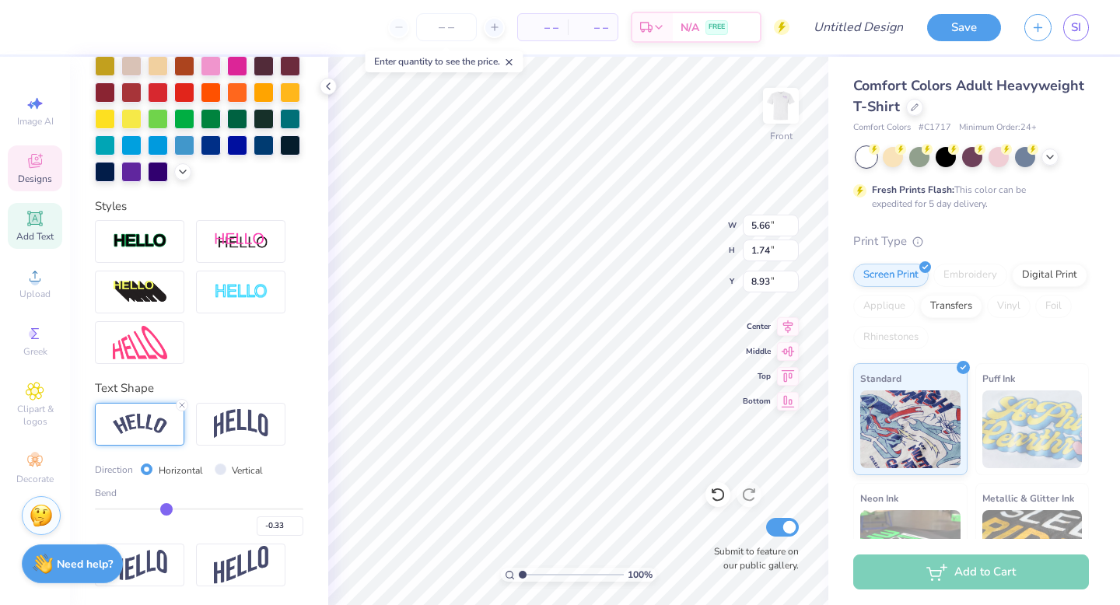
type input "-0.33"
click at [167, 508] on input "range" at bounding box center [199, 509] width 209 height 2
type input "5.99"
type input "1.81"
type input "8.65"
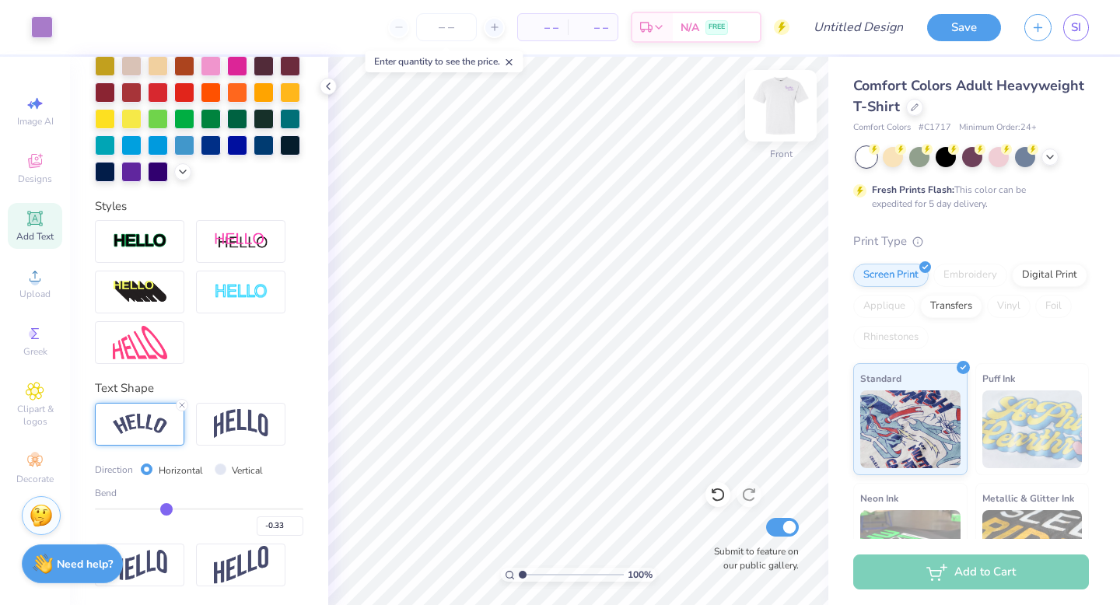
click at [787, 113] on img at bounding box center [781, 106] width 62 height 62
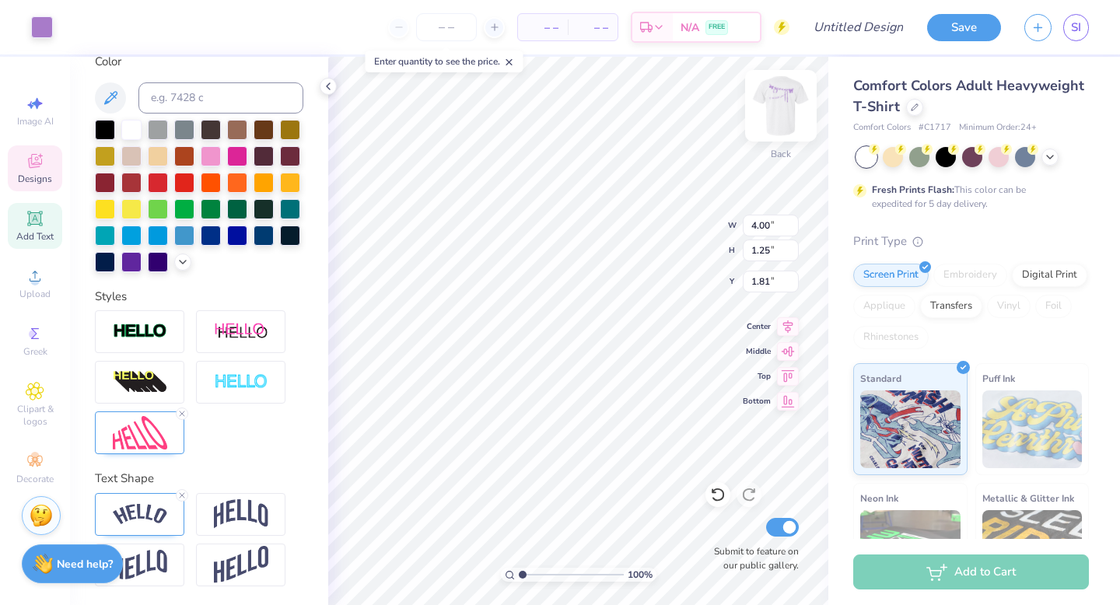
scroll to position [299, 0]
type input "1.75"
type textarea "CD"
type input "14.31"
type input "3.94"
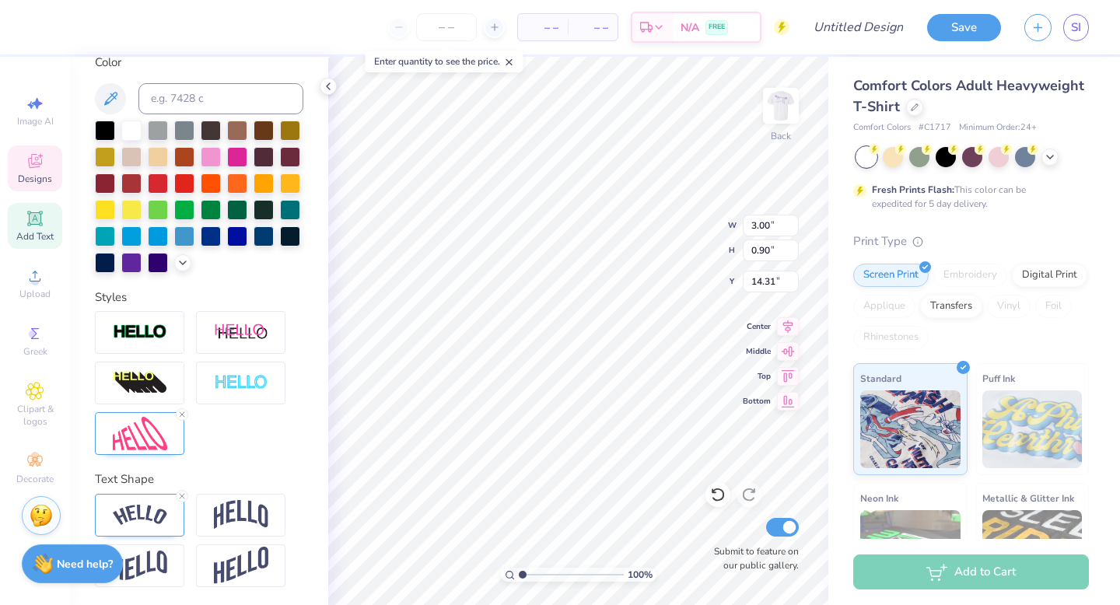
type input "1.19"
type input "1.78"
type textarea "[DEMOGRAPHIC_DATA] Damen"
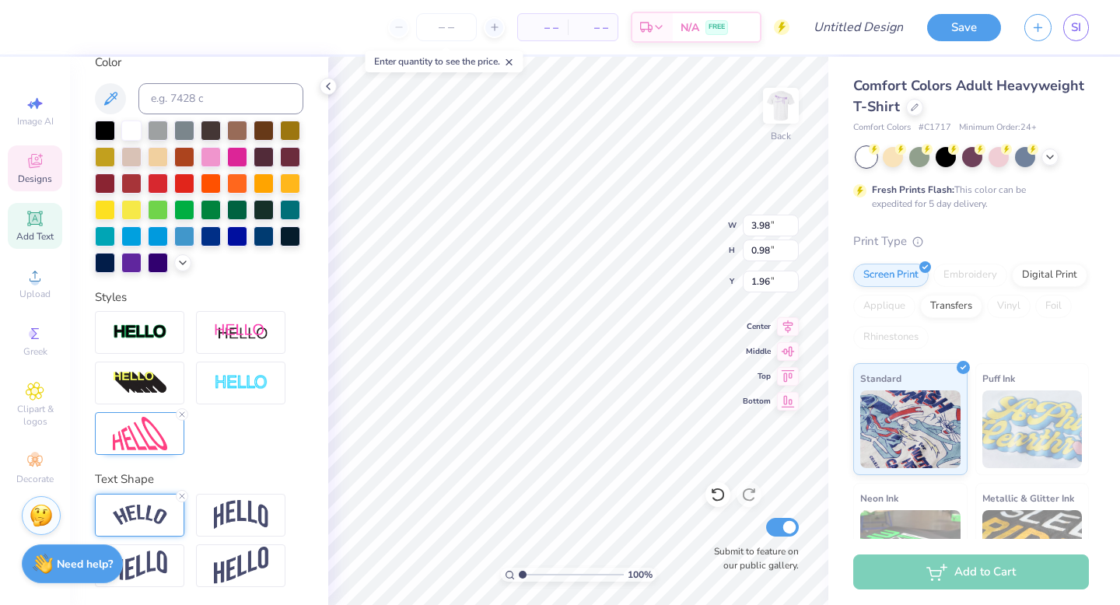
click at [129, 519] on img at bounding box center [140, 515] width 54 height 21
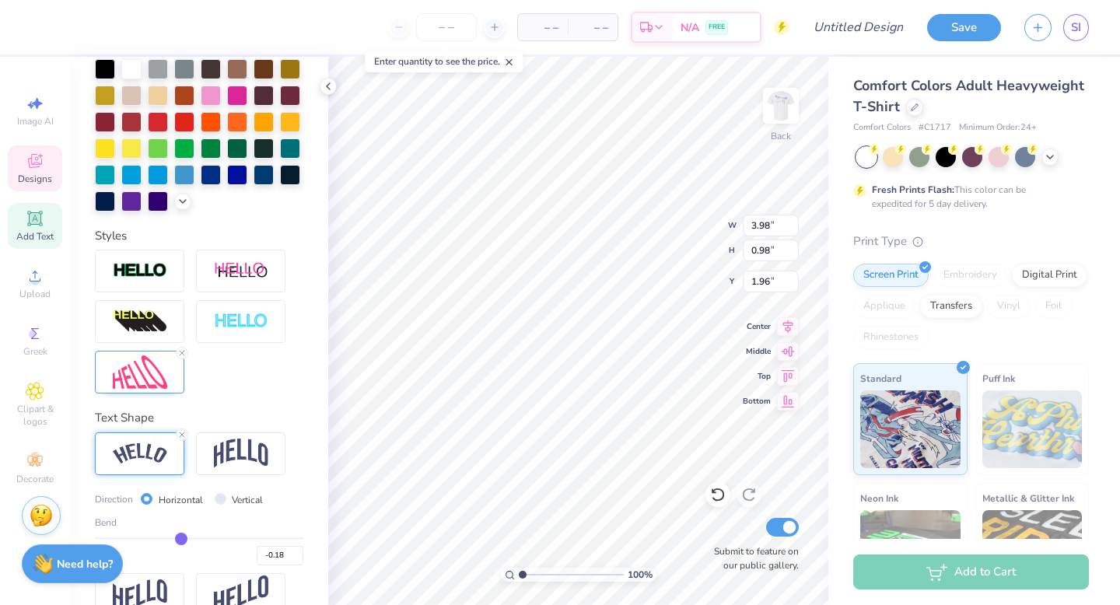
scroll to position [374, 0]
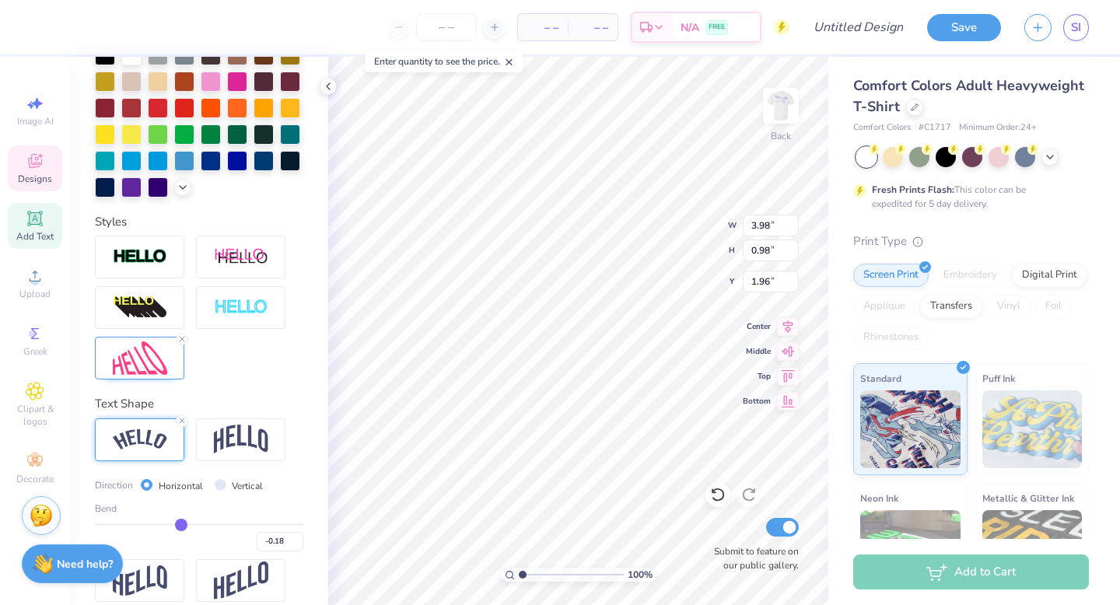
type input "-0.2"
type input "-0.20"
type input "-0.21"
type input "-0.22"
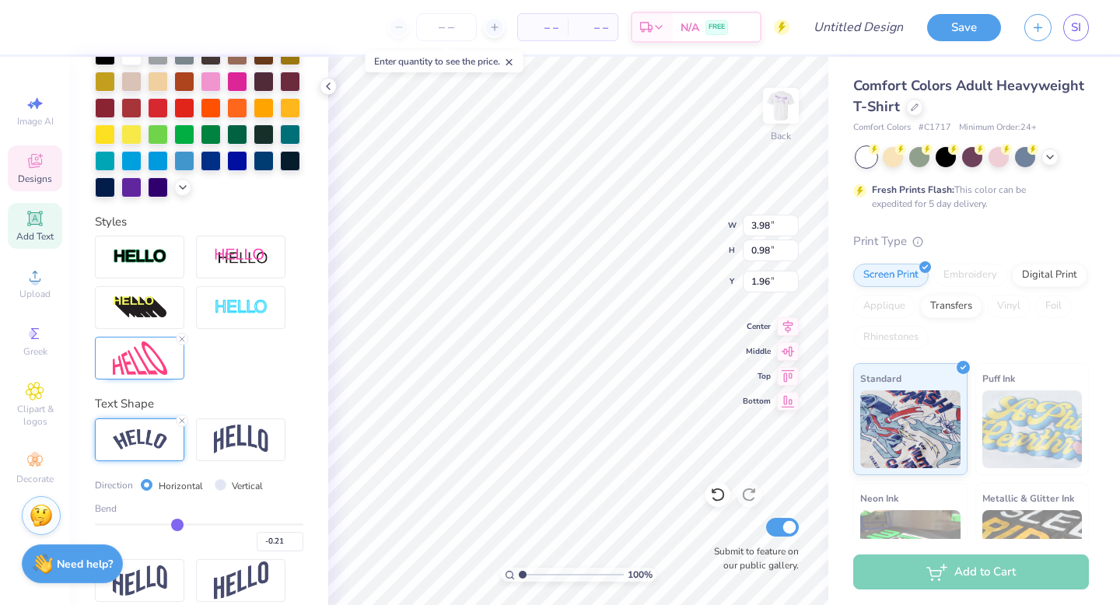
type input "-0.22"
type input "-0.21"
type input "-0.2"
type input "-0.20"
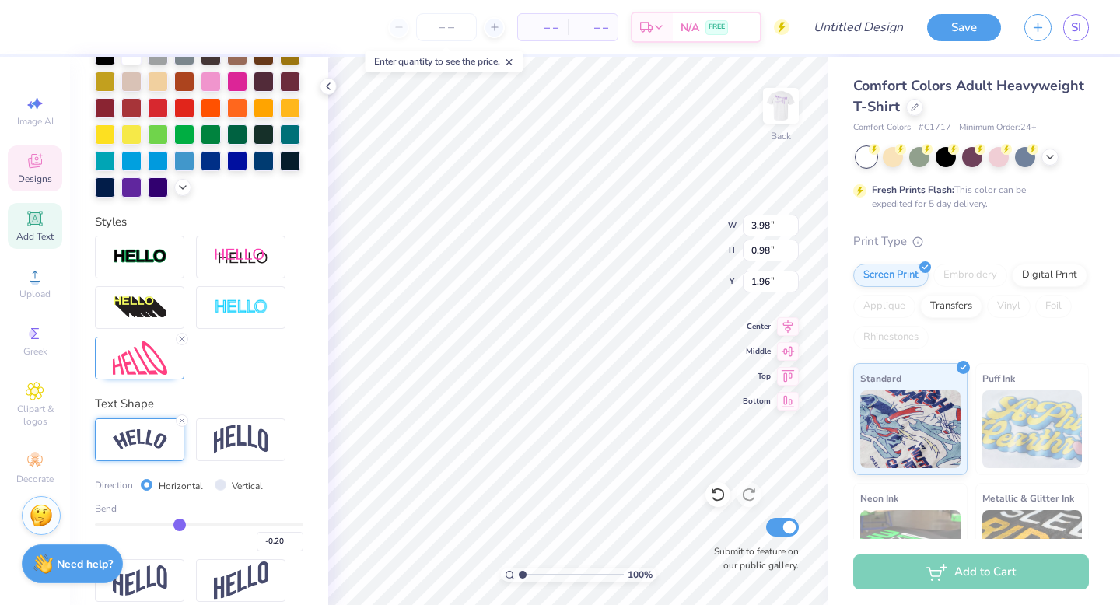
type input "-0.19"
type input "-0.17"
type input "-0.15"
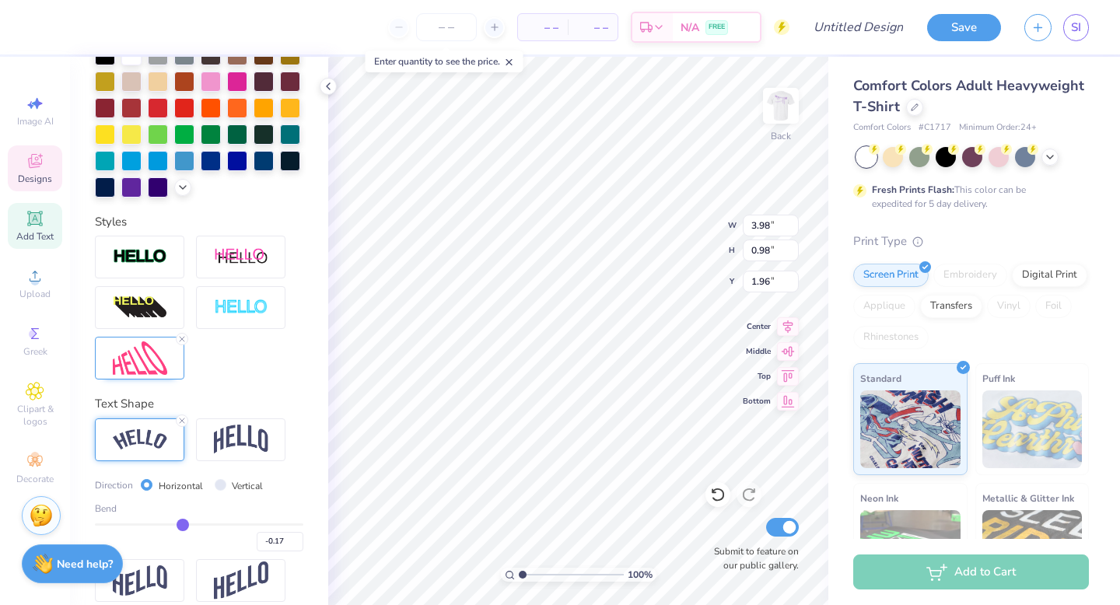
type input "-0.15"
type input "-0.14"
type input "-0.11"
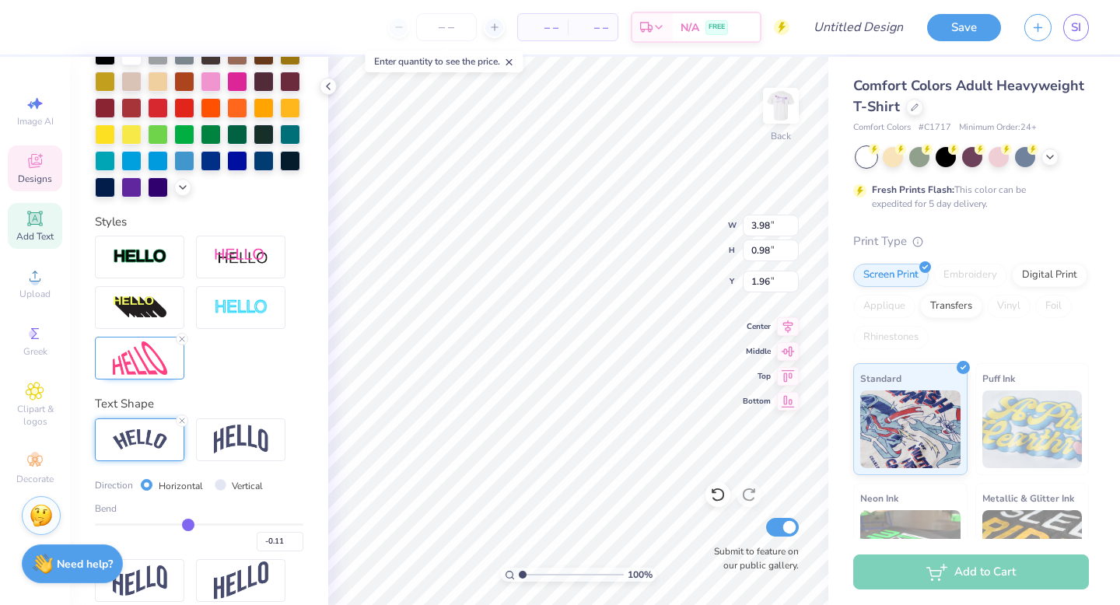
type input "-0.09"
type input "-0.07"
type input "-0.05"
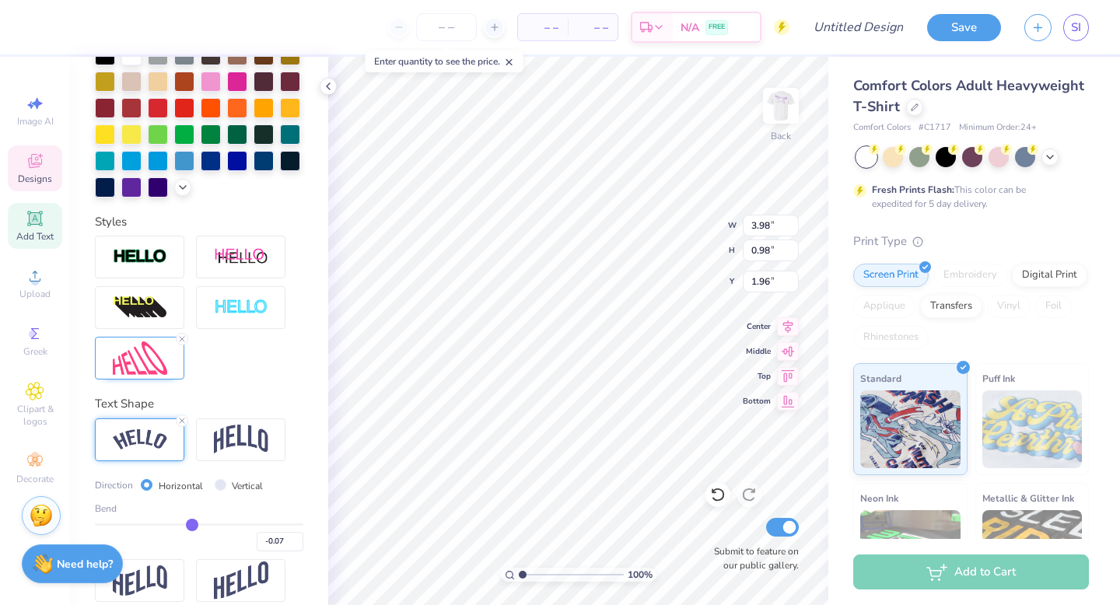
type input "-0.05"
type input "-0.04"
type input "-0.03"
drag, startPoint x: 179, startPoint y: 524, endPoint x: 197, endPoint y: 524, distance: 17.9
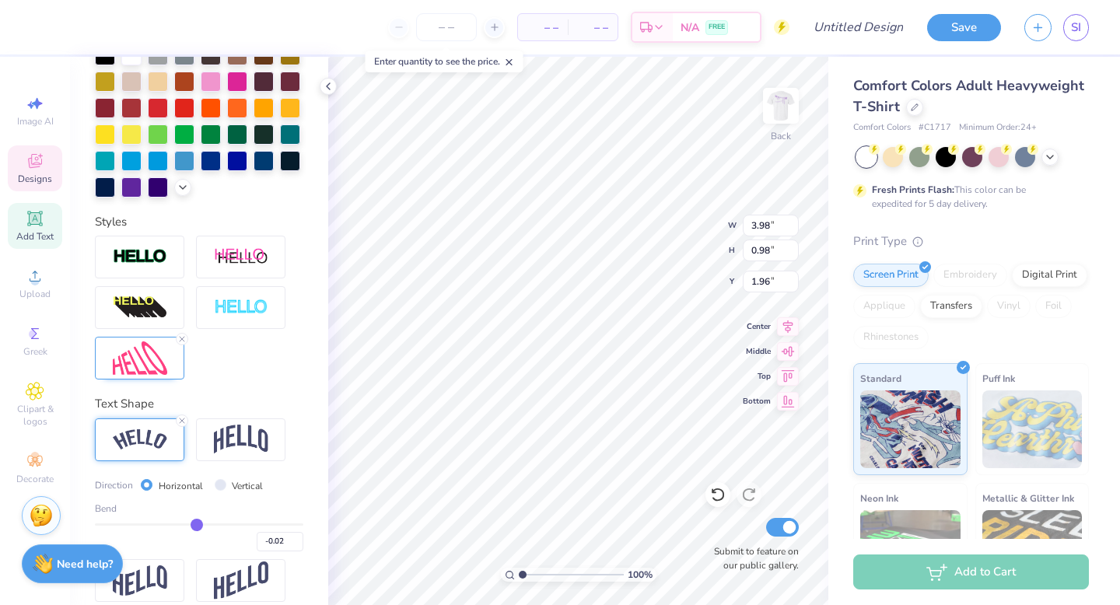
click at [197, 524] on input "range" at bounding box center [199, 525] width 209 height 2
click at [184, 338] on icon at bounding box center [181, 339] width 9 height 9
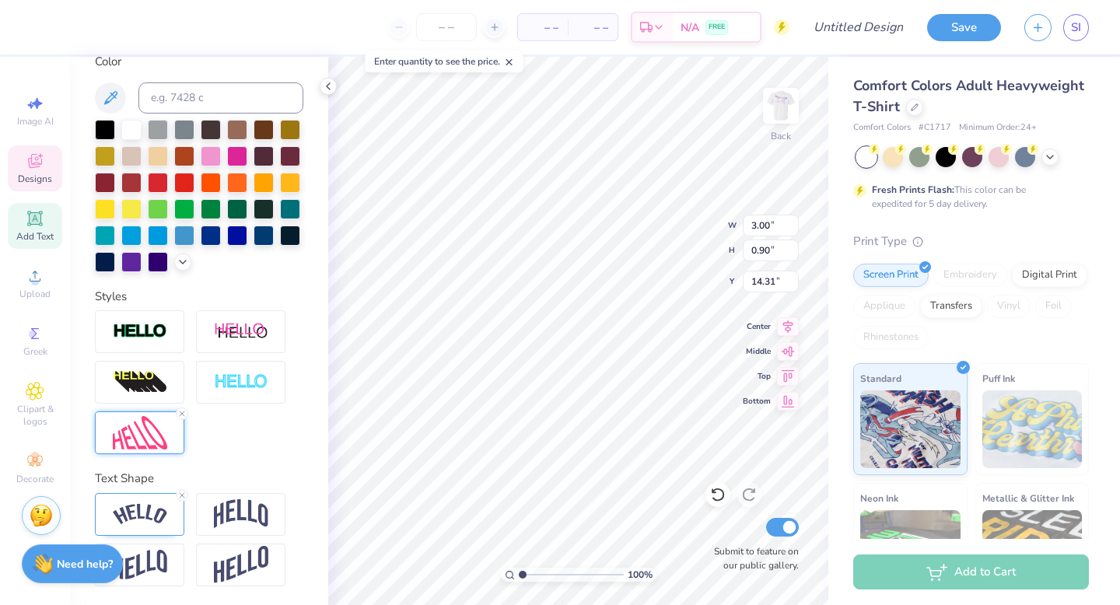
scroll to position [299, 0]
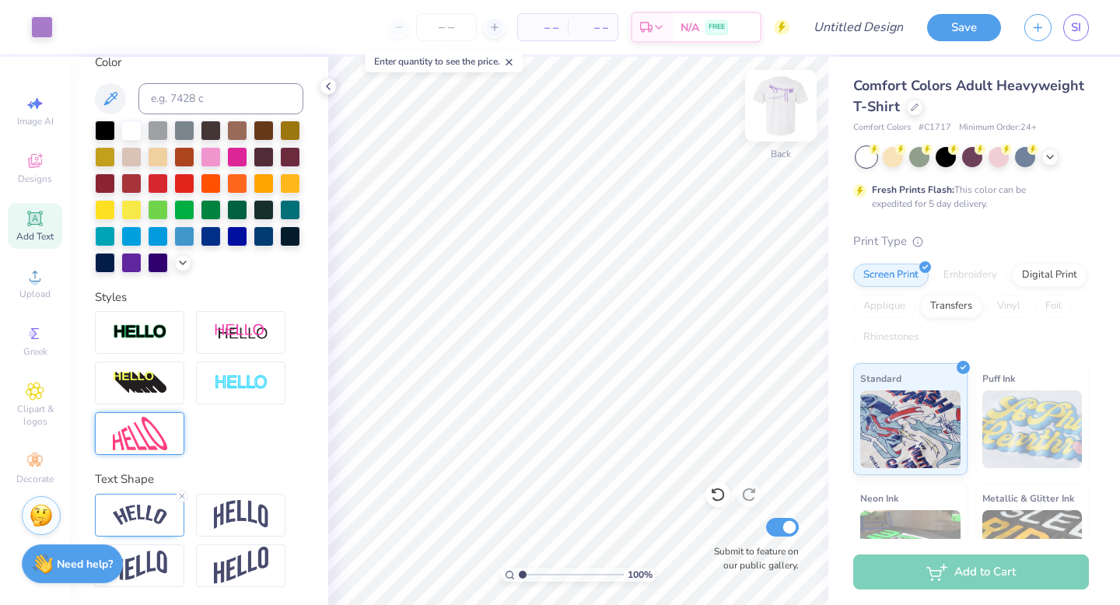
click at [780, 94] on img at bounding box center [781, 106] width 62 height 62
click at [779, 127] on img at bounding box center [781, 106] width 62 height 62
click at [780, 119] on img at bounding box center [781, 106] width 62 height 62
click at [862, 37] on input "Design Title" at bounding box center [878, 27] width 76 height 31
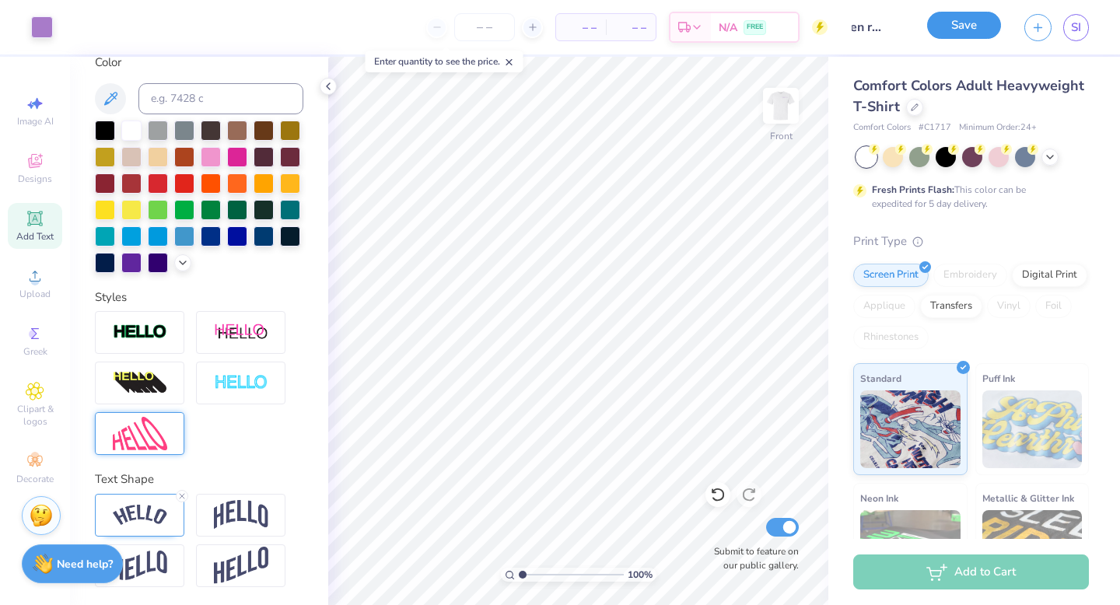
click at [966, 22] on button "Save" at bounding box center [964, 25] width 74 height 27
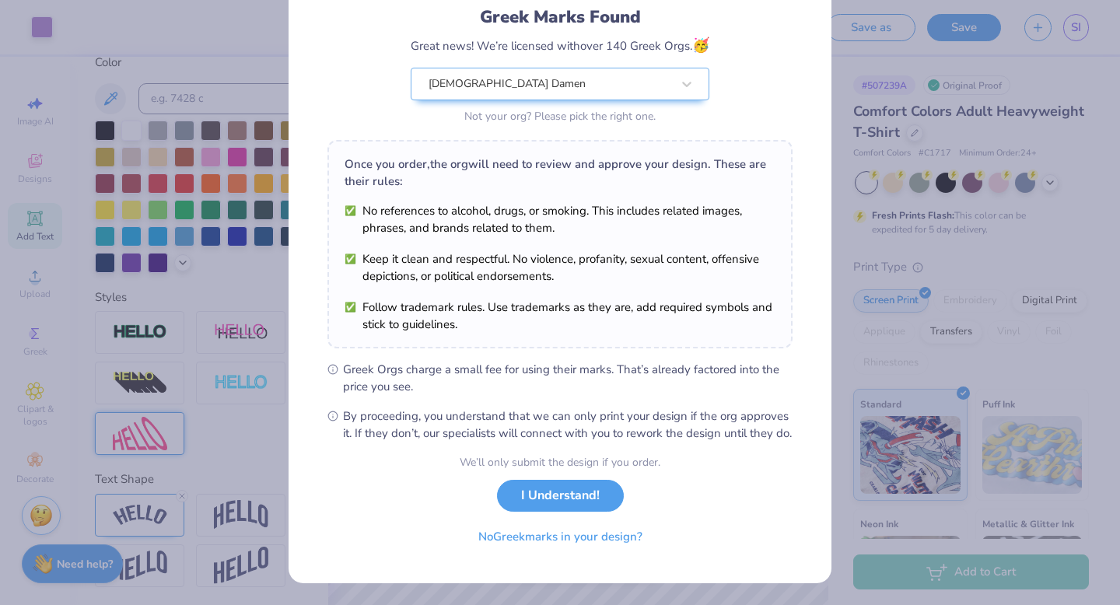
scroll to position [123, 0]
click at [585, 499] on button "I Understand!" at bounding box center [560, 492] width 127 height 32
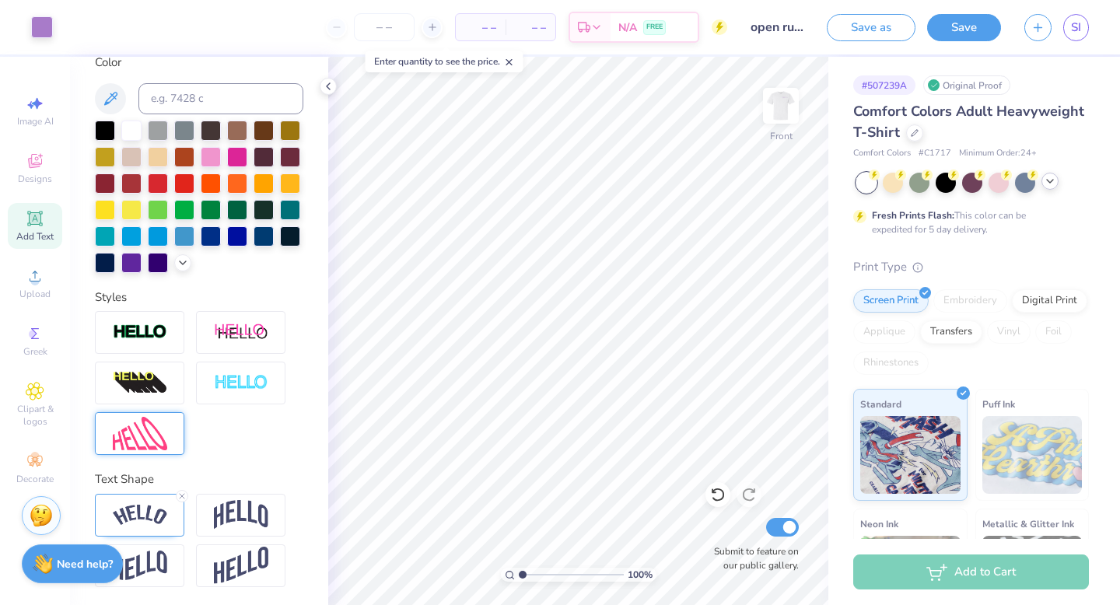
click at [1050, 185] on icon at bounding box center [1050, 181] width 12 height 12
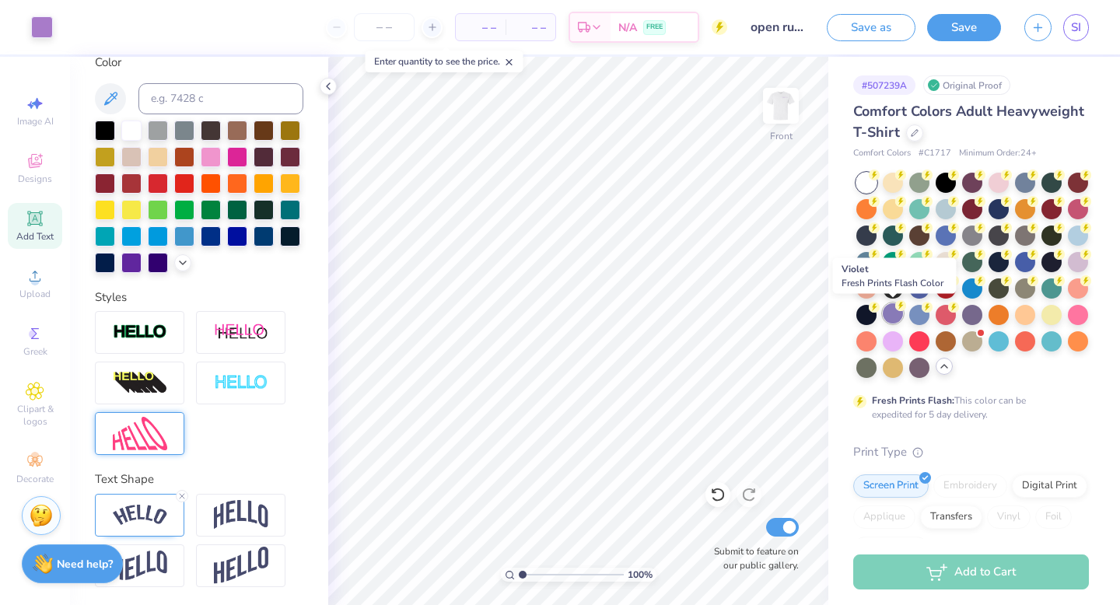
click at [892, 312] on div at bounding box center [893, 313] width 20 height 20
click at [46, 23] on div at bounding box center [42, 26] width 22 height 22
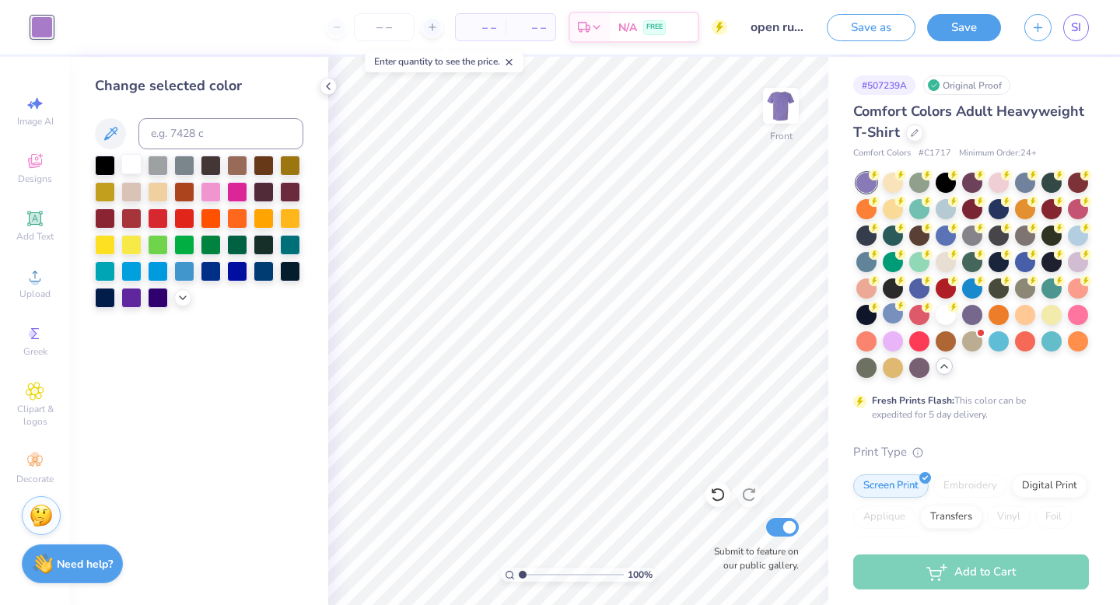
click at [131, 159] on div at bounding box center [131, 164] width 20 height 20
click at [790, 103] on img at bounding box center [781, 106] width 62 height 62
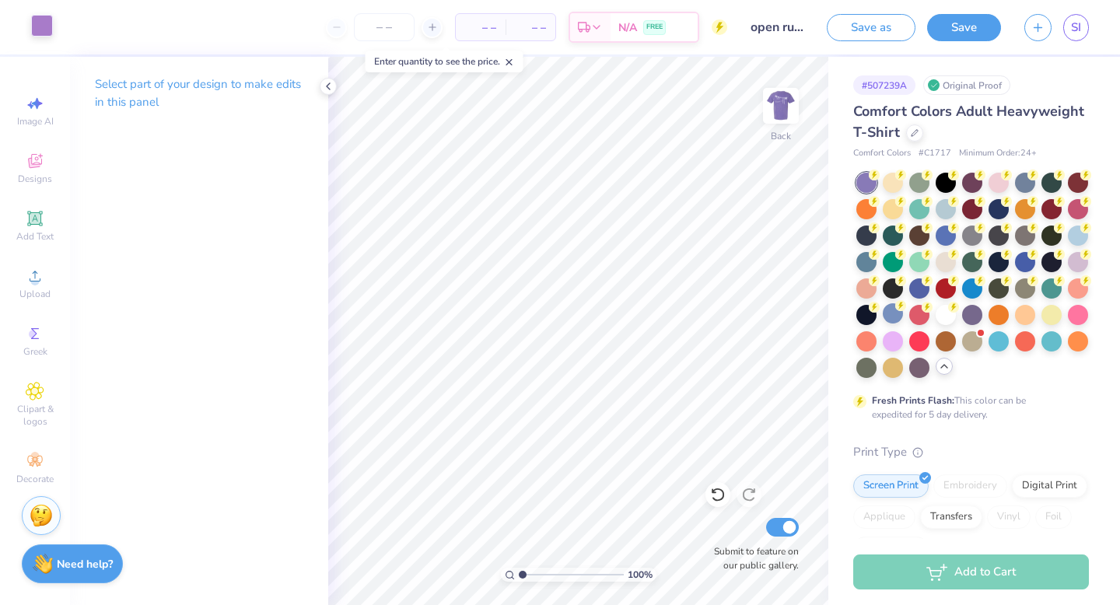
click at [31, 19] on div at bounding box center [42, 26] width 22 height 22
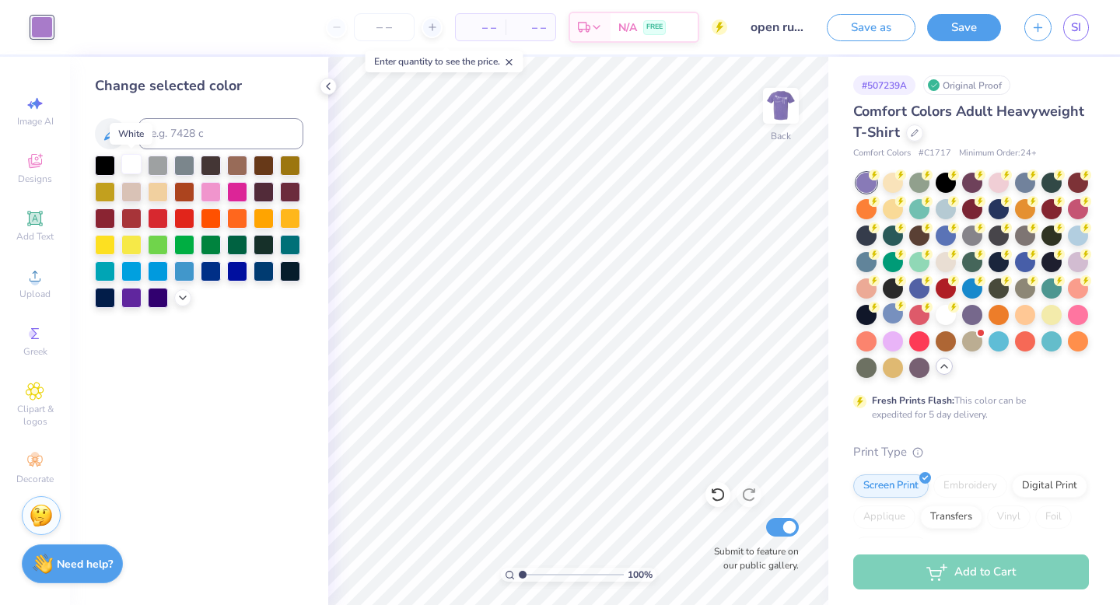
click at [138, 166] on div at bounding box center [131, 164] width 20 height 20
click at [964, 26] on button "Save" at bounding box center [964, 25] width 74 height 27
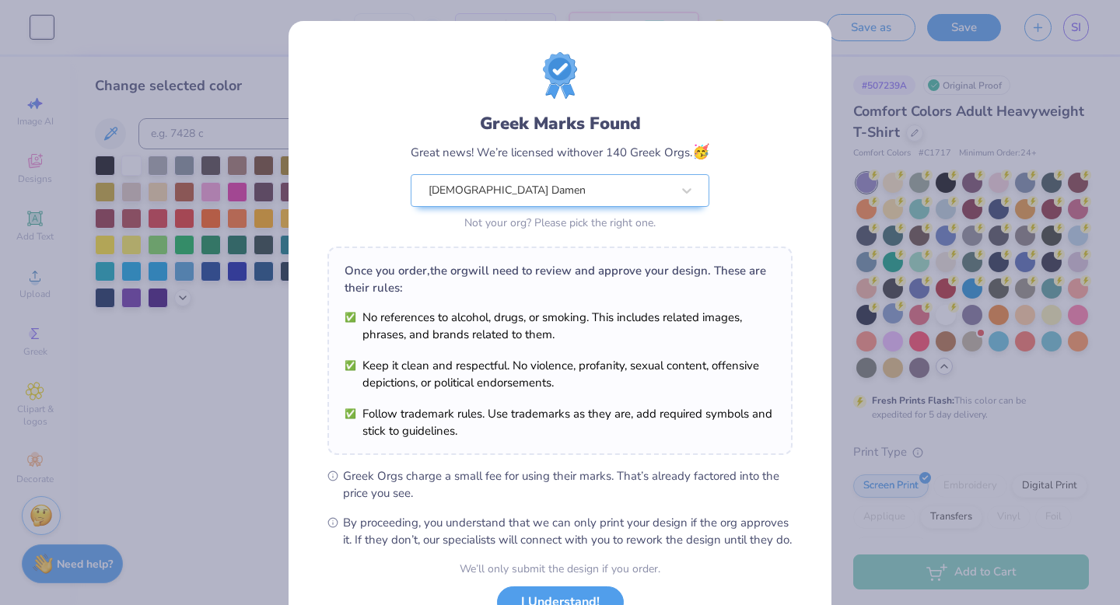
scroll to position [123, 0]
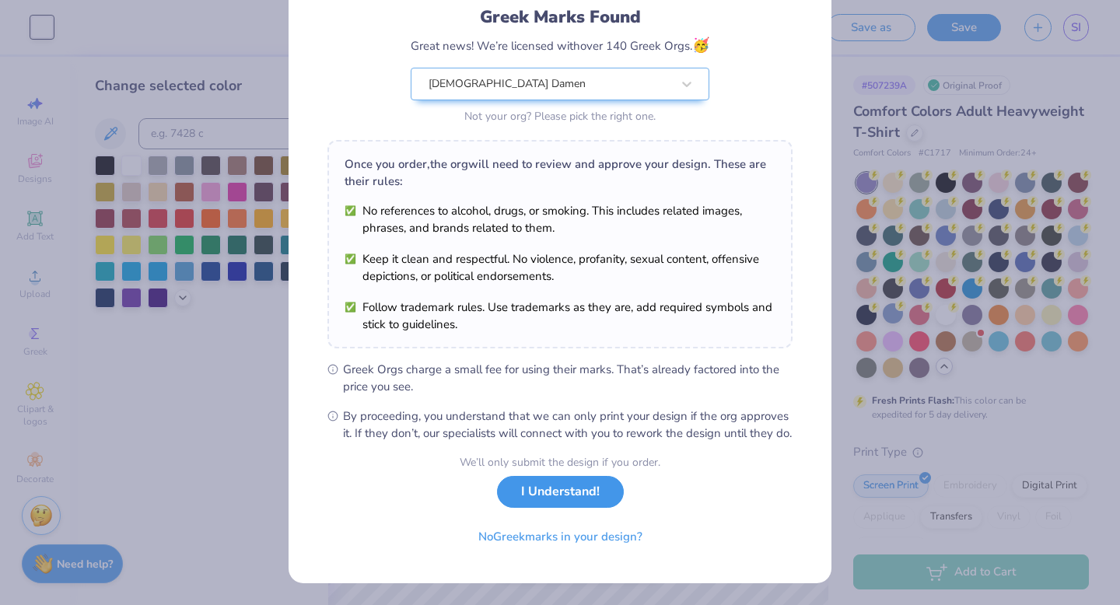
click at [587, 489] on button "I Understand!" at bounding box center [560, 492] width 127 height 32
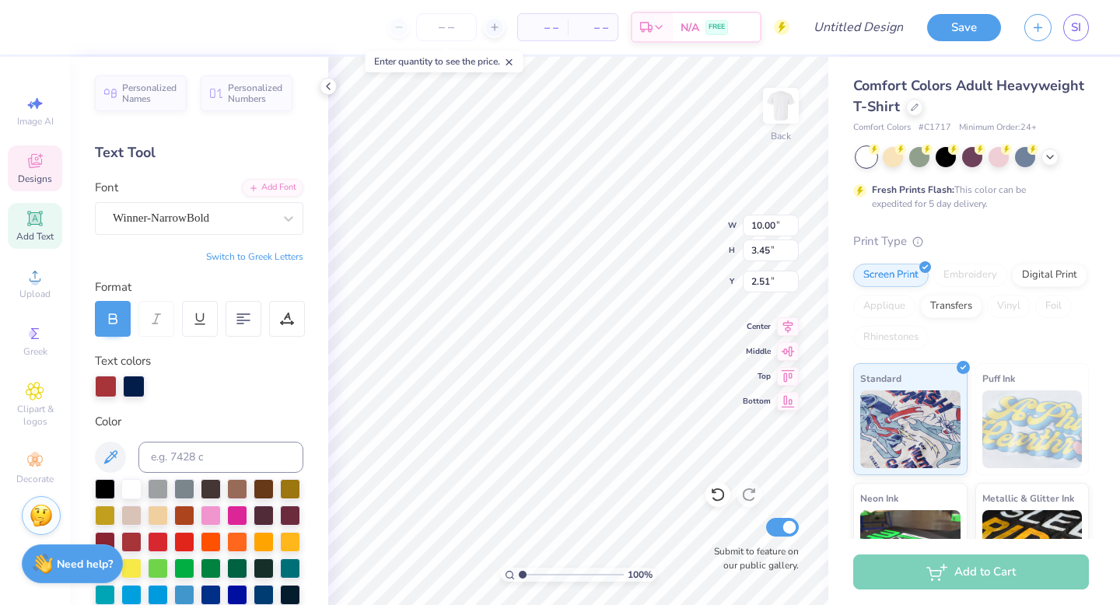
type textarea "C"
type textarea "DAMES"
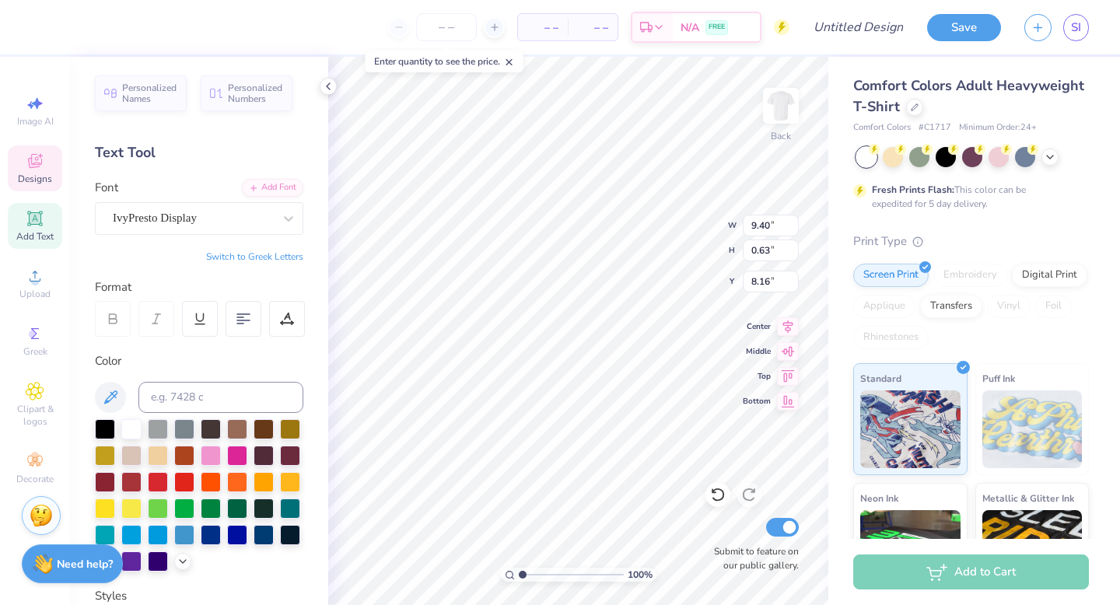
type textarea "B"
type textarea "Open Rush"
type input "4.91"
type input "1.11"
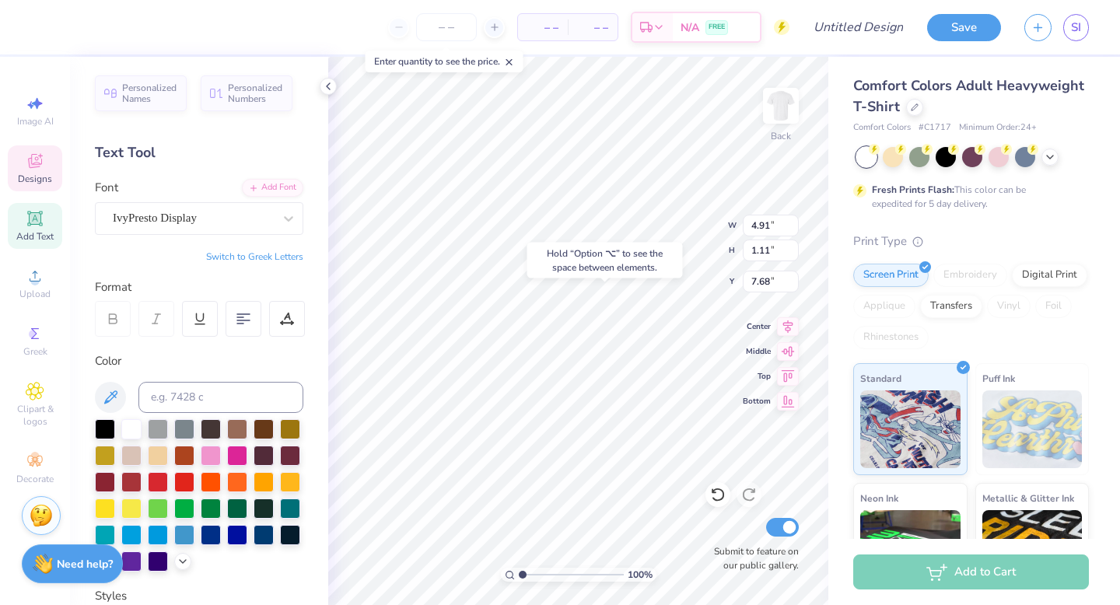
type input "9.41"
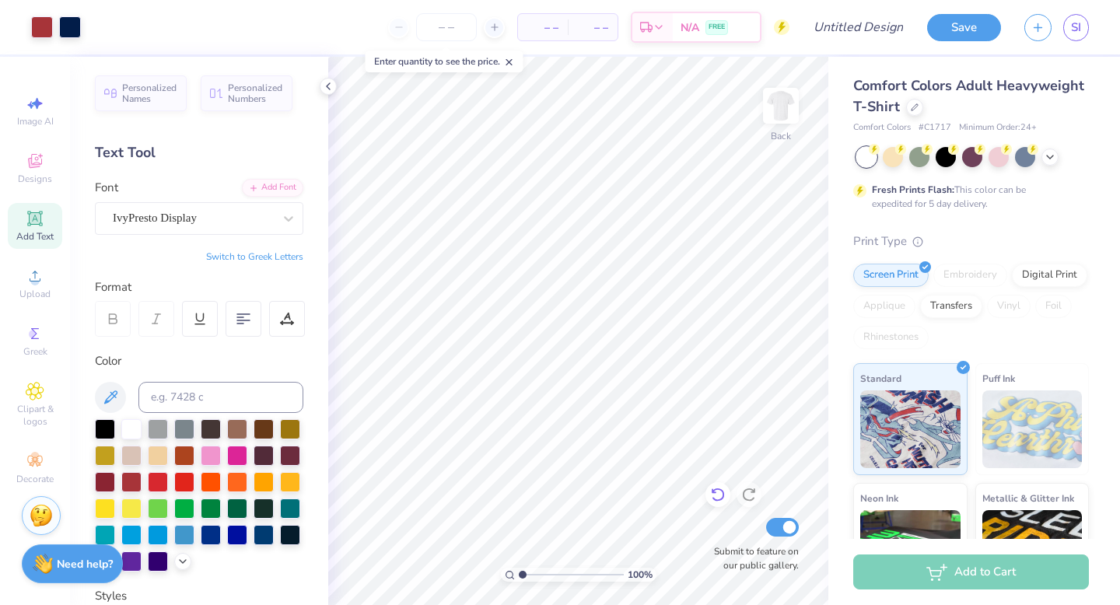
click at [721, 493] on icon at bounding box center [718, 495] width 16 height 16
type input "12.50"
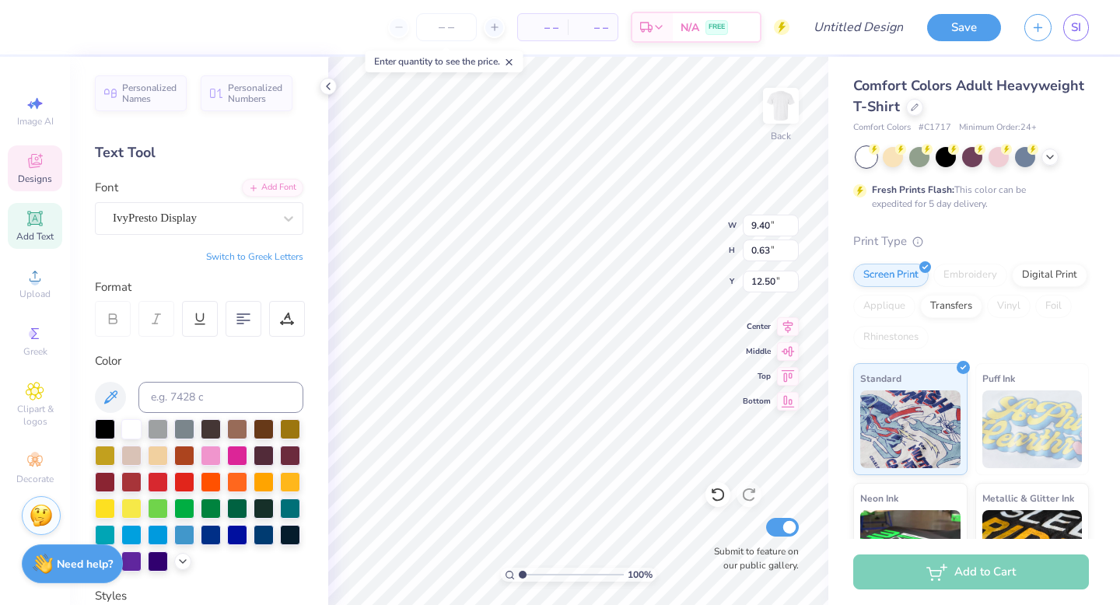
scroll to position [0, 0]
type textarea "B"
type textarea "Open Rush"
type input "9.10"
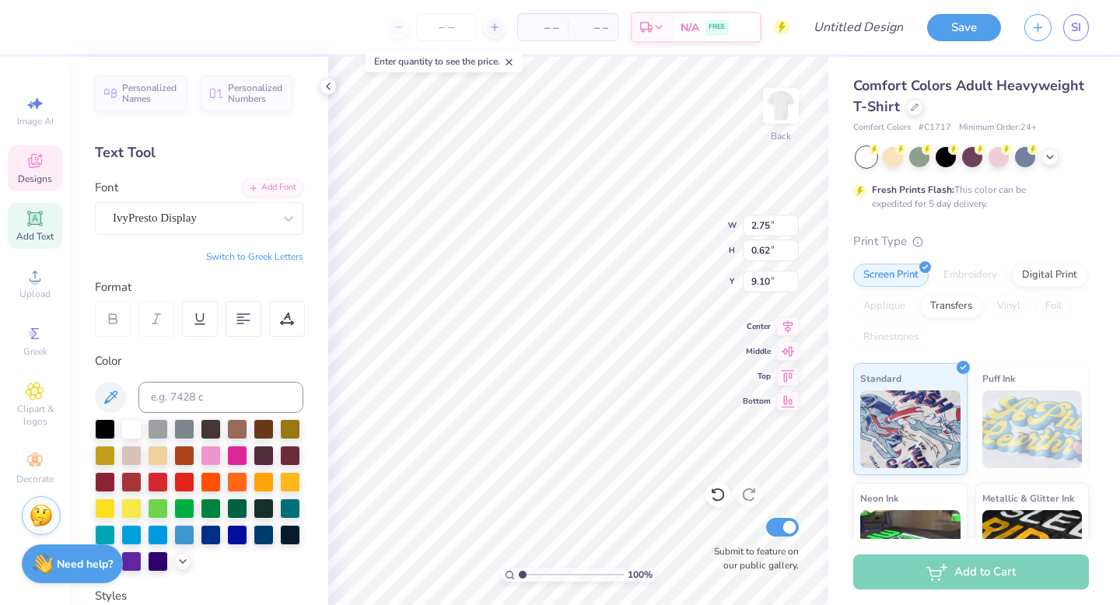
type input "8.79"
type textarea "1"
type textarea "9"
type textarea "1958"
click at [44, 28] on div at bounding box center [42, 26] width 22 height 22
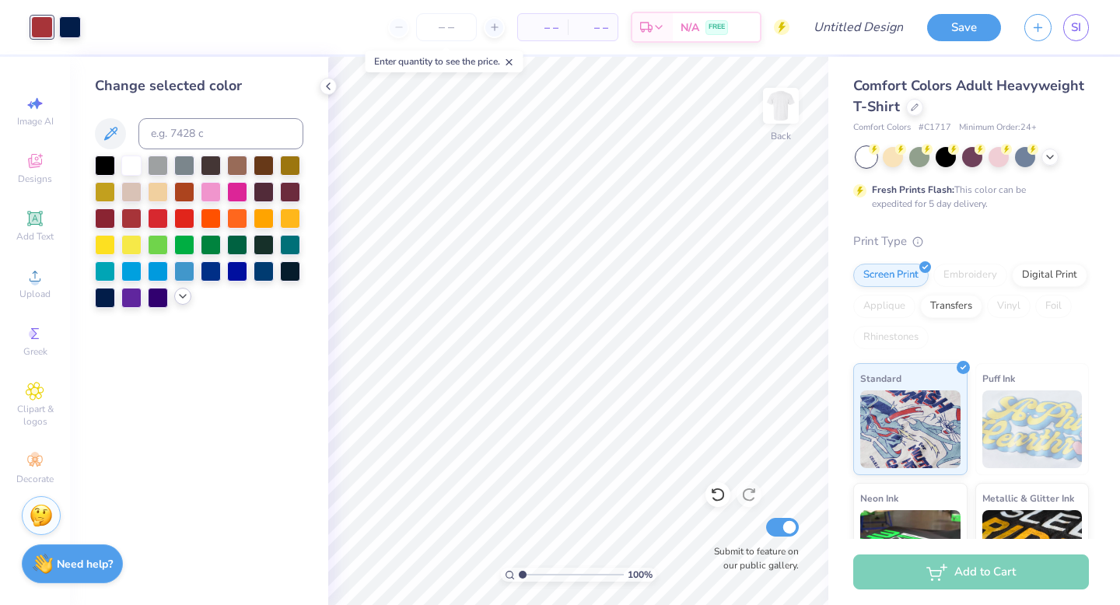
click at [186, 303] on div at bounding box center [182, 296] width 17 height 17
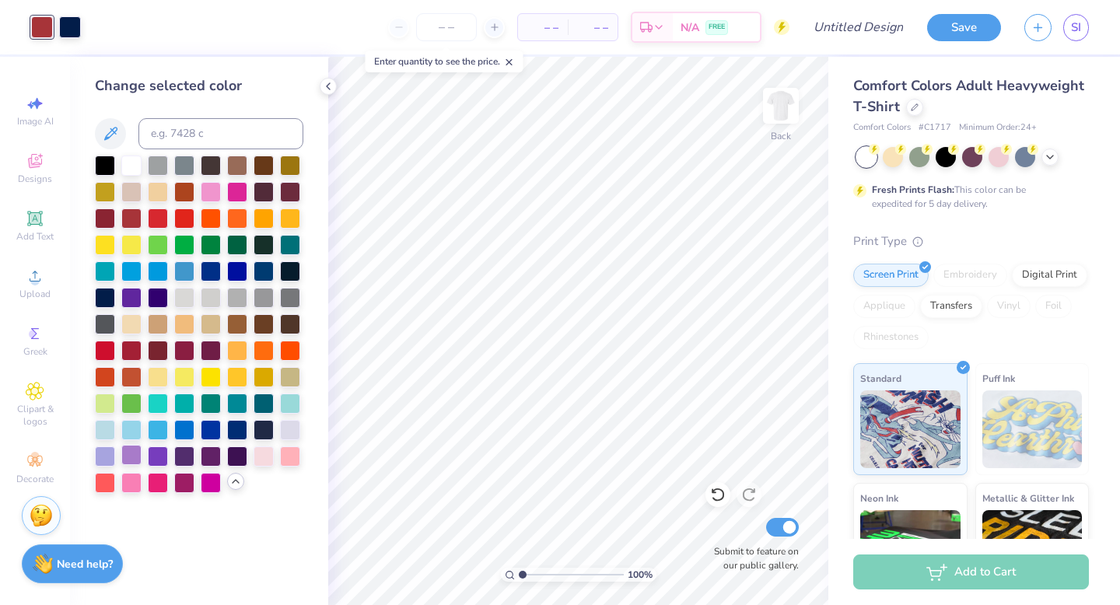
click at [135, 454] on div at bounding box center [131, 455] width 20 height 20
click at [72, 25] on div at bounding box center [70, 26] width 22 height 22
click at [157, 459] on div at bounding box center [158, 455] width 20 height 20
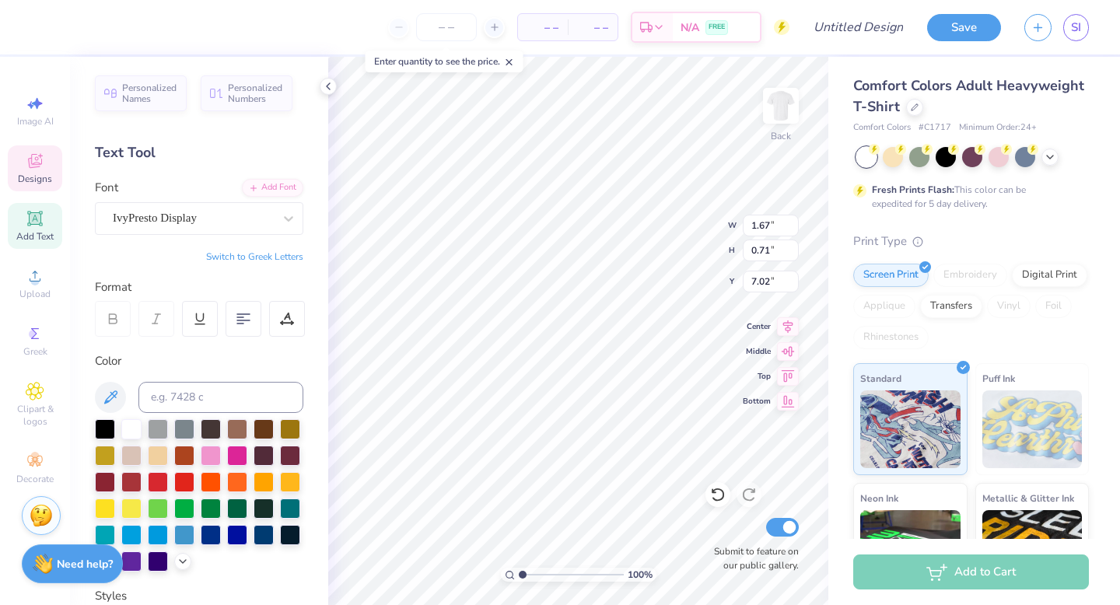
type input "6.67"
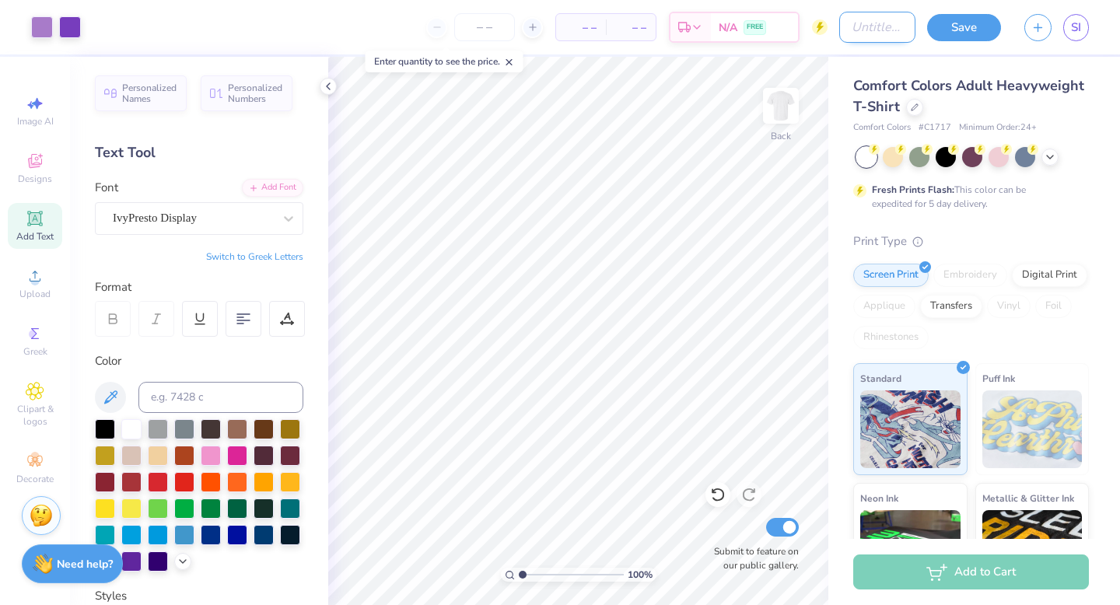
click at [885, 34] on input "Design Title" at bounding box center [878, 27] width 76 height 31
type input "Open rush 4"
click at [976, 24] on button "Save" at bounding box center [964, 25] width 74 height 27
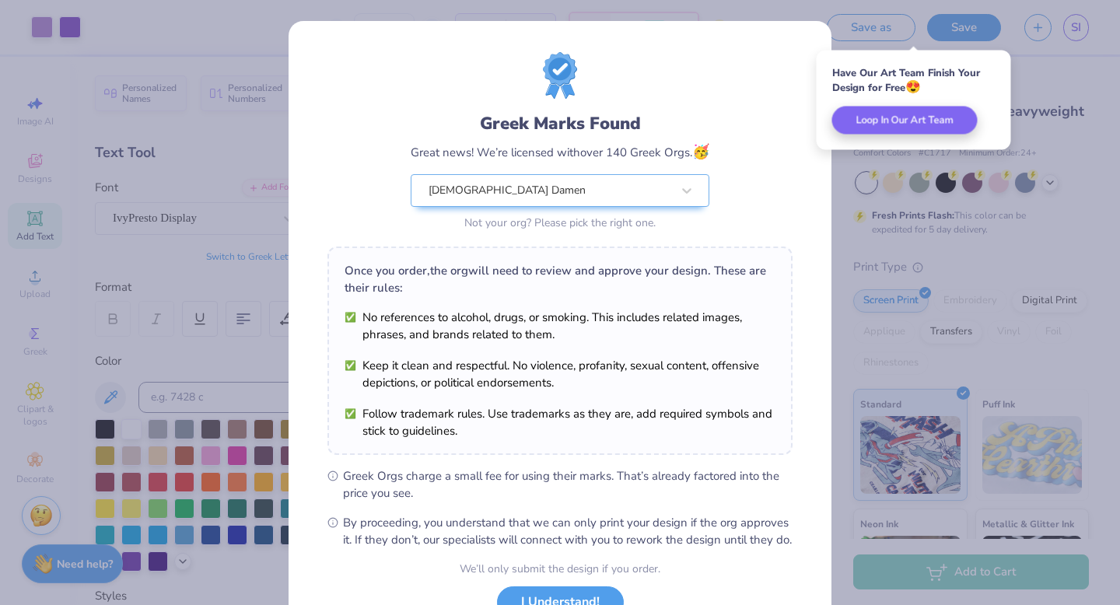
scroll to position [123, 0]
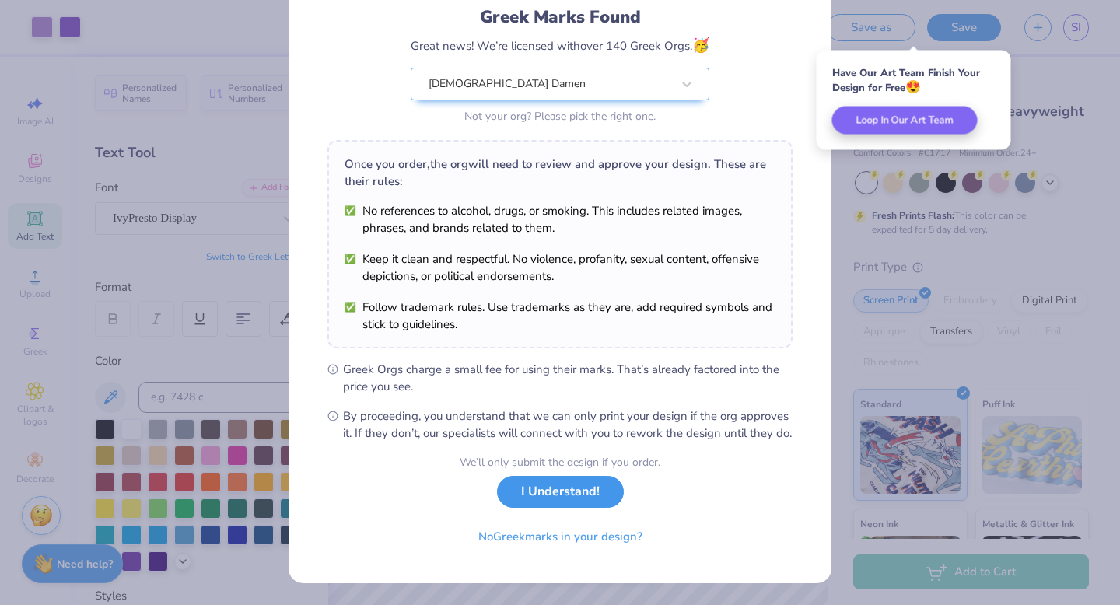
click at [568, 501] on button "I Understand!" at bounding box center [560, 492] width 127 height 32
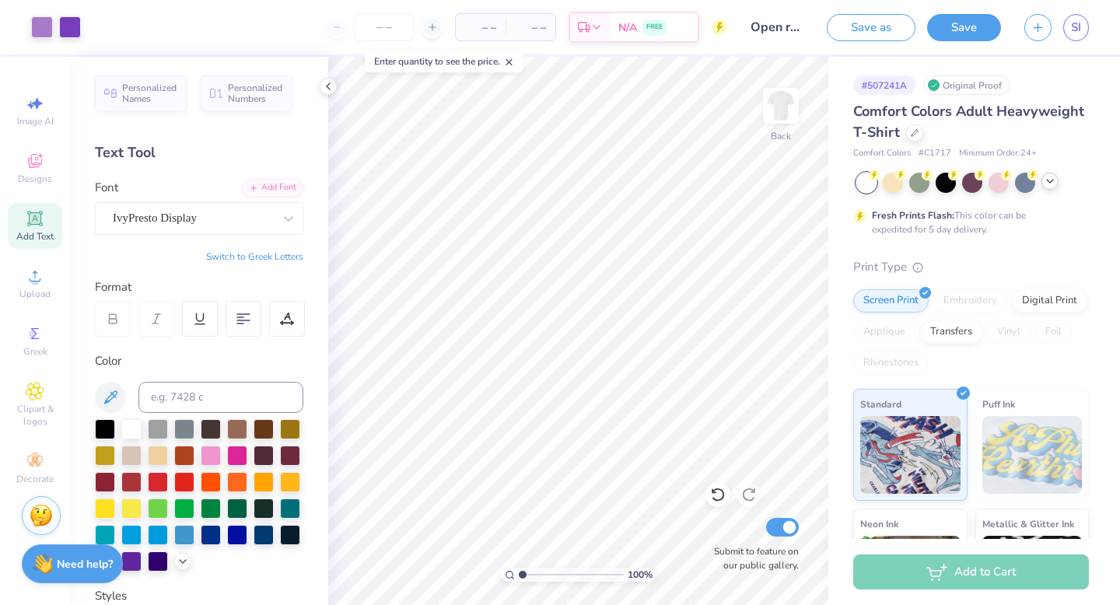
click at [1042, 180] on div at bounding box center [1050, 181] width 17 height 17
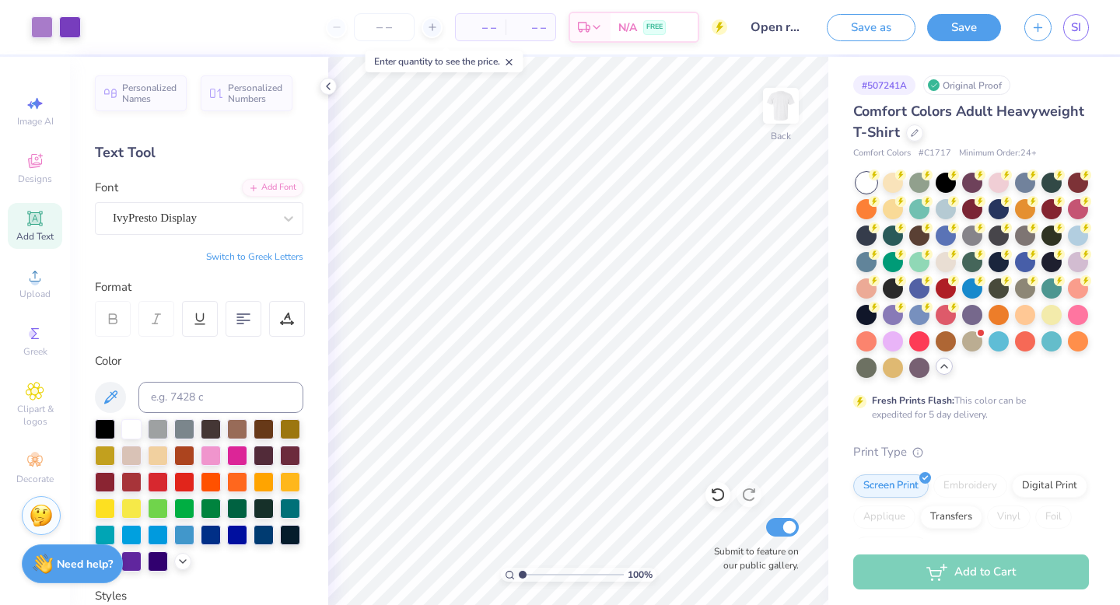
click at [941, 370] on icon at bounding box center [944, 366] width 12 height 12
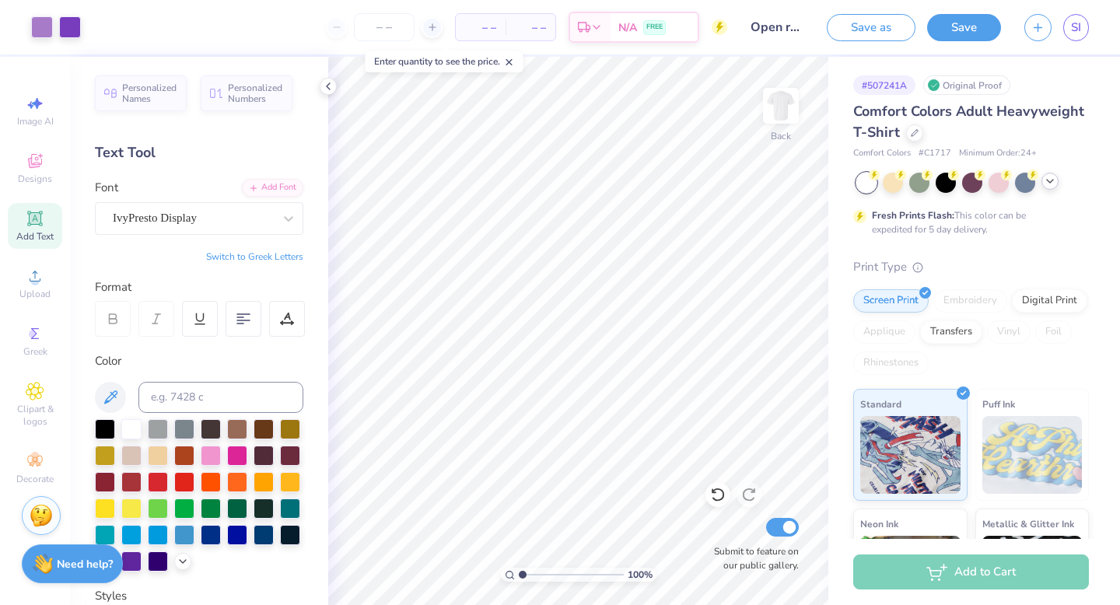
click at [1054, 178] on icon at bounding box center [1050, 181] width 12 height 12
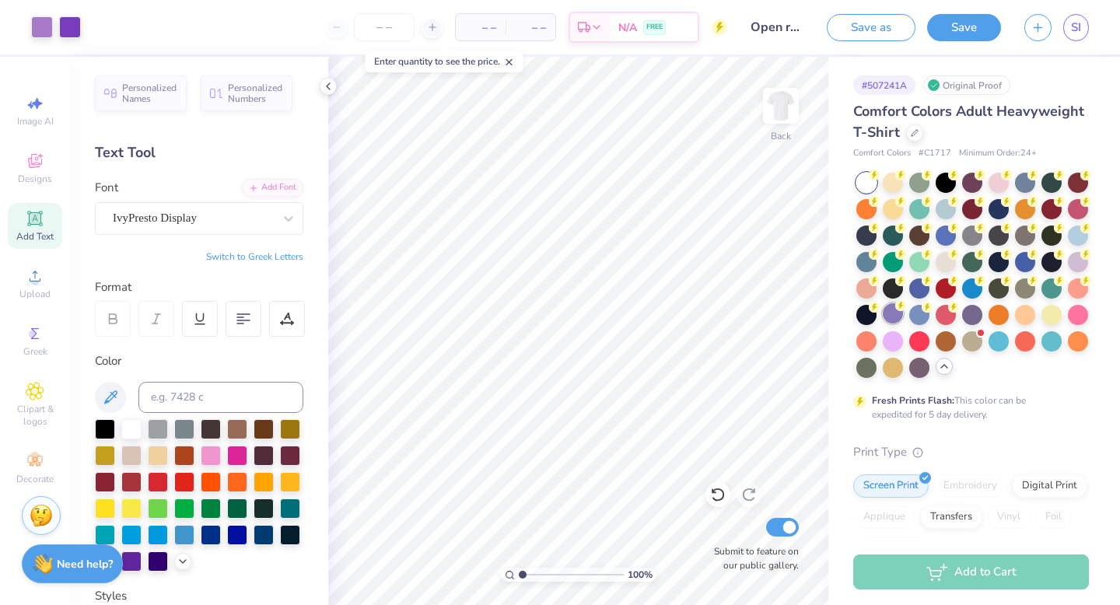
click at [903, 314] on div at bounding box center [893, 313] width 20 height 20
click at [44, 28] on div at bounding box center [42, 26] width 22 height 22
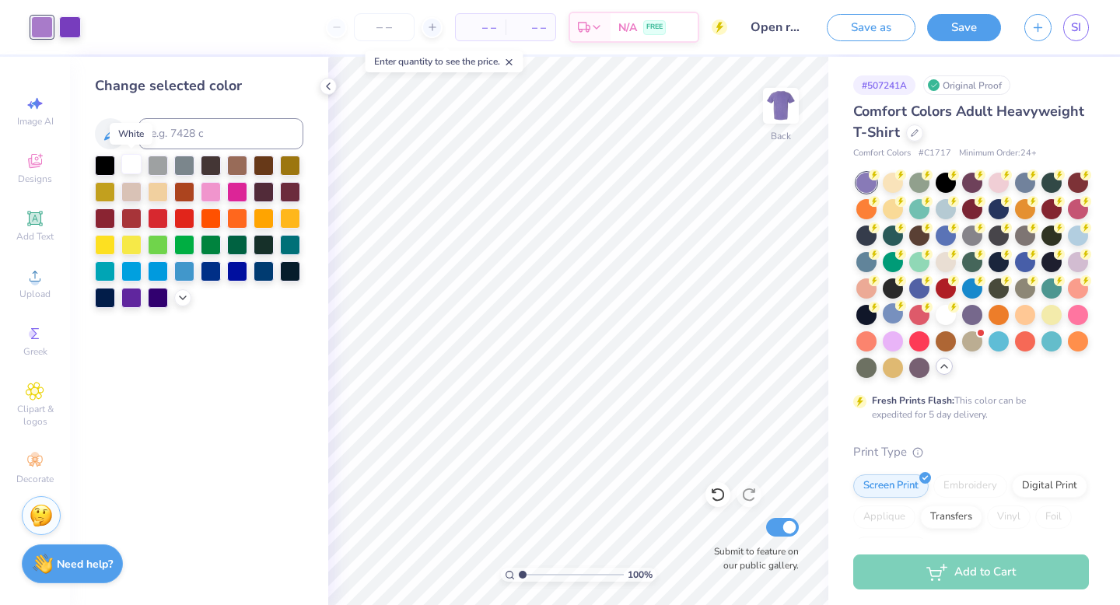
click at [125, 157] on div at bounding box center [131, 164] width 20 height 20
click at [74, 33] on div at bounding box center [70, 26] width 22 height 22
click at [189, 301] on div at bounding box center [182, 296] width 17 height 17
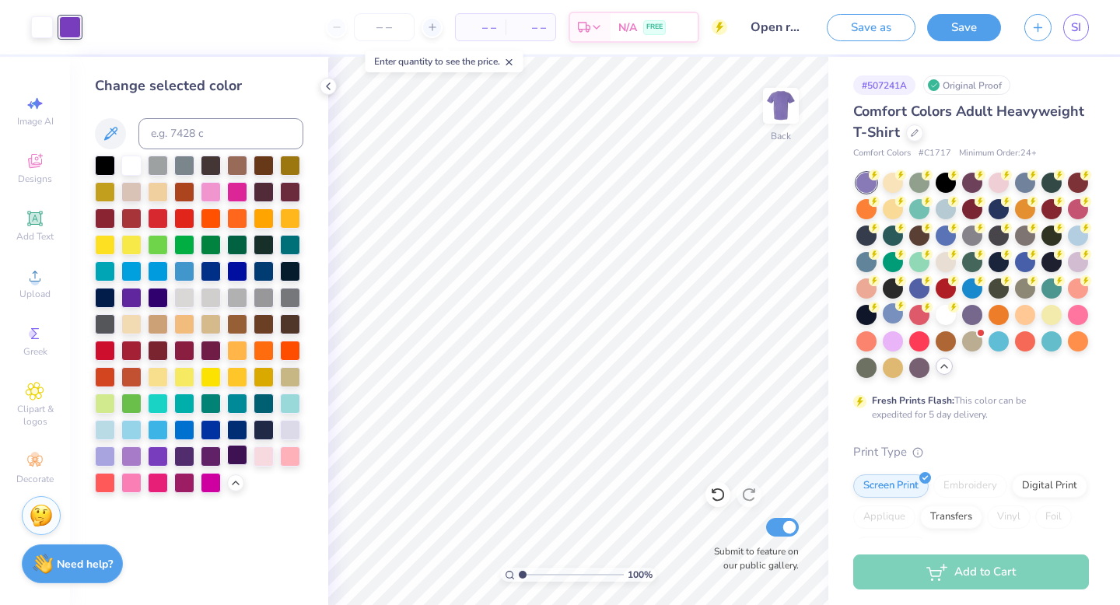
click at [241, 461] on div at bounding box center [237, 455] width 20 height 20
click at [192, 456] on div at bounding box center [184, 455] width 20 height 20
click at [131, 163] on div at bounding box center [131, 164] width 20 height 20
click at [72, 26] on div "– – Per Item – – Total Est. Delivery N/A FREE" at bounding box center [396, 27] width 663 height 54
click at [715, 501] on icon at bounding box center [718, 495] width 16 height 16
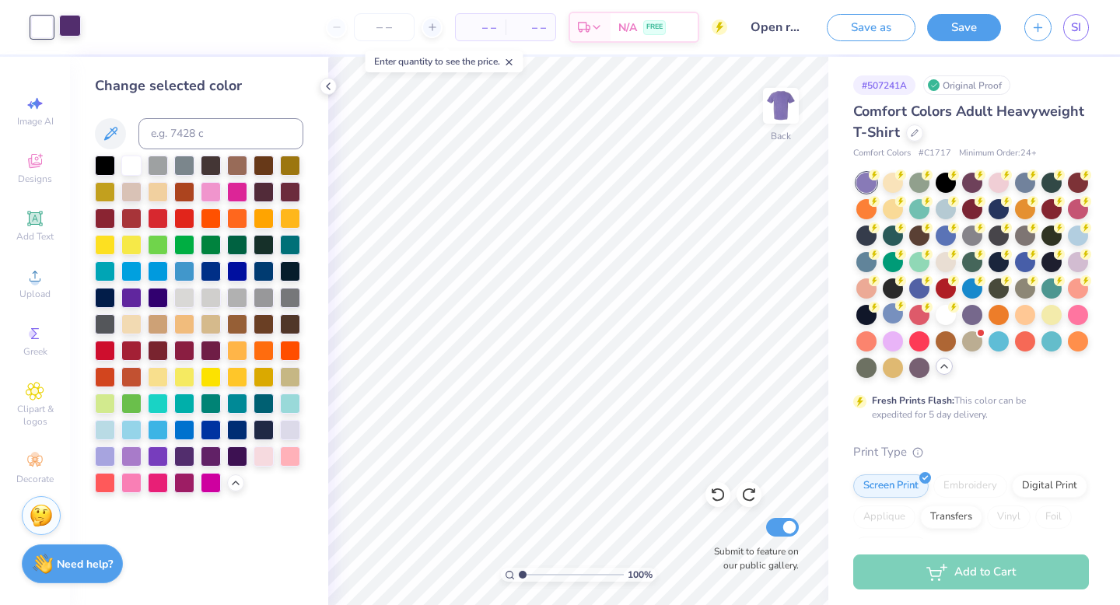
click at [76, 24] on div at bounding box center [70, 26] width 22 height 22
click at [102, 170] on div at bounding box center [105, 164] width 20 height 20
click at [209, 460] on div at bounding box center [211, 455] width 20 height 20
click at [187, 454] on div at bounding box center [184, 455] width 20 height 20
click at [237, 455] on div at bounding box center [237, 455] width 20 height 20
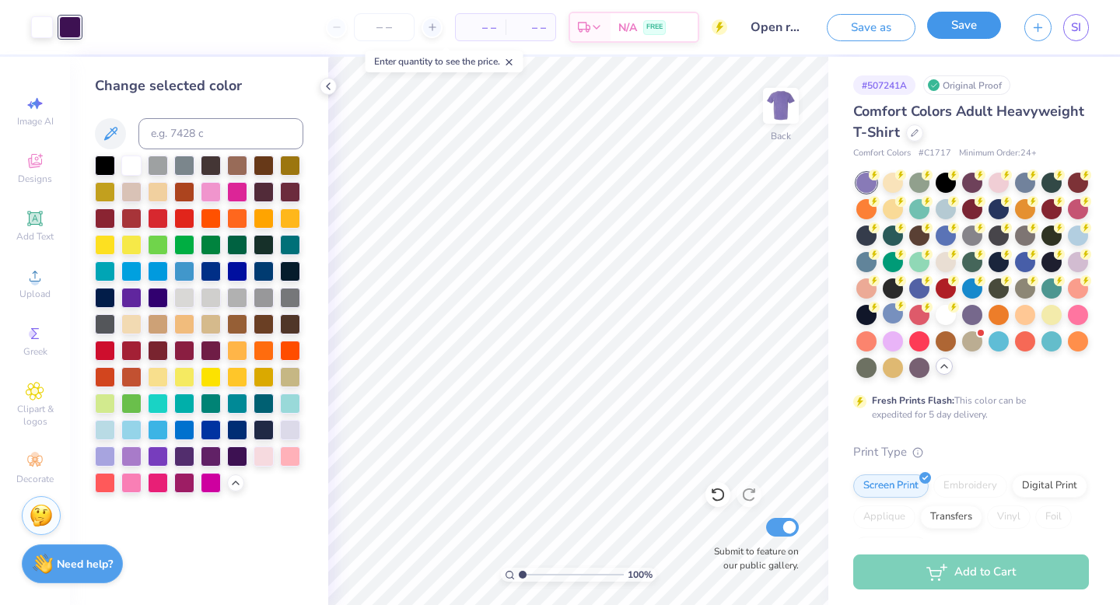
click at [944, 32] on button "Save" at bounding box center [964, 25] width 74 height 27
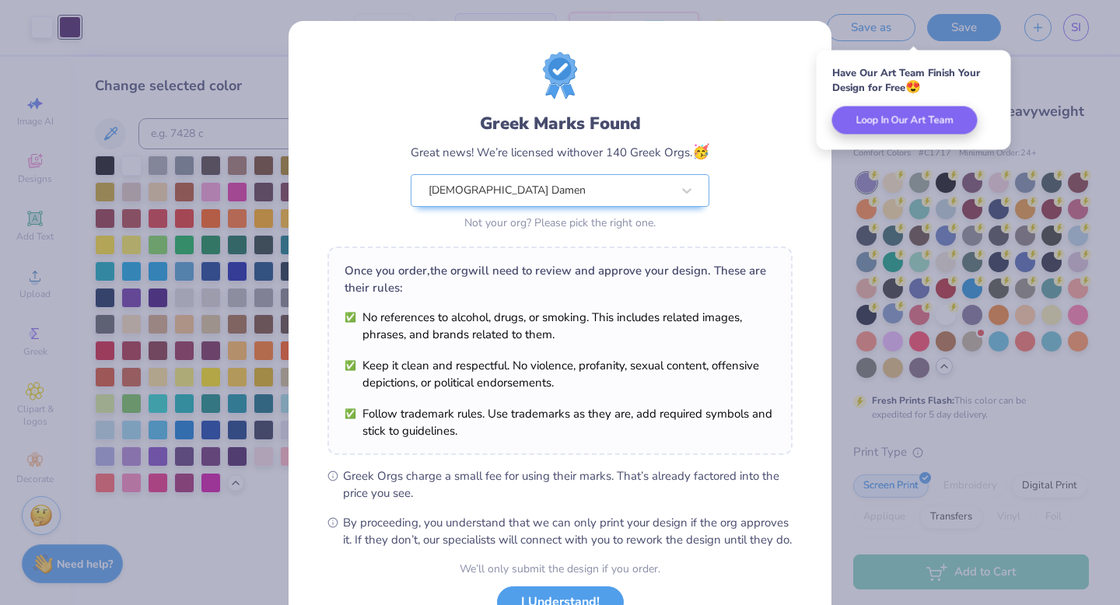
scroll to position [123, 0]
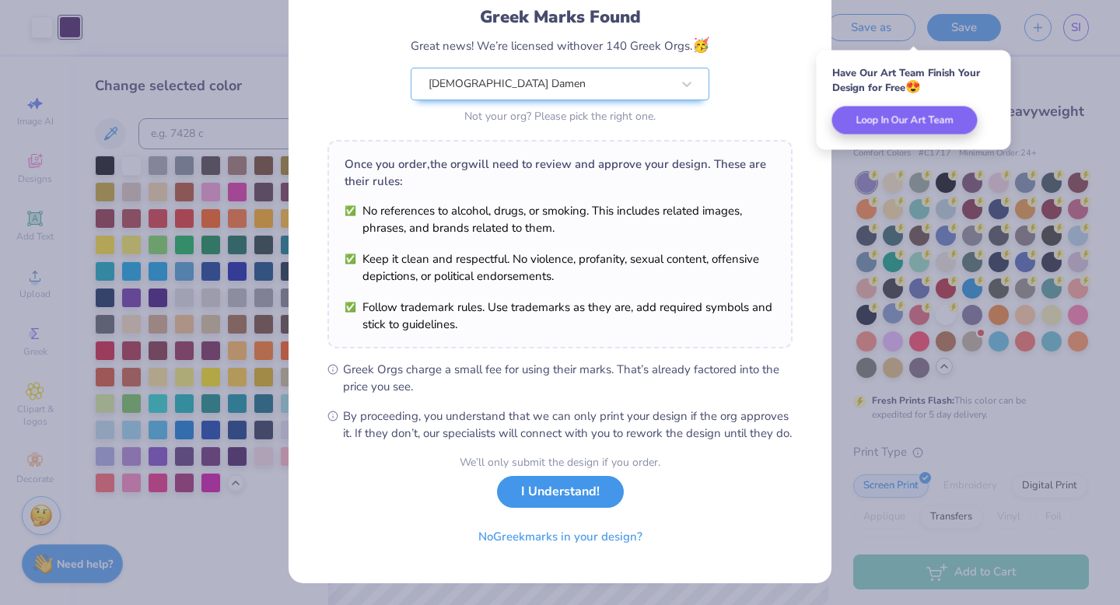
click at [556, 502] on button "I Understand!" at bounding box center [560, 492] width 127 height 32
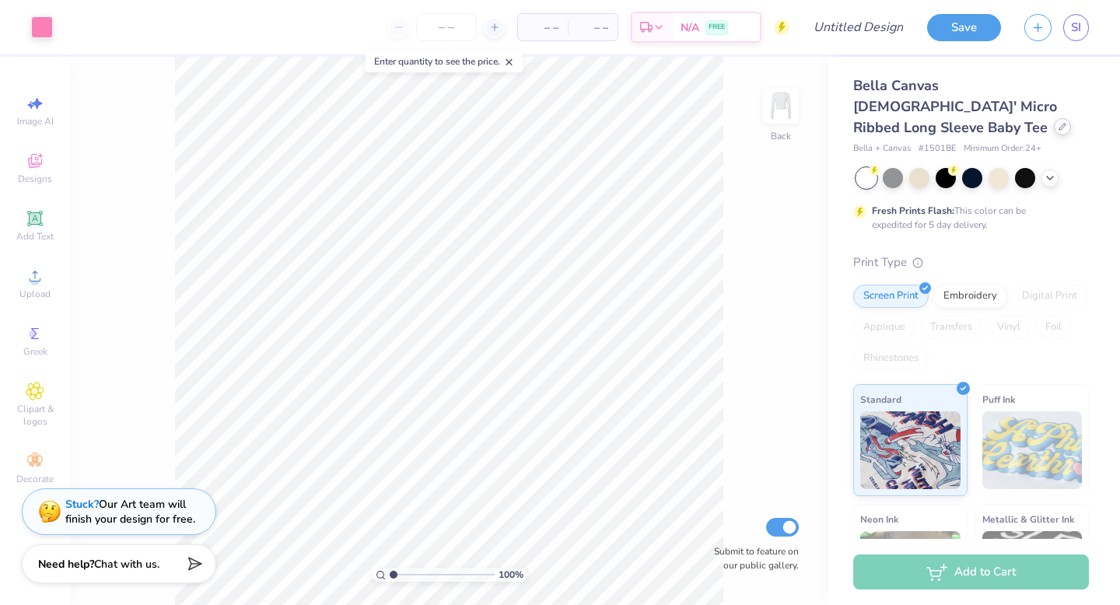
click at [1054, 118] on div at bounding box center [1062, 126] width 17 height 17
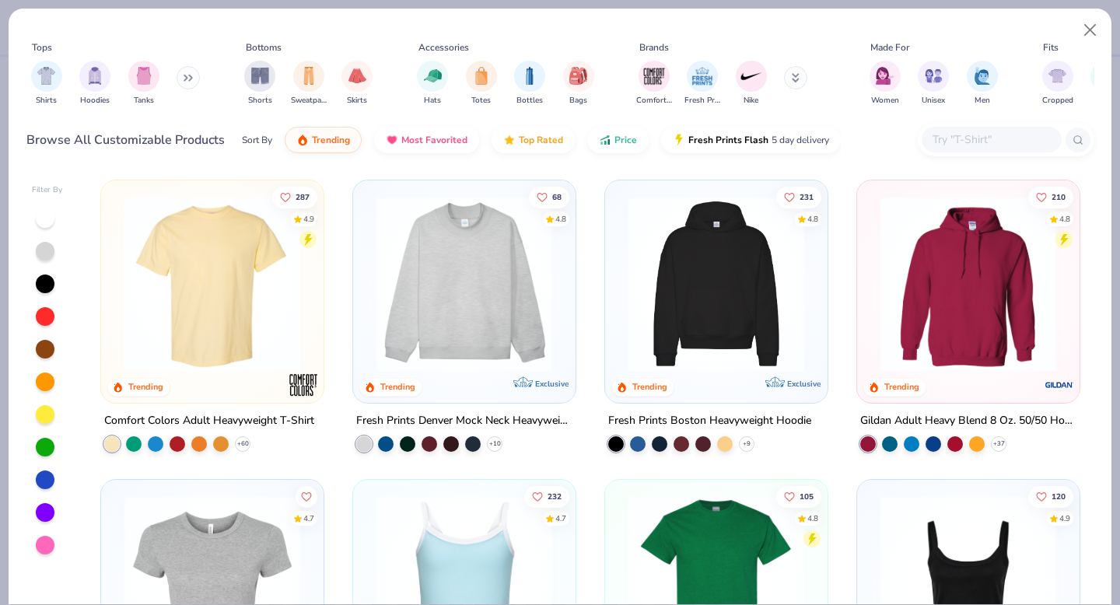
click at [249, 449] on div "+ 60" at bounding box center [177, 444] width 146 height 16
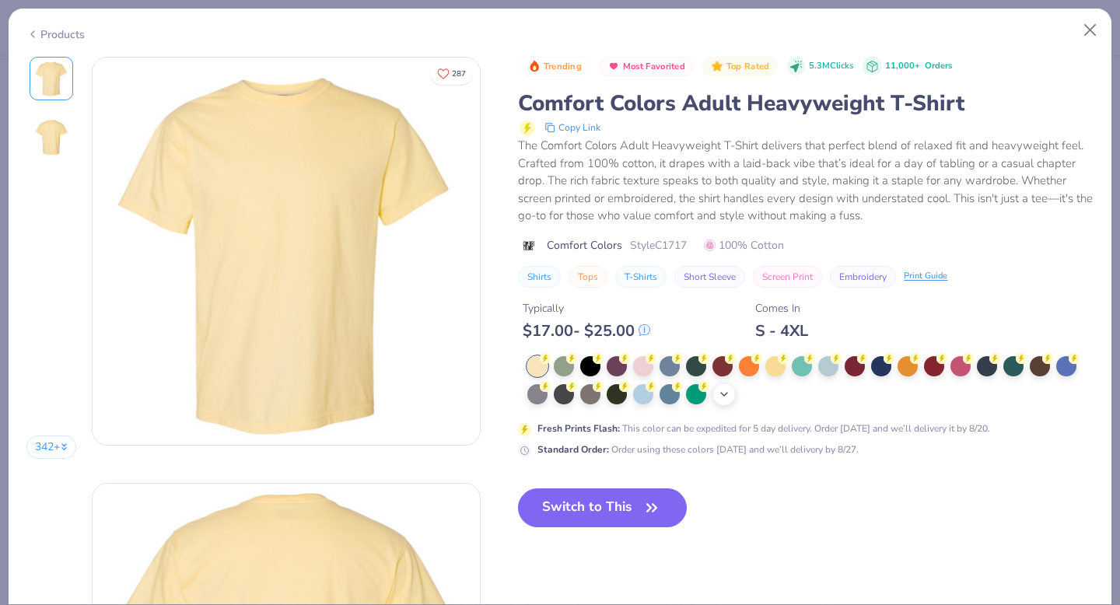
click at [725, 392] on div "+ 38" at bounding box center [724, 394] width 23 height 23
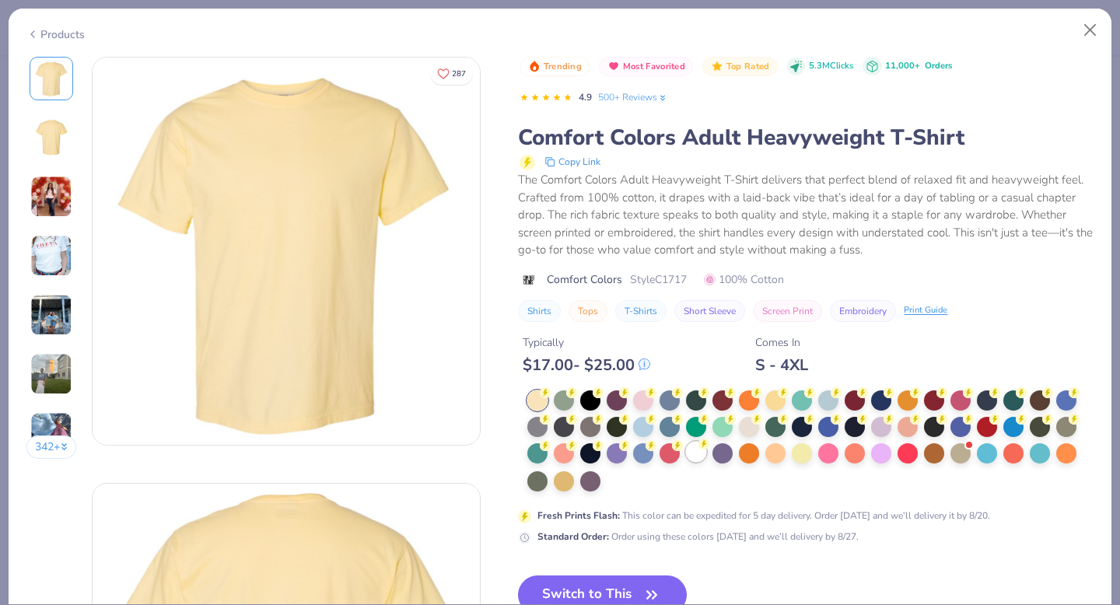
click at [696, 459] on div at bounding box center [696, 452] width 20 height 20
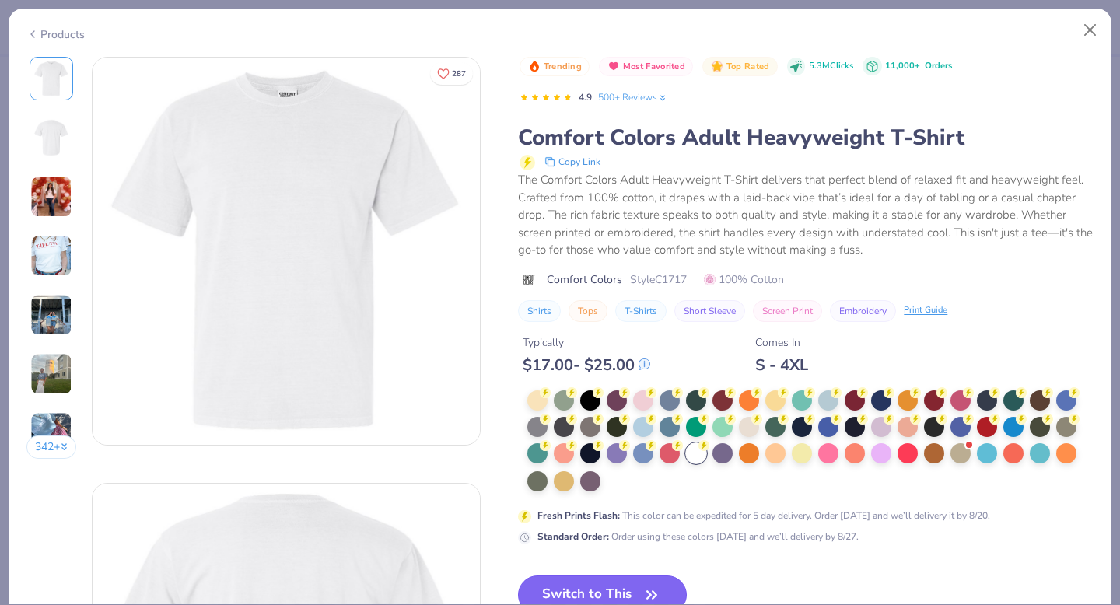
click at [565, 591] on button "Switch to This" at bounding box center [602, 595] width 169 height 39
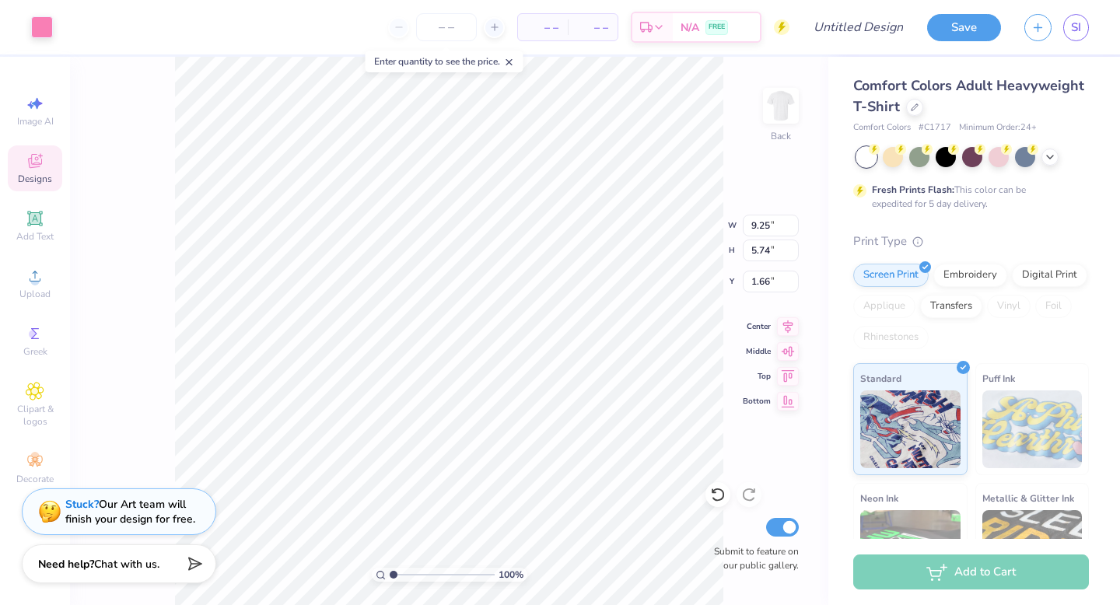
type input "9.25"
type input "5.74"
type input "3.00"
click at [37, 40] on div "Art colors" at bounding box center [26, 27] width 53 height 54
click at [41, 24] on div at bounding box center [42, 26] width 22 height 22
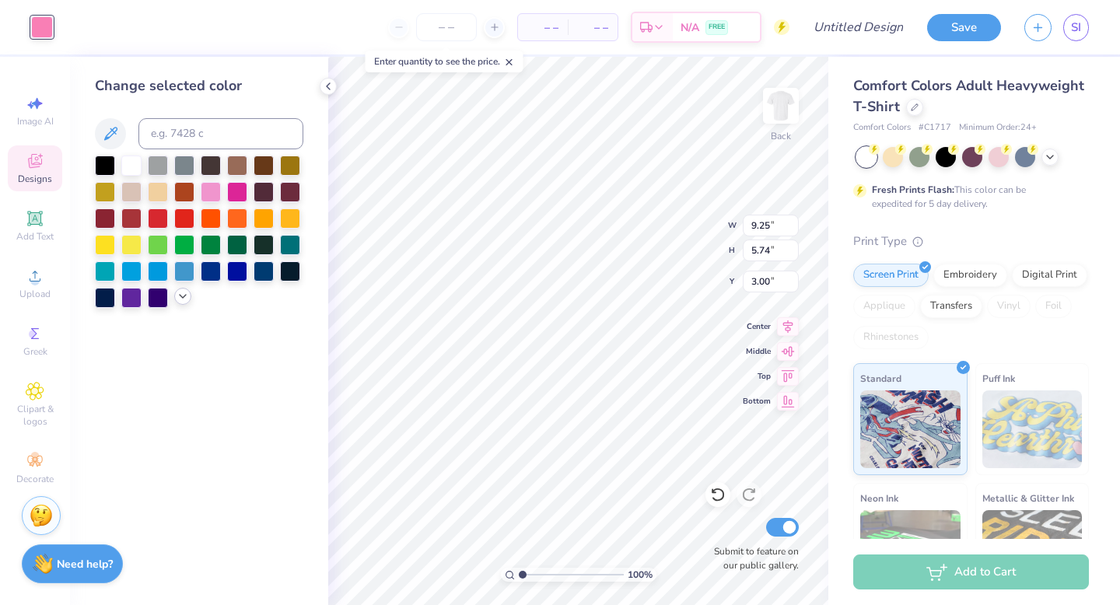
click at [185, 298] on icon at bounding box center [183, 296] width 12 height 12
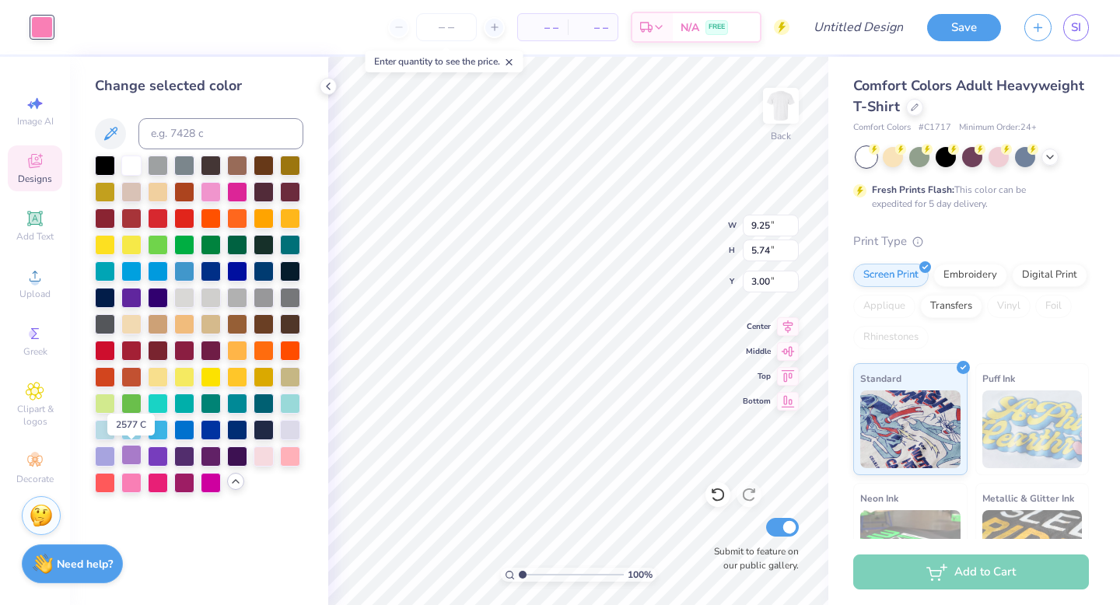
click at [135, 459] on div at bounding box center [131, 455] width 20 height 20
click at [155, 457] on div at bounding box center [158, 455] width 20 height 20
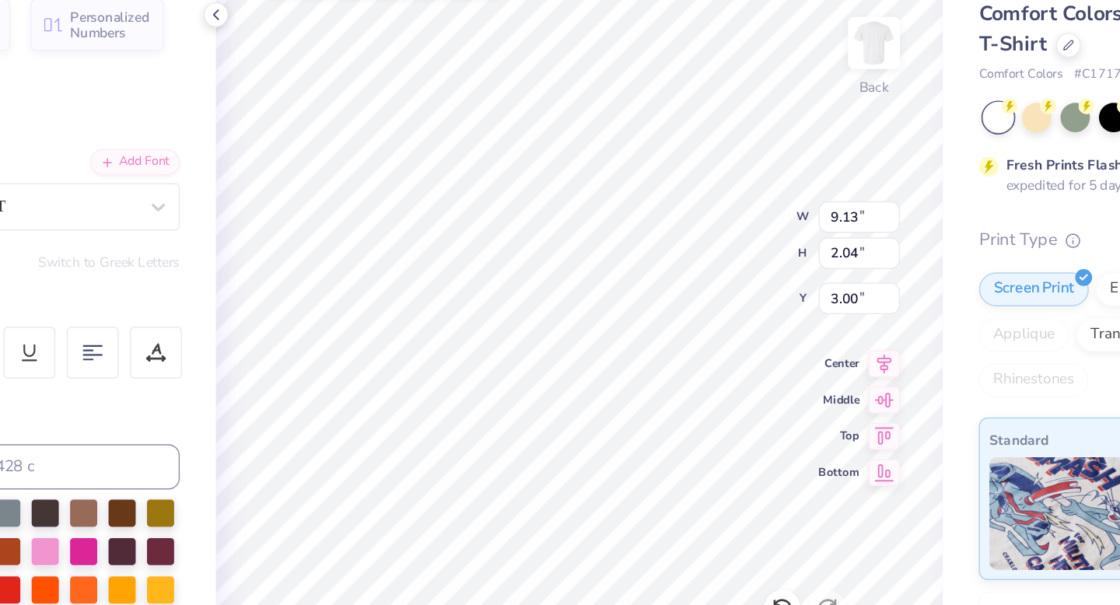
type textarea "A"
type textarea "Christliche Damen"
type textarea "E"
type textarea "Open Rush 2025"
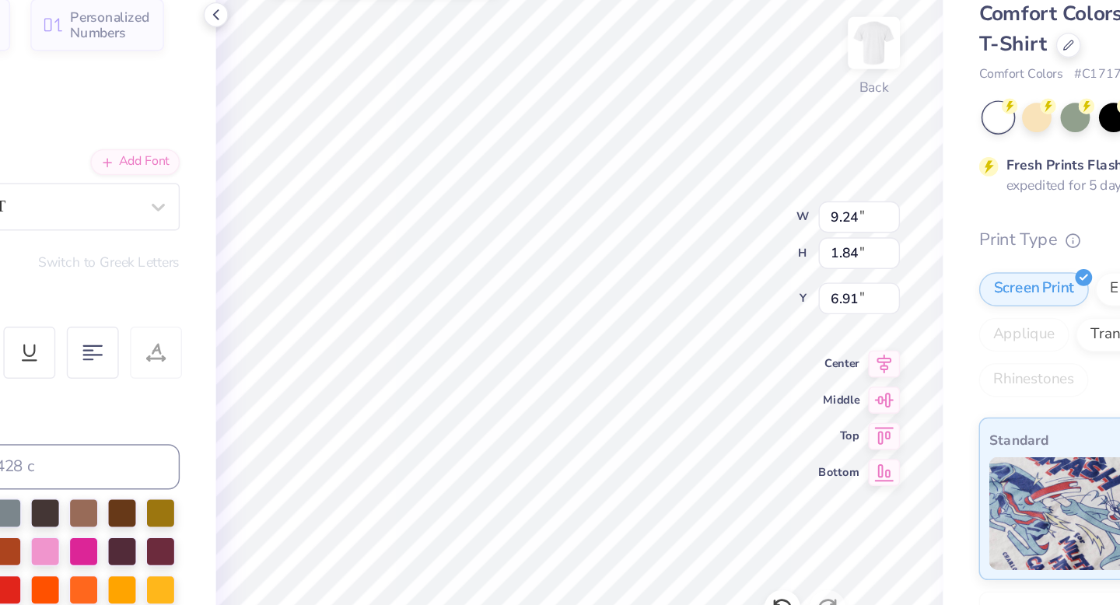
scroll to position [0, 4]
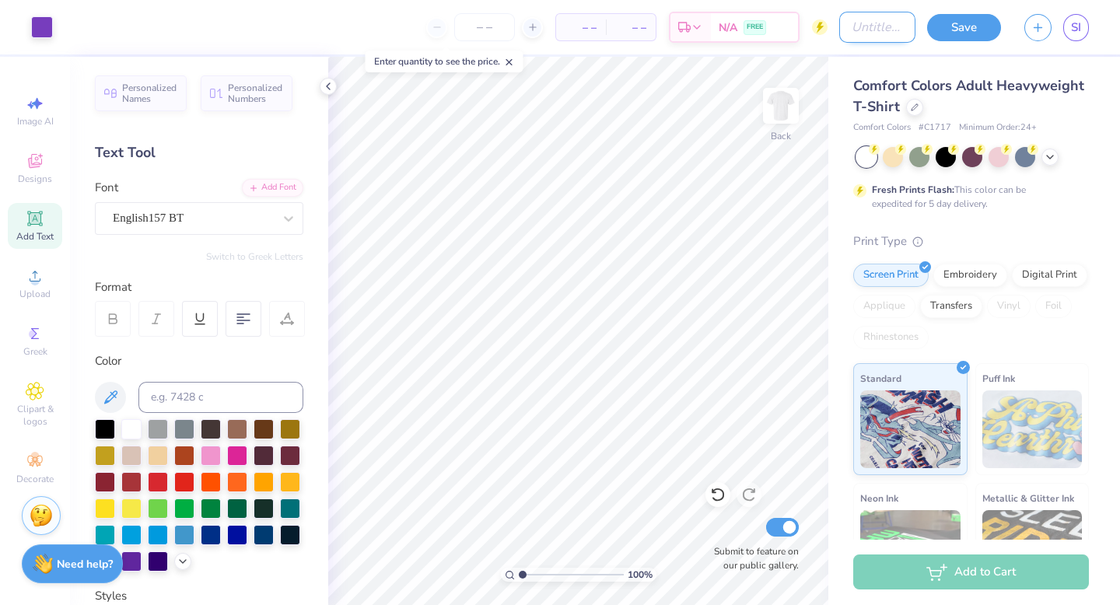
click at [868, 33] on input "Design Title" at bounding box center [878, 27] width 76 height 31
type input "open rush 5"
click at [971, 29] on button "Save" at bounding box center [964, 25] width 74 height 27
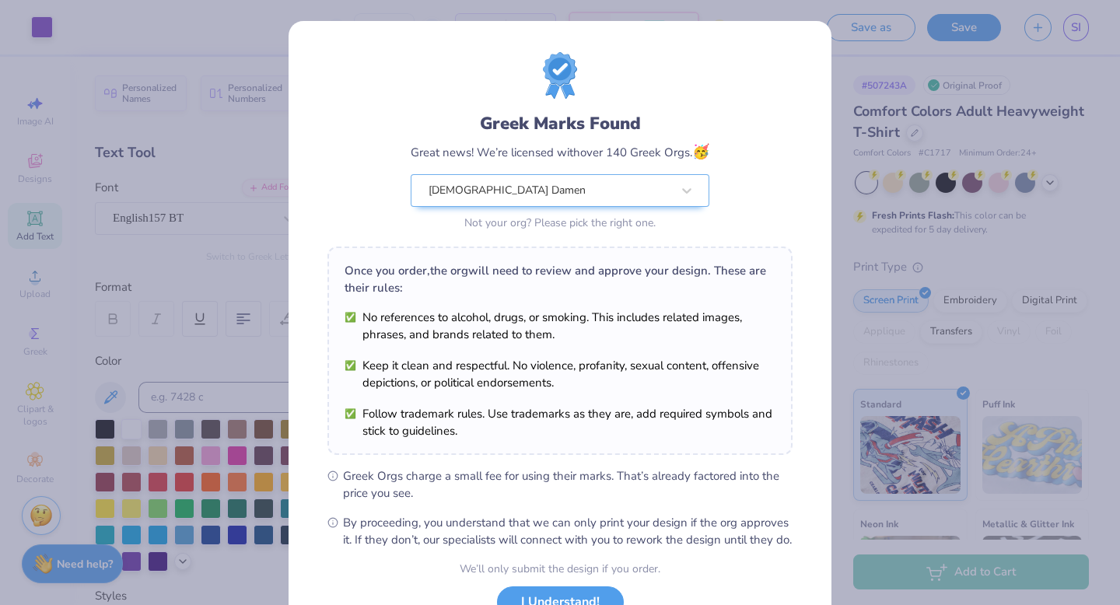
scroll to position [123, 0]
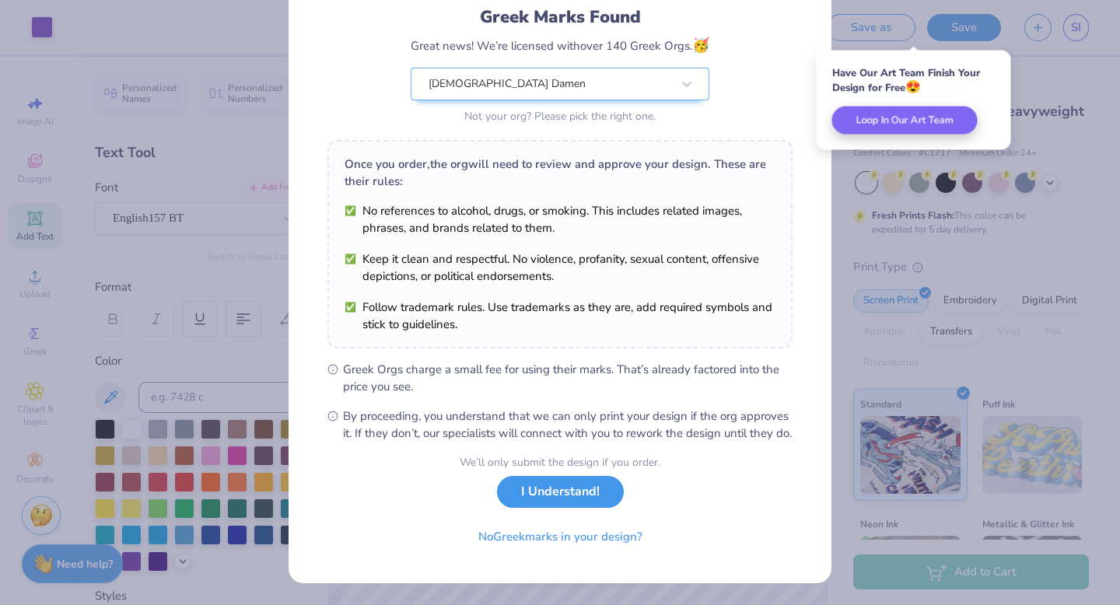
click at [536, 503] on button "I Understand!" at bounding box center [560, 492] width 127 height 32
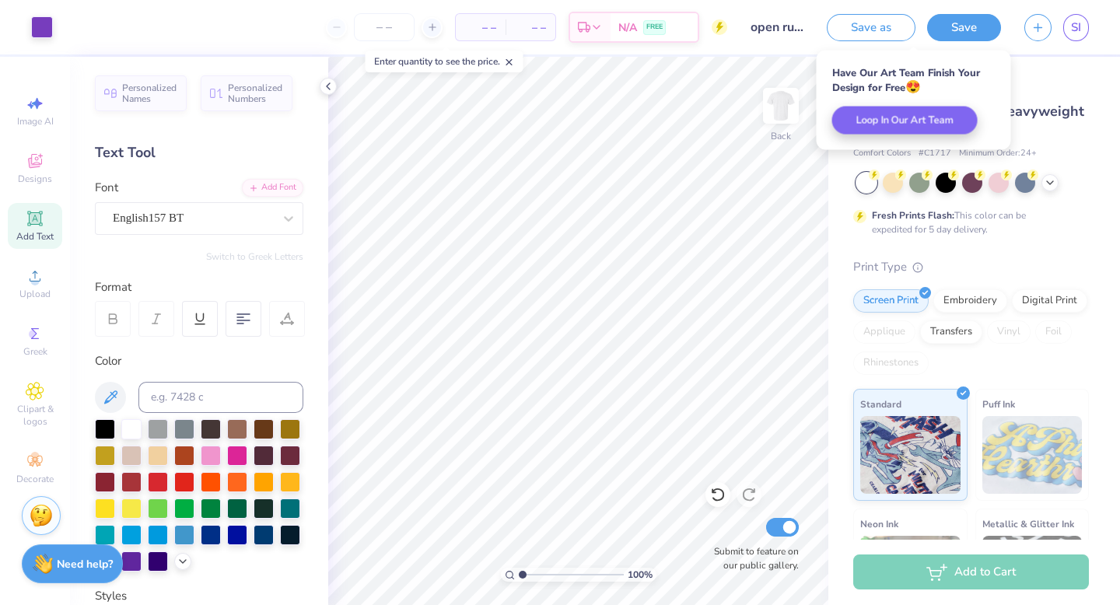
scroll to position [0, 0]
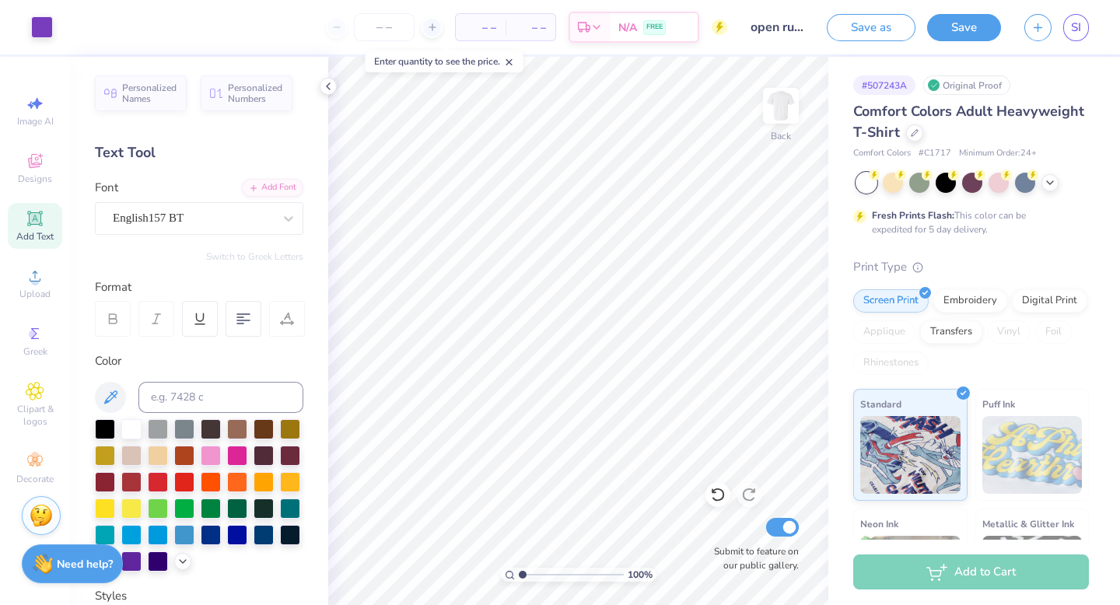
click at [994, 66] on div "# 507243A Original Proof Comfort Colors Adult Heavyweight T-Shirt Comfort Color…" at bounding box center [975, 399] width 292 height 684
click at [1048, 179] on icon at bounding box center [1050, 181] width 12 height 12
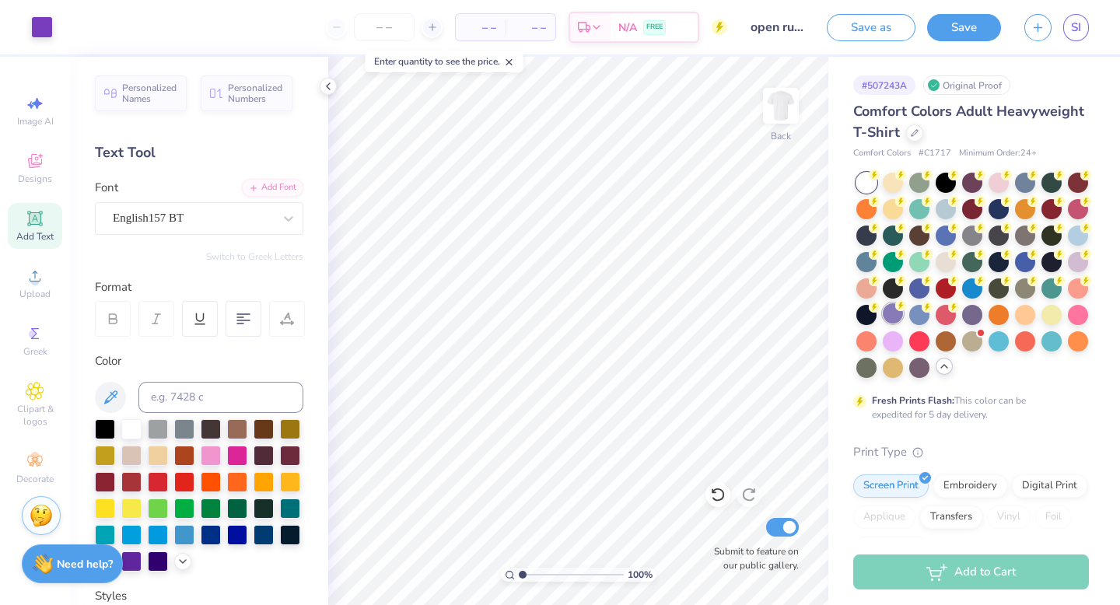
click at [900, 314] on div at bounding box center [893, 313] width 20 height 20
click at [40, 26] on div at bounding box center [42, 26] width 22 height 22
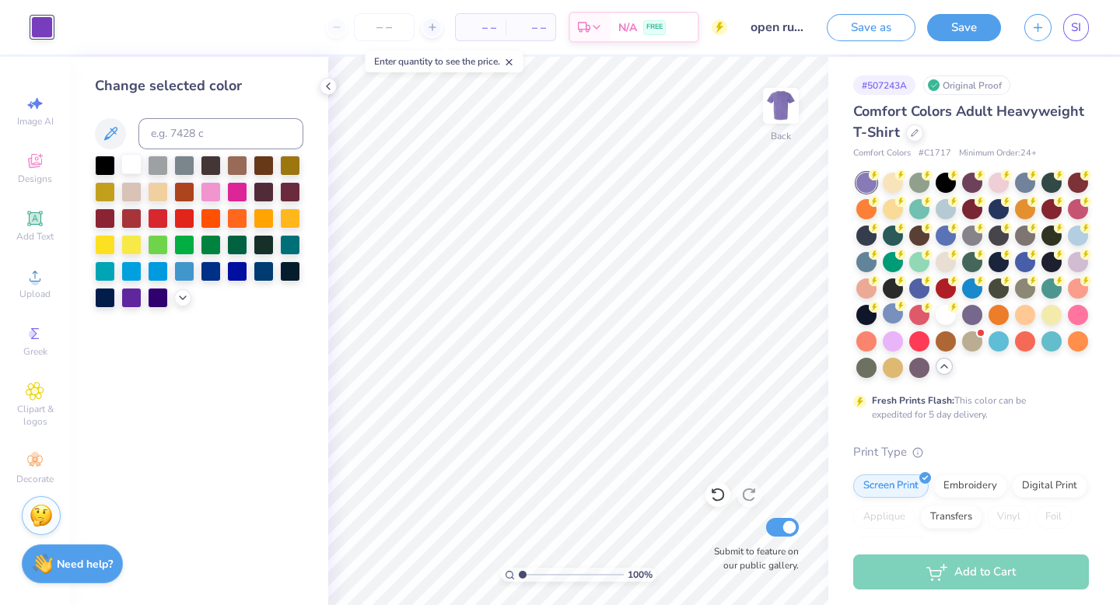
click at [126, 162] on div at bounding box center [131, 164] width 20 height 20
click at [1013, 68] on div "# 507243A Original Proof Comfort Colors Adult Heavyweight T-Shirt Comfort Color…" at bounding box center [975, 491] width 292 height 869
click at [945, 32] on button "Save" at bounding box center [964, 25] width 74 height 27
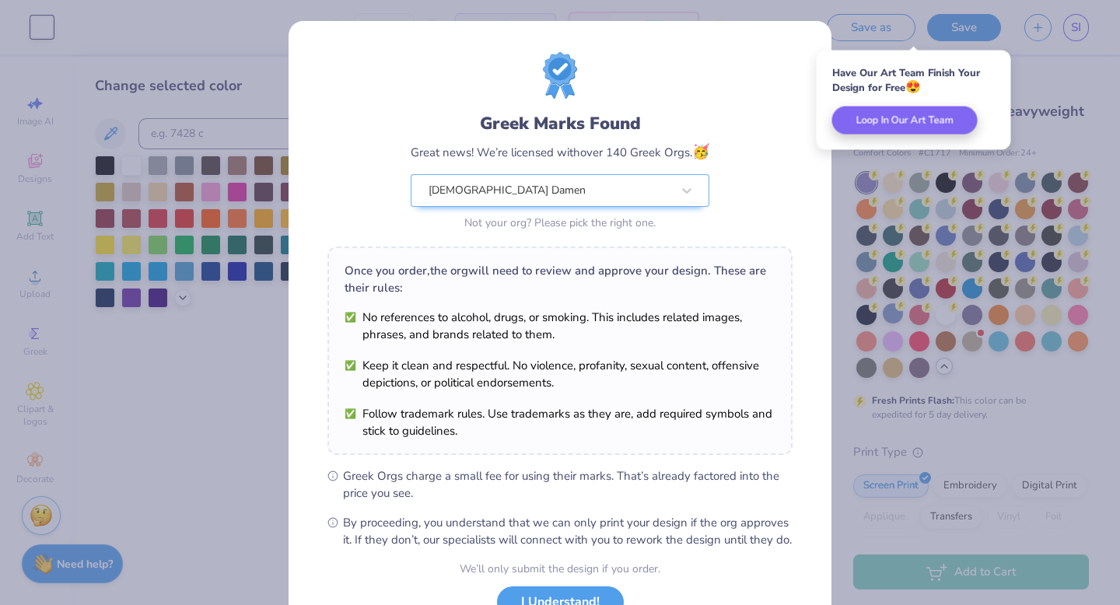
scroll to position [123, 0]
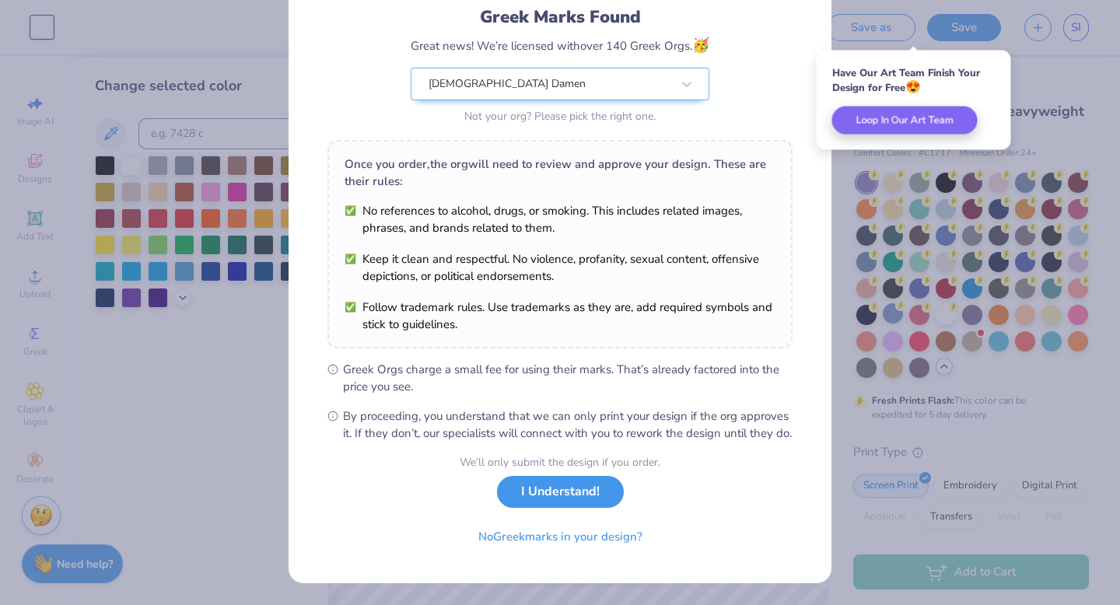
click at [573, 494] on button "I Understand!" at bounding box center [560, 492] width 127 height 32
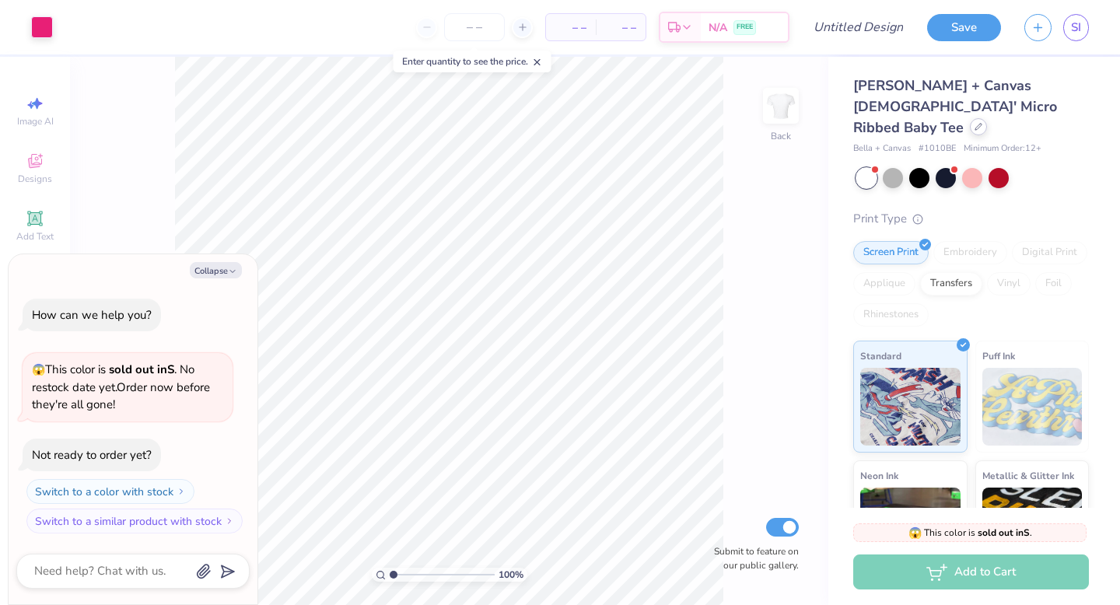
click at [970, 118] on div at bounding box center [978, 126] width 17 height 17
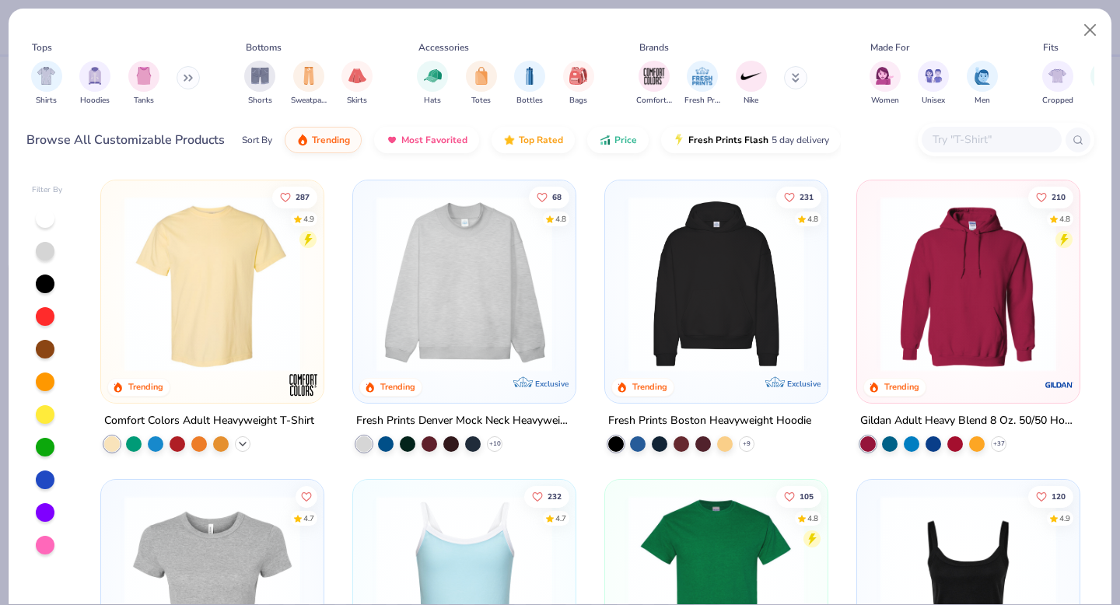
click at [247, 444] on icon at bounding box center [243, 444] width 12 height 12
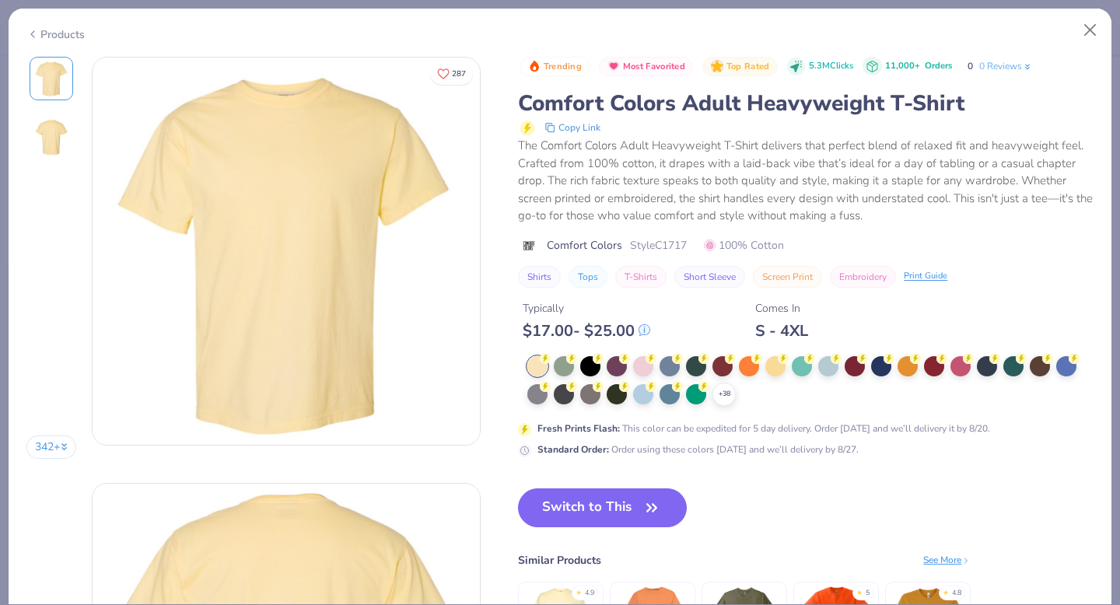
click at [726, 395] on div "+ 38 Fresh Prints Flash : This color can be expedited for 5 day delivery. Order…" at bounding box center [806, 406] width 576 height 101
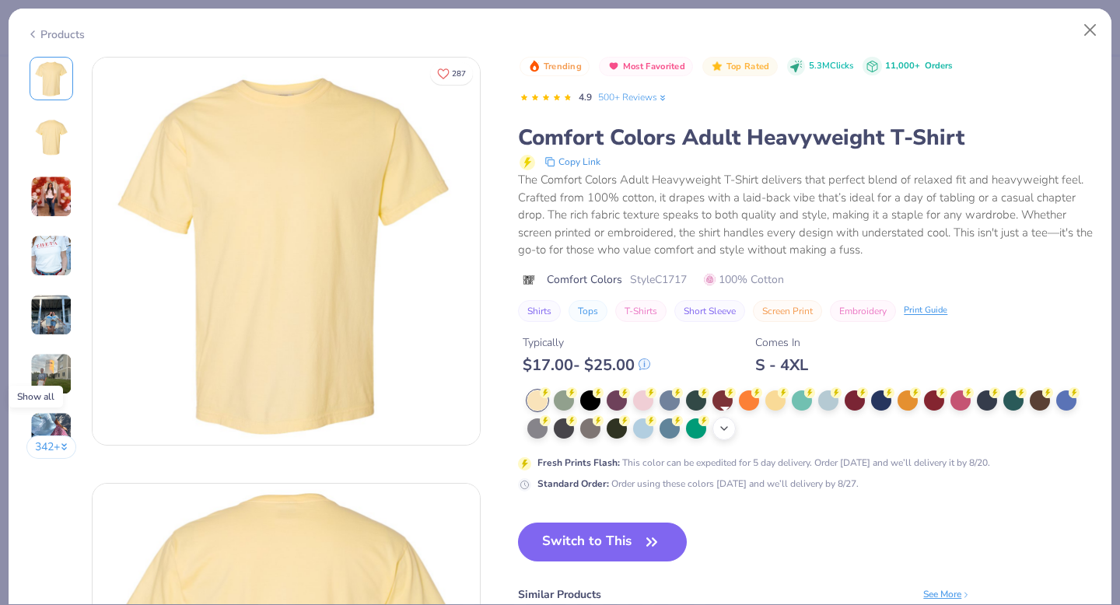
click at [728, 433] on icon at bounding box center [724, 428] width 12 height 12
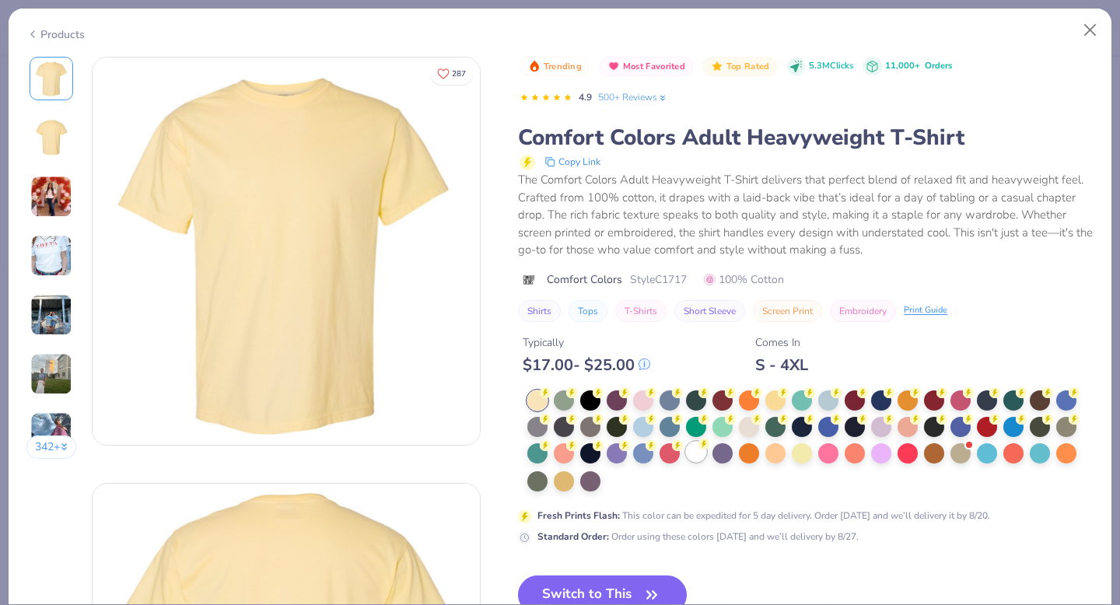
click at [689, 458] on div at bounding box center [696, 452] width 20 height 20
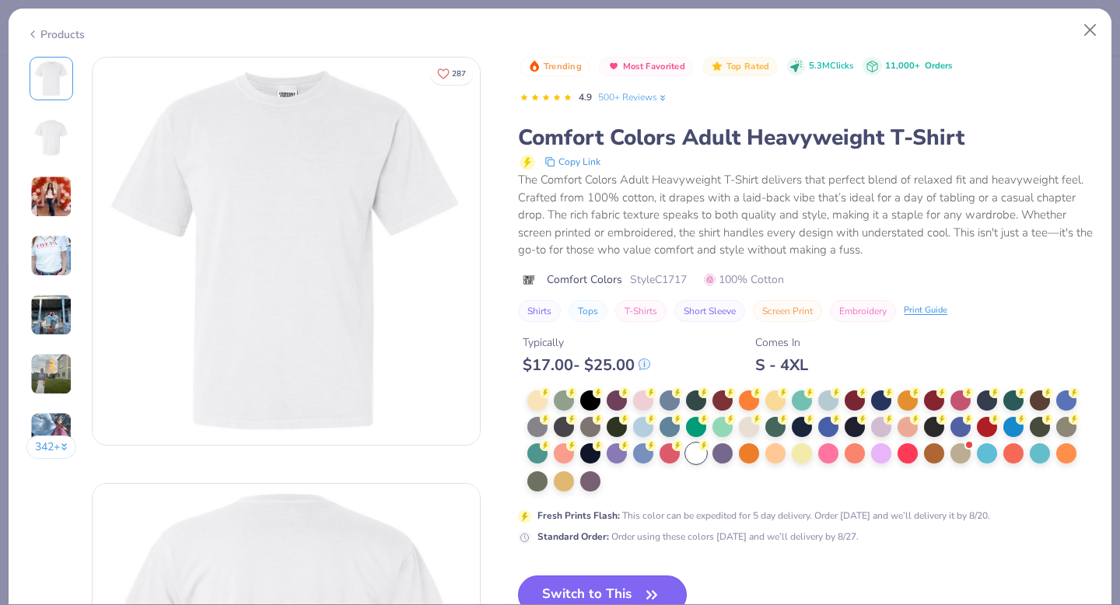
click at [632, 591] on button "Switch to This" at bounding box center [602, 595] width 169 height 39
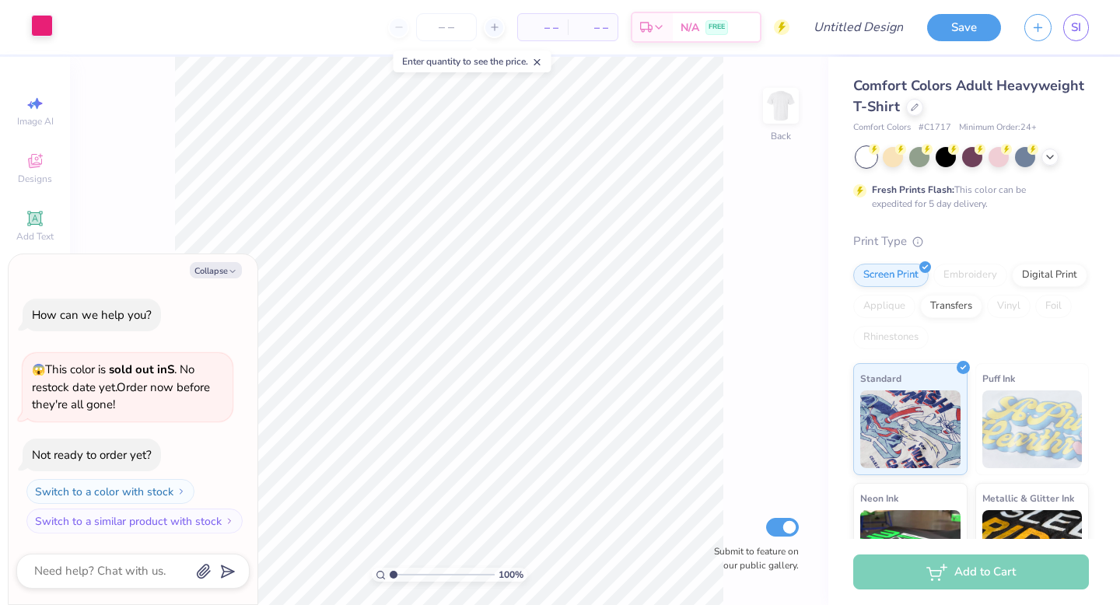
click at [33, 23] on div at bounding box center [42, 26] width 22 height 22
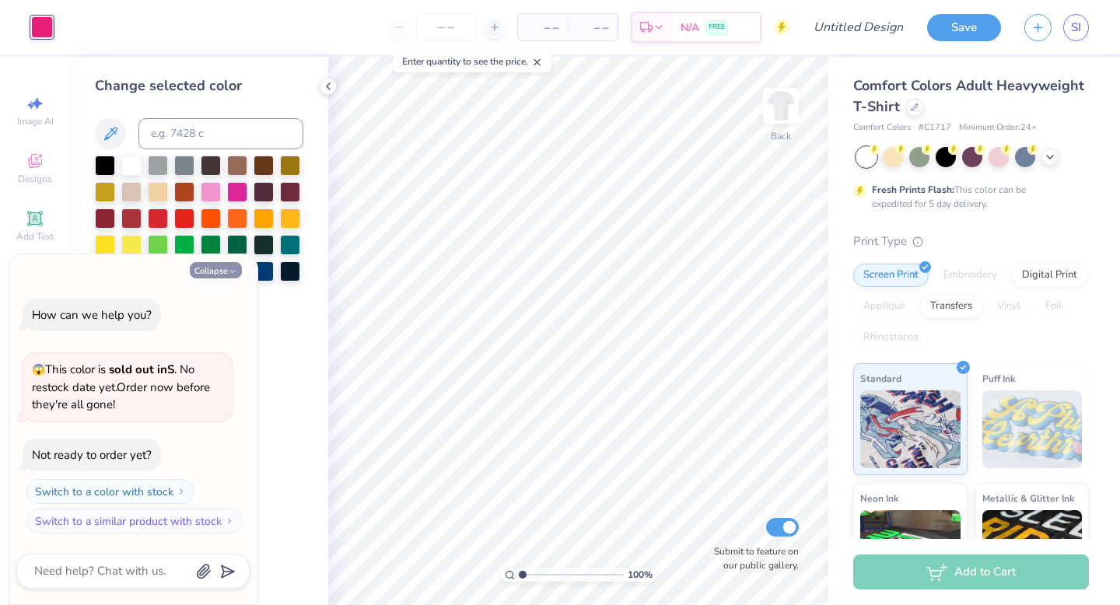
click at [208, 271] on button "Collapse" at bounding box center [216, 270] width 52 height 16
type textarea "x"
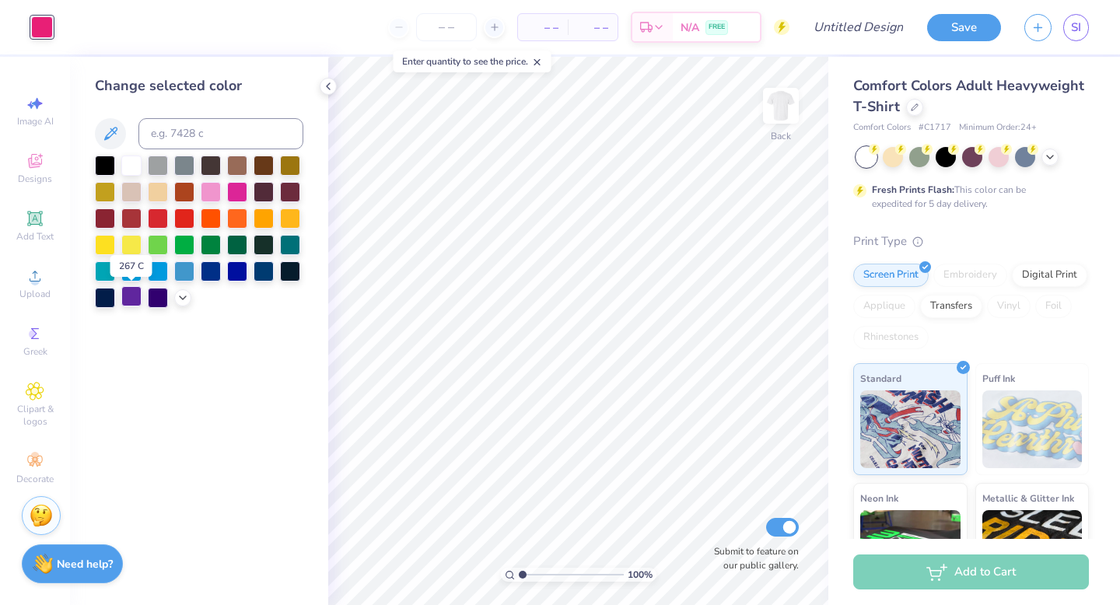
click at [135, 299] on div at bounding box center [131, 296] width 20 height 20
click at [184, 297] on icon at bounding box center [183, 296] width 12 height 12
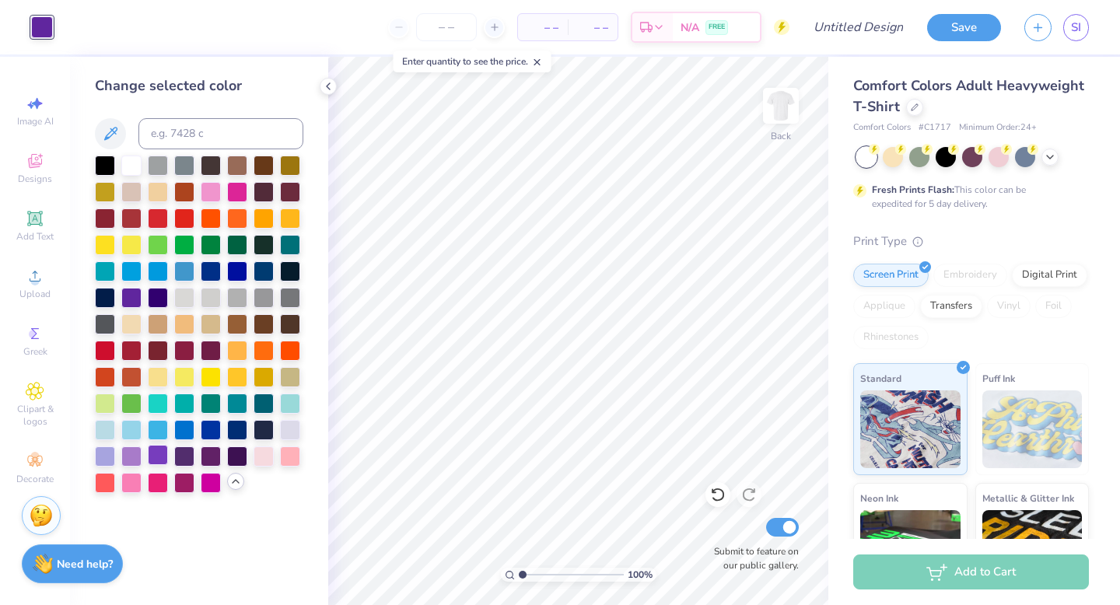
click at [160, 453] on div at bounding box center [158, 455] width 20 height 20
click at [141, 451] on div at bounding box center [131, 455] width 20 height 20
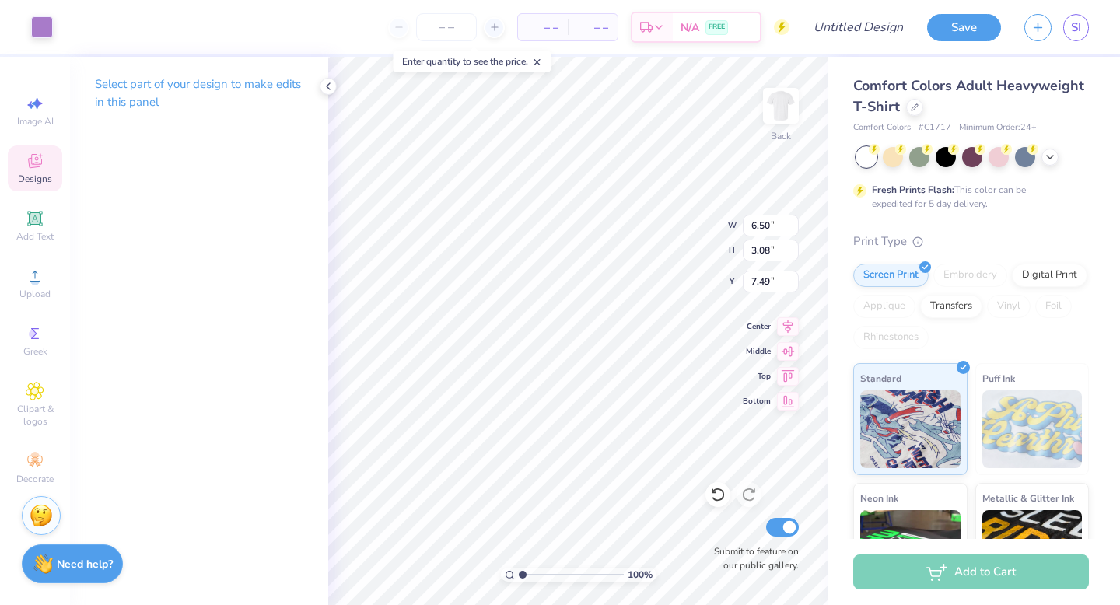
type input "3.87"
type input "10.19"
type input "4.83"
type input "3.00"
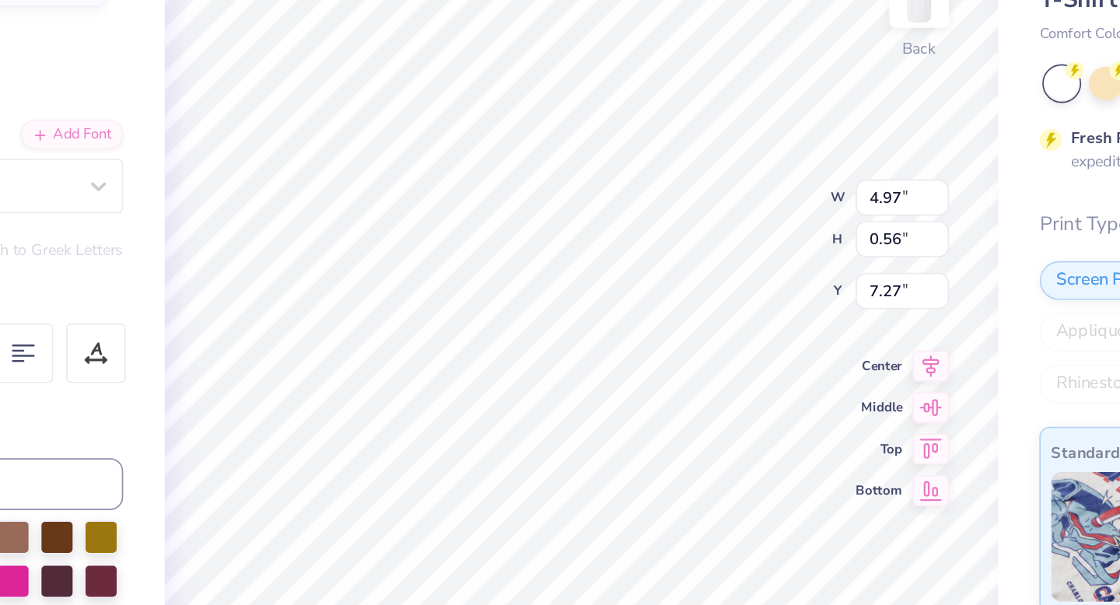
type textarea "F"
type textarea "OPEN RUSH"
type input "7.33"
type input "10.19"
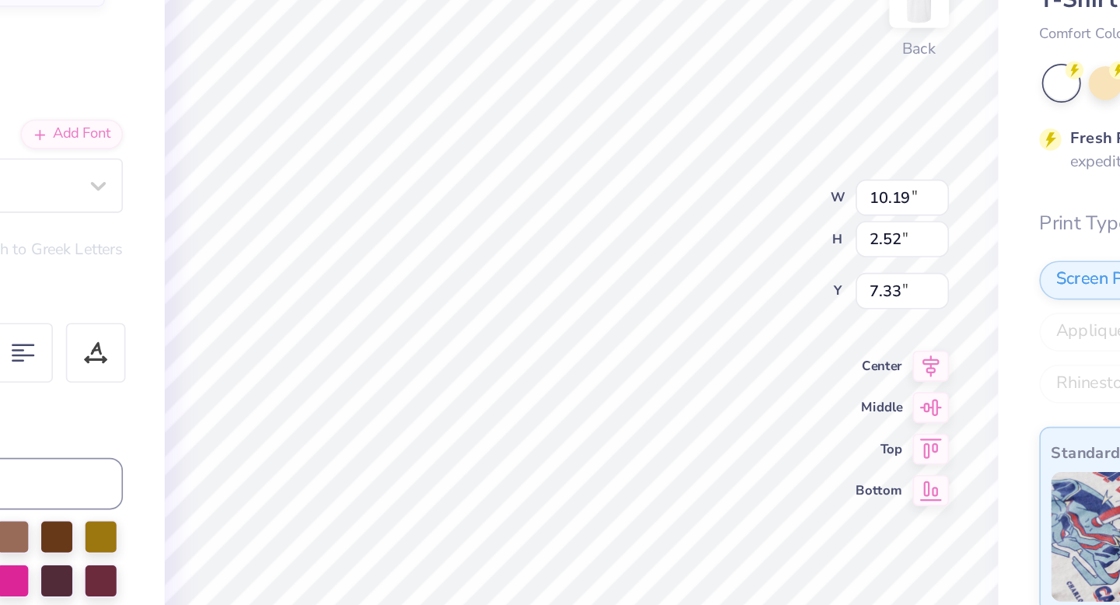
type input "2.52"
type input "3.00"
type textarea "T"
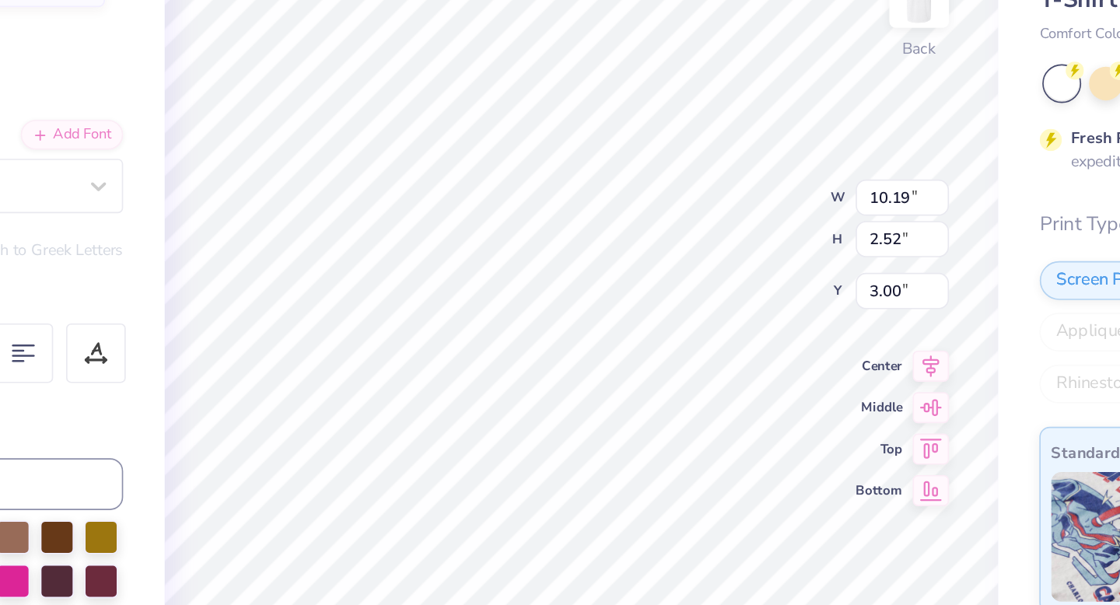
type textarea "Christliche Damen"
type input "12.72"
type input "1.69"
type input "3.00"
type input "4.94"
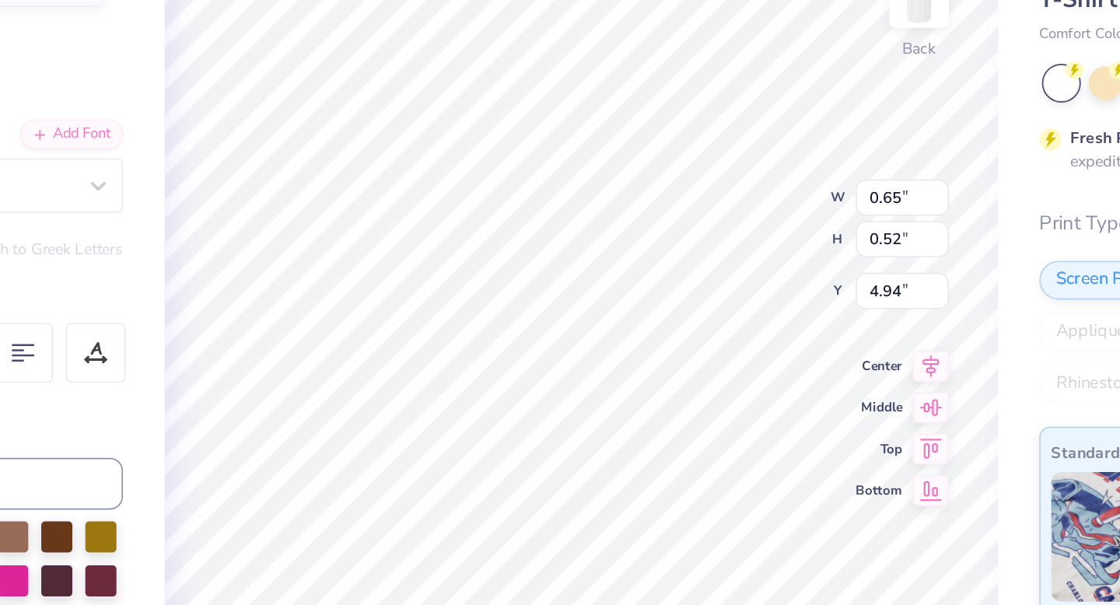
type input "0.65"
type input "0.52"
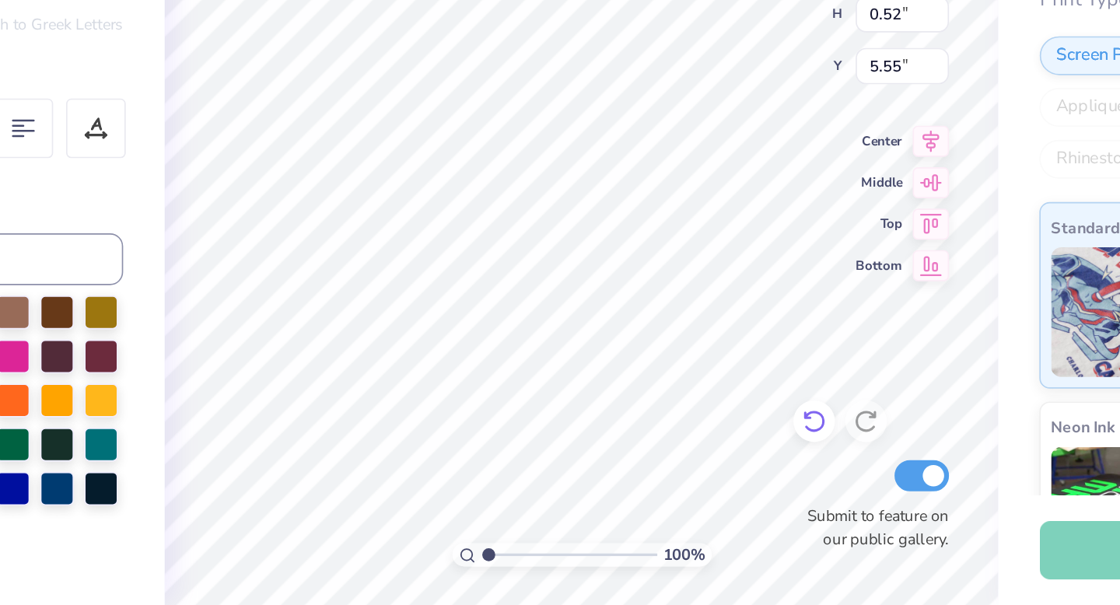
click at [717, 496] on icon at bounding box center [718, 495] width 16 height 16
type input "5.81"
click at [717, 496] on icon at bounding box center [718, 495] width 16 height 16
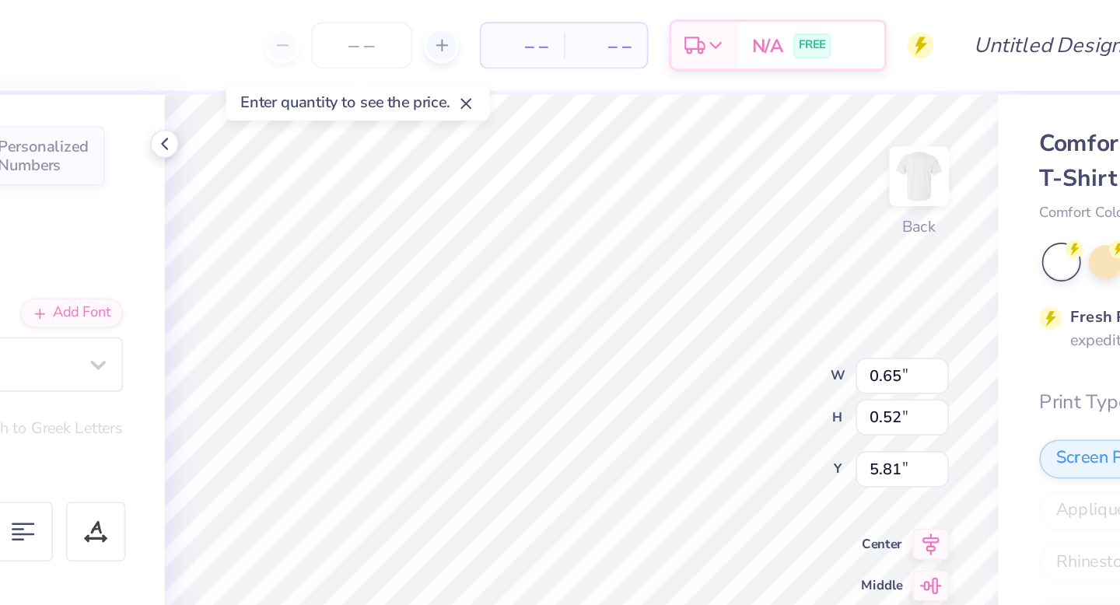
type input "12.72"
type input "1.69"
type input "3.27"
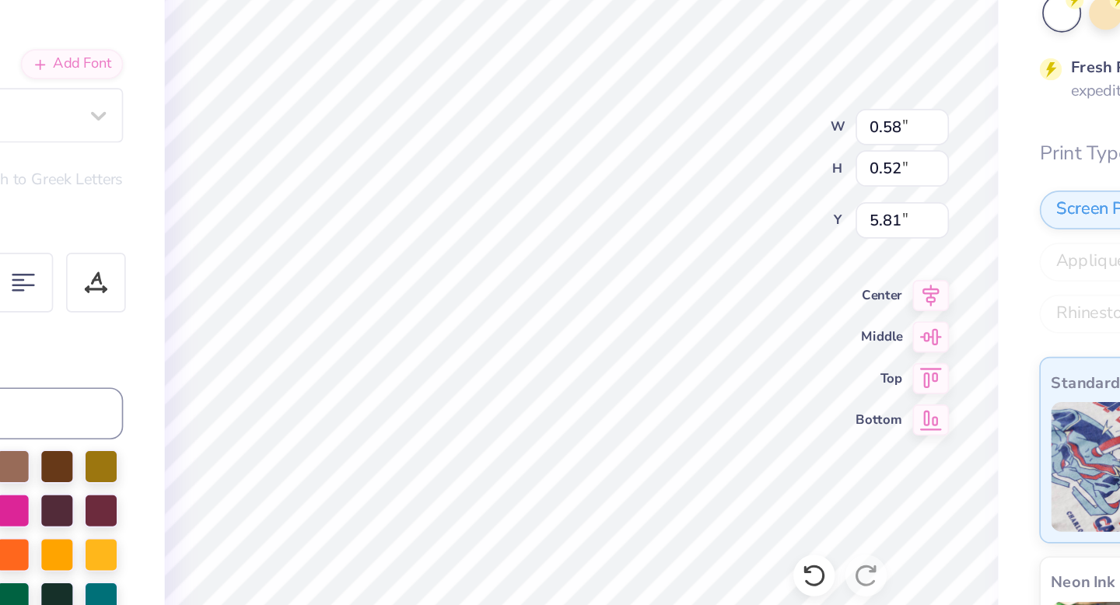
type textarea "1"
type textarea "20"
type input "0.65"
type textarea "25"
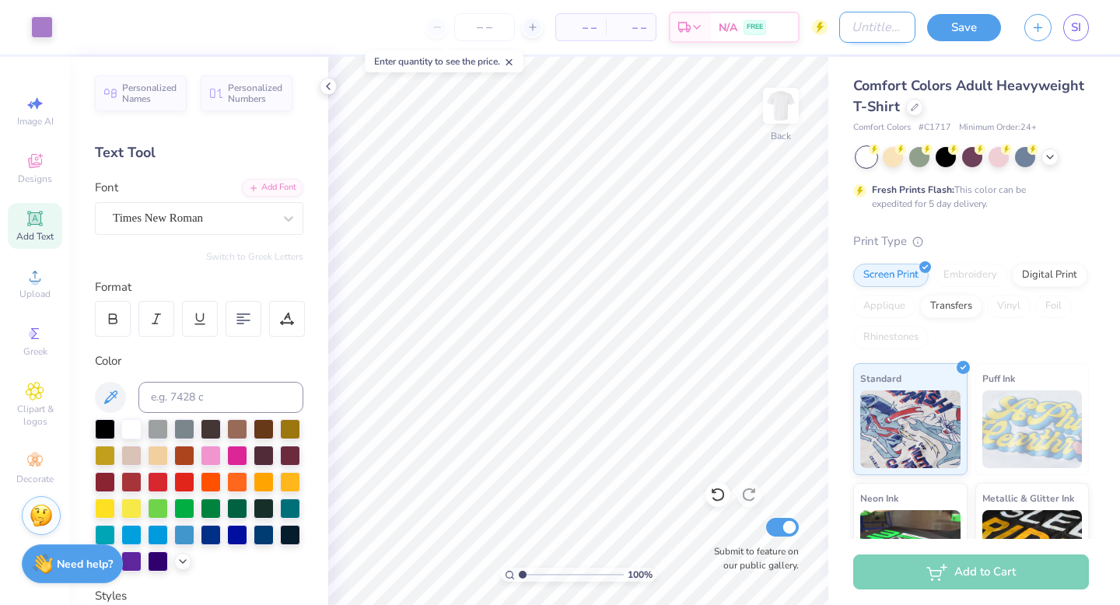
click at [857, 30] on input "Design Title" at bounding box center [878, 27] width 76 height 31
type input "open rush 6"
click at [964, 24] on button "Save" at bounding box center [964, 25] width 74 height 27
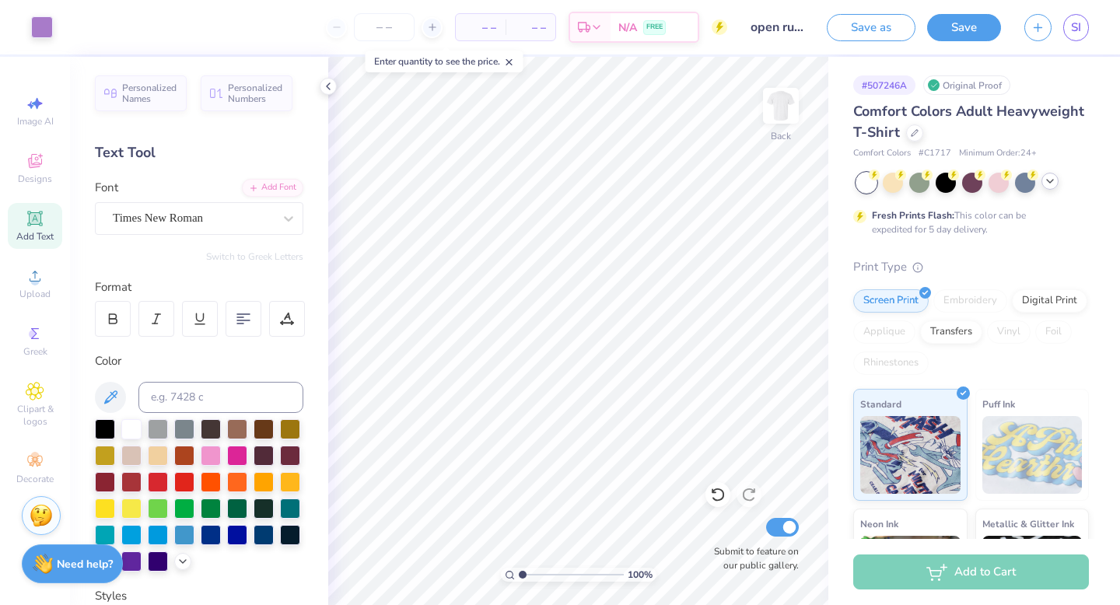
click at [1053, 183] on icon at bounding box center [1050, 181] width 12 height 12
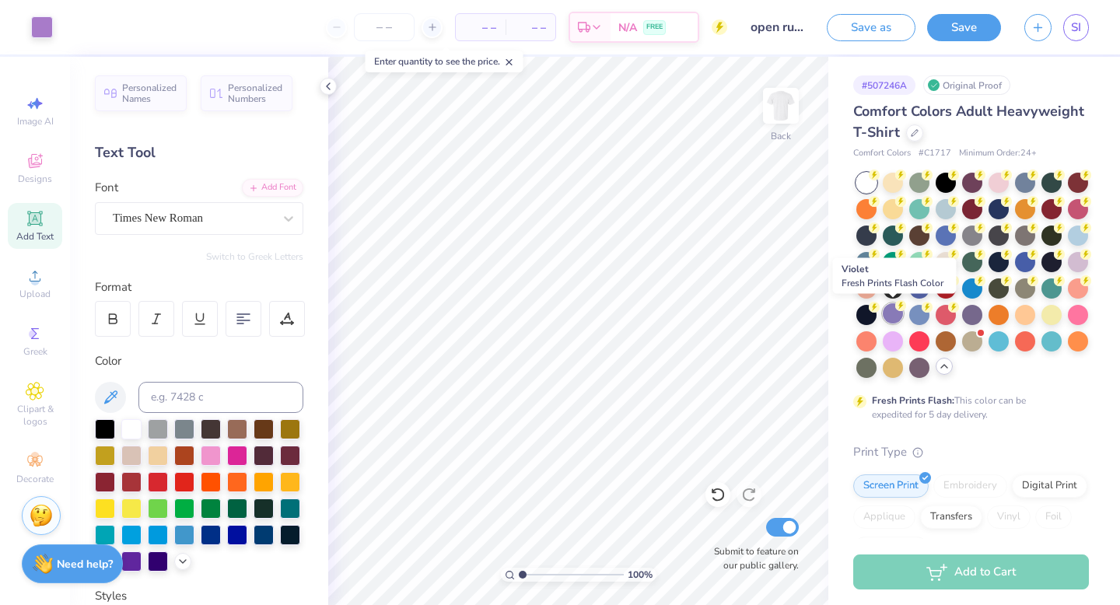
click at [896, 318] on div at bounding box center [893, 313] width 20 height 20
click at [34, 34] on div at bounding box center [42, 26] width 22 height 22
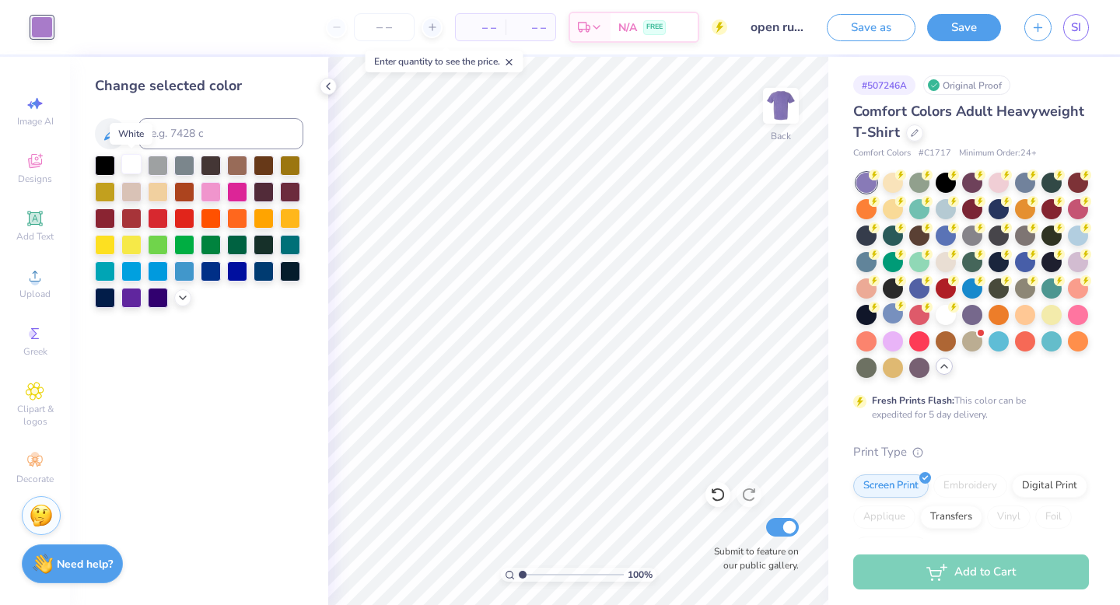
click at [131, 165] on div at bounding box center [131, 164] width 20 height 20
click at [969, 25] on button "Save" at bounding box center [964, 25] width 74 height 27
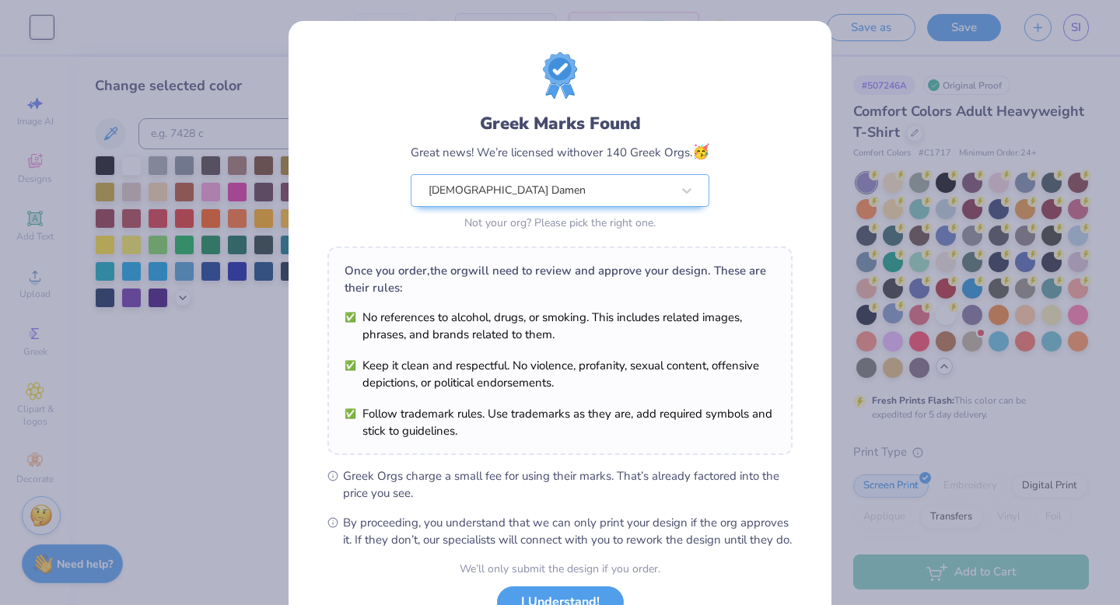
scroll to position [123, 0]
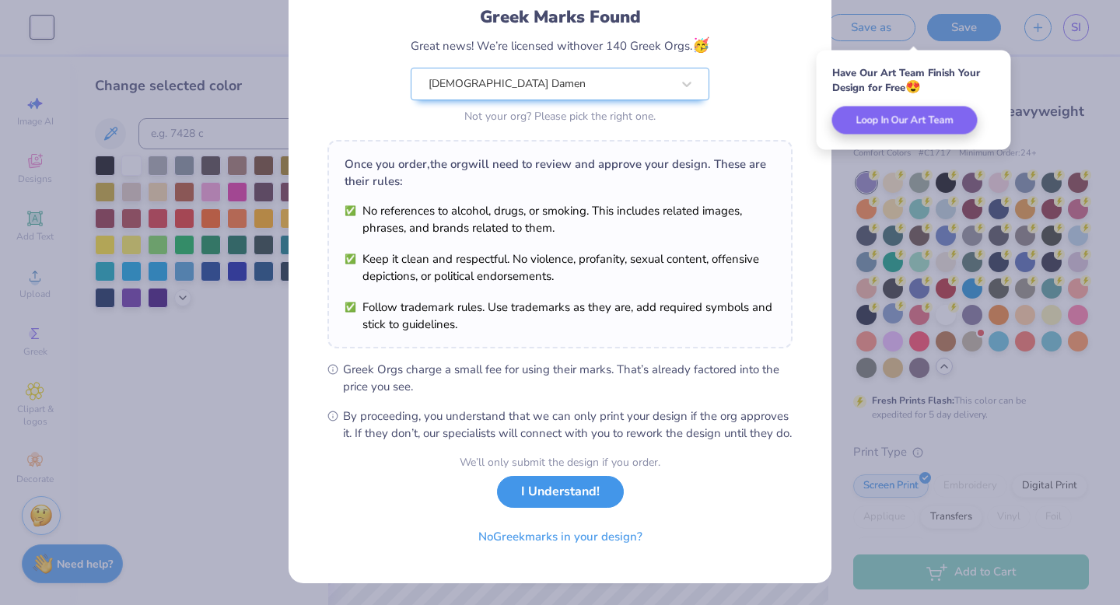
click at [531, 486] on button "I Understand!" at bounding box center [560, 492] width 127 height 32
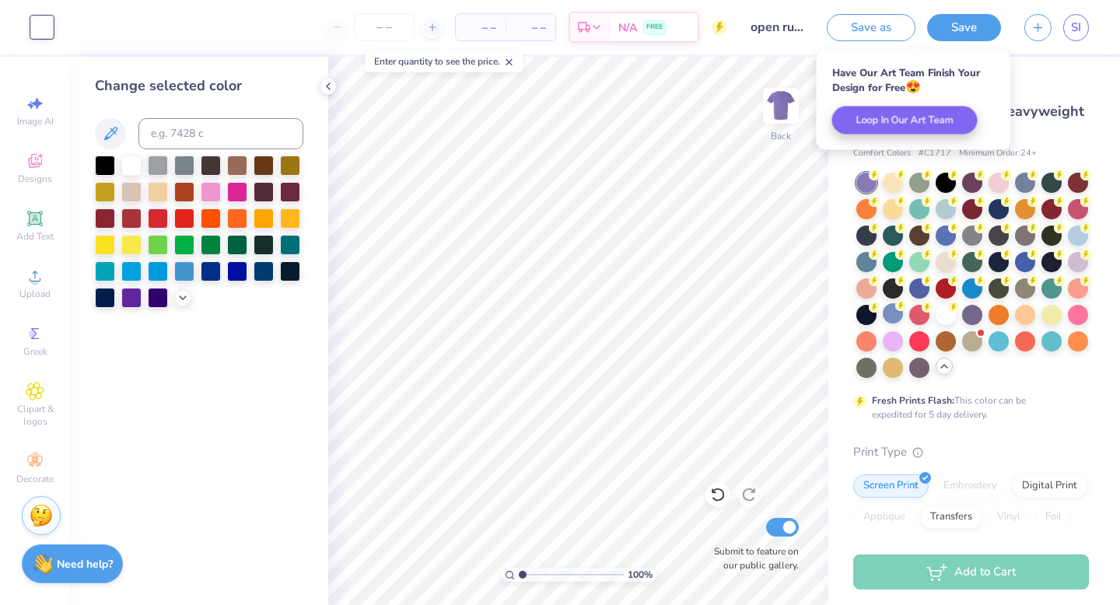
scroll to position [0, 0]
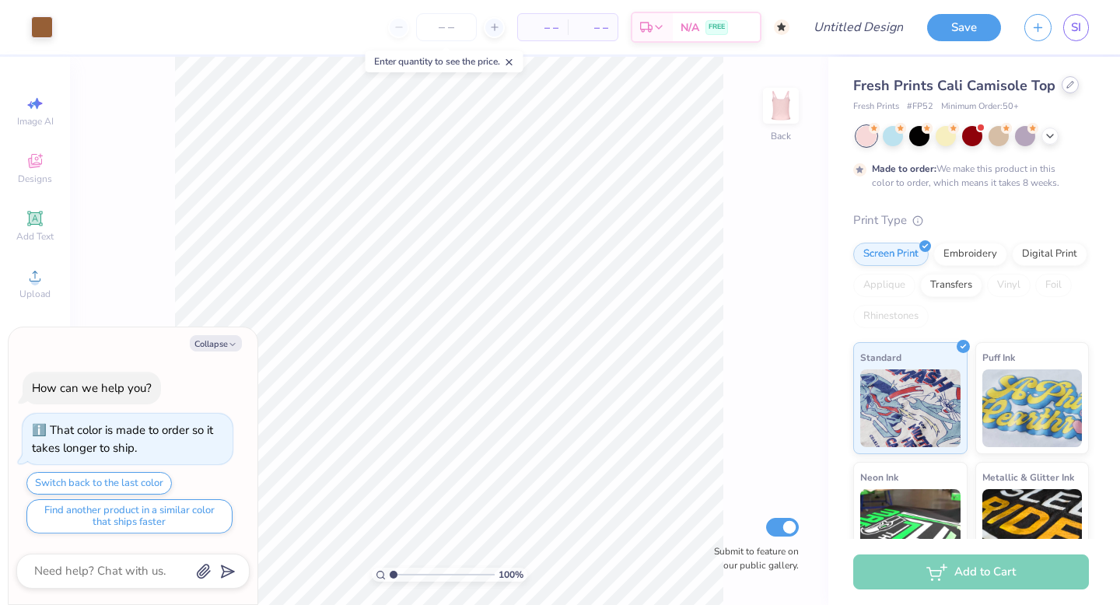
click at [1064, 91] on div at bounding box center [1070, 84] width 17 height 17
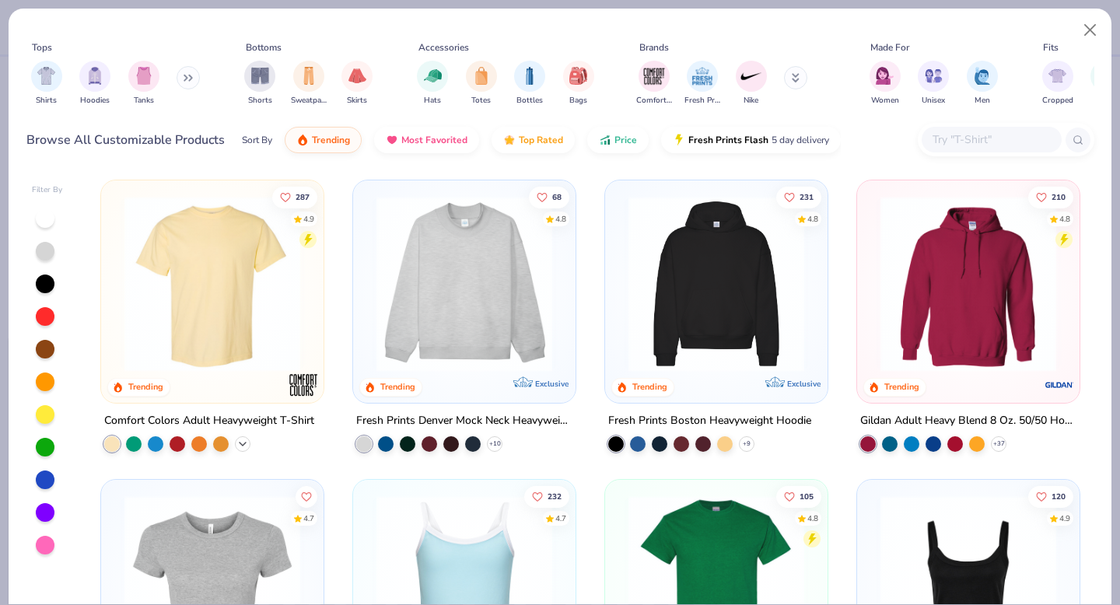
click at [241, 438] on icon at bounding box center [243, 444] width 12 height 12
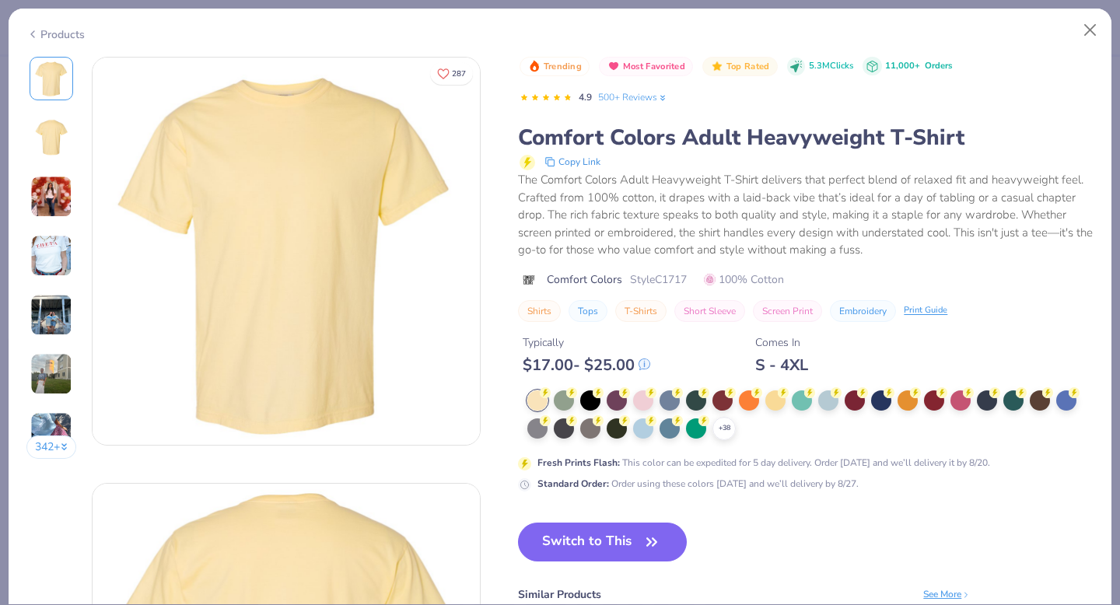
click at [726, 398] on div "+ 38 Fresh Prints Flash : This color can be expedited for 5 day delivery. Order…" at bounding box center [806, 441] width 576 height 101
click at [731, 431] on icon at bounding box center [724, 428] width 12 height 12
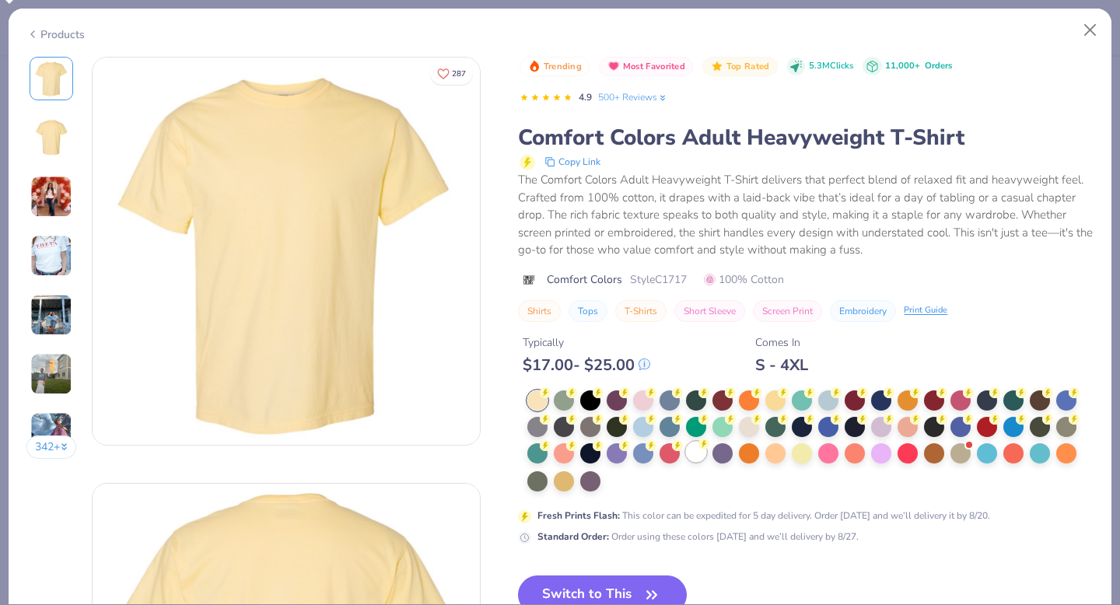
click at [700, 449] on icon at bounding box center [704, 444] width 11 height 11
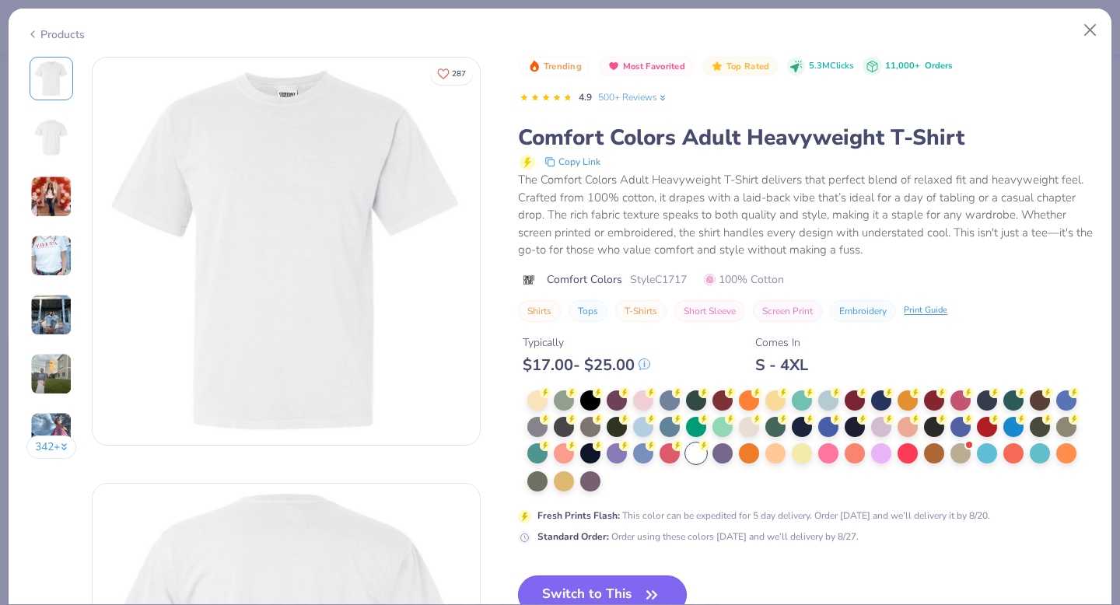
click at [634, 590] on button "Switch to This" at bounding box center [602, 595] width 169 height 39
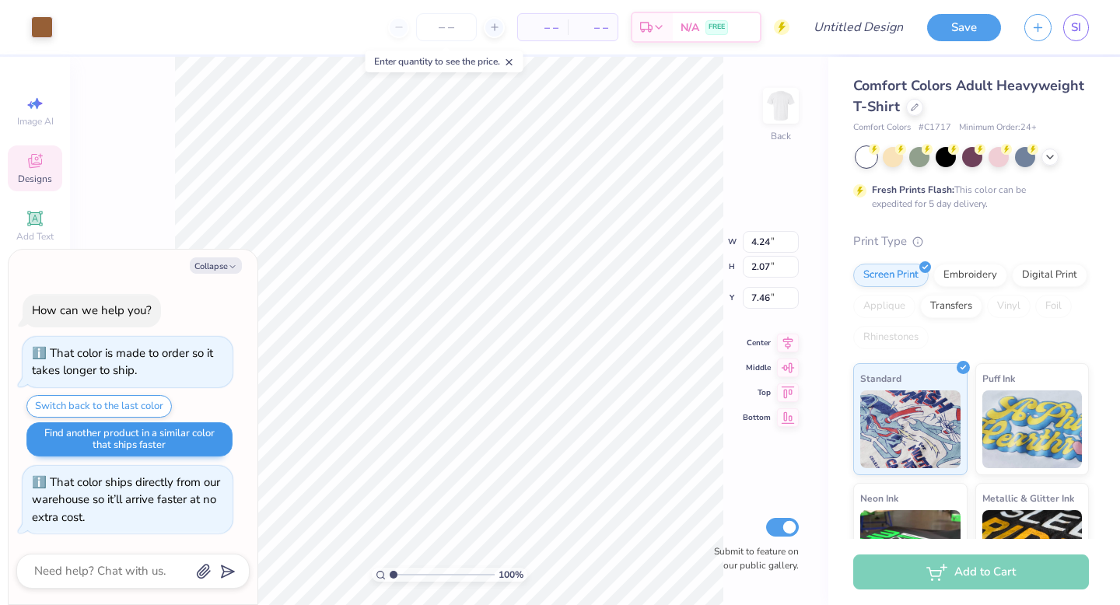
type textarea "x"
type input "6.99"
type textarea "x"
type input "11.83"
type input "5.79"
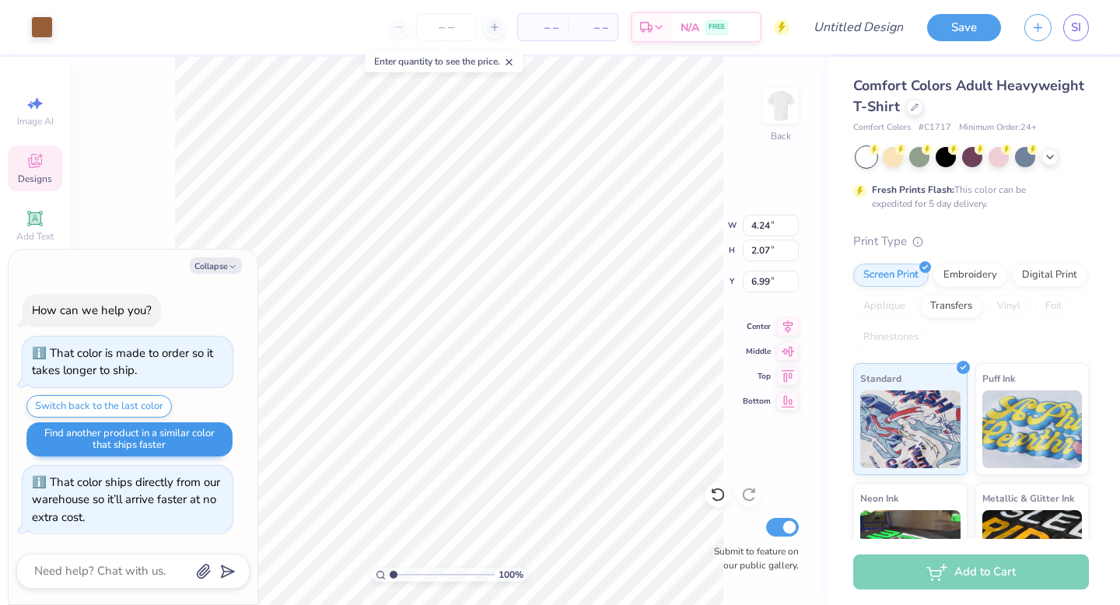
type input "3.27"
type textarea "x"
type input "9.72"
type input "4.76"
type textarea "x"
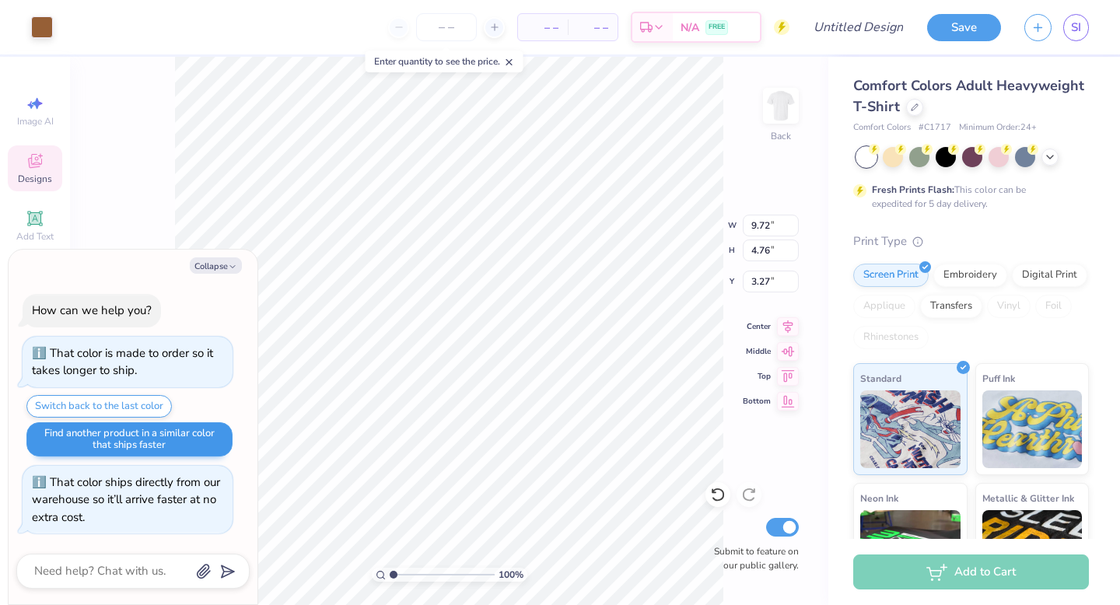
type input "3.00"
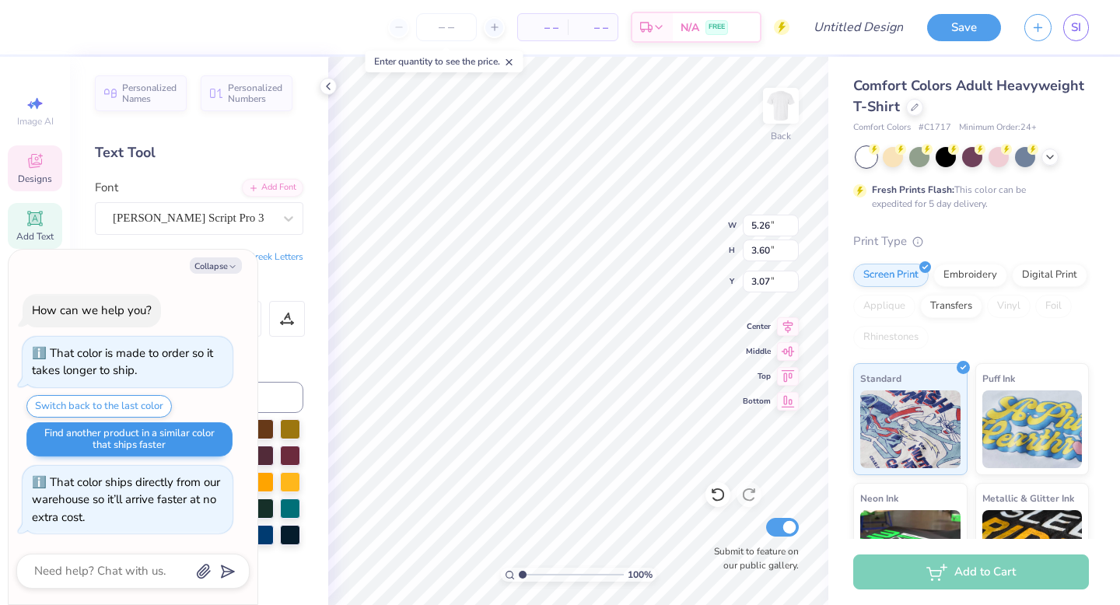
type textarea "x"
type textarea "C"
type textarea "x"
type textarea "Ch"
type textarea "x"
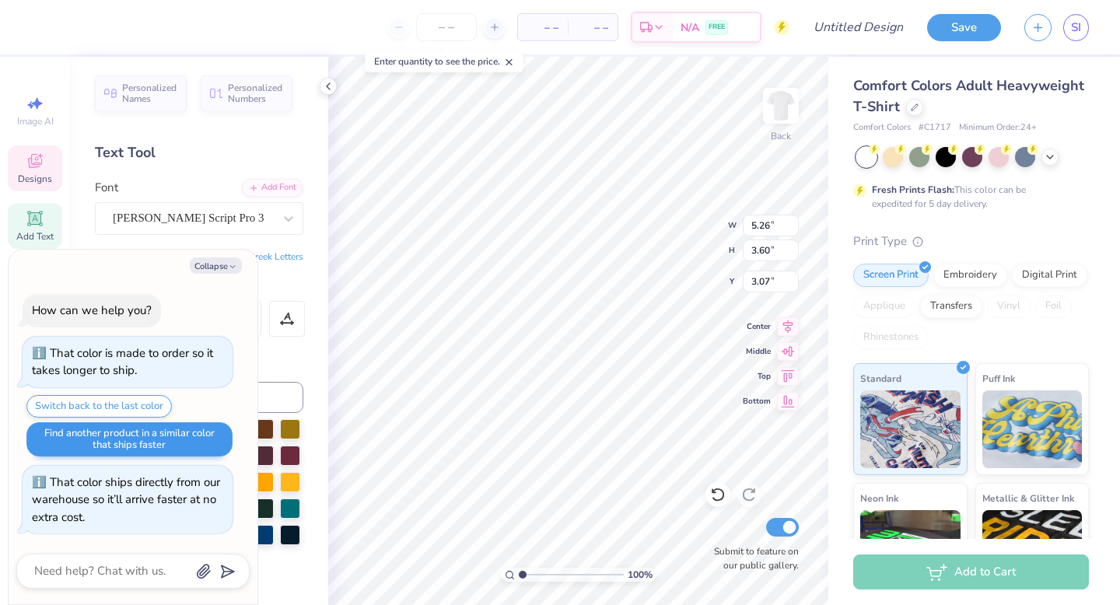
type textarea "Chr"
type textarea "x"
type textarea "Chri"
type textarea "x"
type textarea "[PERSON_NAME]"
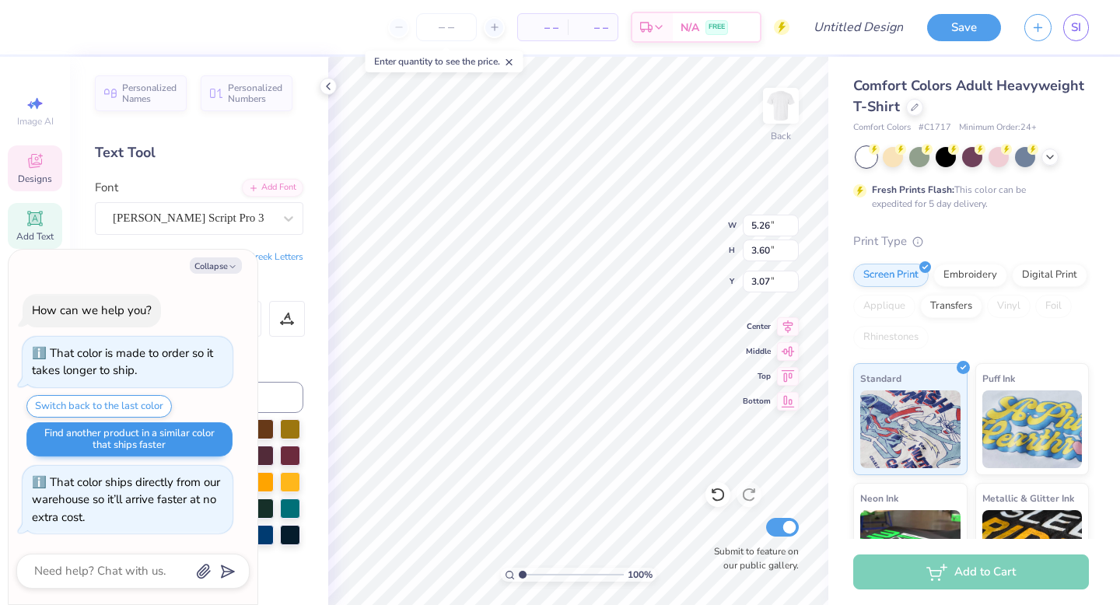
type textarea "x"
type textarea "[DEMOGRAPHIC_DATA]"
type textarea "x"
type textarea "[PERSON_NAME]"
type textarea "x"
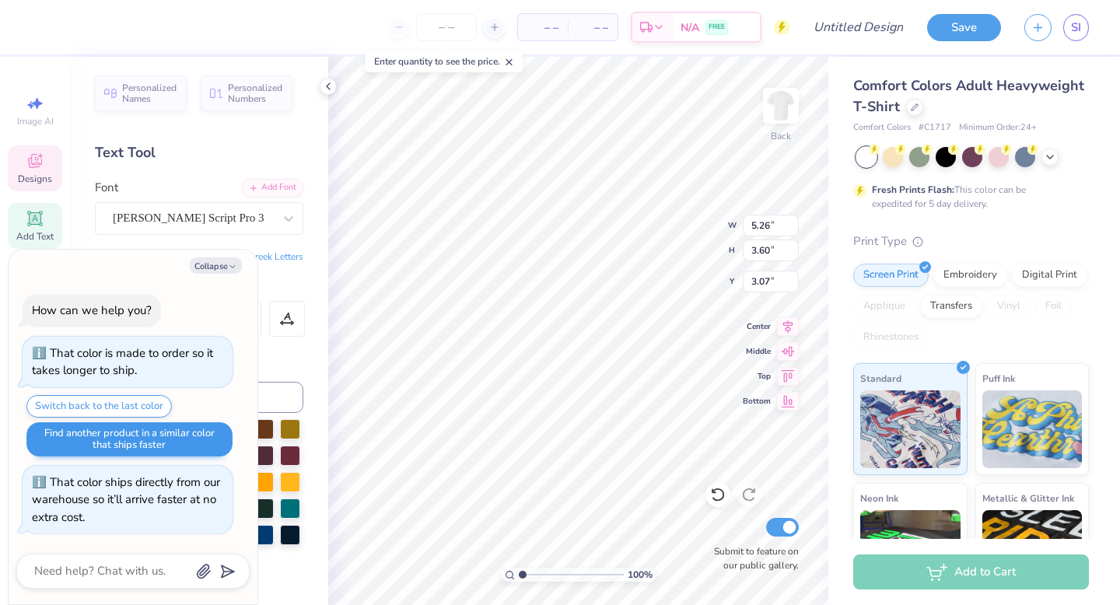
type textarea "[DEMOGRAPHIC_DATA]"
type textarea "x"
type textarea "[DEMOGRAPHIC_DATA]"
type textarea "x"
type textarea "[DEMOGRAPHIC_DATA]"
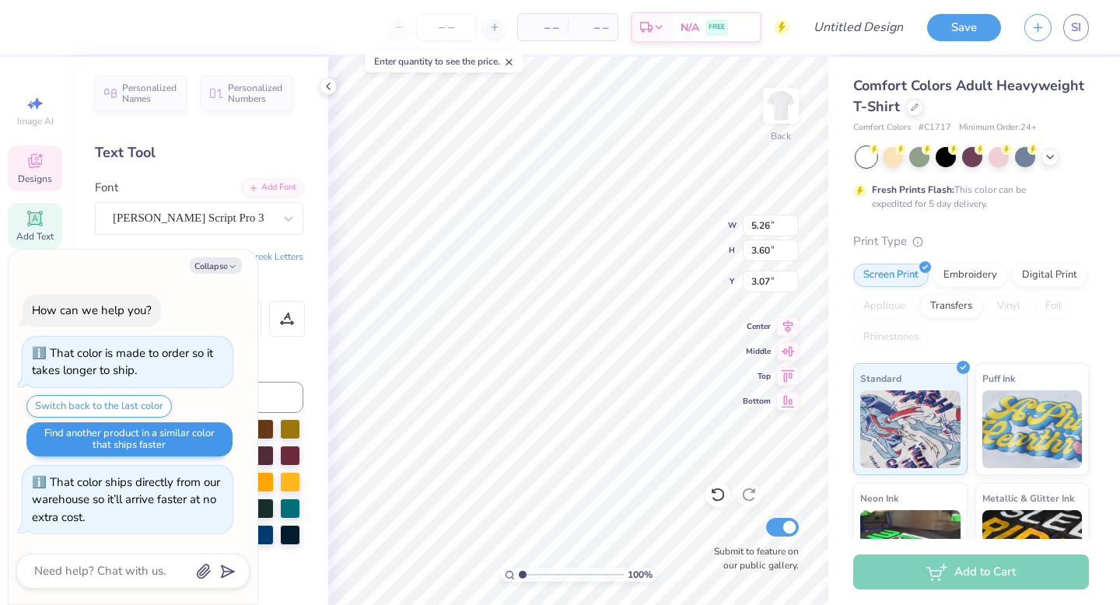
type textarea "x"
type textarea "[DEMOGRAPHIC_DATA]"
type textarea "x"
type textarea "ph"
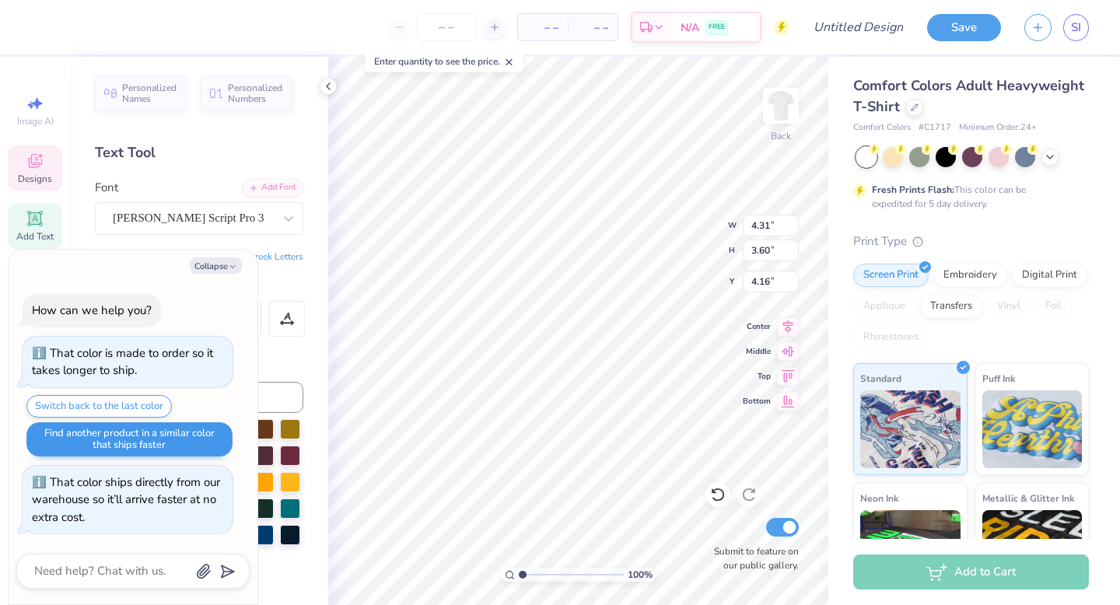
type textarea "x"
type textarea "p"
type textarea "x"
type textarea "D"
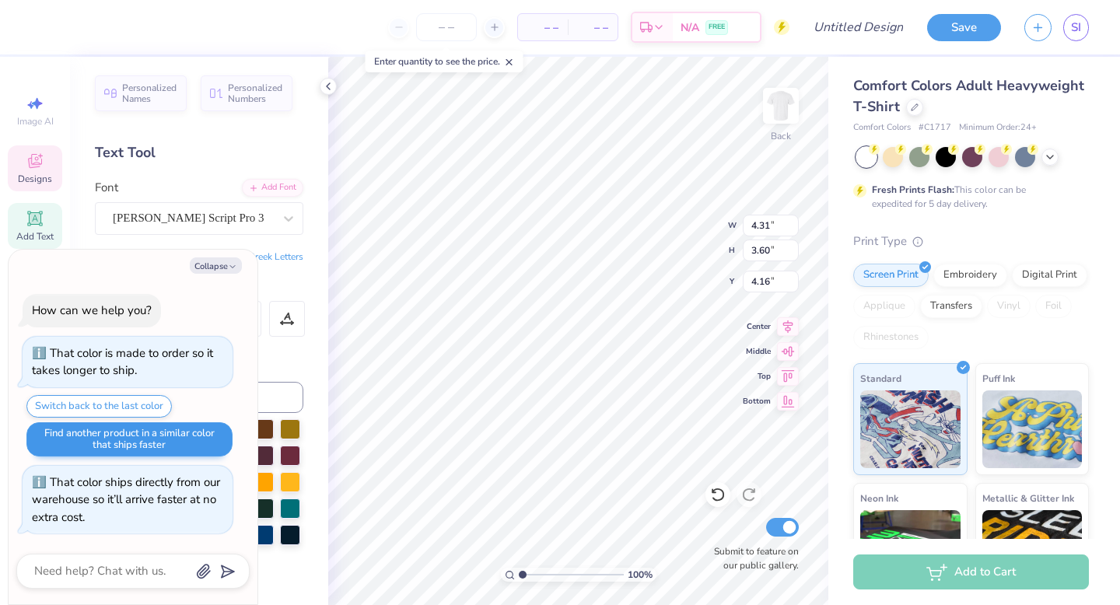
type textarea "x"
type textarea "Da"
type textarea "x"
type textarea "Dam"
type textarea "x"
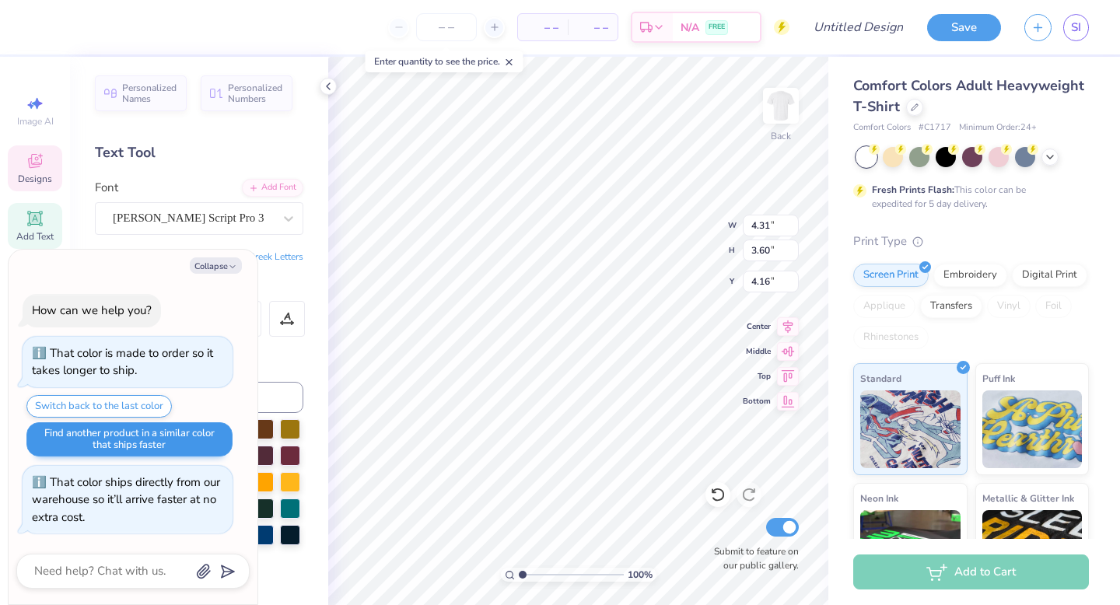
type textarea "Dame"
type textarea "x"
type textarea "Damen"
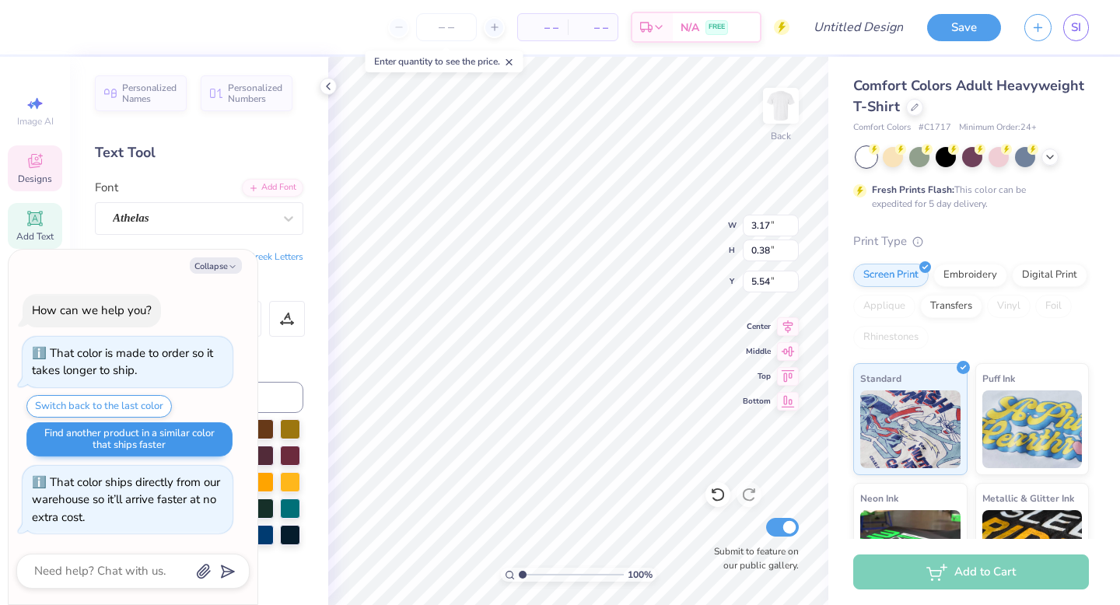
type textarea "x"
type input "9.35"
type input "2.23"
type input "3.76"
type textarea "x"
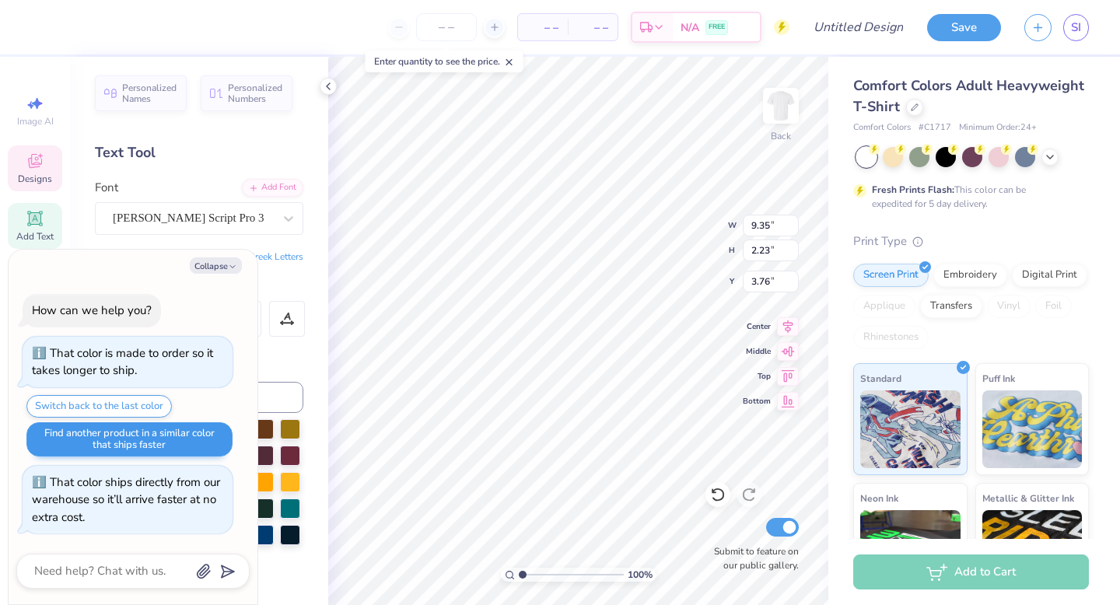
type input "5.74"
type input "1.37"
type input "4.62"
type textarea "x"
type input "3.80"
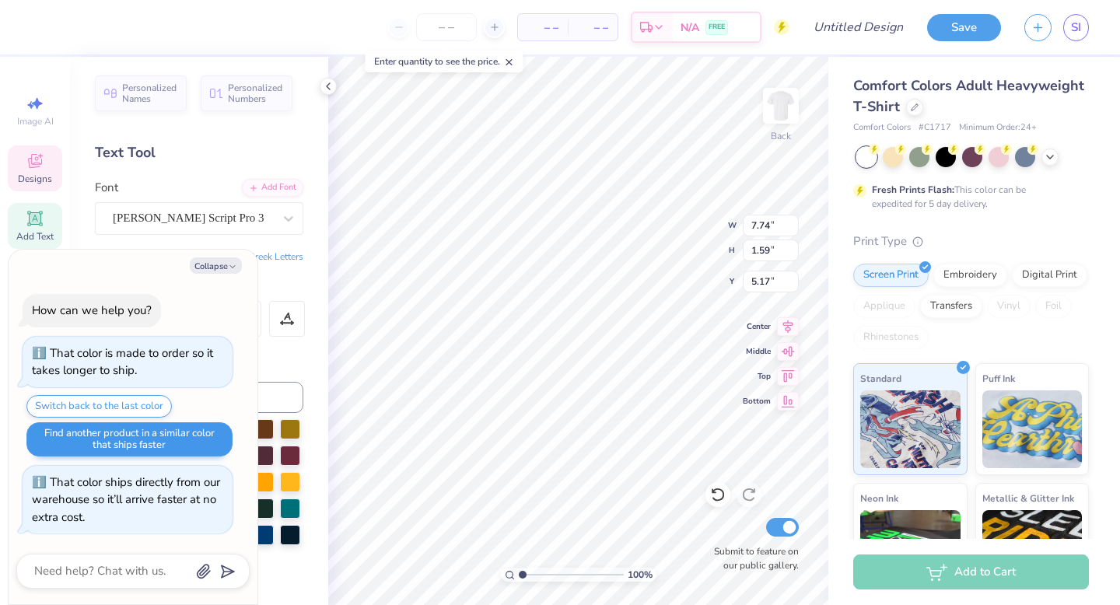
type textarea "x"
type input "5.32"
type input "1.10"
type textarea "x"
type input "5.18"
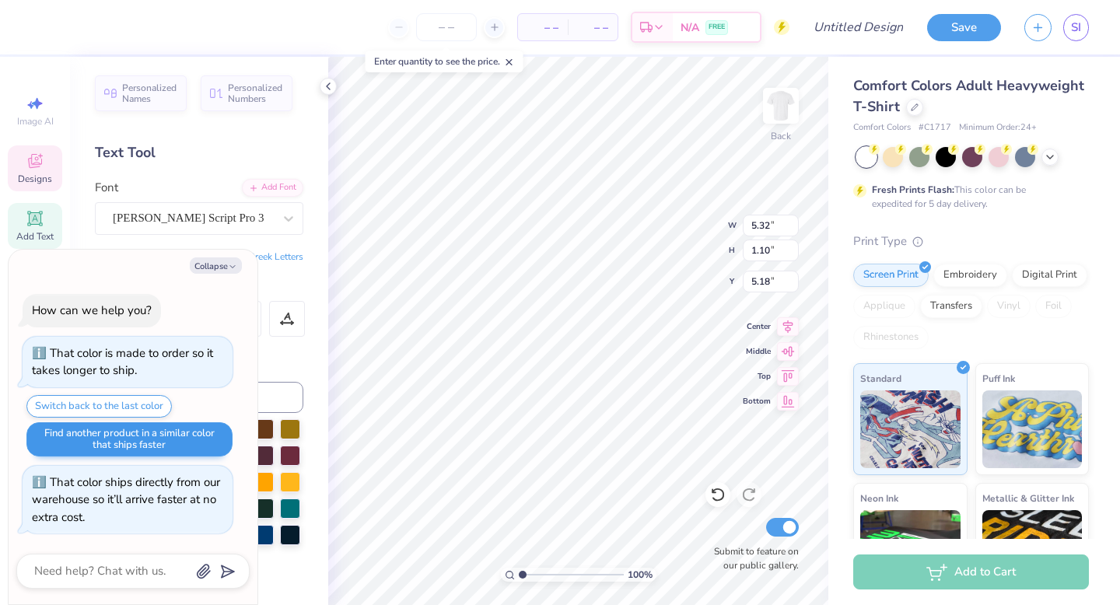
type textarea "x"
type input "4.66"
type input "0.96"
type textarea "x"
type input "5.06"
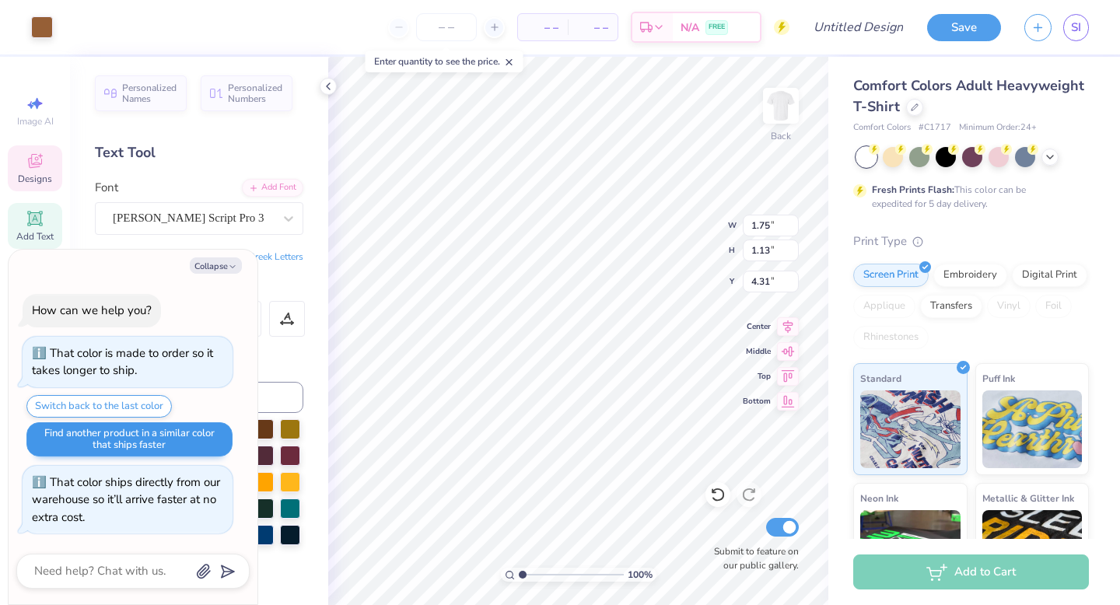
type textarea "x"
type input "4.40"
type textarea "x"
type input "1.53"
type input "0.99"
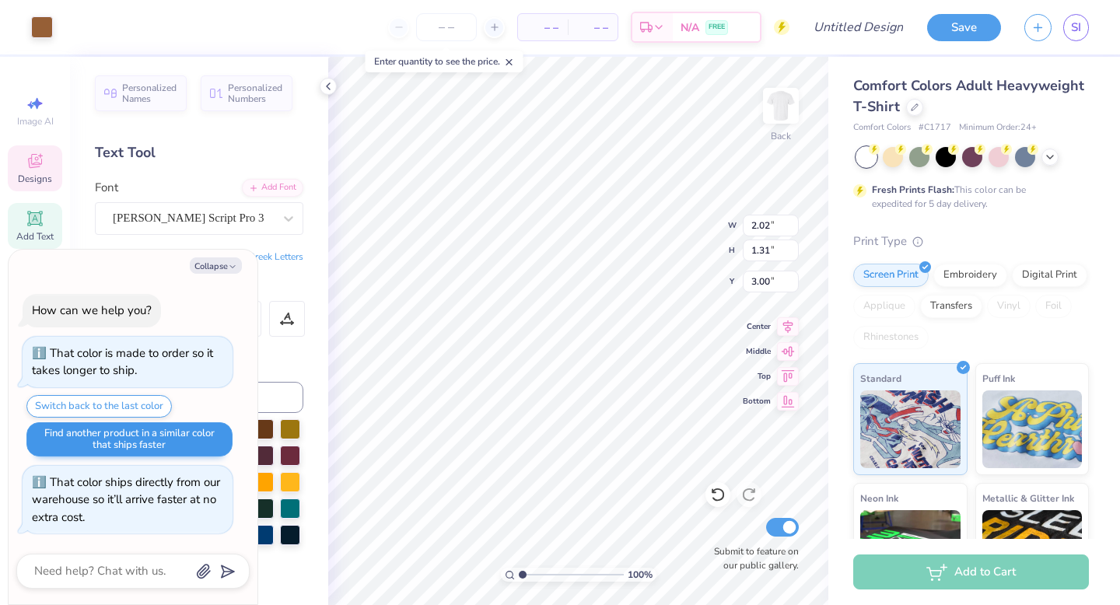
type textarea "x"
type input "2.35"
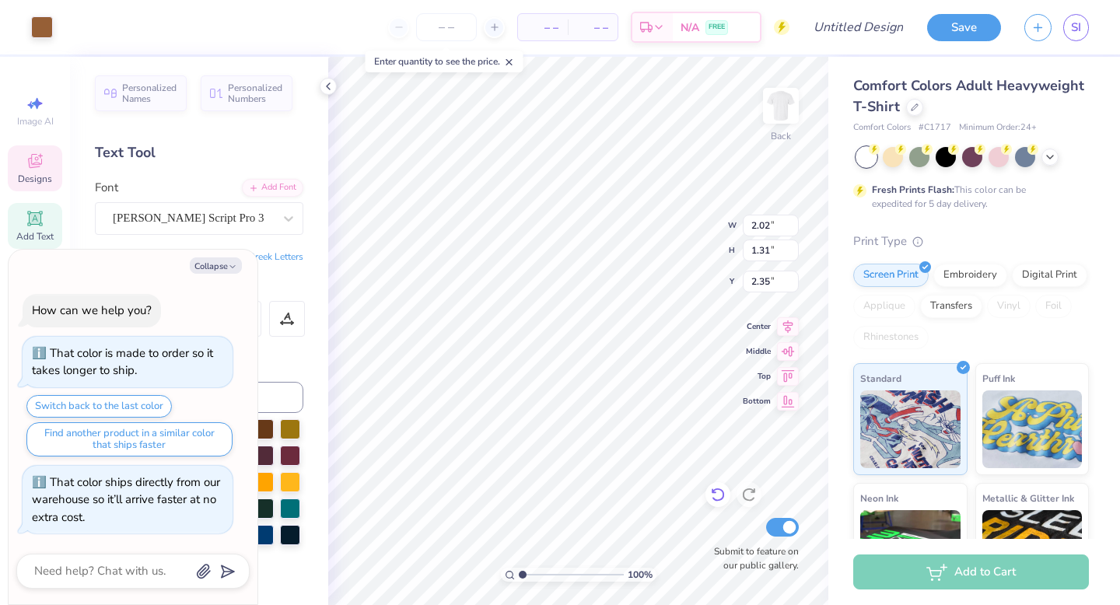
click at [724, 496] on icon at bounding box center [717, 496] width 13 height 14
type textarea "x"
type input "3.00"
type textarea "x"
type input "3.86"
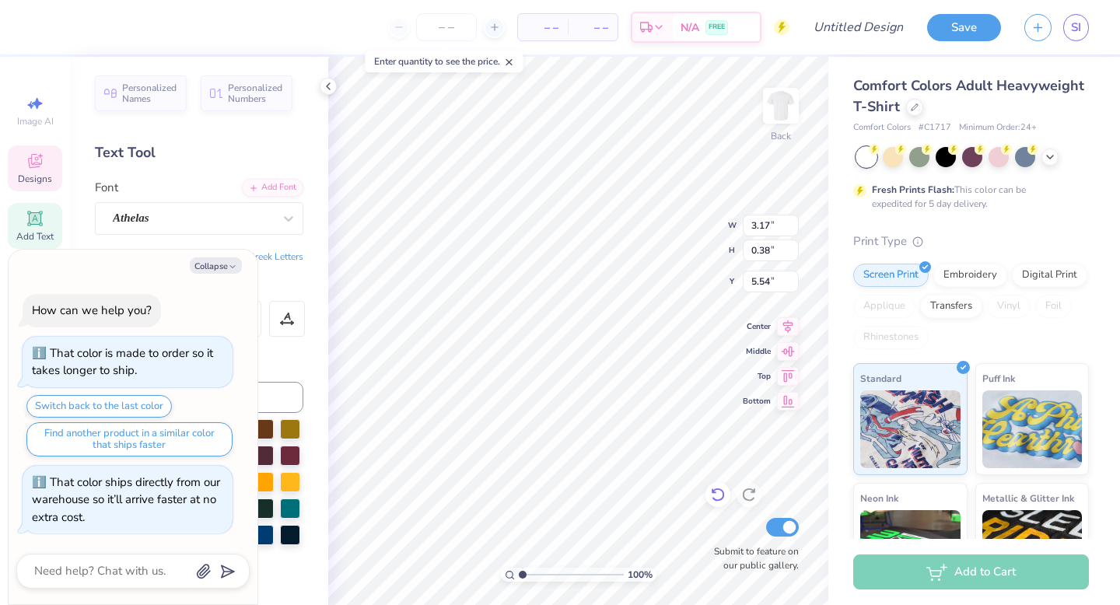
type textarea "x"
type textarea "CAREER DA"
type textarea "x"
type textarea "CAREER D"
type textarea "x"
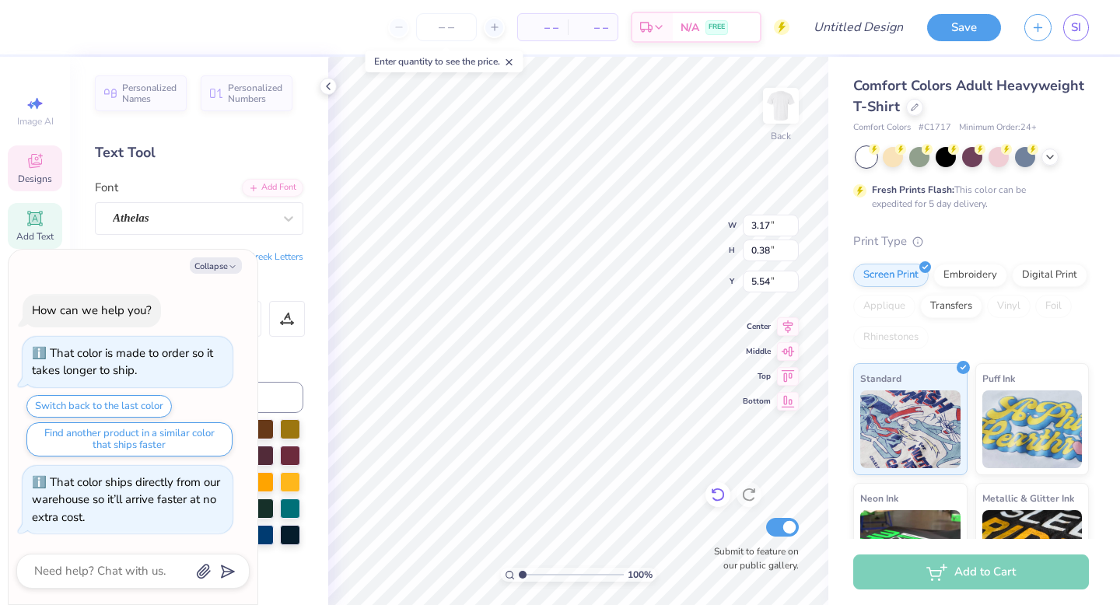
type textarea "CAREER"
type textarea "x"
type textarea "CAREER"
type textarea "x"
type textarea "CAREE"
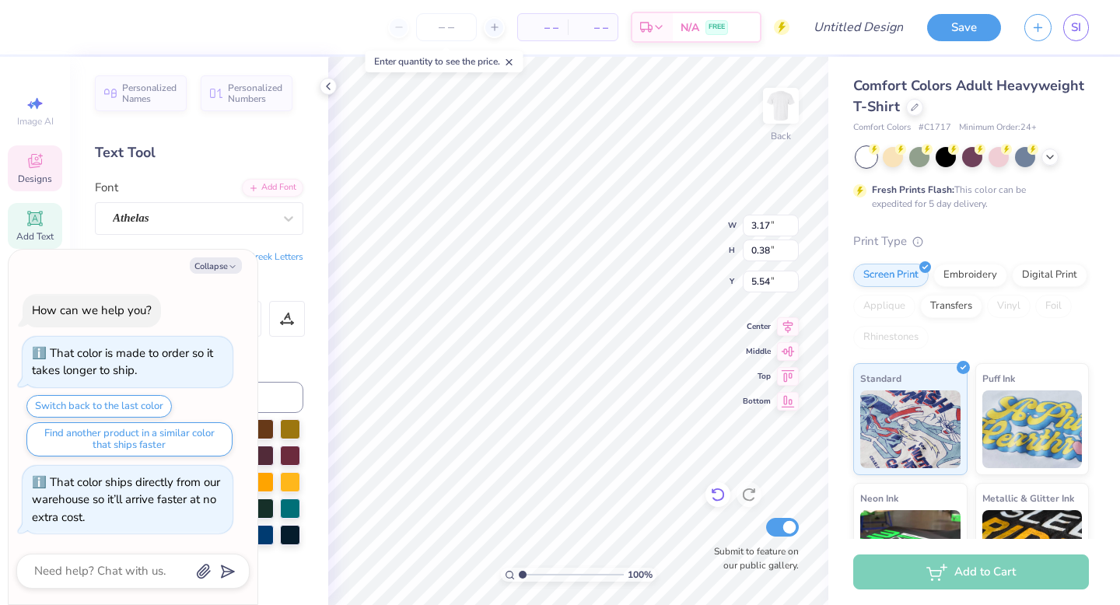
type textarea "x"
type textarea "CARE"
type textarea "x"
type textarea "CAR"
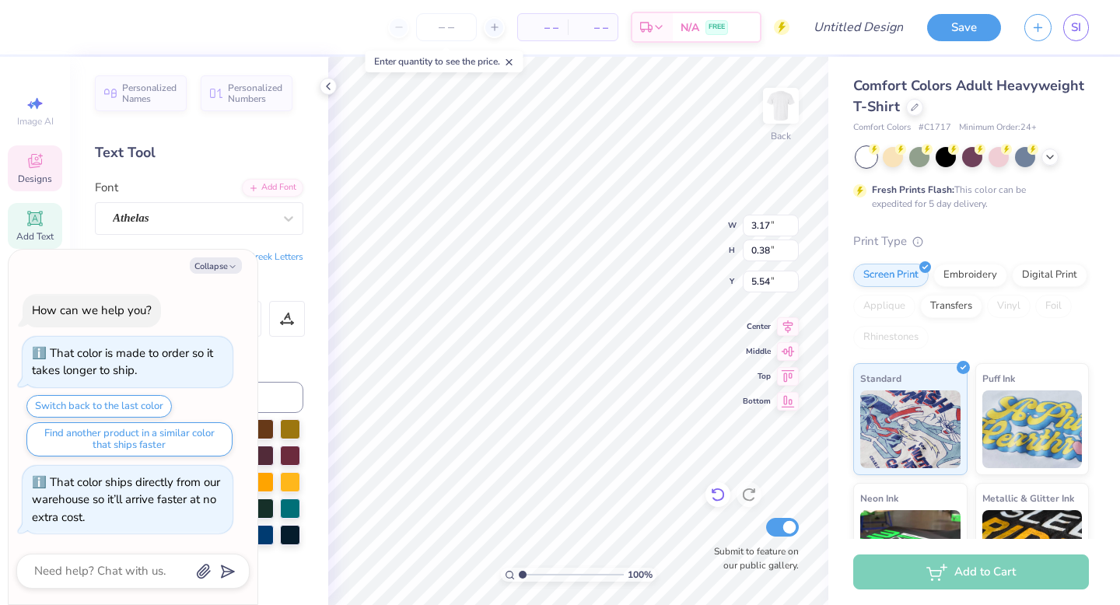
type textarea "x"
type textarea "CA"
type textarea "x"
type textarea "C"
type textarea "x"
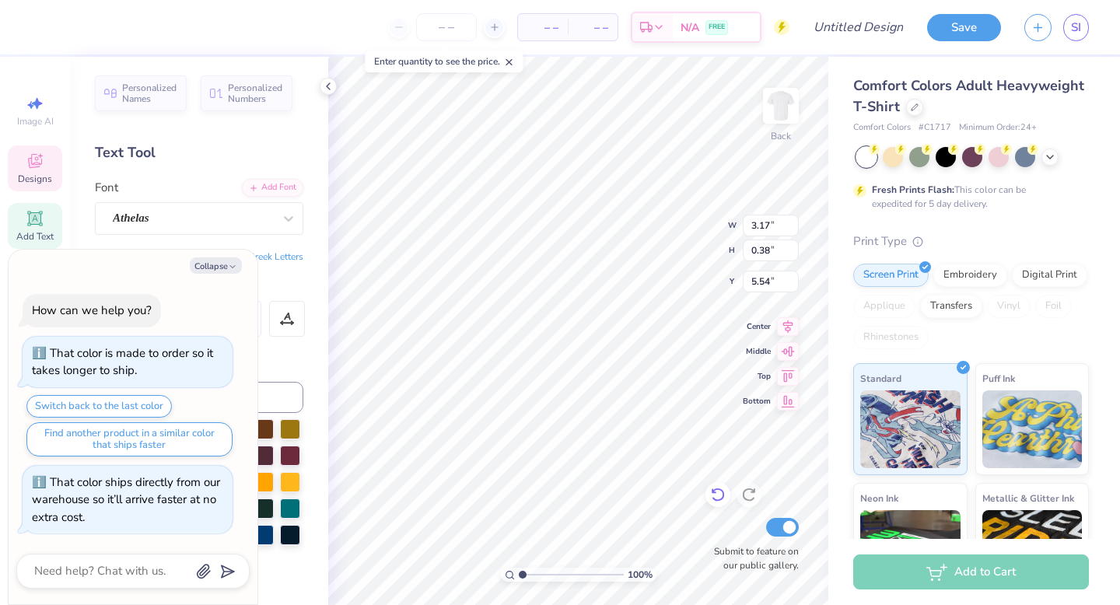
type textarea "x"
type textarea "O"
type textarea "x"
type textarea "Op"
type textarea "x"
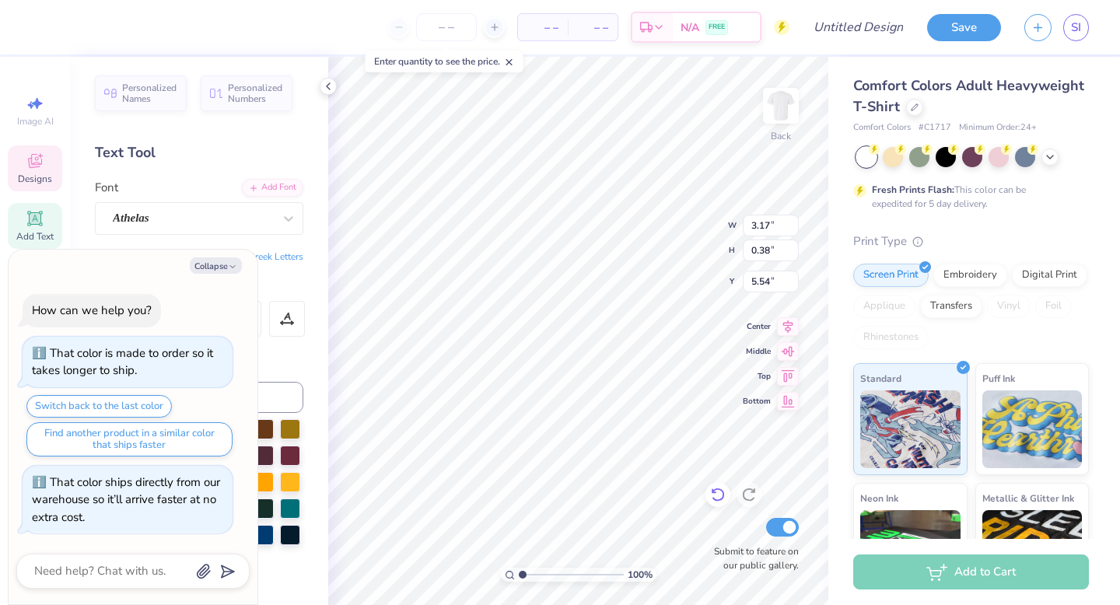
type textarea "Ope"
type textarea "x"
type textarea "Open"
type textarea "x"
type textarea "Open"
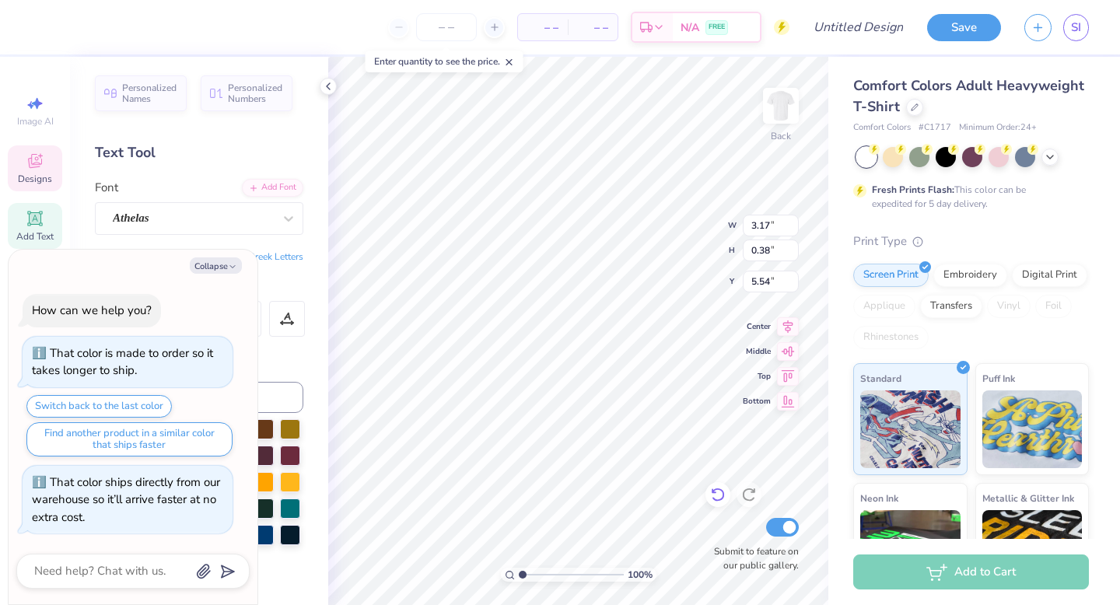
type textarea "x"
type textarea "Open R"
type textarea "x"
type textarea "Open Ru"
type textarea "x"
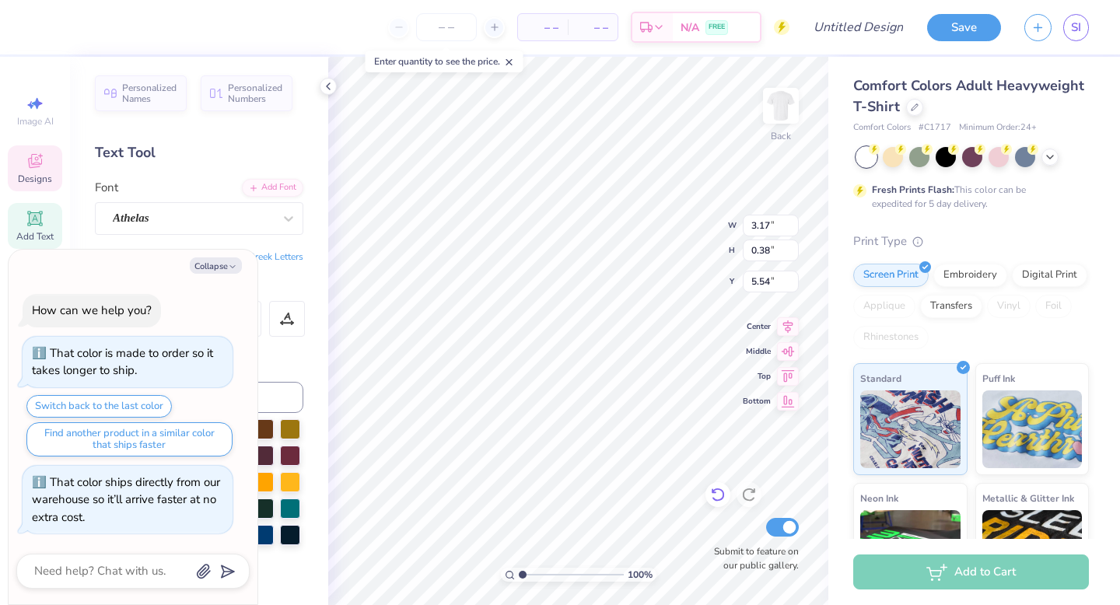
type textarea "Open Rus"
type textarea "x"
type textarea "Open Rush"
type textarea "x"
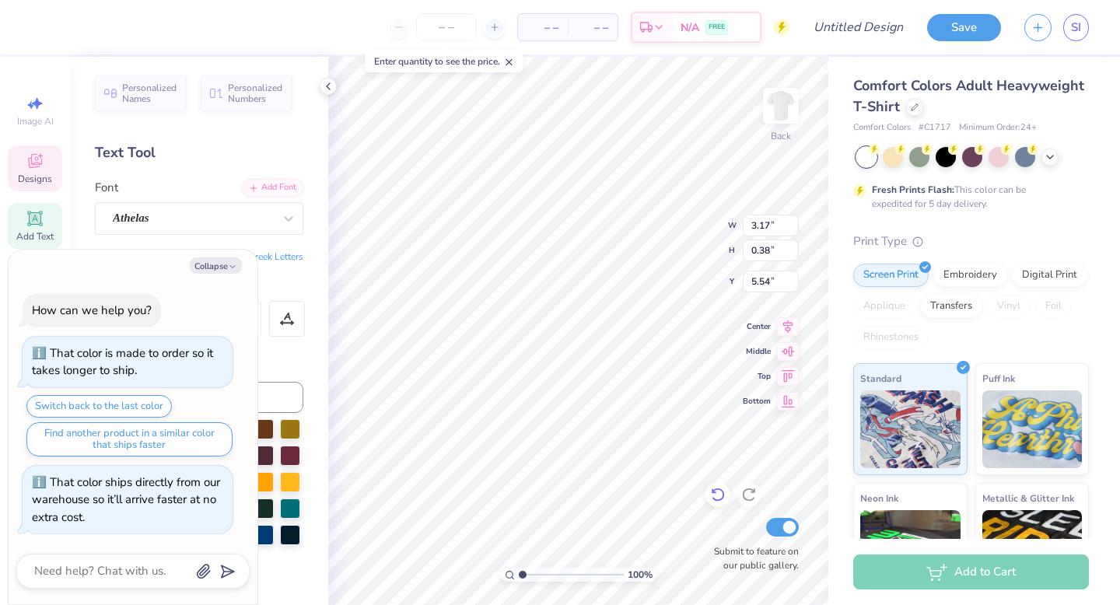
type textarea "Open Rush"
type textarea "x"
type textarea "Open Rush 2"
type textarea "x"
type textarea "Open Rush 20"
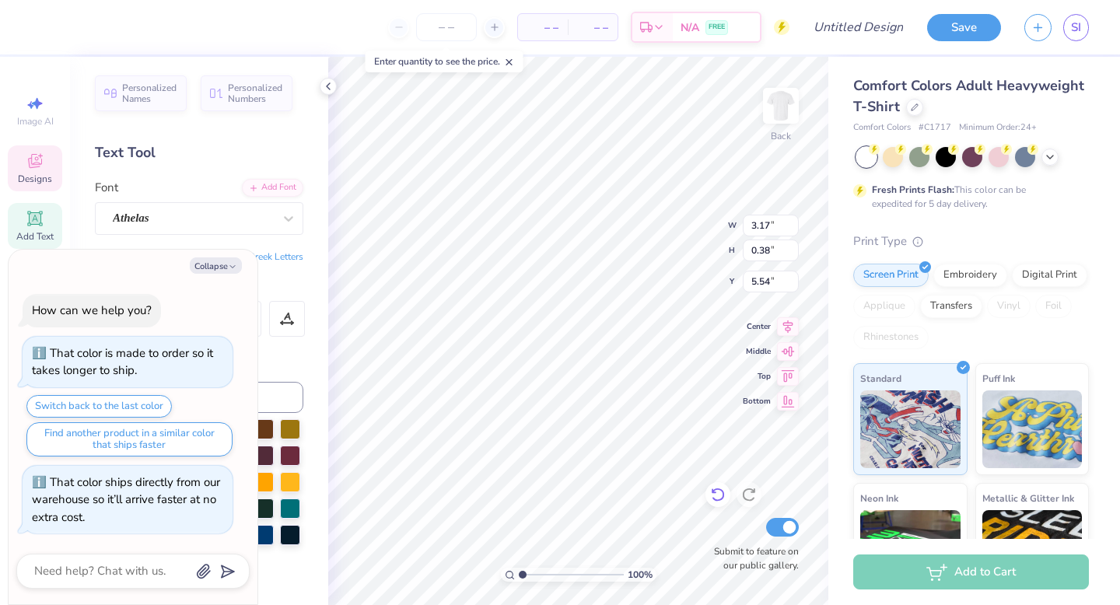
type textarea "x"
type textarea "Open Rush 202"
type textarea "x"
type textarea "Open Rush 2025"
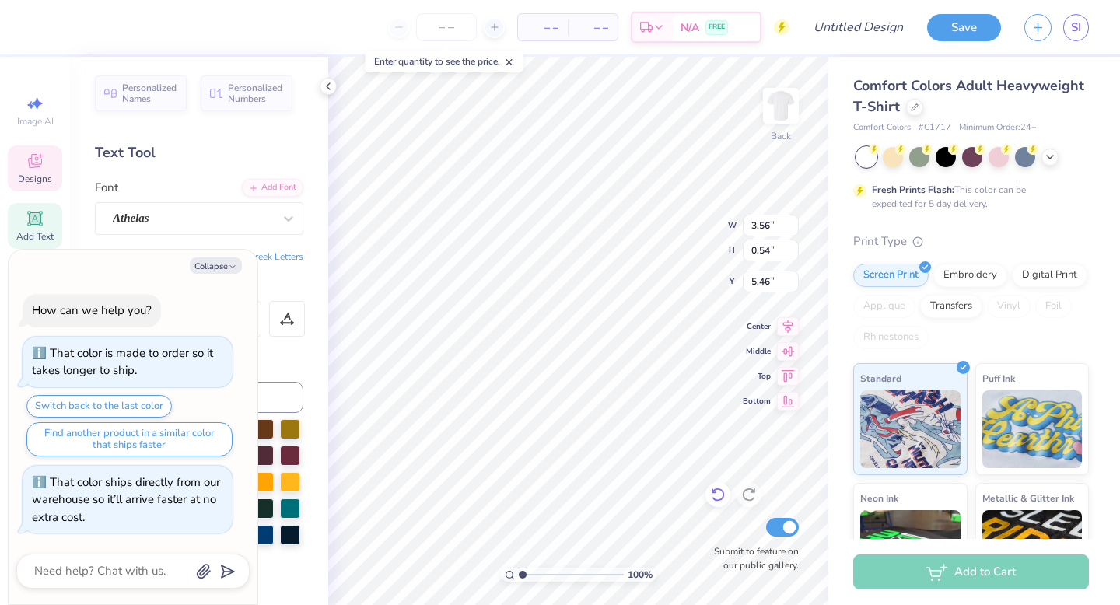
type textarea "x"
type input "5.48"
click at [43, 26] on div at bounding box center [42, 26] width 22 height 22
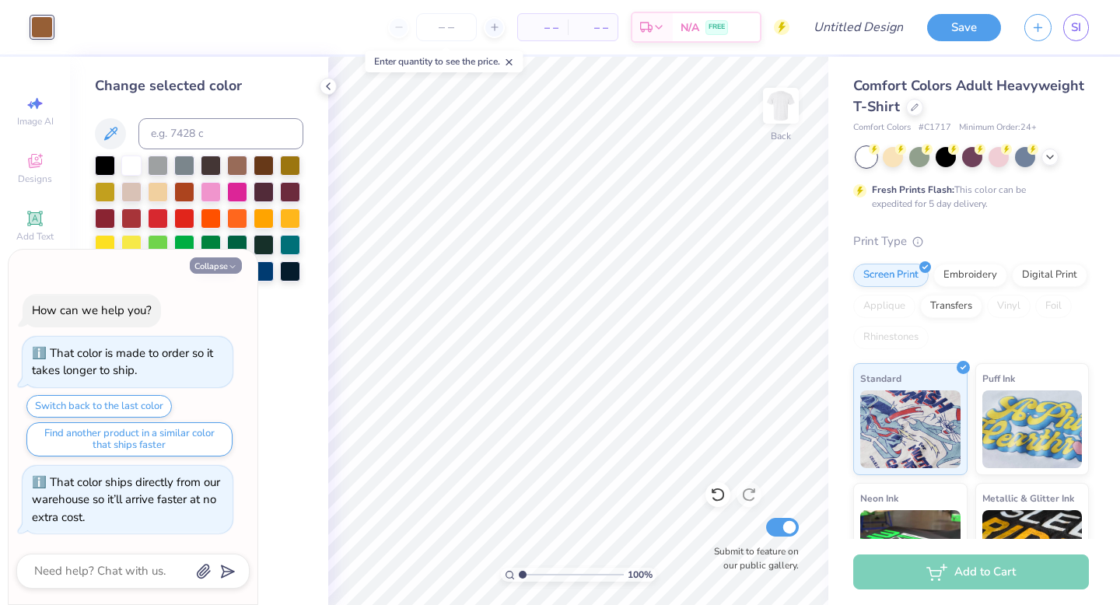
click at [233, 258] on button "Collapse" at bounding box center [216, 266] width 52 height 16
type textarea "x"
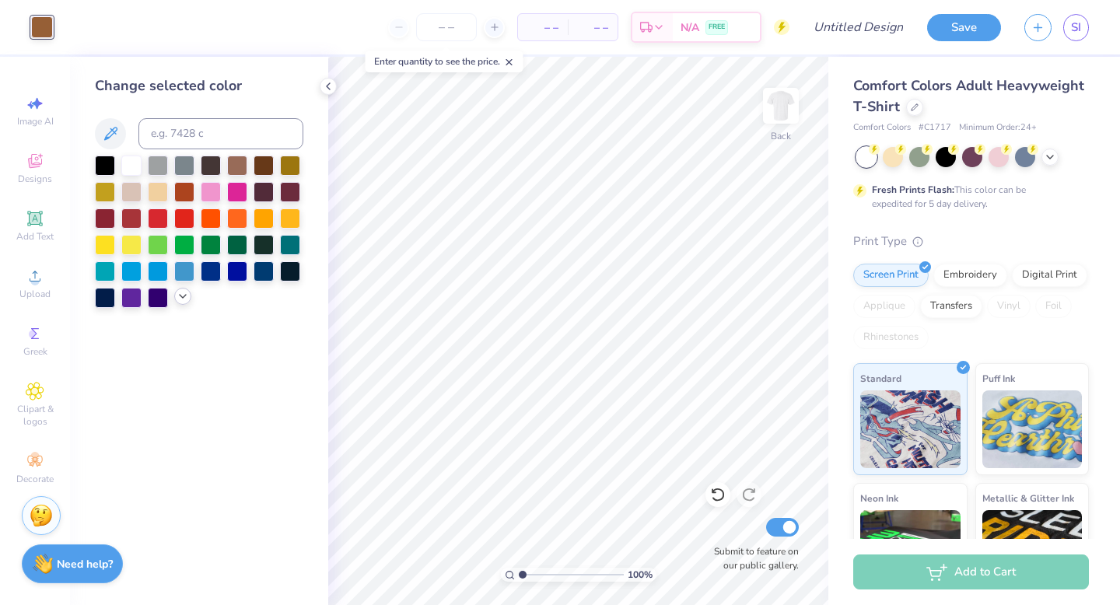
click at [186, 299] on icon at bounding box center [183, 296] width 12 height 12
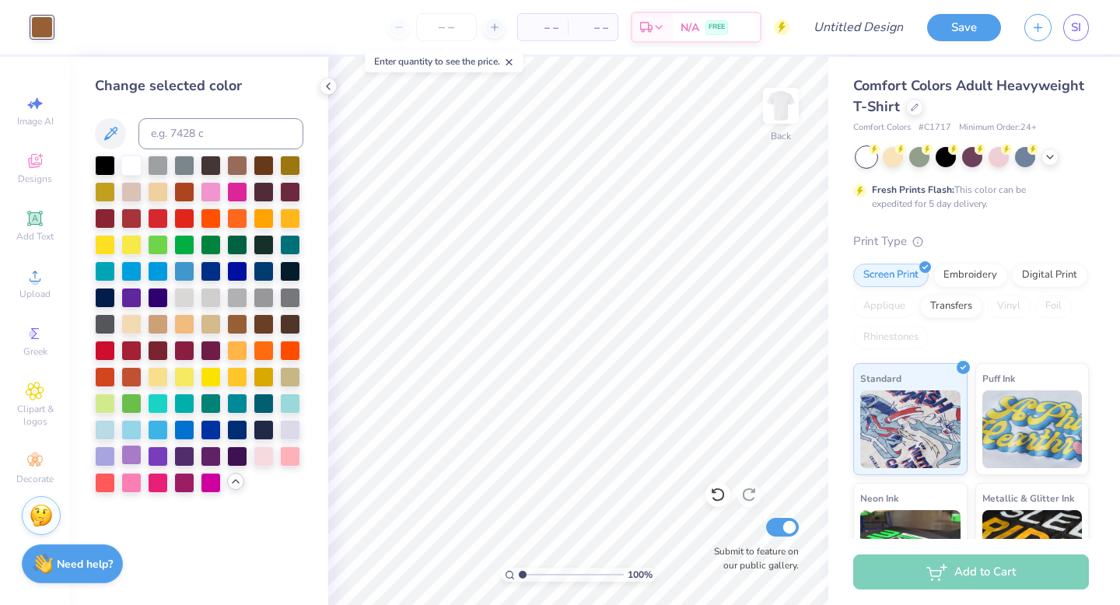
click at [133, 456] on div at bounding box center [131, 455] width 20 height 20
click at [149, 455] on div at bounding box center [158, 455] width 20 height 20
